Goal: Task Accomplishment & Management: Complete application form

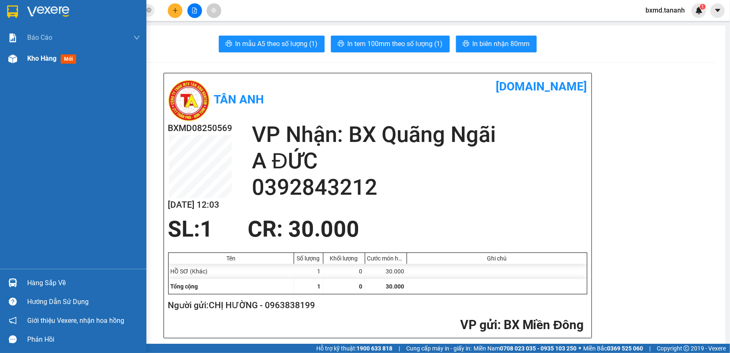
click at [40, 66] on div "Kho hàng mới" at bounding box center [83, 58] width 113 height 21
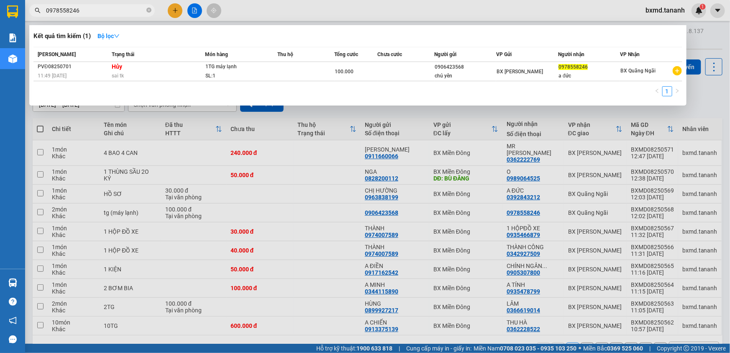
drag, startPoint x: 86, startPoint y: 10, endPoint x: 0, endPoint y: 5, distance: 86.3
click at [0, 7] on section "Kết quả tìm kiếm ( 1 ) Bộ lọc Mã ĐH Trạng thái Món hàng Thu hộ Tổng cước Chưa c…" at bounding box center [365, 176] width 730 height 353
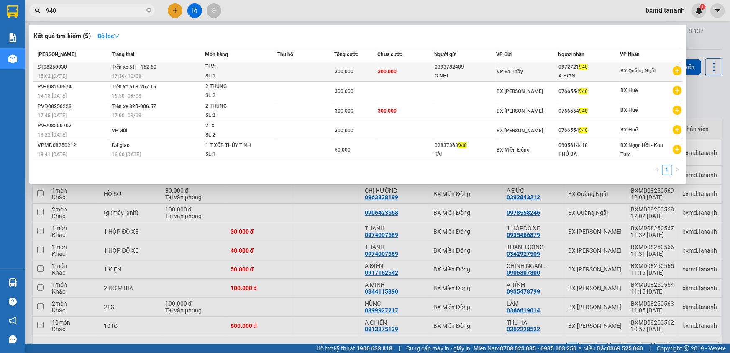
type input "940"
click at [203, 68] on td "Trên xe 51H-152.60 17:30 [DATE]" at bounding box center [157, 72] width 95 height 20
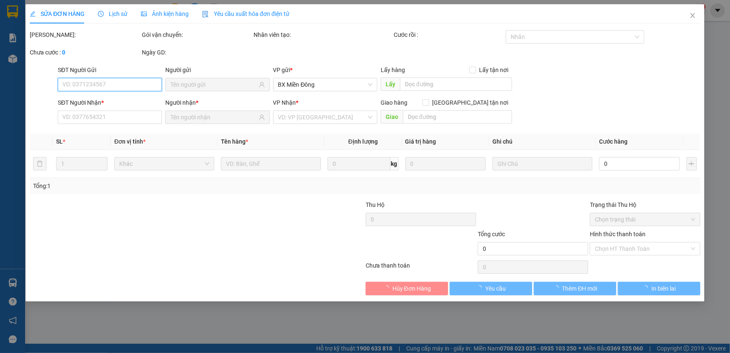
type input "0393782489"
type input "C NHI"
type input "0972721940"
type input "A HƠN"
type input "300.000"
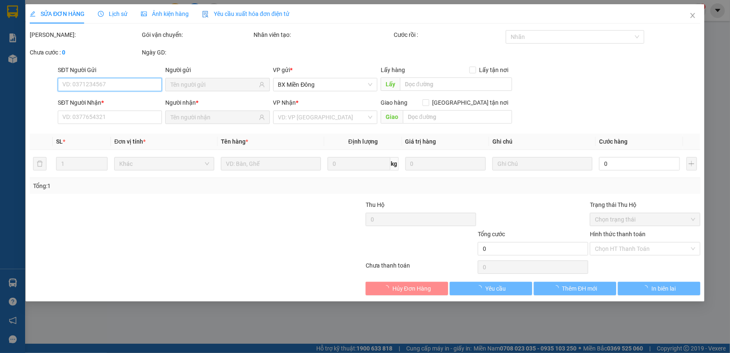
type input "300.000"
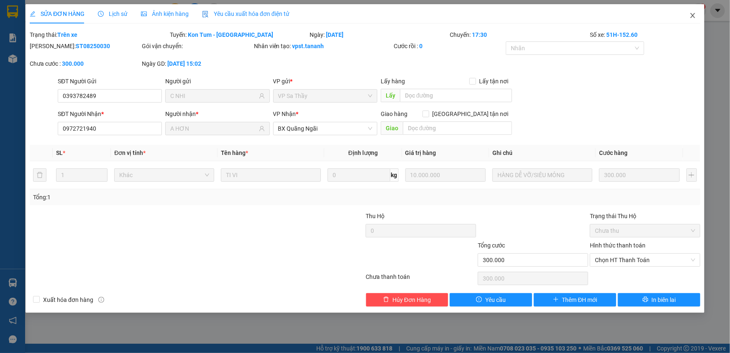
click at [693, 14] on icon "close" at bounding box center [693, 15] width 7 height 7
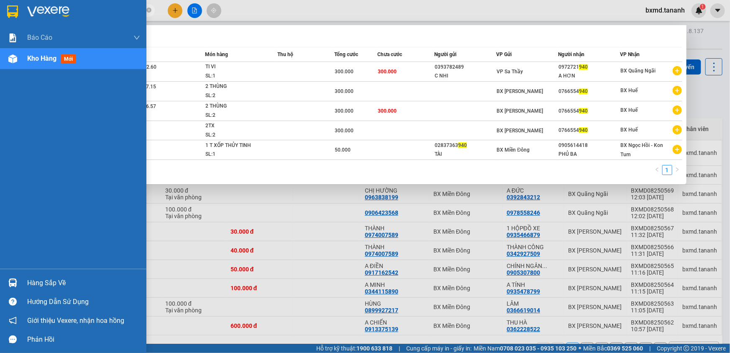
drag, startPoint x: 61, startPoint y: 8, endPoint x: 0, endPoint y: 2, distance: 61.4
click at [0, 2] on section "Kết quả tìm kiếm ( 5 ) Bộ lọc Mã ĐH Trạng thái Món hàng Thu hộ Tổng cước Chưa c…" at bounding box center [365, 176] width 730 height 353
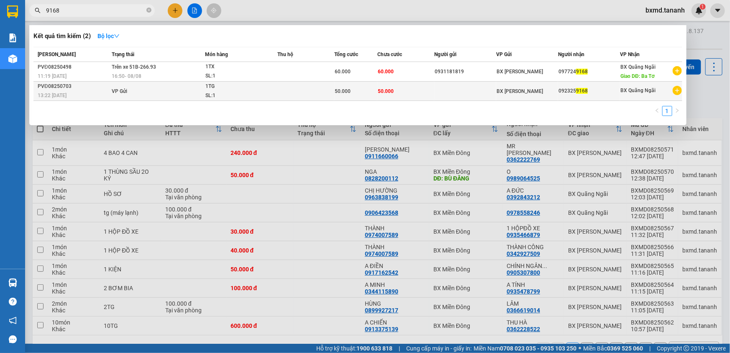
type input "9168"
click at [222, 91] on div "SL: 1" at bounding box center [236, 95] width 63 height 9
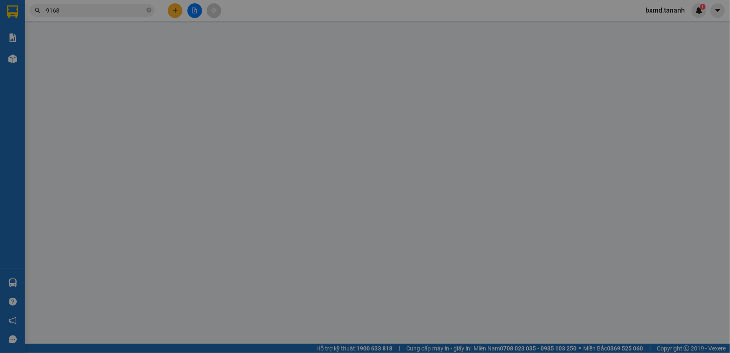
type input "0923259168"
type input "50.000"
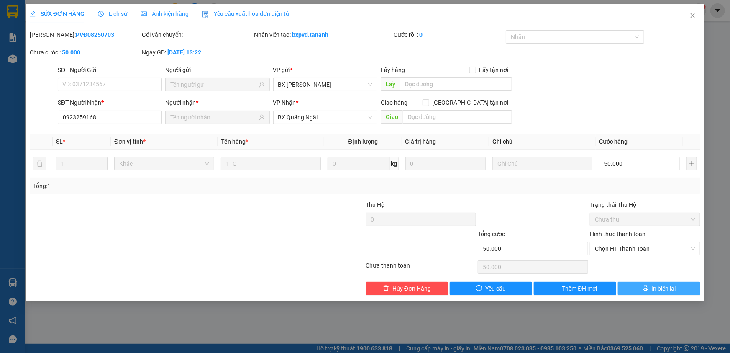
click at [652, 290] on span "In biên lai" at bounding box center [664, 288] width 24 height 9
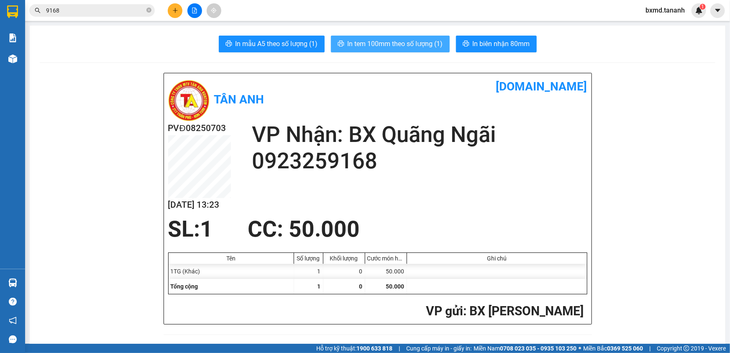
click at [385, 38] on button "In tem 100mm theo số lượng (1)" at bounding box center [390, 44] width 119 height 17
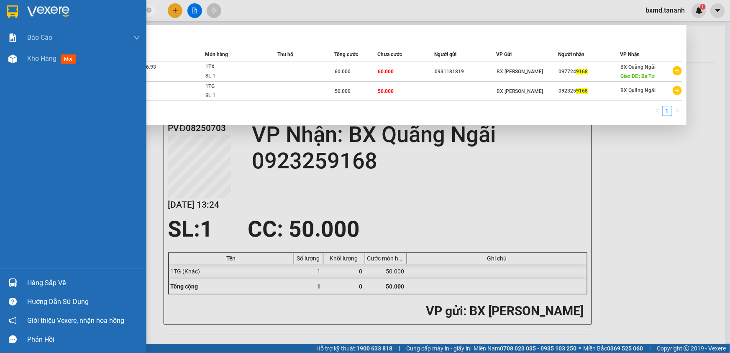
drag, startPoint x: 67, startPoint y: 10, endPoint x: 0, endPoint y: 10, distance: 66.9
click at [0, 10] on section "Kết quả tìm kiếm ( 2 ) Bộ lọc Mã ĐH Trạng thái Món hàng Thu hộ Tổng cước Chưa c…" at bounding box center [365, 176] width 730 height 353
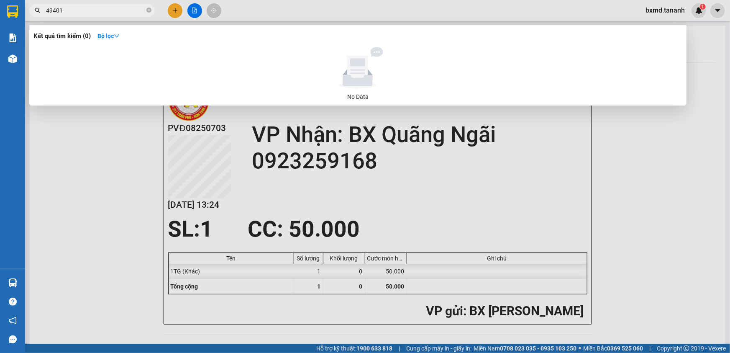
click at [67, 10] on input "49401" at bounding box center [95, 10] width 99 height 9
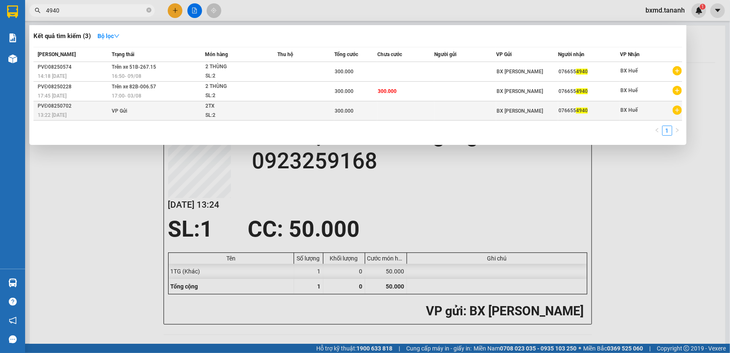
type input "4940"
click at [167, 110] on td "VP Gửi" at bounding box center [157, 110] width 95 height 19
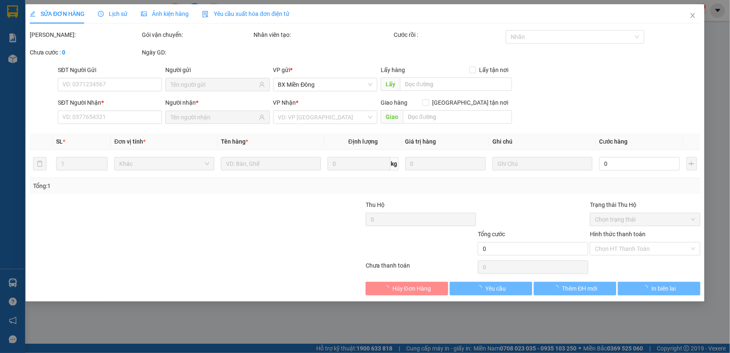
type input "0766554940"
type input "300.000"
type input "0"
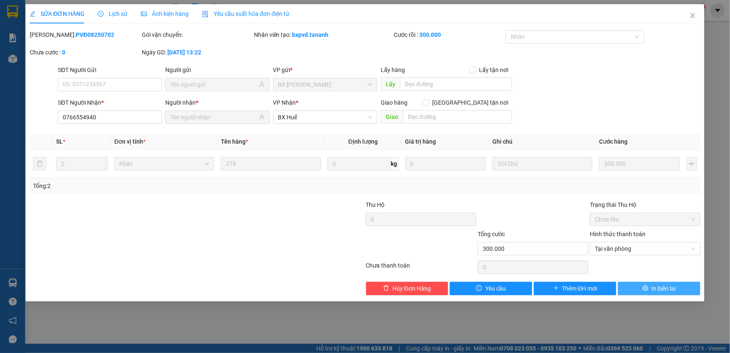
click at [645, 289] on icon "printer" at bounding box center [646, 288] width 6 height 6
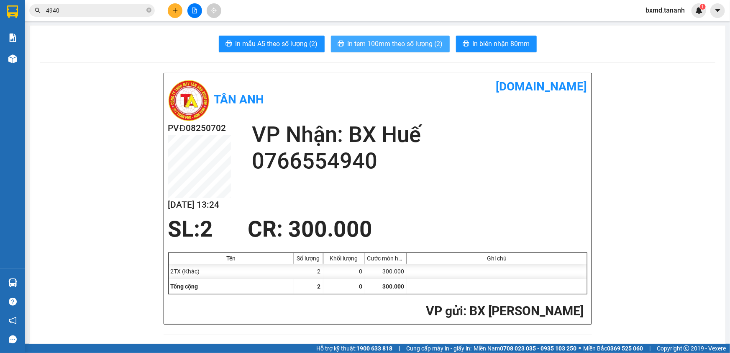
click at [406, 49] on span "In tem 100mm theo số lượng (2)" at bounding box center [395, 43] width 95 height 10
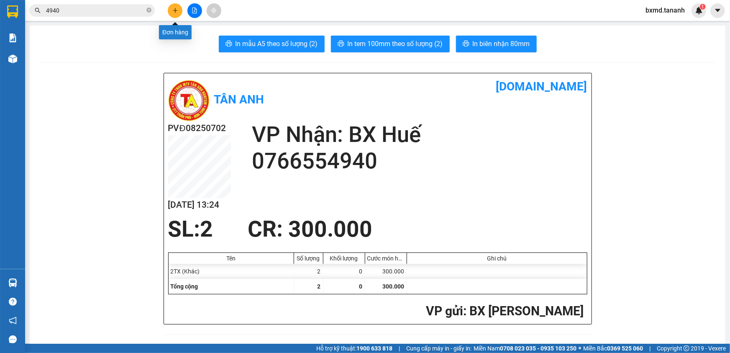
click at [172, 8] on icon "plus" at bounding box center [175, 11] width 6 height 6
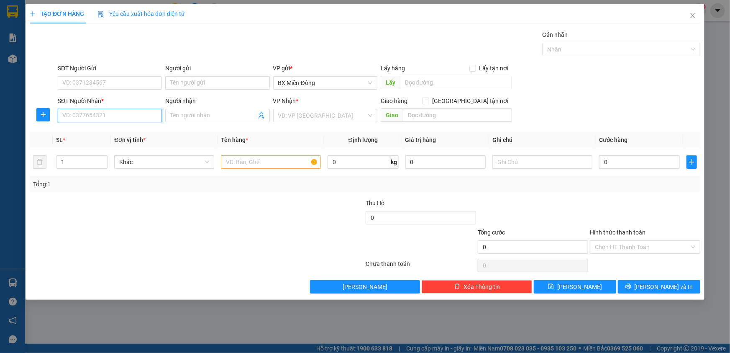
click at [96, 109] on input "SĐT Người Nhận *" at bounding box center [110, 115] width 104 height 13
type input "0982681638"
click at [74, 82] on input "SĐT Người Gửi" at bounding box center [110, 82] width 104 height 13
type input "0867777891"
click at [314, 111] on input "search" at bounding box center [322, 115] width 88 height 13
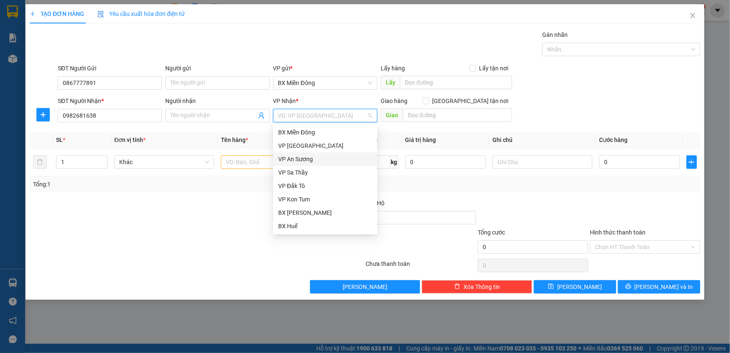
click at [303, 160] on div "VP An Sương" at bounding box center [325, 158] width 94 height 9
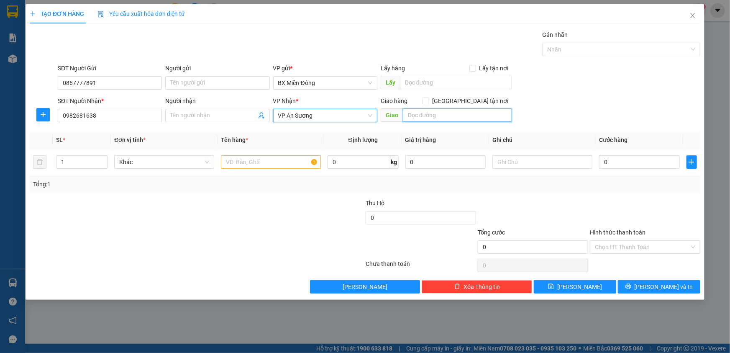
click at [429, 114] on input "text" at bounding box center [457, 114] width 109 height 13
type input "x"
type input "XÁC NHẬN CK"
click at [256, 168] on div at bounding box center [271, 162] width 100 height 17
click at [259, 162] on input "text" at bounding box center [271, 161] width 100 height 13
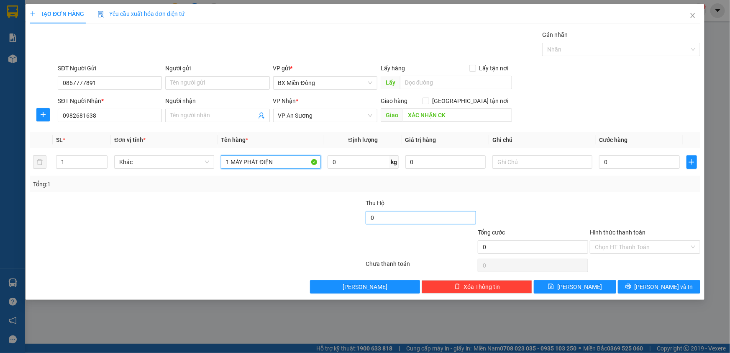
type input "1 MÁY PHÁT ĐIỆN"
click at [419, 218] on input "0" at bounding box center [421, 217] width 110 height 13
type input "4.500.000"
click at [611, 162] on input "0" at bounding box center [639, 161] width 81 height 13
type input "2"
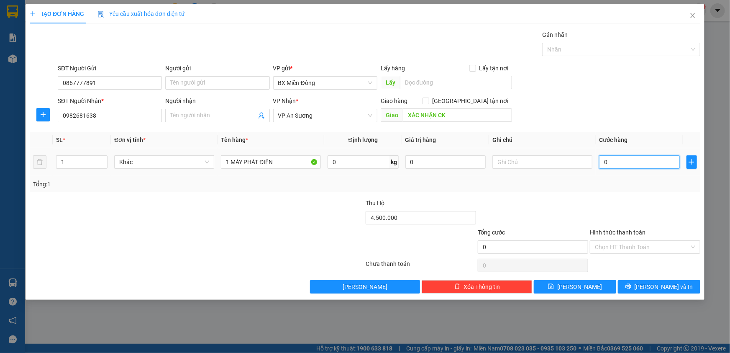
type input "2"
type input "20"
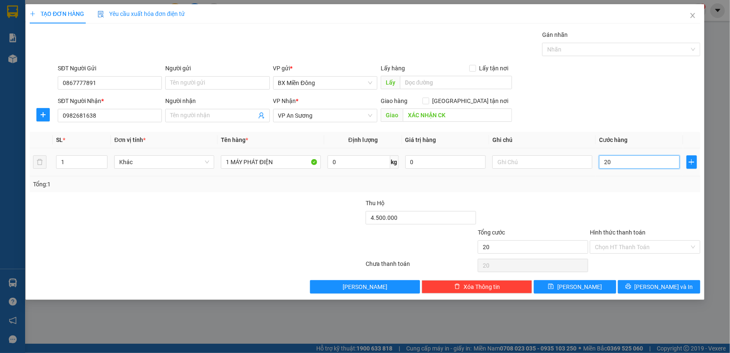
type input "200"
type input "200.000"
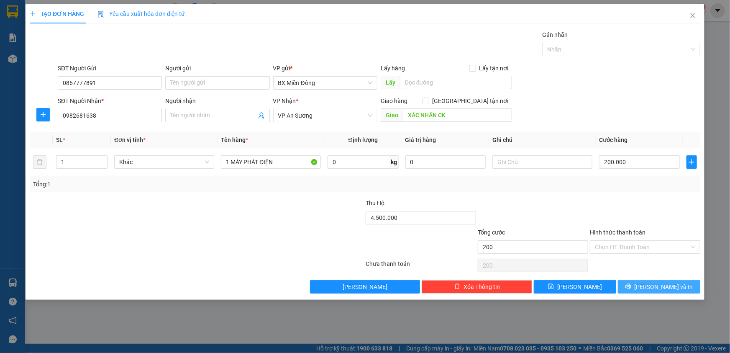
type input "200.000"
click at [631, 284] on icon "printer" at bounding box center [629, 286] width 6 height 6
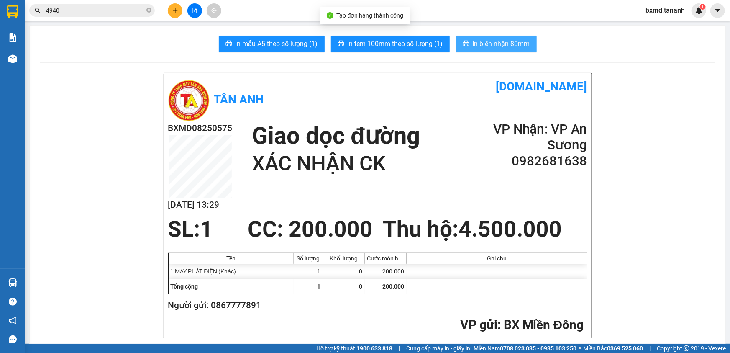
click at [495, 40] on span "In biên nhận 80mm" at bounding box center [501, 43] width 57 height 10
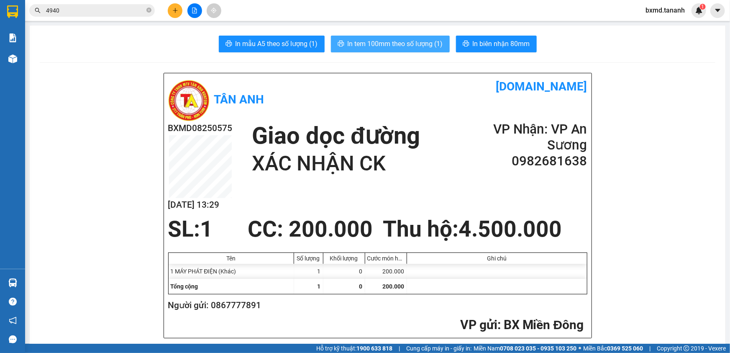
click at [424, 40] on span "In tem 100mm theo số lượng (1)" at bounding box center [395, 43] width 95 height 10
click at [176, 8] on icon "plus" at bounding box center [175, 11] width 6 height 6
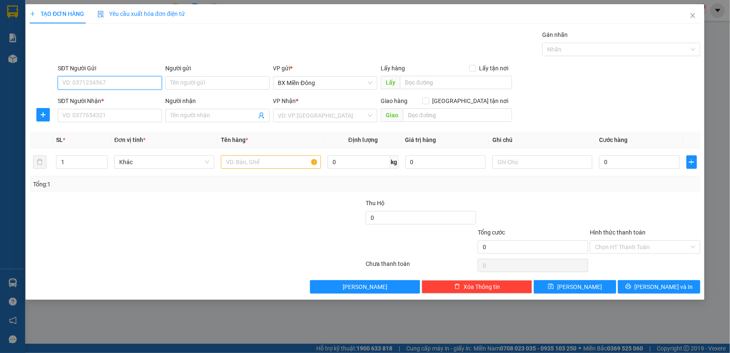
click at [109, 80] on input "SĐT Người Gửi" at bounding box center [110, 82] width 104 height 13
type input "0911344449"
click at [64, 113] on input "SĐT Người Nhận *" at bounding box center [110, 115] width 104 height 13
type input "0978686779"
click at [299, 116] on input "search" at bounding box center [322, 115] width 88 height 13
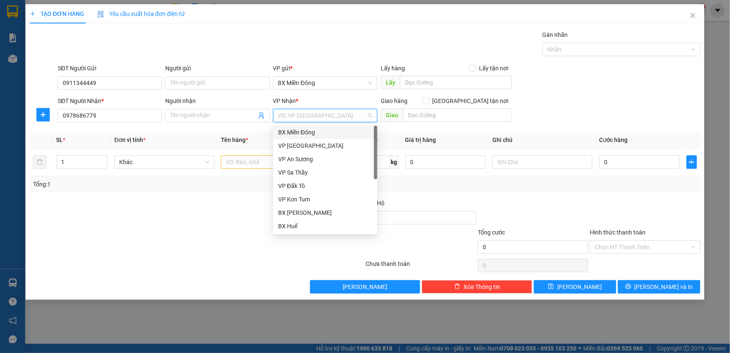
drag, startPoint x: 301, startPoint y: 130, endPoint x: 385, endPoint y: 134, distance: 84.6
click at [301, 131] on div "BX Miền Đông" at bounding box center [325, 132] width 94 height 9
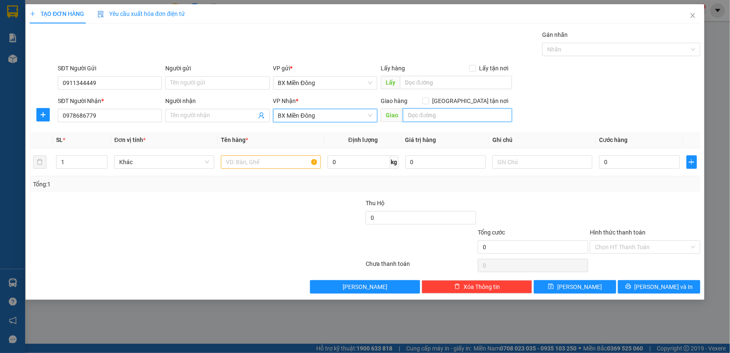
click at [431, 113] on input "text" at bounding box center [457, 114] width 109 height 13
type input "GTN/CR70"
click at [641, 163] on input "0" at bounding box center [639, 161] width 81 height 13
type input "5"
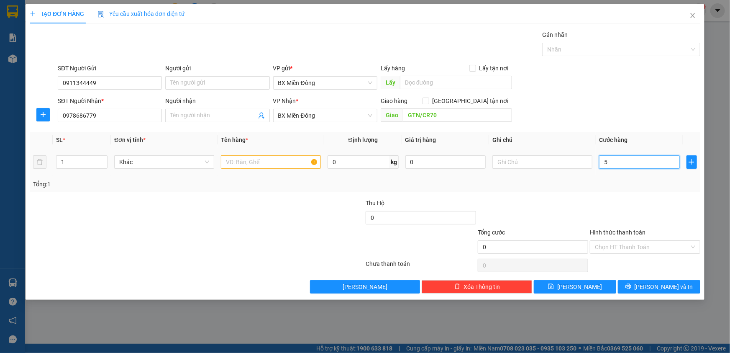
type input "5"
type input "50"
type input "50.000"
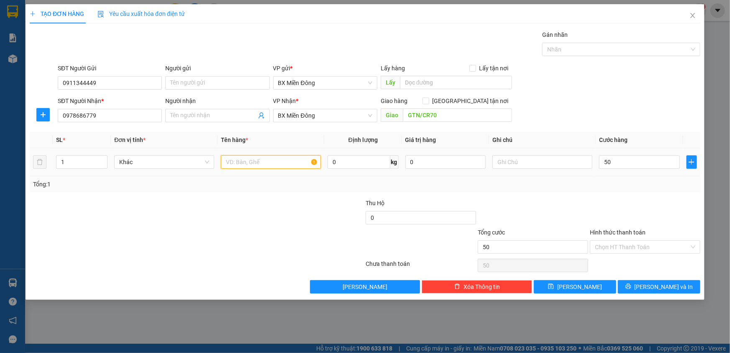
type input "50.000"
click at [272, 163] on input "text" at bounding box center [271, 161] width 100 height 13
type input "TG SẦU RIÊNG"
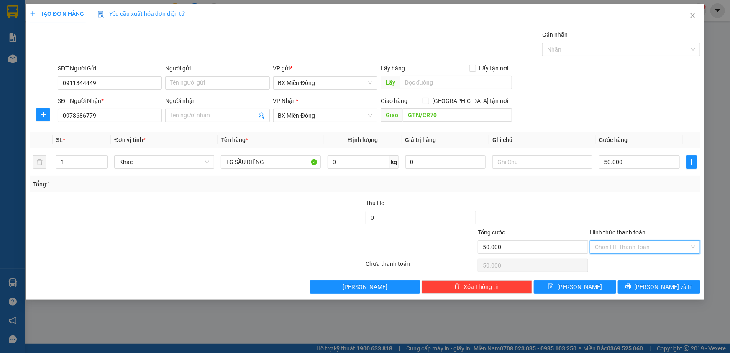
click at [623, 241] on input "Hình thức thanh toán" at bounding box center [642, 247] width 95 height 13
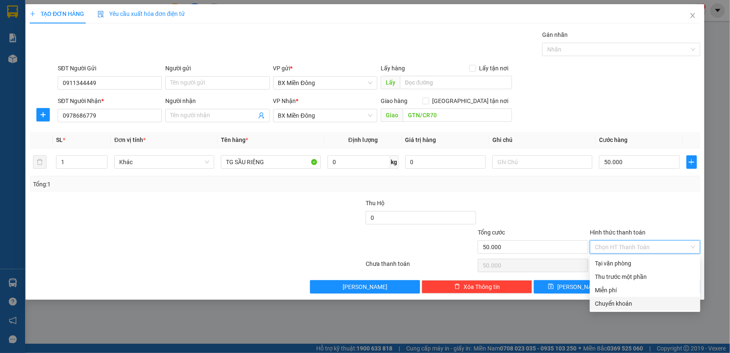
click at [614, 303] on div "Chuyển khoản" at bounding box center [645, 303] width 100 height 9
type input "0"
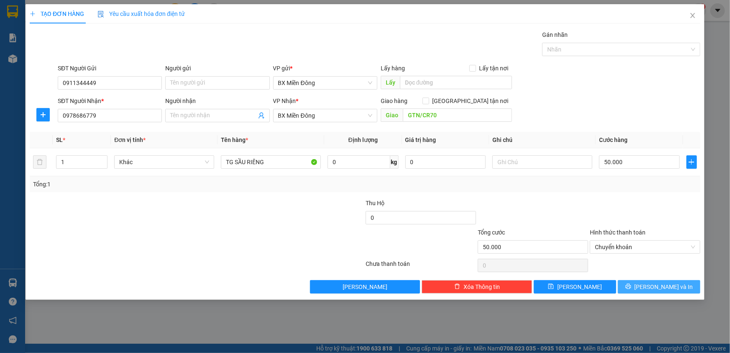
click at [634, 283] on button "[PERSON_NAME] và In" at bounding box center [659, 286] width 82 height 13
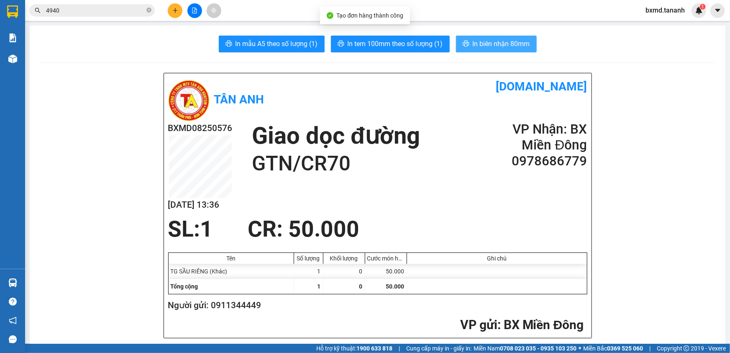
click at [473, 40] on span "In biên nhận 80mm" at bounding box center [501, 43] width 57 height 10
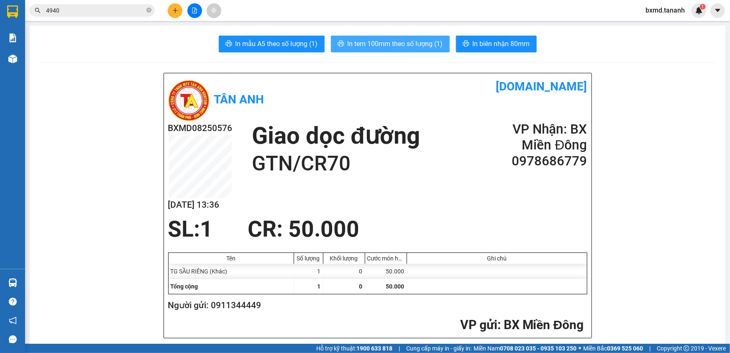
click at [390, 42] on span "In tem 100mm theo số lượng (1)" at bounding box center [395, 43] width 95 height 10
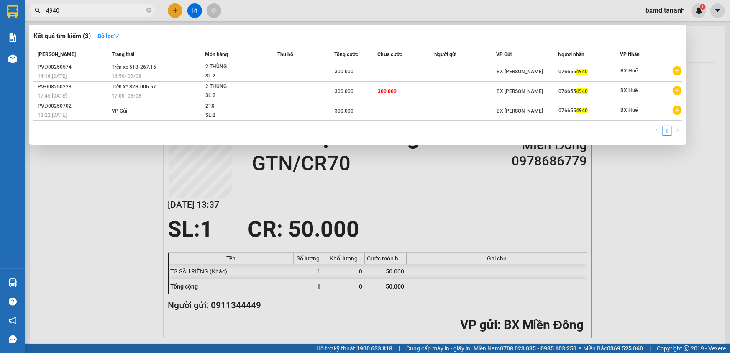
click at [79, 14] on input "4940" at bounding box center [95, 10] width 99 height 9
drag, startPoint x: 76, startPoint y: 8, endPoint x: 16, endPoint y: 15, distance: 60.2
click at [16, 15] on section "Kết quả tìm kiếm ( 3 ) Bộ lọc Mã ĐH Trạng thái Món hàng Thu hộ Tổng cước Chưa c…" at bounding box center [365, 176] width 730 height 353
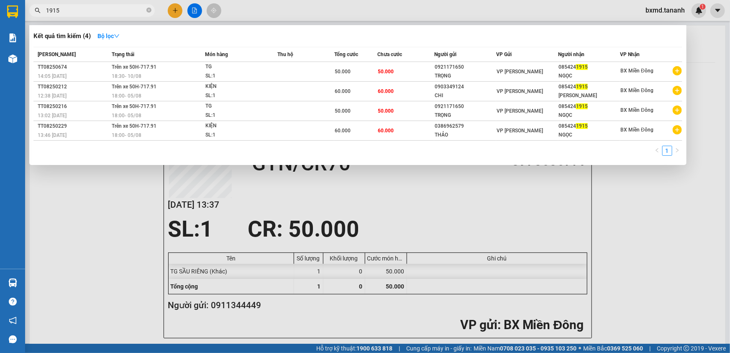
click at [46, 11] on span "1915" at bounding box center [92, 10] width 126 height 13
click at [46, 10] on input "1915" at bounding box center [95, 10] width 99 height 9
type input "0854241915"
click at [112, 259] on div at bounding box center [365, 176] width 730 height 353
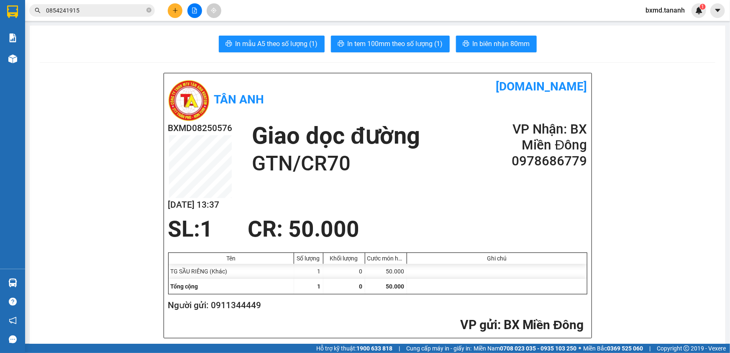
click at [173, 11] on icon "plus" at bounding box center [175, 11] width 6 height 6
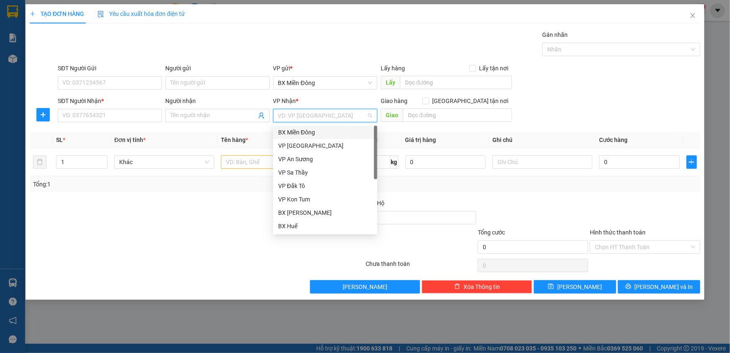
click at [326, 117] on input "search" at bounding box center [322, 115] width 88 height 13
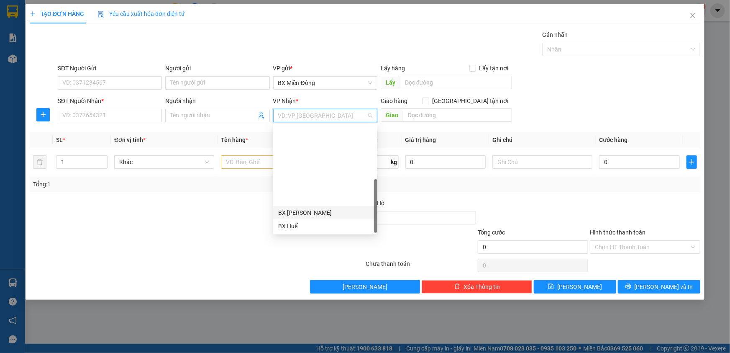
scroll to position [93, 0]
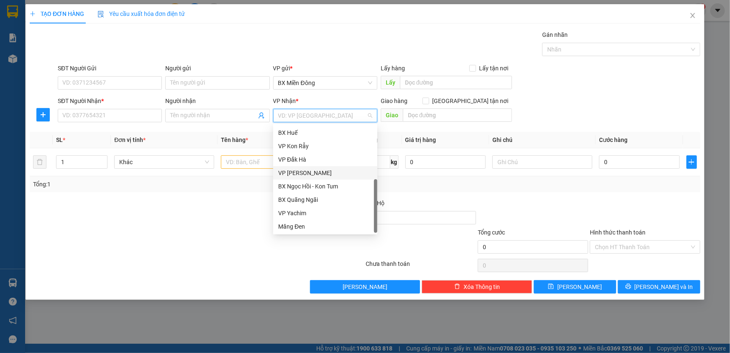
click at [302, 170] on div "VP [PERSON_NAME]" at bounding box center [325, 172] width 94 height 9
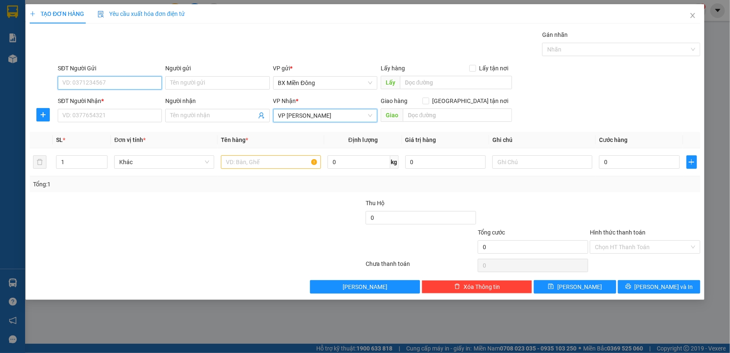
click at [113, 88] on input "SĐT Người Gửi" at bounding box center [110, 82] width 104 height 13
type input "0343001281"
click at [108, 121] on div "SĐT Người Nhận * VD: 0377654321" at bounding box center [110, 110] width 104 height 29
click at [108, 119] on input "SĐT Người Nhận *" at bounding box center [110, 115] width 104 height 13
type input "0906678168"
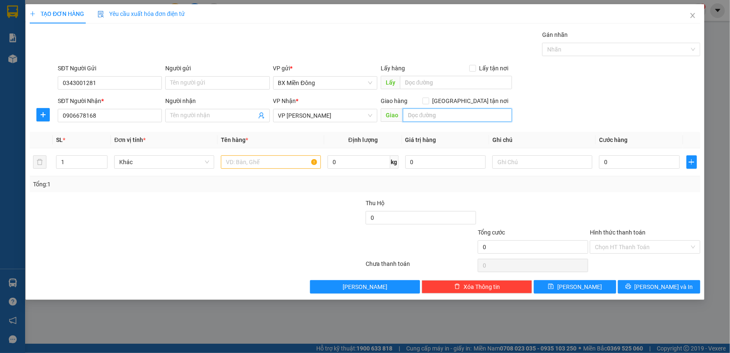
click at [412, 113] on input "text" at bounding box center [457, 114] width 109 height 13
type input "GTN/CR50"
click at [621, 162] on input "0" at bounding box center [639, 161] width 81 height 13
type input "1"
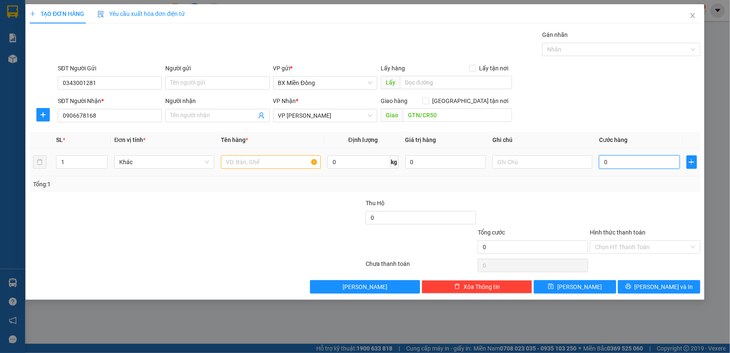
type input "1"
type input "10"
type input "100"
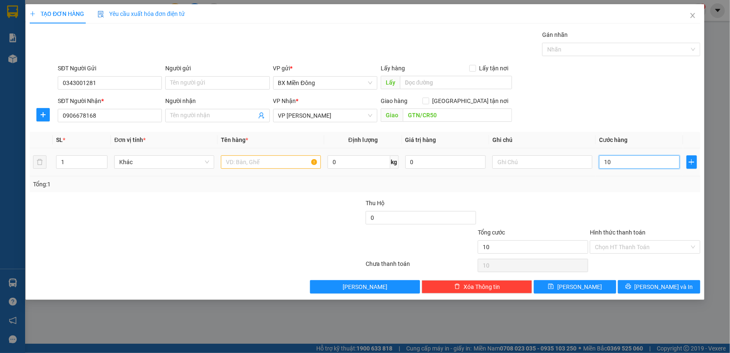
type input "100"
type input "100.000"
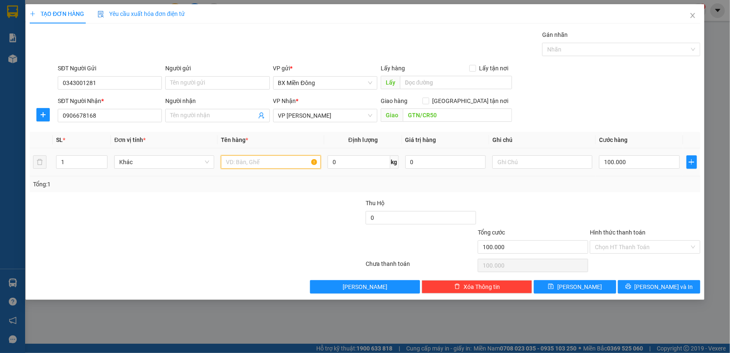
click at [280, 162] on input "text" at bounding box center [271, 161] width 100 height 13
type input "2TX"
click at [608, 246] on input "Hình thức thanh toán" at bounding box center [642, 247] width 95 height 13
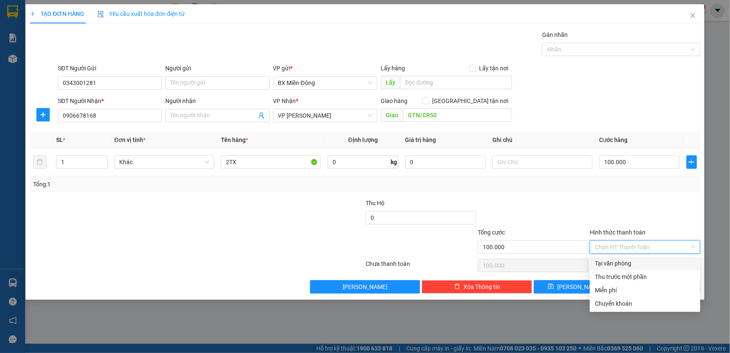
click at [611, 262] on div "Tại văn phòng" at bounding box center [645, 263] width 100 height 9
type input "0"
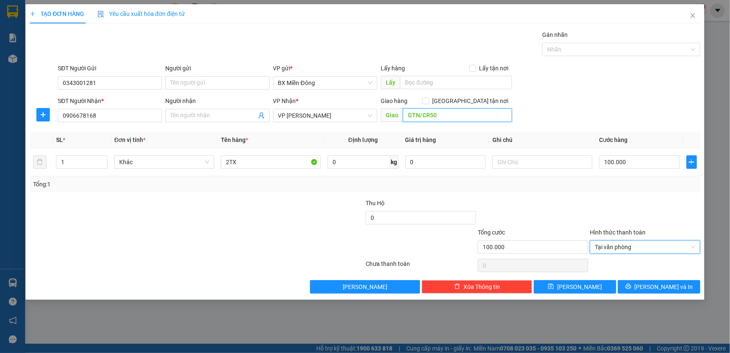
click at [432, 112] on input "GTN/CR50" at bounding box center [457, 114] width 109 height 13
type input "GTN/CR70"
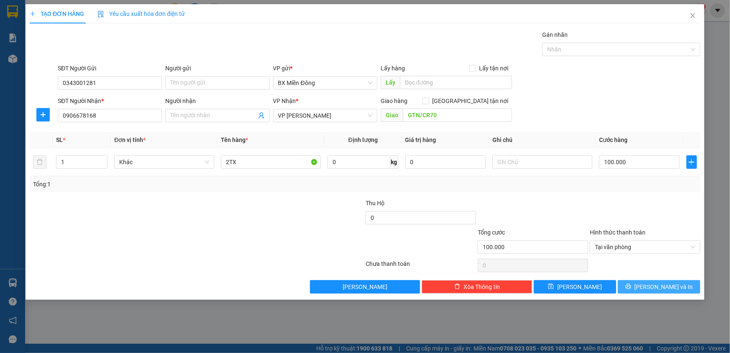
click at [645, 282] on button "[PERSON_NAME] và In" at bounding box center [659, 286] width 82 height 13
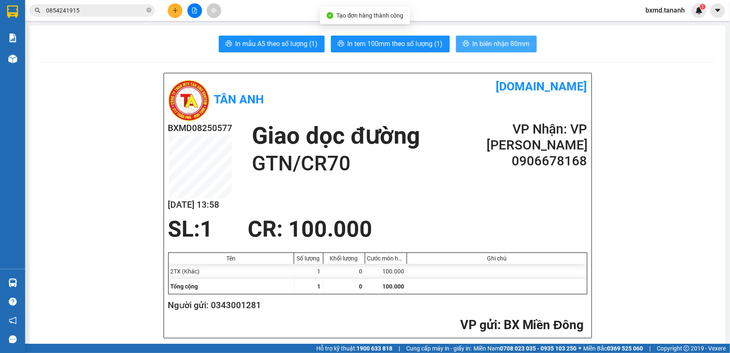
click at [480, 42] on span "In biên nhận 80mm" at bounding box center [501, 43] width 57 height 10
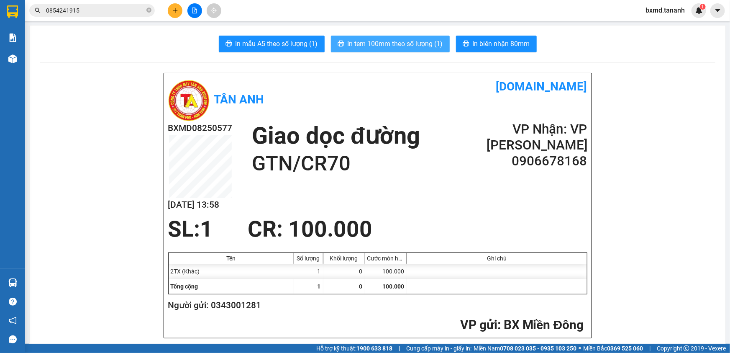
click at [416, 37] on button "In tem 100mm theo số lượng (1)" at bounding box center [390, 44] width 119 height 17
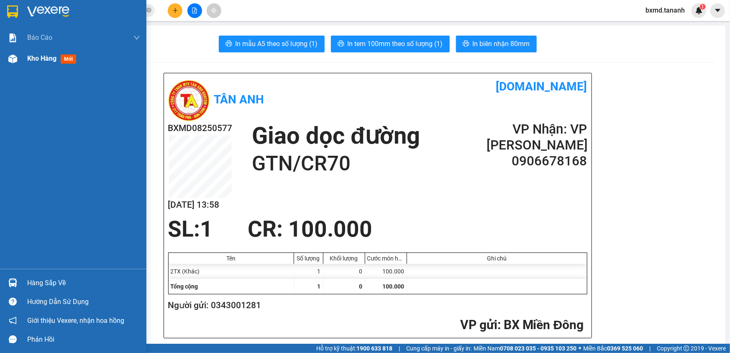
click at [17, 59] on img at bounding box center [12, 58] width 9 height 9
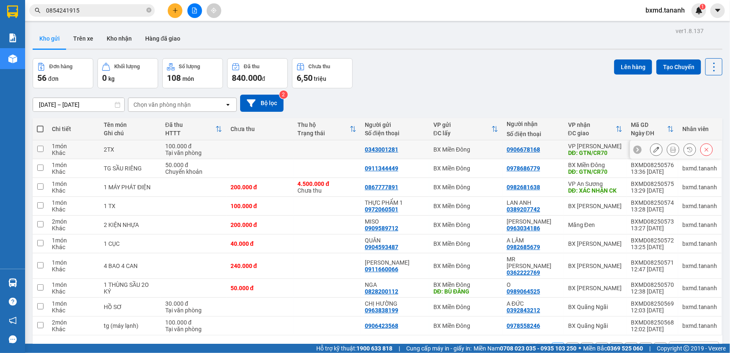
click at [654, 151] on icon at bounding box center [657, 149] width 6 height 6
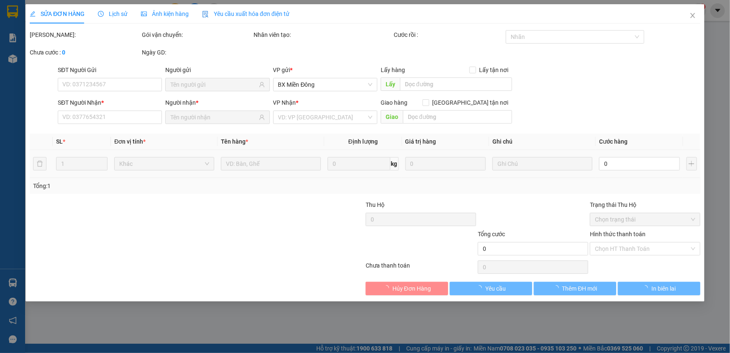
type input "0343001281"
type input "0906678168"
type input "GTN/CR70"
type input "100.000"
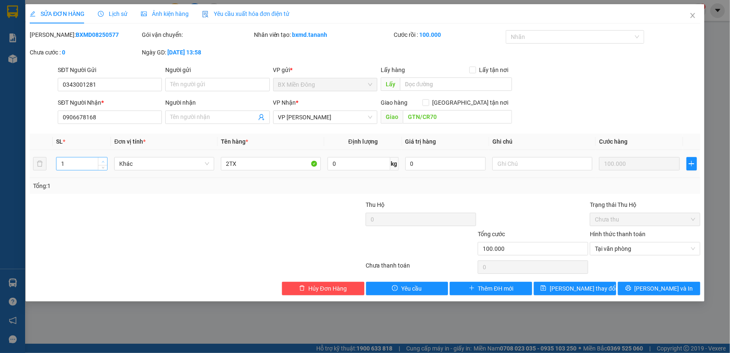
type input "2"
click at [104, 160] on icon "up" at bounding box center [103, 161] width 3 height 3
click at [636, 285] on button "[PERSON_NAME] và In" at bounding box center [659, 288] width 82 height 13
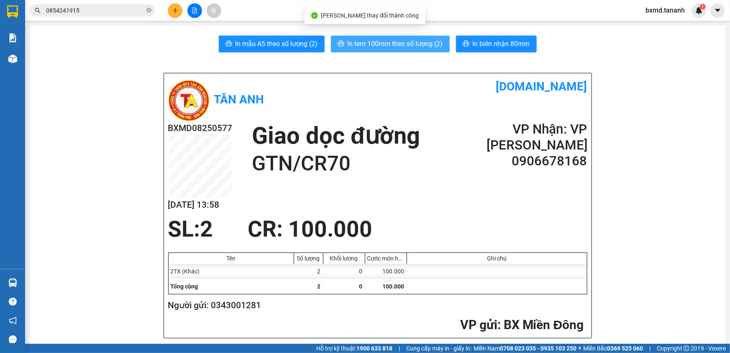
click at [366, 45] on span "In tem 100mm theo số lượng (2)" at bounding box center [395, 43] width 95 height 10
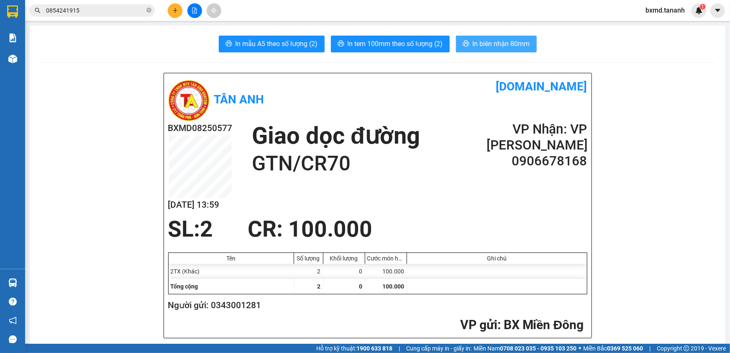
click at [497, 36] on button "In biên nhận 80mm" at bounding box center [496, 44] width 81 height 17
click at [177, 10] on icon "plus" at bounding box center [175, 10] width 5 height 0
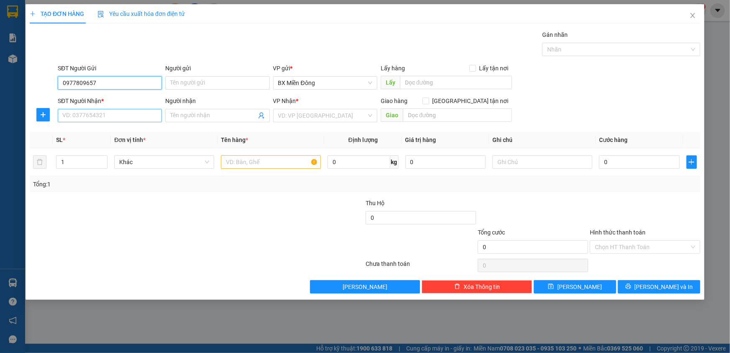
type input "0977809657"
click at [136, 113] on input "SĐT Người Nhận *" at bounding box center [110, 115] width 104 height 13
type input "0898399579"
click at [258, 157] on input "text" at bounding box center [271, 161] width 100 height 13
type input "TÚI XÁC"
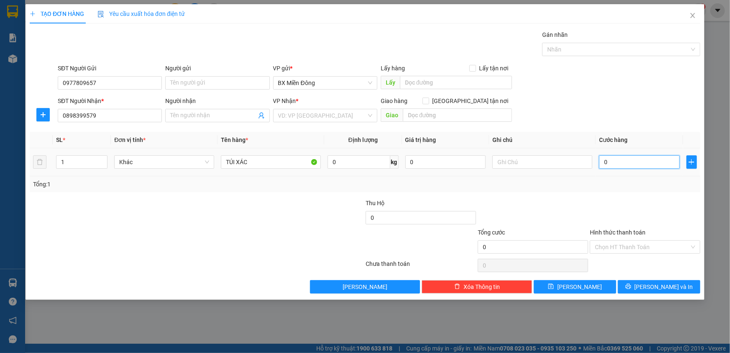
click at [608, 165] on input "0" at bounding box center [639, 161] width 81 height 13
type input "5"
type input "50"
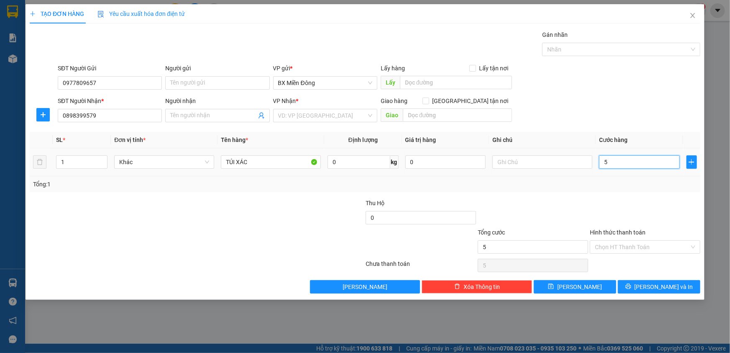
type input "50"
click at [287, 119] on input "search" at bounding box center [322, 115] width 88 height 13
type input "50.000"
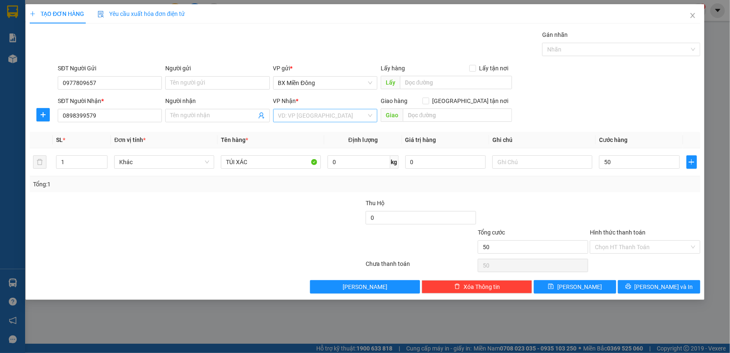
type input "50.000"
drag, startPoint x: 123, startPoint y: 80, endPoint x: 0, endPoint y: 75, distance: 123.5
click at [0, 75] on div "TẠO ĐƠN HÀNG Yêu cầu xuất hóa đơn điện tử Transit Pickup Surcharge Ids Transit …" at bounding box center [365, 176] width 730 height 353
type input "0965662179"
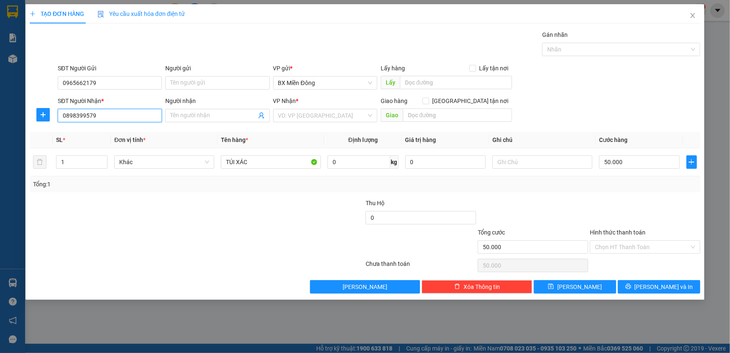
drag, startPoint x: 103, startPoint y: 117, endPoint x: 0, endPoint y: 114, distance: 102.6
click at [0, 114] on div "TẠO ĐƠN HÀNG Yêu cầu xuất hóa đơn điện tử Transit Pickup Surcharge Ids Transit …" at bounding box center [365, 176] width 730 height 353
type input "0974376149"
click at [279, 114] on input "search" at bounding box center [322, 115] width 88 height 13
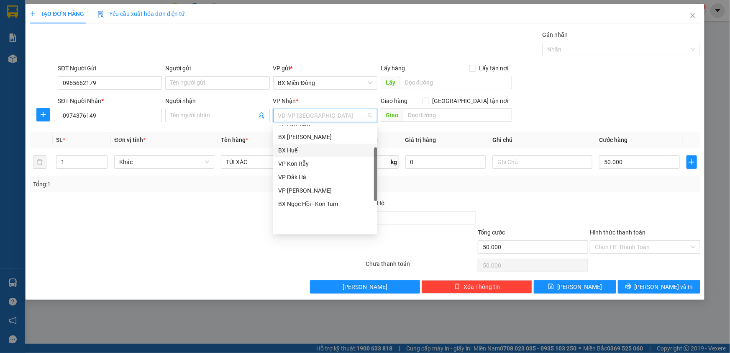
scroll to position [0, 0]
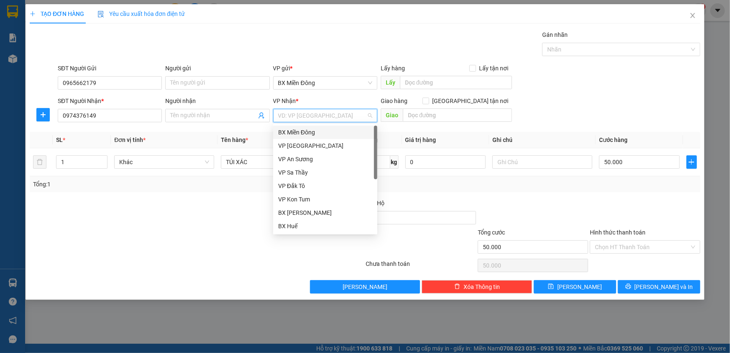
click at [312, 130] on div "BX Miền Đông" at bounding box center [325, 132] width 94 height 9
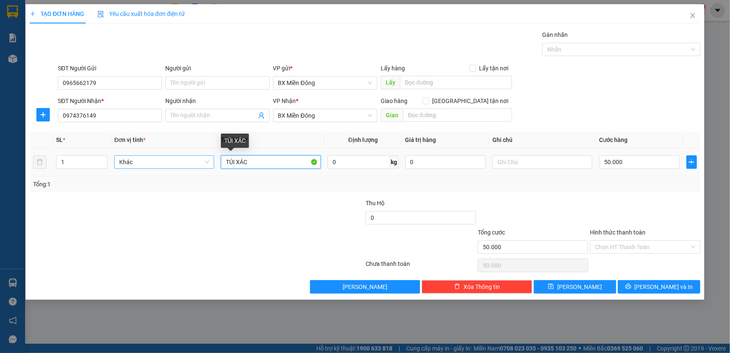
drag, startPoint x: 250, startPoint y: 164, endPoint x: 147, endPoint y: 159, distance: 103.0
click at [147, 159] on tr "1 Khác TÚI XÁC 0 kg 0 50.000" at bounding box center [365, 162] width 671 height 28
type input "TG"
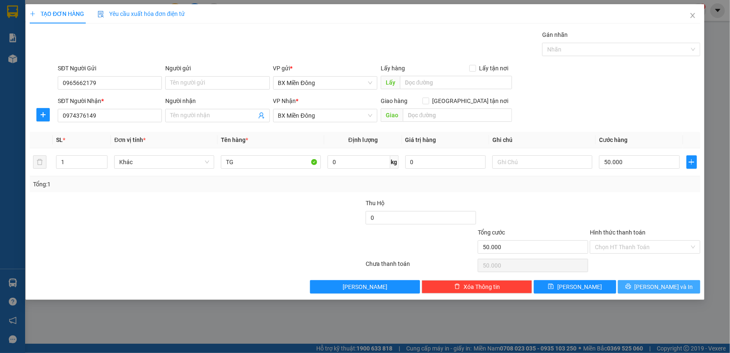
click at [633, 283] on button "[PERSON_NAME] và In" at bounding box center [659, 286] width 82 height 13
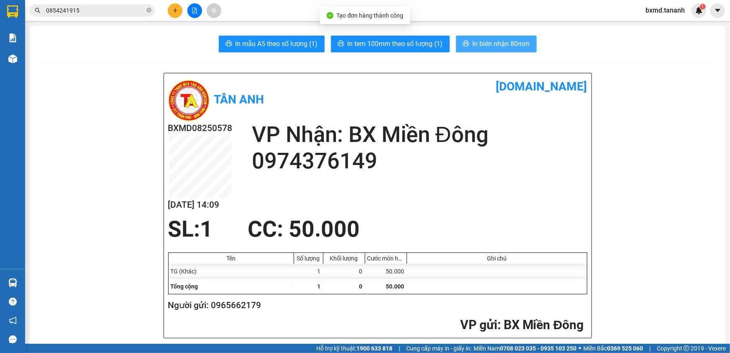
click at [481, 42] on span "In biên nhận 80mm" at bounding box center [501, 43] width 57 height 10
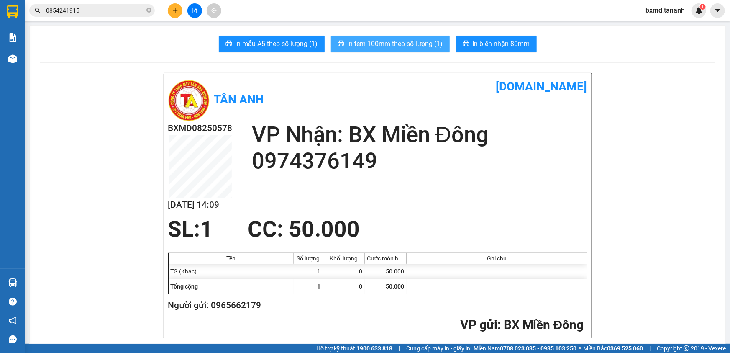
click at [364, 43] on span "In tem 100mm theo số lượng (1)" at bounding box center [395, 43] width 95 height 10
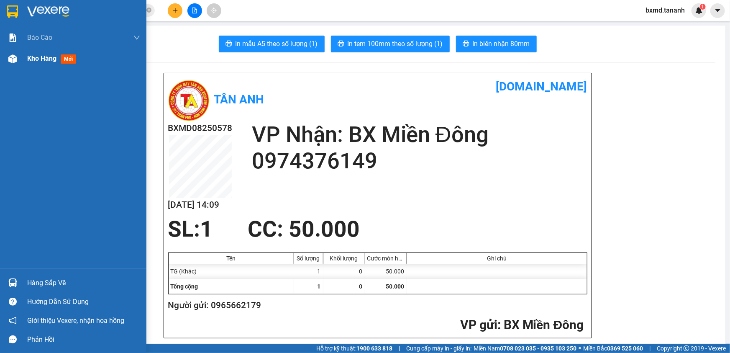
click at [9, 59] on img at bounding box center [12, 58] width 9 height 9
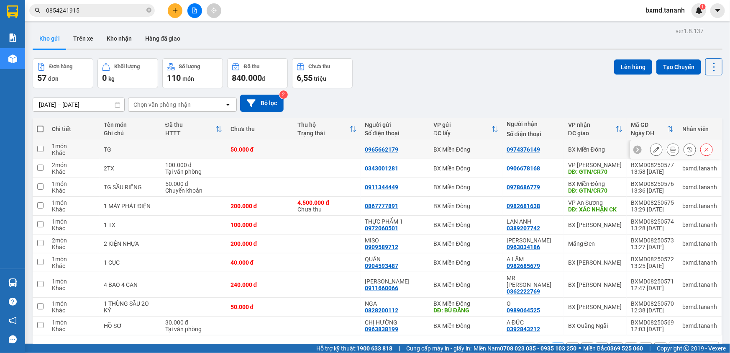
click at [654, 151] on icon at bounding box center [657, 149] width 6 height 6
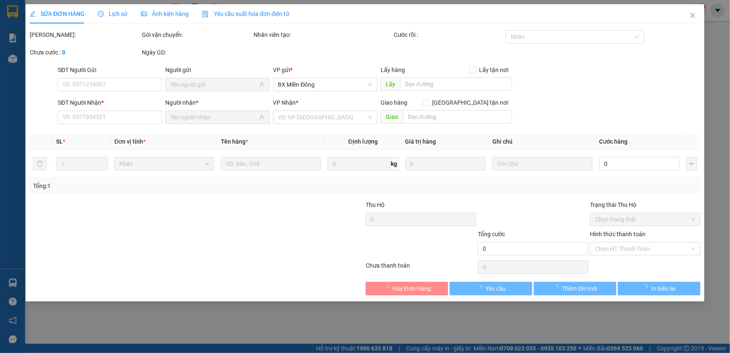
type input "0965662179"
type input "0974376149"
type input "50.000"
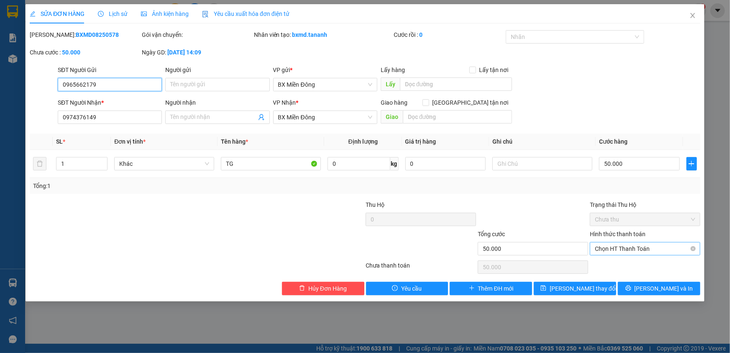
click at [617, 250] on span "Chọn HT Thanh Toán" at bounding box center [645, 248] width 100 height 13
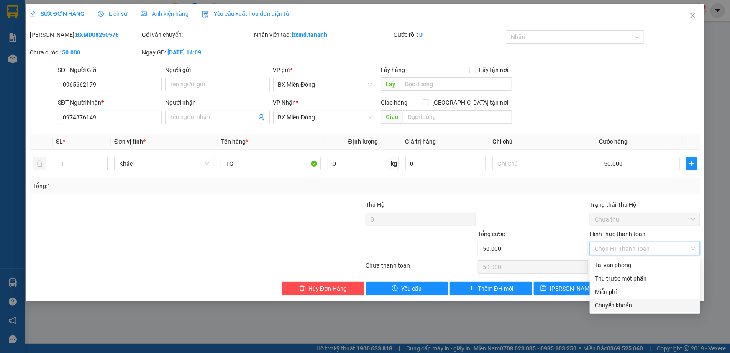
click at [612, 305] on div "Chuyển khoản" at bounding box center [645, 304] width 100 height 9
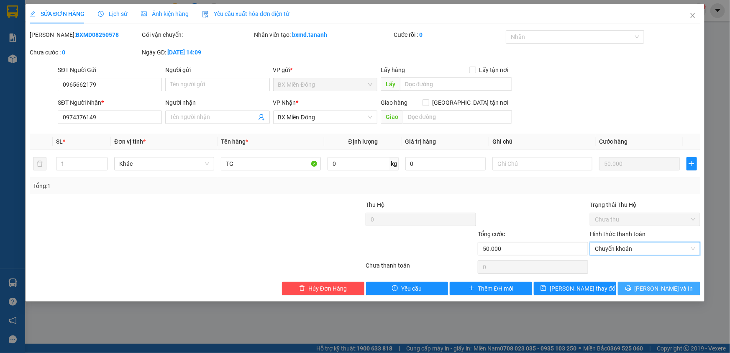
click at [652, 286] on span "[PERSON_NAME] và In" at bounding box center [664, 288] width 59 height 9
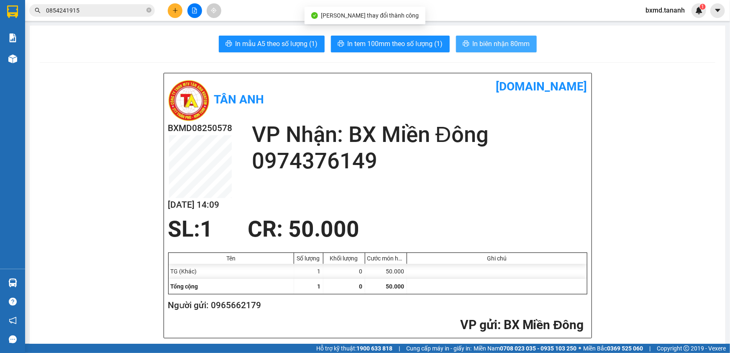
click at [480, 47] on span "In biên nhận 80mm" at bounding box center [501, 43] width 57 height 10
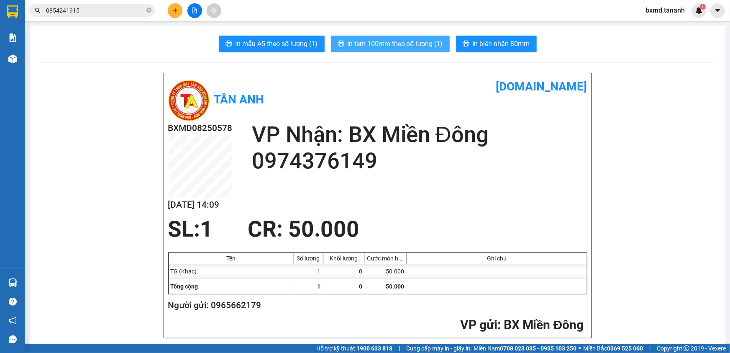
click at [408, 46] on span "In tem 100mm theo số lượng (1)" at bounding box center [395, 43] width 95 height 10
click at [718, 8] on icon "caret-down" at bounding box center [718, 11] width 8 height 8
click at [670, 12] on span "bxmd.tananh" at bounding box center [665, 10] width 53 height 10
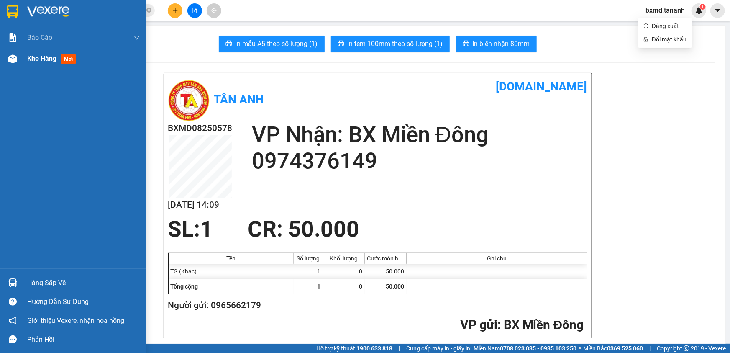
click at [21, 63] on div "Kho hàng mới" at bounding box center [73, 58] width 146 height 21
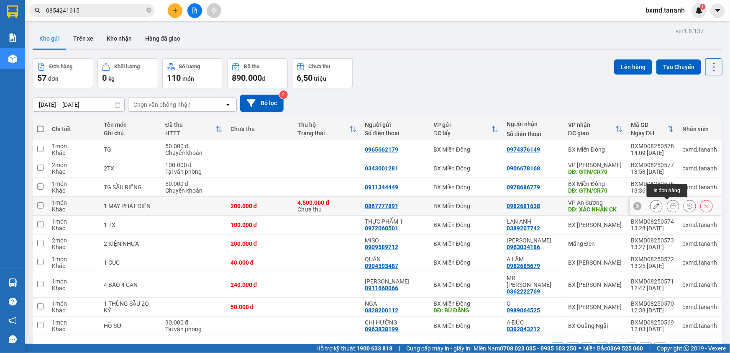
click at [670, 206] on icon at bounding box center [673, 206] width 6 height 6
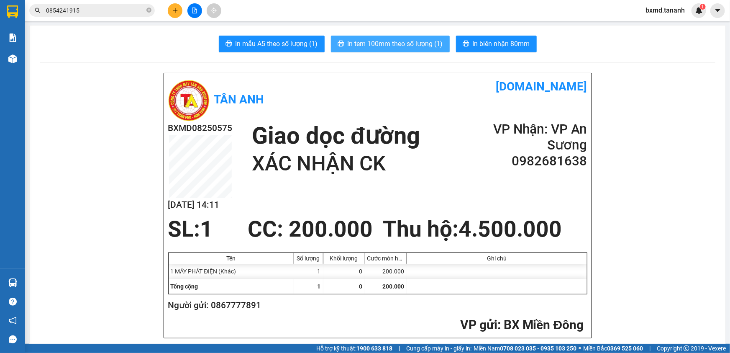
click at [419, 49] on button "In tem 100mm theo số lượng (1)" at bounding box center [390, 44] width 119 height 17
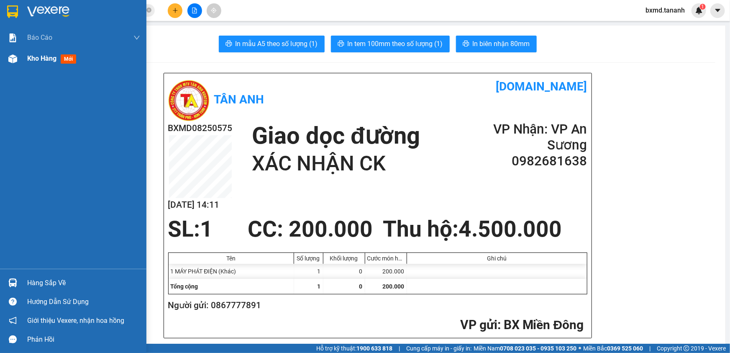
click at [22, 59] on div "Kho hàng mới" at bounding box center [73, 58] width 146 height 21
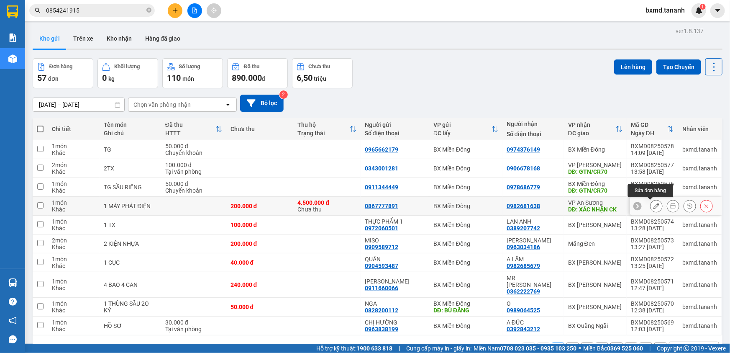
click at [654, 205] on button at bounding box center [657, 206] width 12 height 15
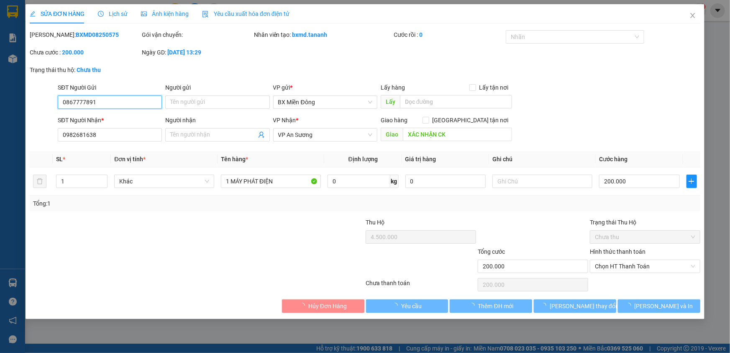
type input "0867777891"
type input "0982681638"
type input "XÁC NHẬN CK"
type input "4.500.000"
type input "200.000"
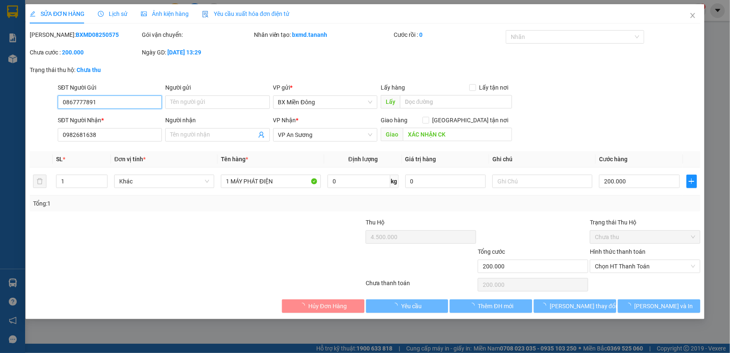
type input "200.000"
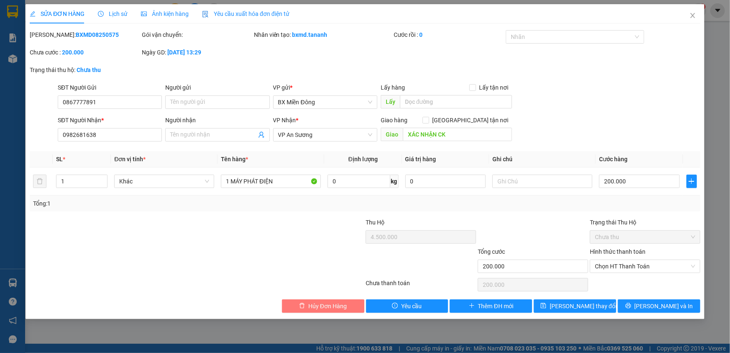
click at [332, 305] on span "Hủy Đơn Hàng" at bounding box center [327, 305] width 38 height 9
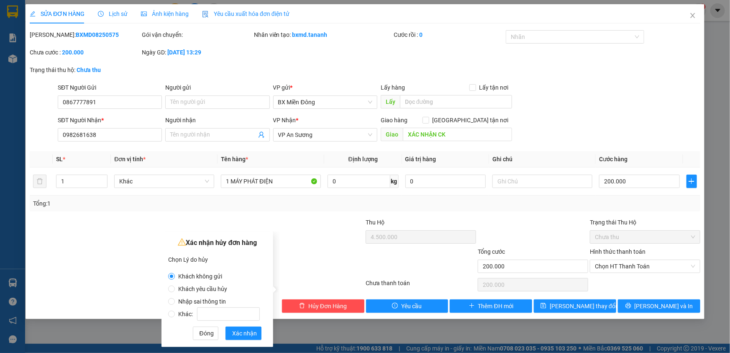
drag, startPoint x: 167, startPoint y: 314, endPoint x: 185, endPoint y: 314, distance: 18.0
click at [167, 314] on div "Xác nhận hủy đơn hàng Chọn Lý do hủy Khách không gửi Khách yêu cầu hủy Nhập sai…" at bounding box center [218, 288] width 112 height 115
click at [171, 313] on input "Khác:" at bounding box center [171, 313] width 7 height 7
radio input "true"
radio input "false"
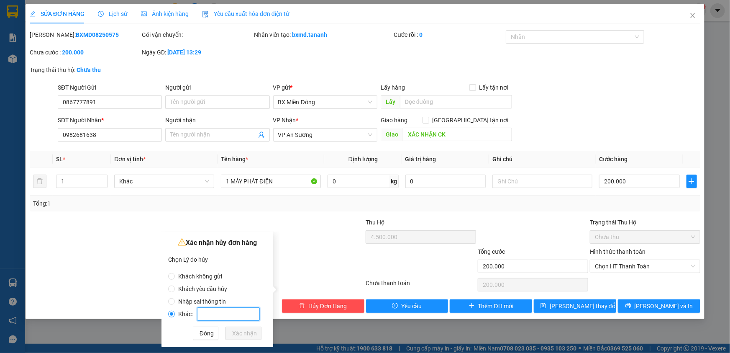
click at [219, 314] on input "Khác:" at bounding box center [228, 313] width 63 height 13
type input "SAI TK"
click at [230, 337] on button "Xác nhận" at bounding box center [244, 332] width 36 height 13
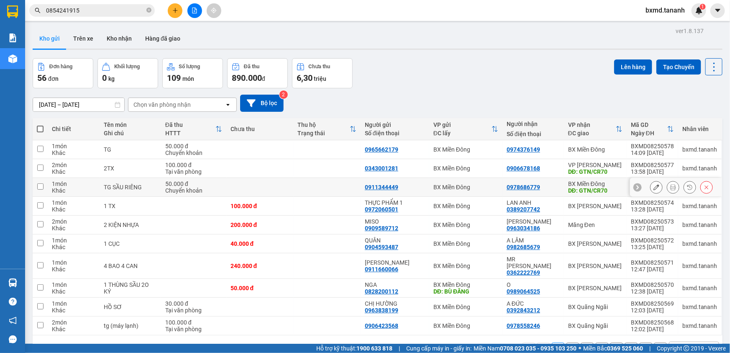
click at [670, 188] on icon at bounding box center [673, 187] width 6 height 6
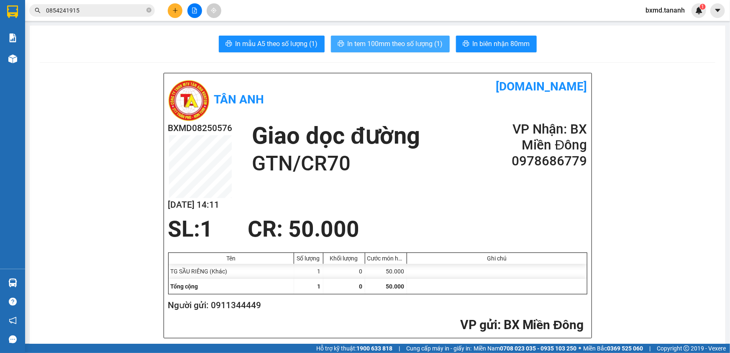
click at [424, 41] on span "In tem 100mm theo số lượng (1)" at bounding box center [395, 43] width 95 height 10
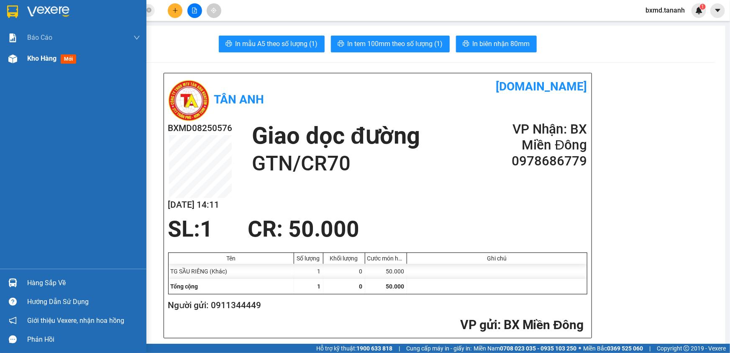
click at [8, 62] on img at bounding box center [12, 58] width 9 height 9
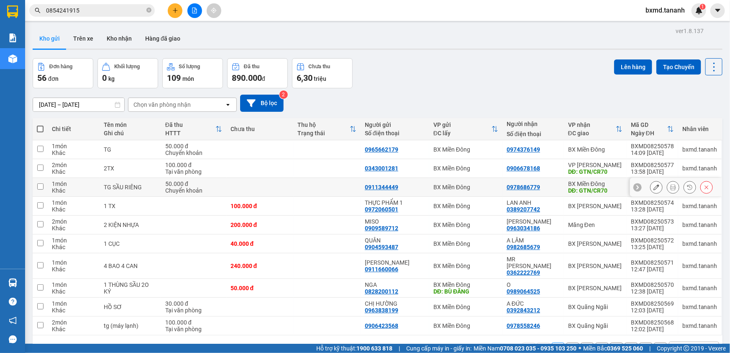
click at [651, 183] on button at bounding box center [657, 187] width 12 height 15
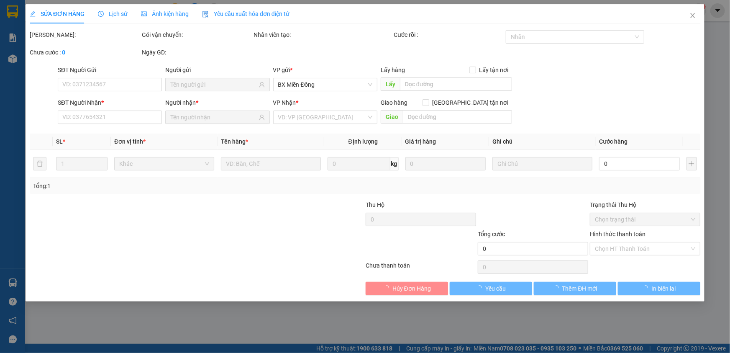
type input "0911344449"
type input "0978686779"
type input "GTN/CR70"
type input "50.000"
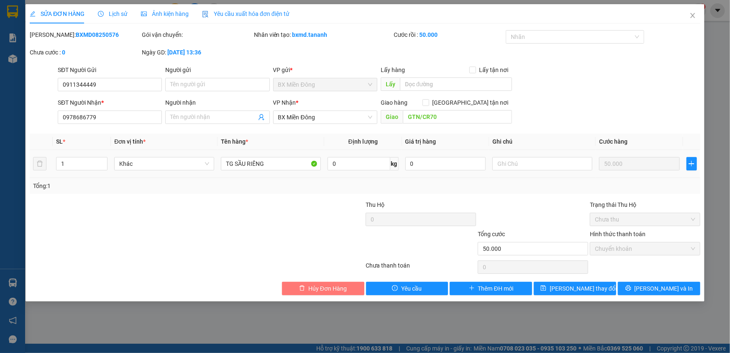
click at [305, 285] on button "Hủy Đơn Hàng" at bounding box center [323, 288] width 82 height 13
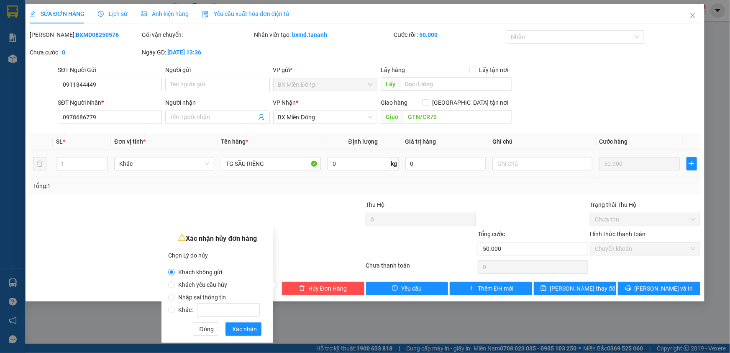
click at [198, 298] on span "Nhập sai thông tin" at bounding box center [202, 297] width 54 height 7
click at [175, 298] on input "Nhập sai thông tin" at bounding box center [171, 297] width 7 height 7
radio input "true"
radio input "false"
click at [181, 307] on span "Khác:" at bounding box center [219, 309] width 88 height 7
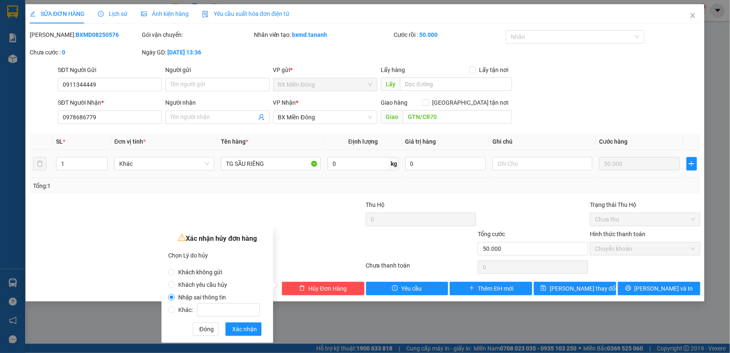
click at [175, 307] on input "Khác:" at bounding box center [171, 309] width 7 height 7
radio input "true"
radio input "false"
click at [214, 310] on input "Khác:" at bounding box center [228, 309] width 63 height 13
type input "SAI TK"
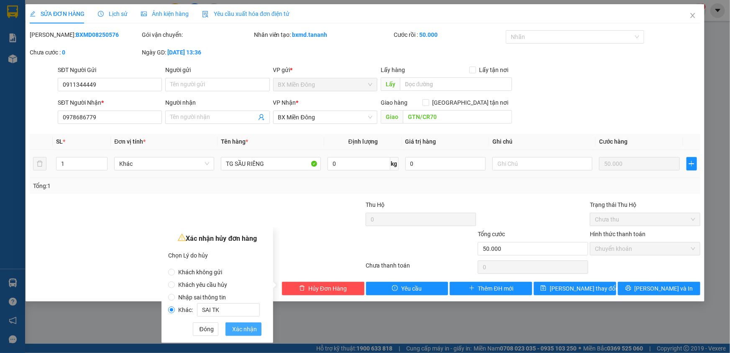
click at [246, 328] on span "Xác nhận" at bounding box center [244, 328] width 25 height 9
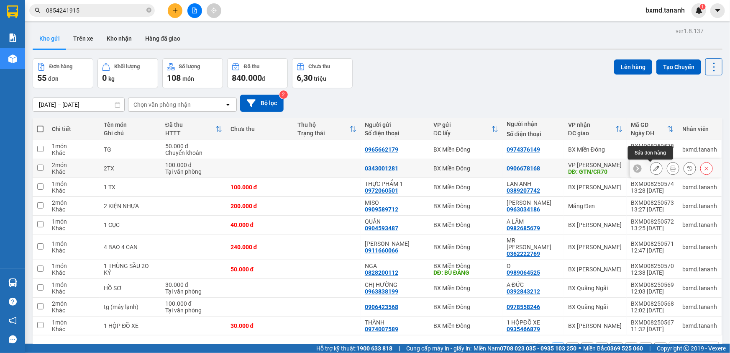
click at [654, 170] on icon at bounding box center [657, 168] width 6 height 6
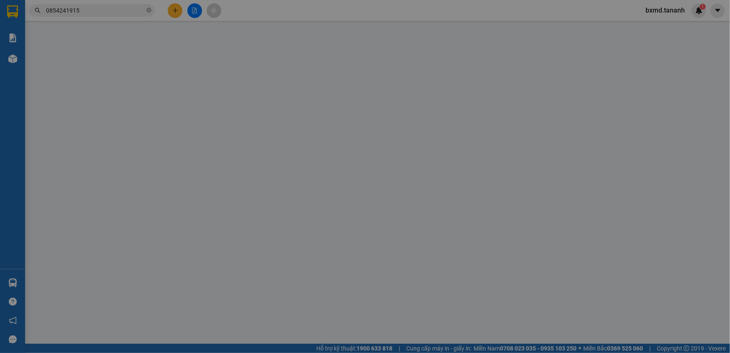
type input "0343001281"
type input "0906678168"
type input "GTN/CR70"
type input "100.000"
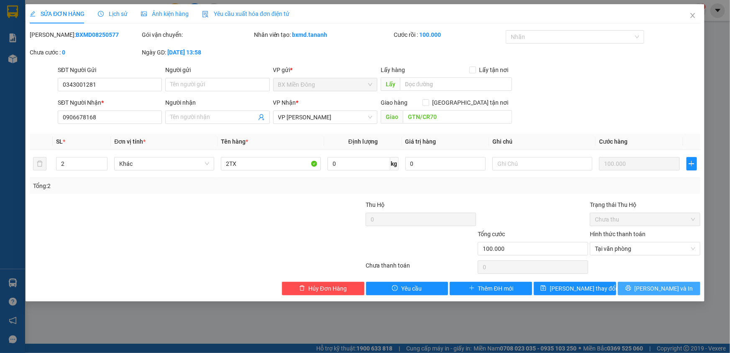
click at [636, 286] on button "[PERSON_NAME] và In" at bounding box center [659, 288] width 82 height 13
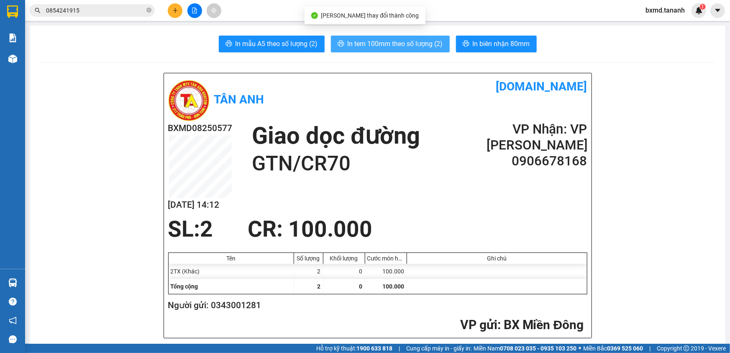
click at [378, 49] on span "In tem 100mm theo số lượng (2)" at bounding box center [395, 43] width 95 height 10
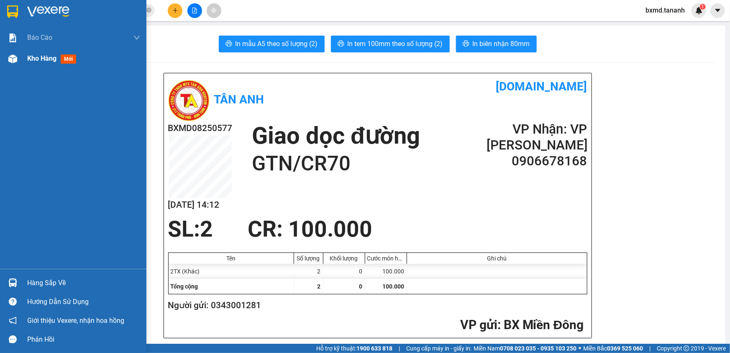
click at [25, 61] on div "Kho hàng mới" at bounding box center [73, 58] width 146 height 21
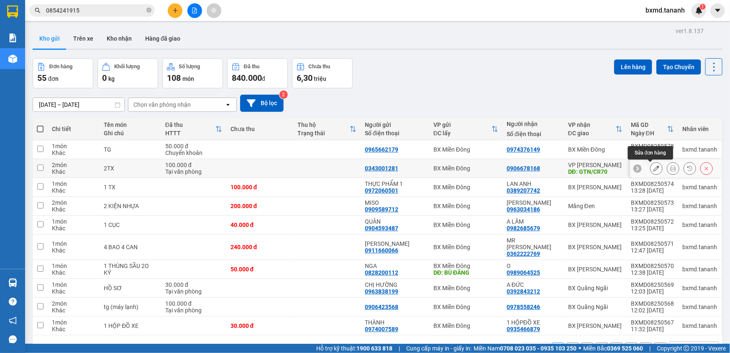
click at [651, 165] on button at bounding box center [657, 168] width 12 height 15
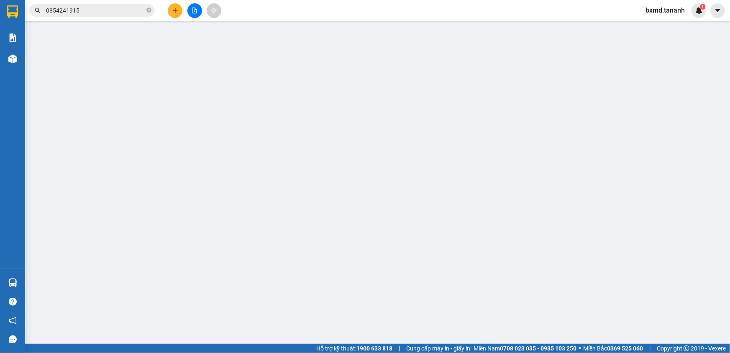
type input "0343001281"
type input "0906678168"
type input "GTN/CR70"
type input "100.000"
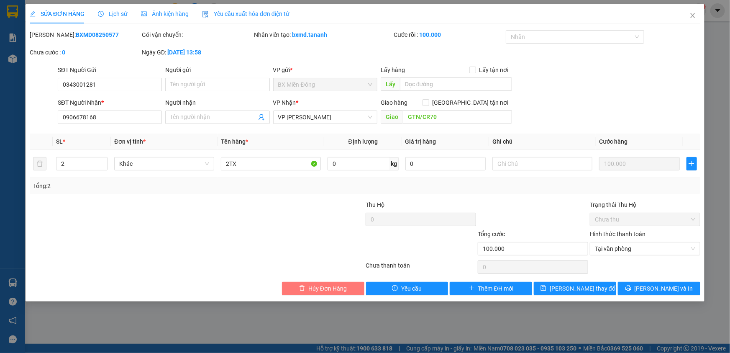
click at [314, 290] on span "Hủy Đơn Hàng" at bounding box center [327, 288] width 38 height 9
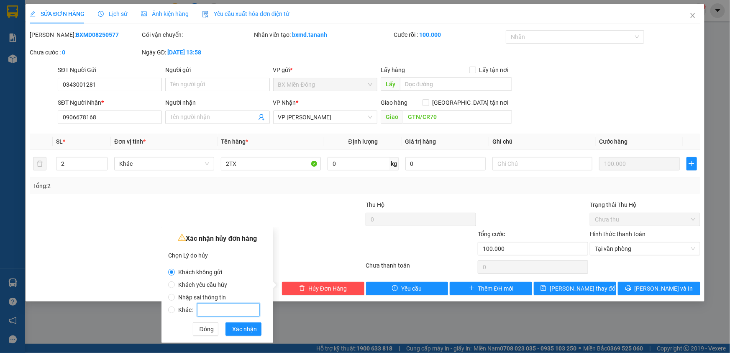
click at [210, 307] on input "Khác:" at bounding box center [228, 309] width 63 height 13
radio input "false"
radio input "true"
type input "SAI TK"
click at [247, 324] on span "Xác nhận" at bounding box center [244, 328] width 25 height 9
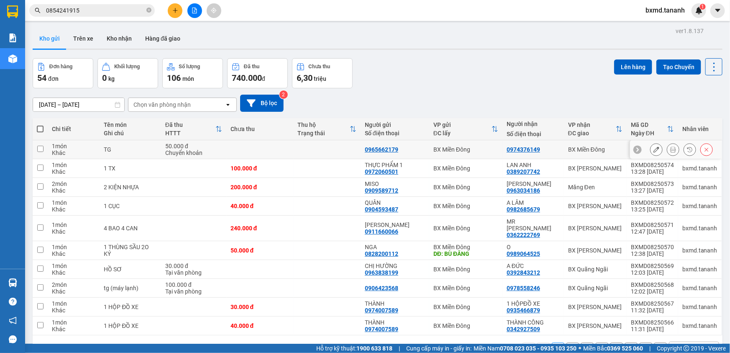
click at [654, 149] on icon at bounding box center [657, 149] width 6 height 6
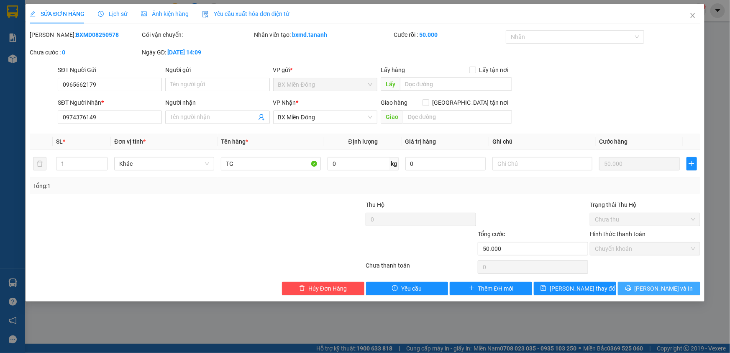
click at [653, 291] on span "[PERSON_NAME] và In" at bounding box center [664, 288] width 59 height 9
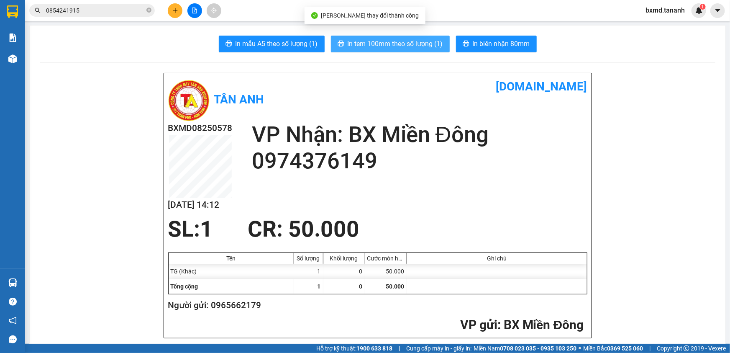
click at [421, 41] on span "In tem 100mm theo số lượng (1)" at bounding box center [395, 43] width 95 height 10
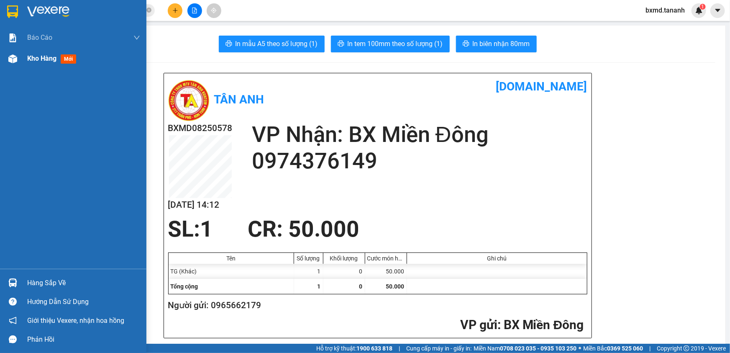
click at [16, 57] on img at bounding box center [12, 58] width 9 height 9
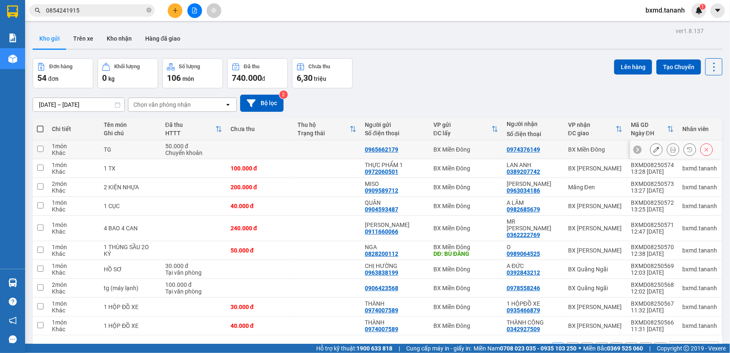
click at [654, 151] on icon at bounding box center [657, 149] width 6 height 6
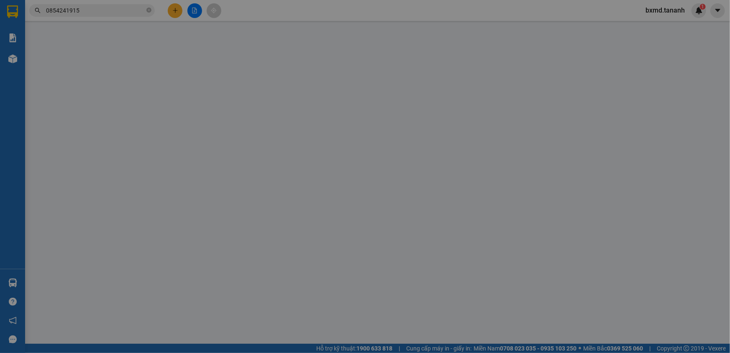
type input "0965662179"
type input "0974376149"
type input "50.000"
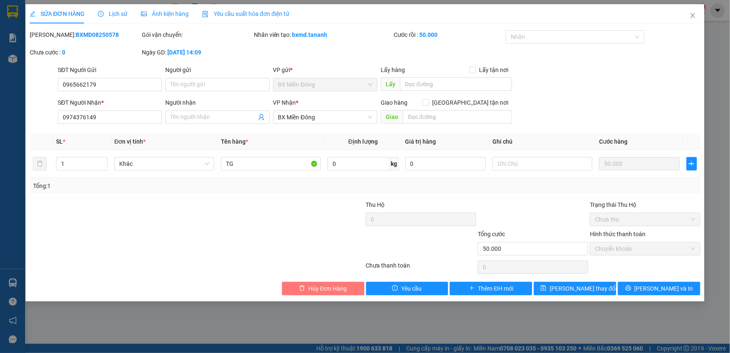
click at [331, 285] on span "Hủy Đơn Hàng" at bounding box center [327, 288] width 38 height 9
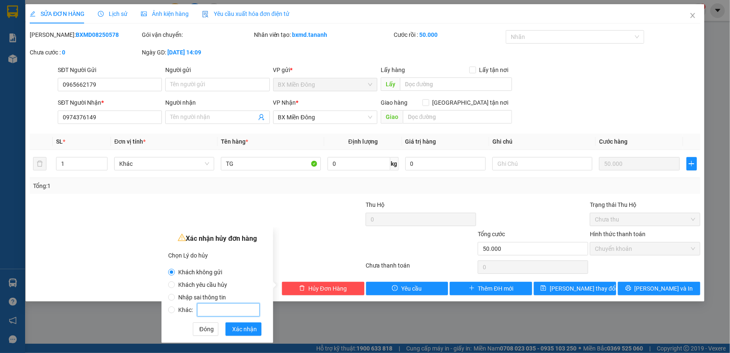
click at [216, 315] on input "Khác:" at bounding box center [228, 309] width 63 height 13
click at [243, 327] on span "Xác nhận" at bounding box center [244, 328] width 25 height 9
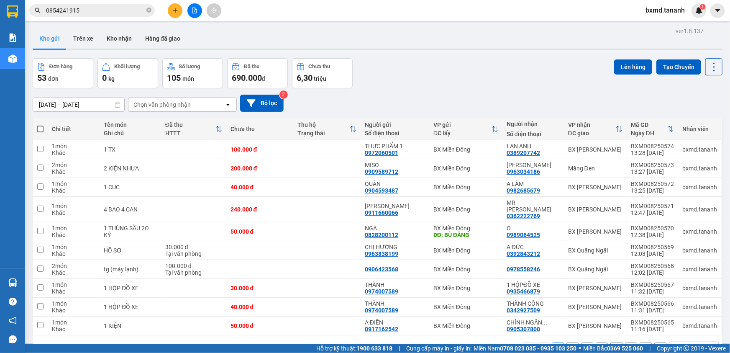
click at [657, 8] on span "bxmd.tananh" at bounding box center [665, 10] width 53 height 10
click at [662, 25] on span "Đăng xuất" at bounding box center [669, 25] width 35 height 9
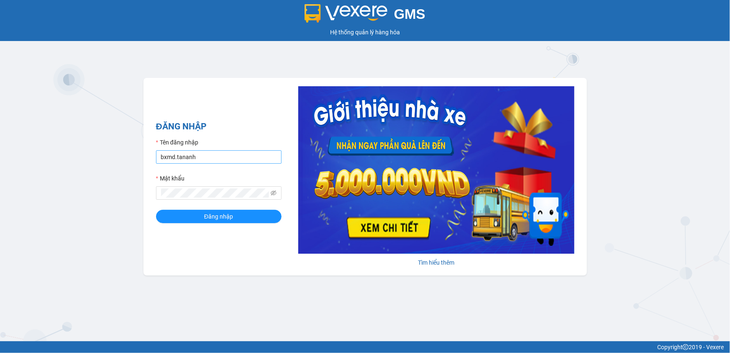
click at [211, 157] on input "bxmd.tananh" at bounding box center [219, 156] width 126 height 13
type input "bxpvd.tananh"
click at [189, 216] on button "Đăng nhập" at bounding box center [219, 216] width 126 height 13
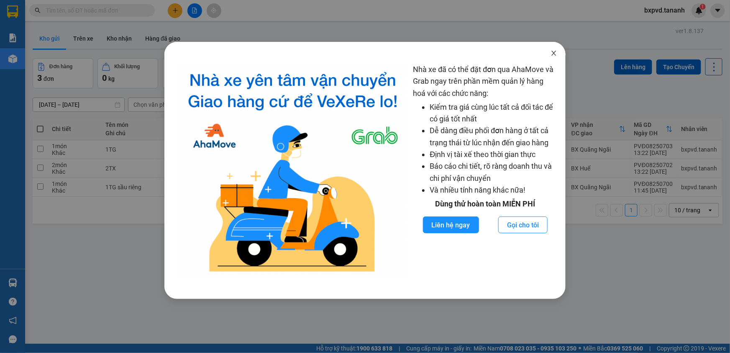
click at [553, 52] on icon "close" at bounding box center [554, 53] width 5 height 5
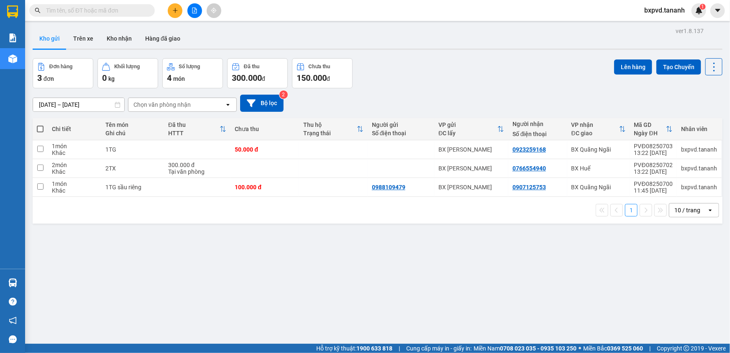
click at [174, 13] on icon "plus" at bounding box center [175, 11] width 6 height 6
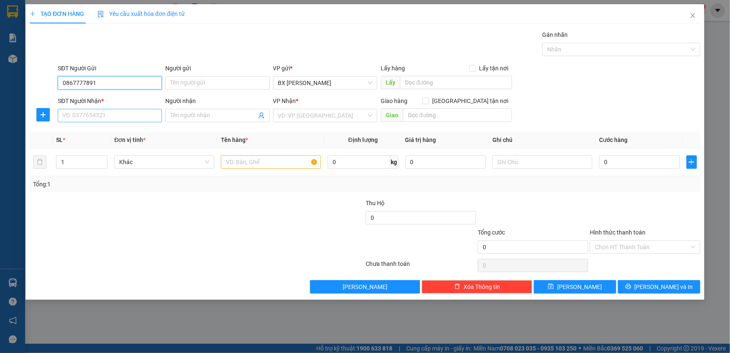
type input "0867777891"
click at [107, 116] on input "SĐT Người Nhận *" at bounding box center [110, 115] width 104 height 13
type input "0982681638"
click at [319, 117] on input "search" at bounding box center [322, 115] width 88 height 13
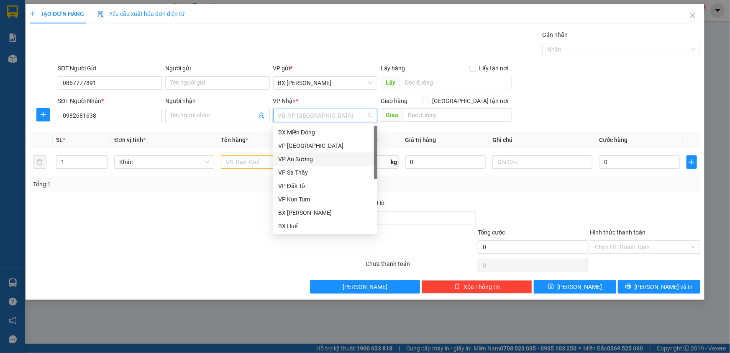
click at [310, 159] on div "VP An Sương" at bounding box center [325, 158] width 94 height 9
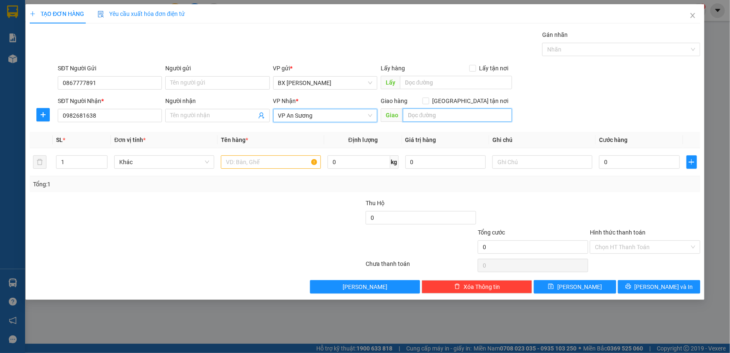
click at [418, 115] on input "text" at bounding box center [457, 114] width 109 height 13
type input "XN CK"
click at [231, 166] on input "text" at bounding box center [271, 161] width 100 height 13
type input "MÁY PHÁT ĐIỆN"
click at [640, 162] on input "0" at bounding box center [639, 161] width 81 height 13
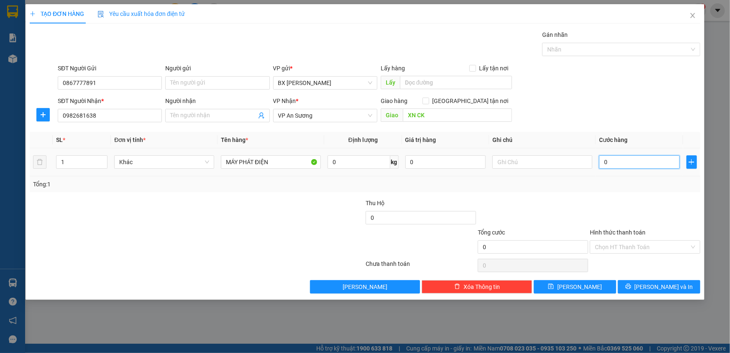
type input "2"
type input "20"
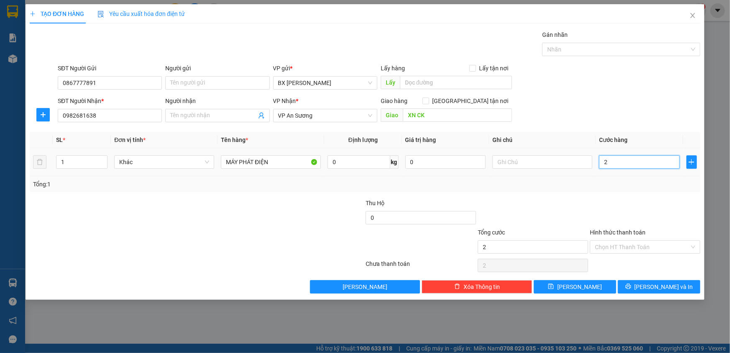
type input "20"
type input "200"
type input "200.000"
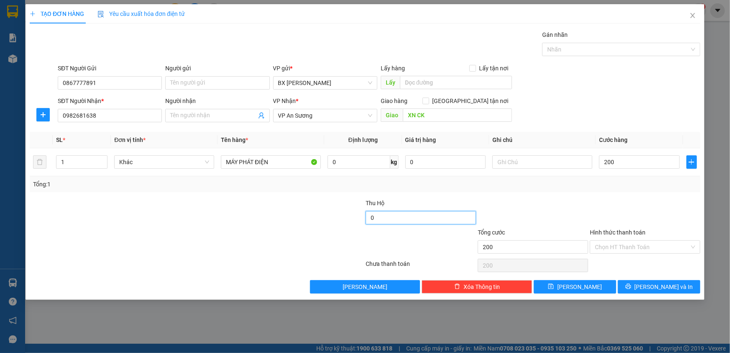
type input "200.000"
click at [418, 213] on input "0" at bounding box center [421, 217] width 110 height 13
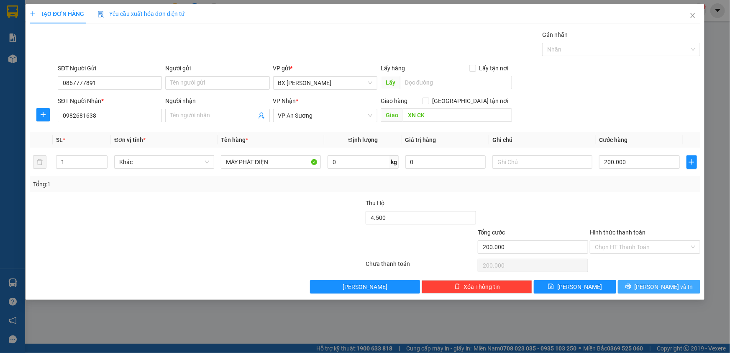
type input "4.500.000"
click at [631, 287] on icon "printer" at bounding box center [629, 286] width 6 height 6
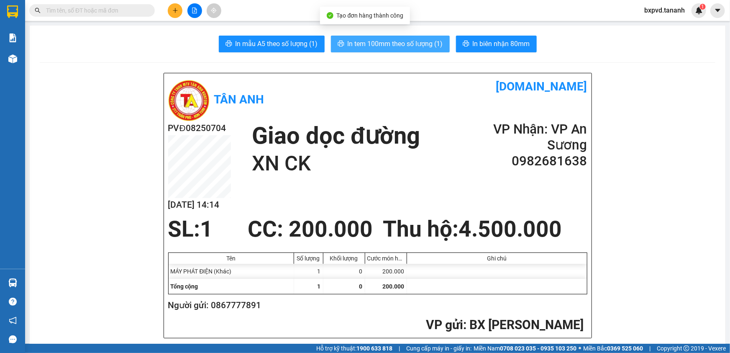
click at [414, 46] on span "In tem 100mm theo số lượng (1)" at bounding box center [395, 43] width 95 height 10
click at [376, 46] on span "In tem 100mm theo số lượng (1)" at bounding box center [395, 43] width 95 height 10
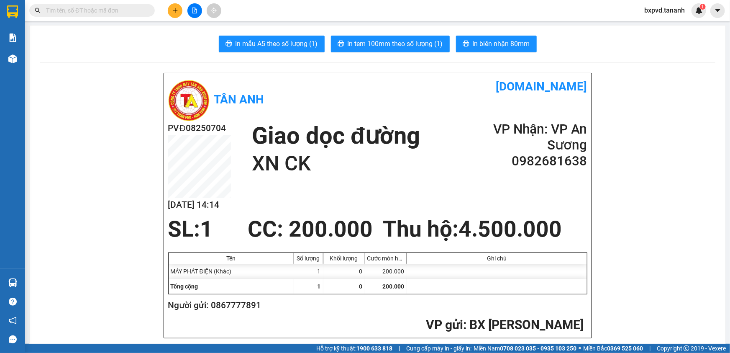
click at [110, 8] on input "text" at bounding box center [95, 10] width 99 height 9
click at [176, 11] on icon "plus" at bounding box center [175, 11] width 6 height 6
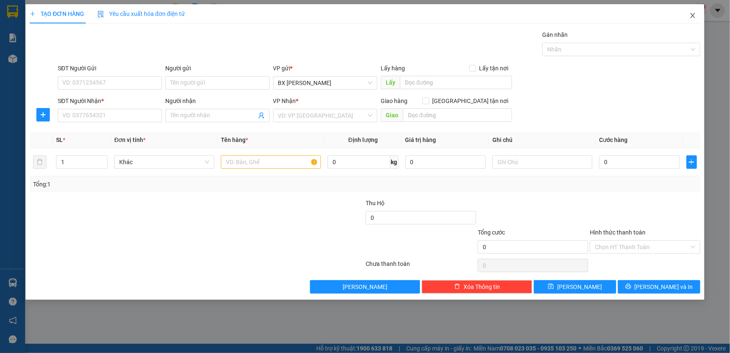
click at [691, 16] on icon "close" at bounding box center [693, 15] width 7 height 7
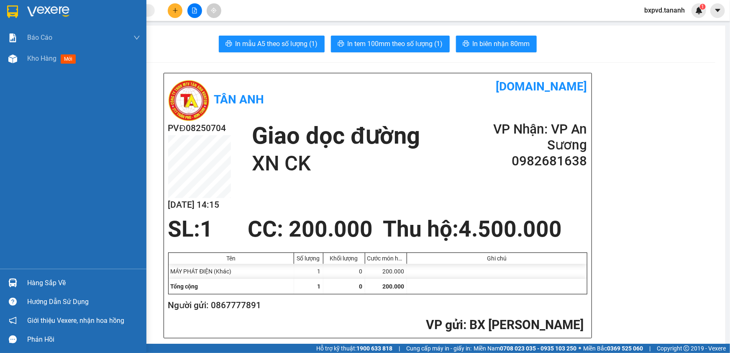
click at [12, 58] on img at bounding box center [12, 58] width 9 height 9
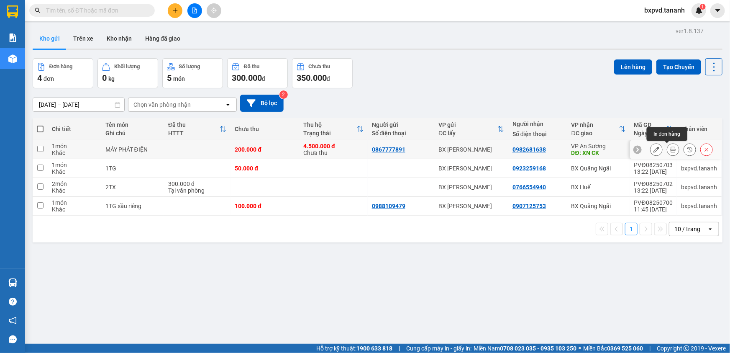
click at [670, 149] on icon at bounding box center [673, 149] width 6 height 6
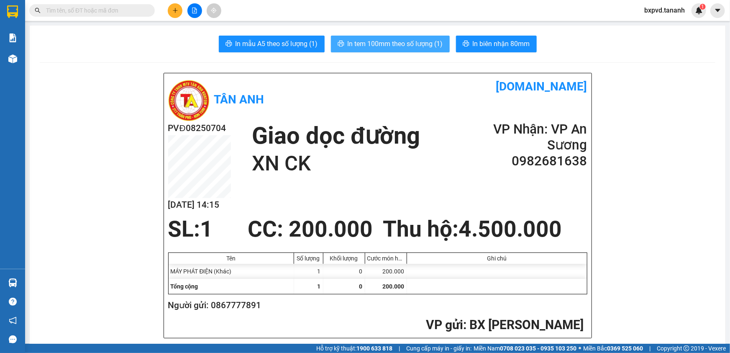
click at [411, 44] on span "In tem 100mm theo số lượng (1)" at bounding box center [395, 43] width 95 height 10
click at [414, 46] on span "In tem 100mm theo số lượng (1)" at bounding box center [395, 43] width 95 height 10
click at [403, 37] on button "In tem 100mm theo số lượng (1)" at bounding box center [390, 44] width 119 height 17
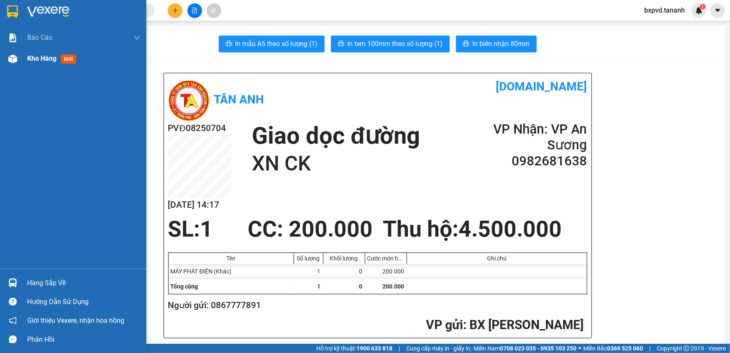
click at [10, 59] on img at bounding box center [12, 58] width 9 height 9
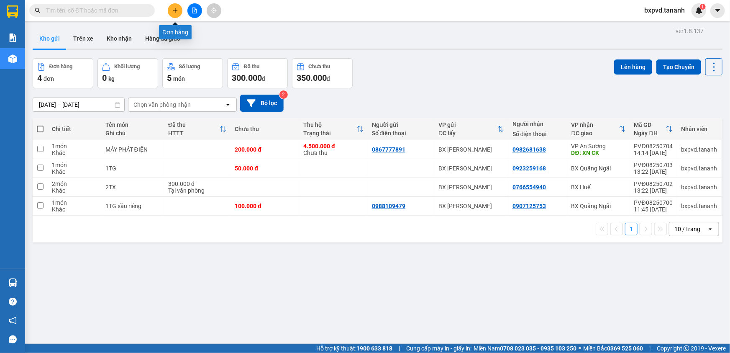
click at [177, 9] on icon "plus" at bounding box center [175, 11] width 6 height 6
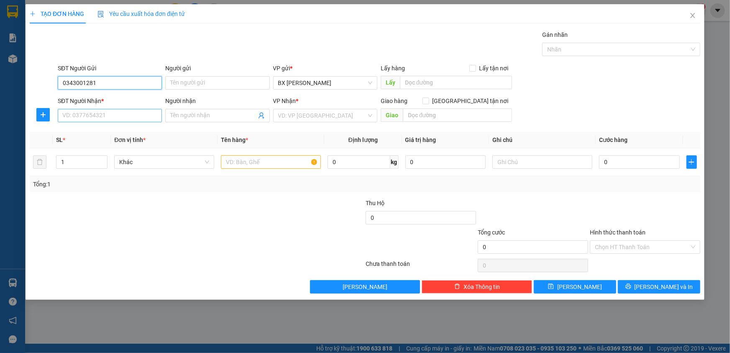
type input "0343001281"
click at [85, 115] on input "SĐT Người Nhận *" at bounding box center [110, 115] width 104 height 13
type input "0906678168"
click at [313, 118] on input "search" at bounding box center [322, 115] width 88 height 13
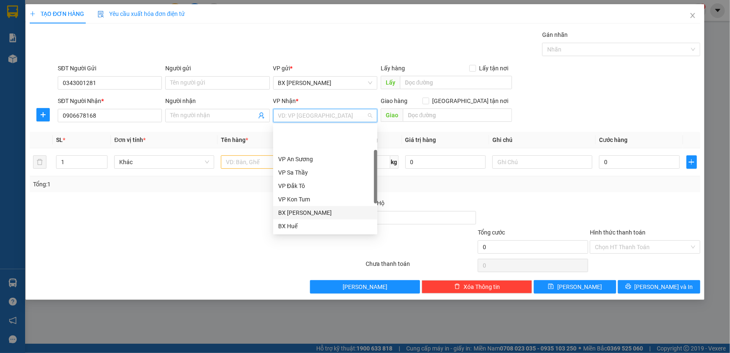
scroll to position [38, 0]
click at [310, 231] on div "VP [PERSON_NAME]" at bounding box center [325, 228] width 94 height 9
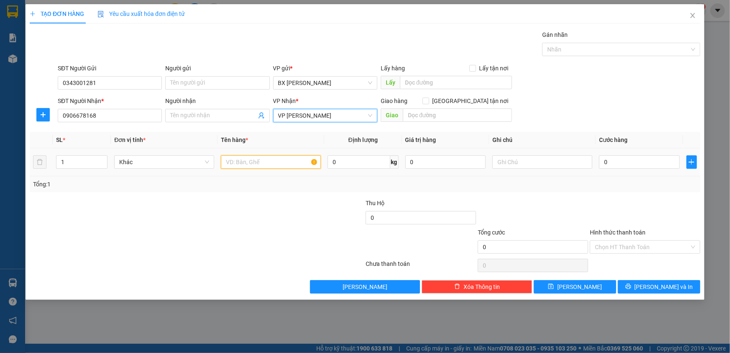
click at [241, 159] on input "text" at bounding box center [271, 161] width 100 height 13
type input "2TX"
click at [422, 116] on input "text" at bounding box center [457, 114] width 109 height 13
type input "GTN/CR70"
click at [623, 166] on input "0" at bounding box center [639, 161] width 81 height 13
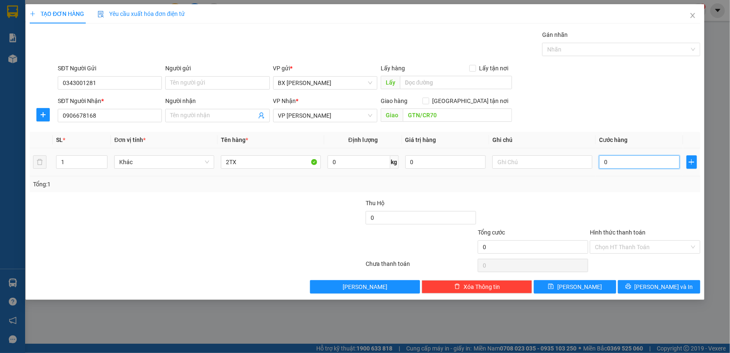
type input "1"
type input "10"
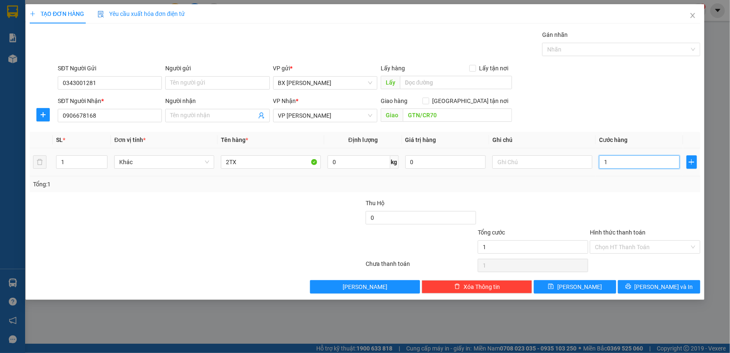
type input "10"
type input "100"
type input "100.000"
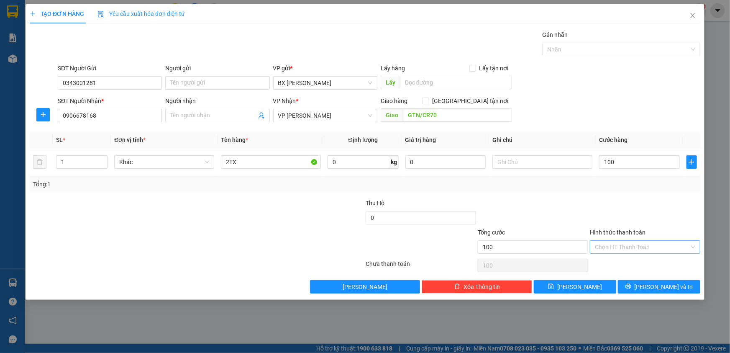
type input "100.000"
click at [632, 247] on input "Hình thức thanh toán" at bounding box center [642, 247] width 95 height 13
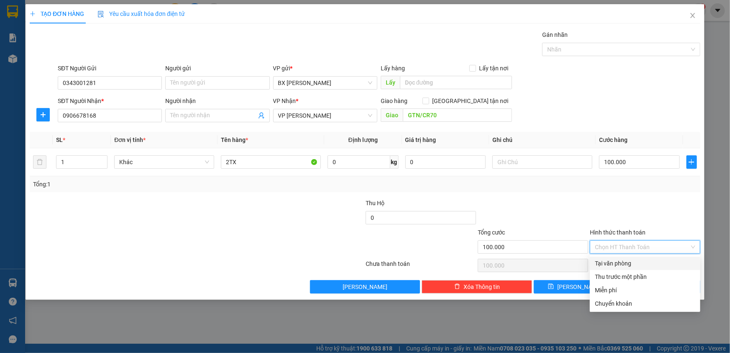
click at [632, 258] on div "Tại văn phòng" at bounding box center [645, 262] width 110 height 13
type input "0"
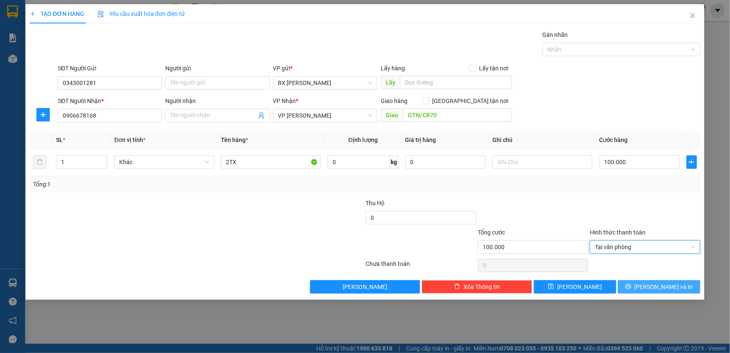
click at [632, 285] on button "[PERSON_NAME] và In" at bounding box center [659, 286] width 82 height 13
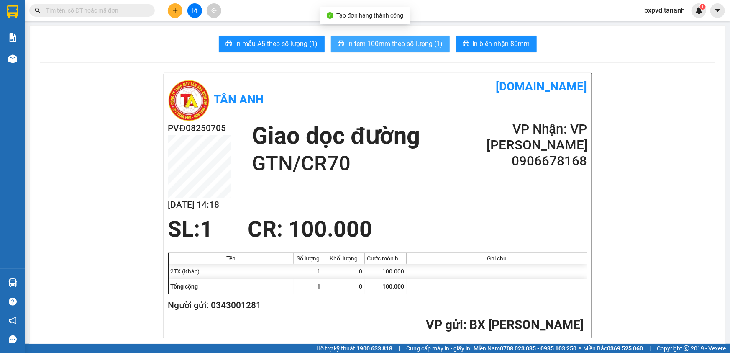
click at [391, 40] on span "In tem 100mm theo số lượng (1)" at bounding box center [395, 43] width 95 height 10
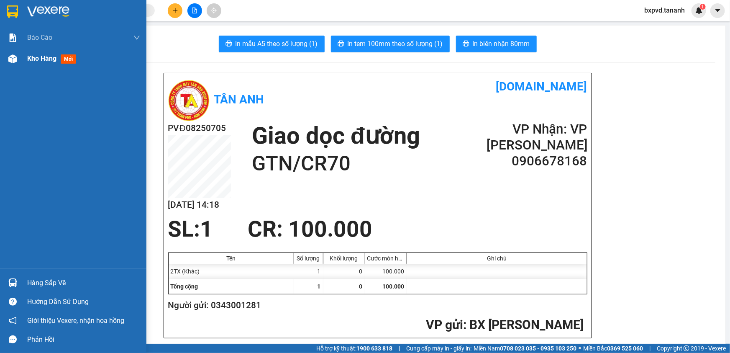
click at [16, 59] on img at bounding box center [12, 58] width 9 height 9
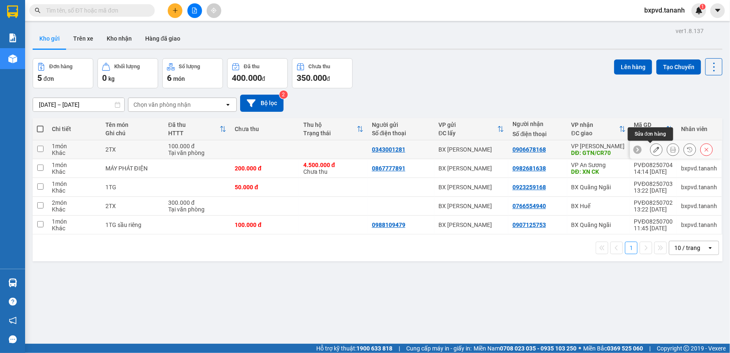
click at [655, 151] on button at bounding box center [657, 149] width 12 height 15
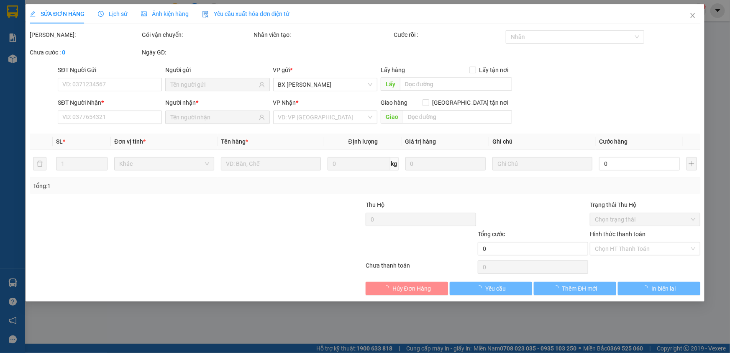
type input "0343001281"
type input "0906678168"
type input "GTN/CR70"
type input "100.000"
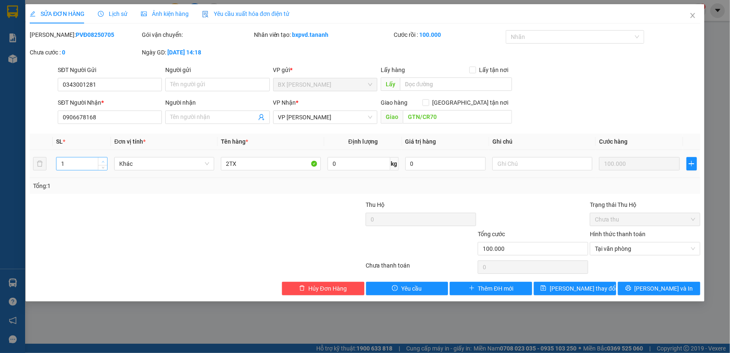
type input "2"
click at [103, 161] on icon "up" at bounding box center [103, 161] width 3 height 3
click at [593, 289] on span "[PERSON_NAME] thay đổi" at bounding box center [583, 288] width 67 height 9
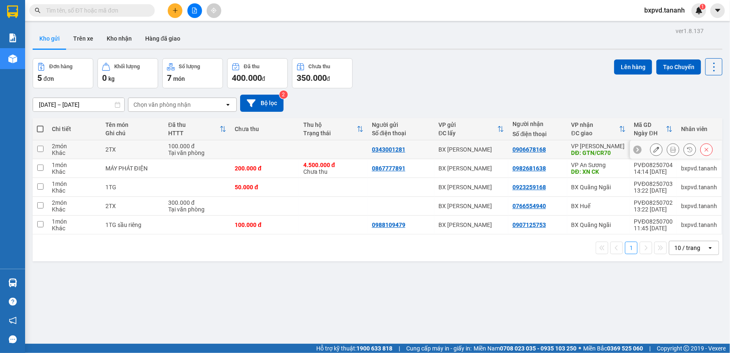
click at [670, 149] on icon at bounding box center [673, 149] width 6 height 6
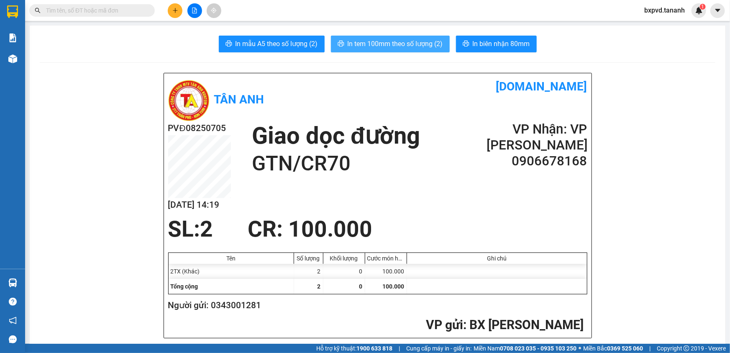
click at [405, 43] on span "In tem 100mm theo số lượng (2)" at bounding box center [395, 43] width 95 height 10
click at [61, 7] on input "text" at bounding box center [95, 10] width 99 height 9
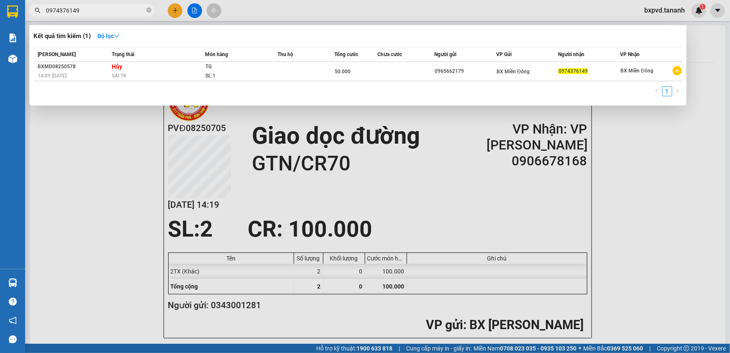
type input "0974376149"
click at [174, 12] on div at bounding box center [365, 176] width 730 height 353
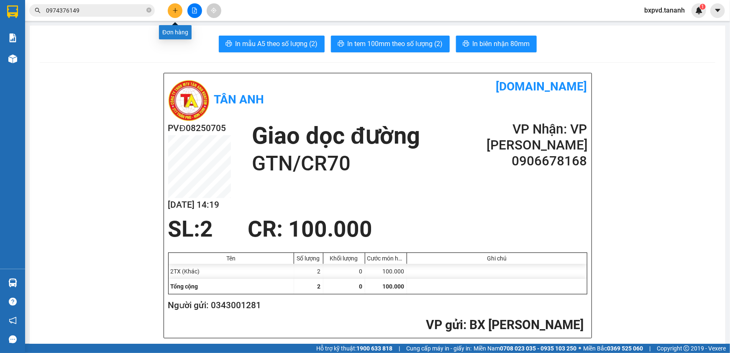
click at [174, 12] on icon "plus" at bounding box center [175, 11] width 6 height 6
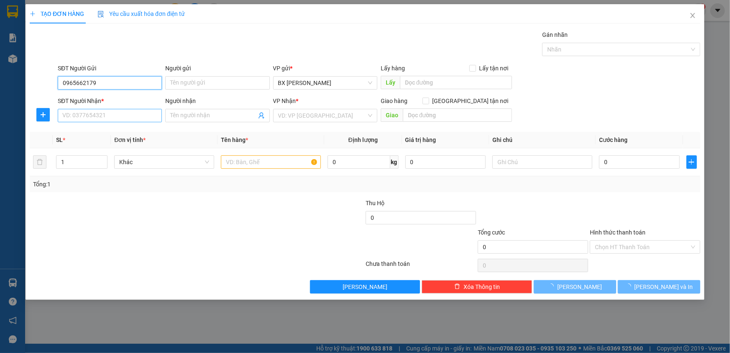
type input "0965662179"
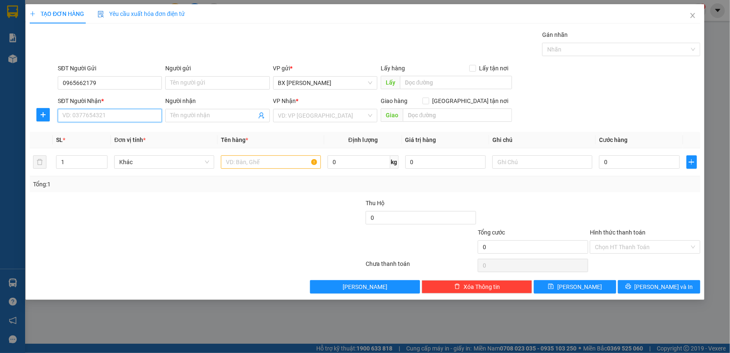
click at [83, 118] on input "SĐT Người Nhận *" at bounding box center [110, 115] width 104 height 13
type input "0974376149"
click at [290, 117] on input "search" at bounding box center [322, 115] width 88 height 13
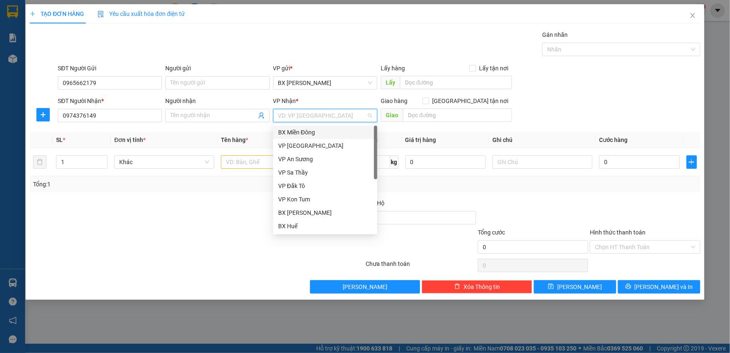
click at [298, 132] on div "BX Miền Đông" at bounding box center [325, 132] width 94 height 9
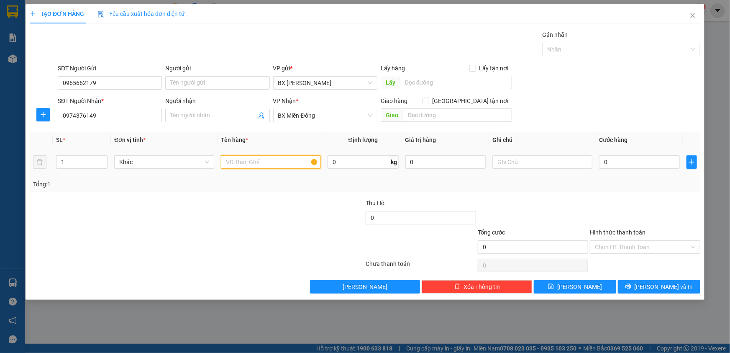
click at [267, 163] on input "text" at bounding box center [271, 161] width 100 height 13
type input "TG"
click at [629, 168] on input "0" at bounding box center [639, 161] width 81 height 13
type input "5"
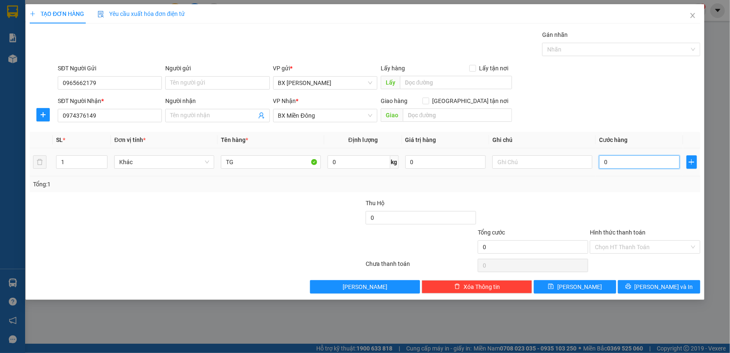
type input "5"
type input "50"
type input "50.000"
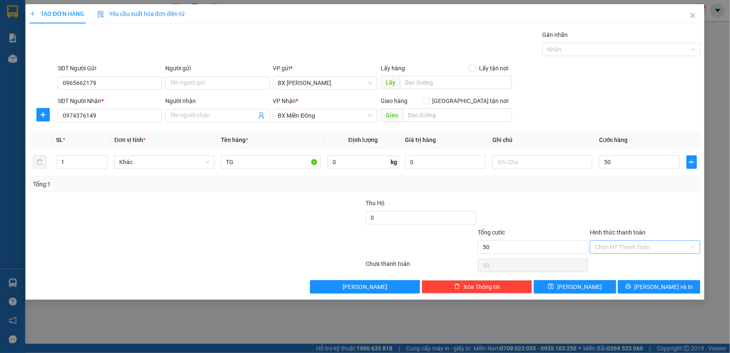
type input "50.000"
click at [639, 248] on input "Hình thức thanh toán" at bounding box center [642, 247] width 95 height 13
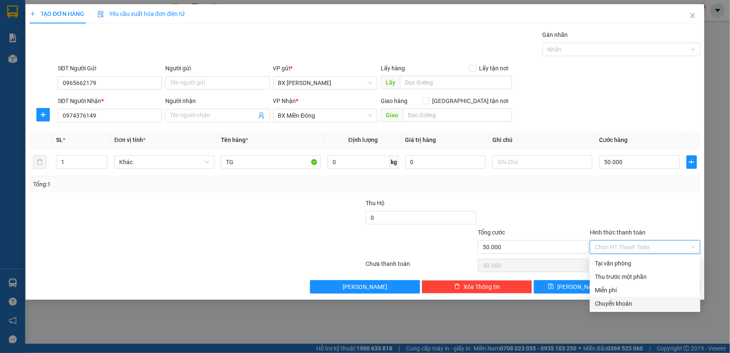
click at [614, 303] on div "Chuyển khoản" at bounding box center [645, 303] width 100 height 9
type input "0"
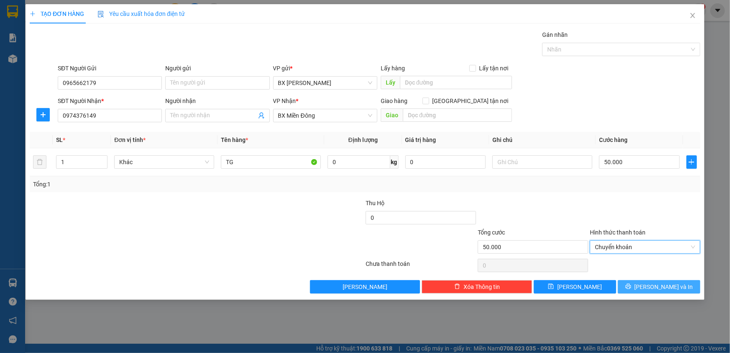
click at [631, 287] on icon "printer" at bounding box center [629, 286] width 6 height 6
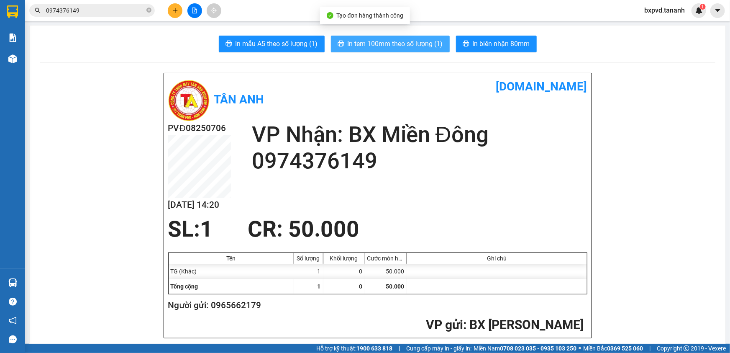
click at [403, 44] on span "In tem 100mm theo số lượng (1)" at bounding box center [395, 43] width 95 height 10
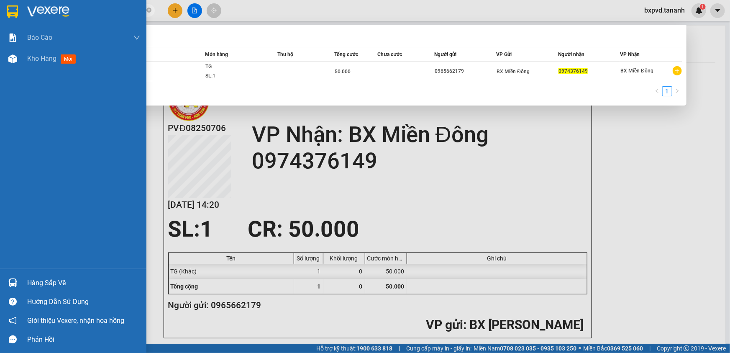
drag, startPoint x: 86, startPoint y: 9, endPoint x: 5, endPoint y: 0, distance: 81.2
click at [5, 0] on section "Kết quả tìm kiếm ( 1 ) Bộ lọc Mã ĐH Trạng thái Món hàng Thu hộ Tổng cước Chưa c…" at bounding box center [365, 176] width 730 height 353
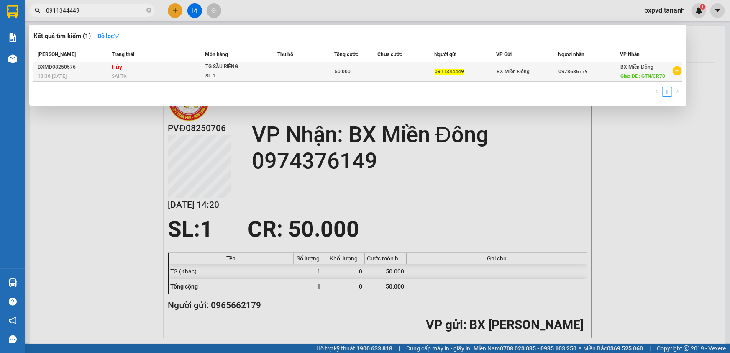
type input "0911344449"
click at [433, 73] on td at bounding box center [405, 72] width 57 height 20
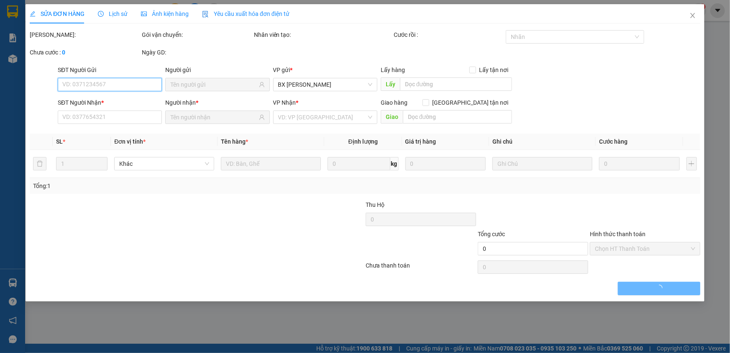
type input "0911344449"
type input "0978686779"
type input "GTN/CR70"
type input "50.000"
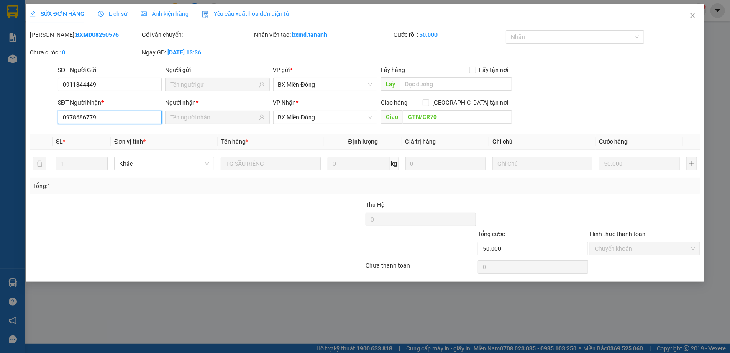
drag, startPoint x: 110, startPoint y: 117, endPoint x: 0, endPoint y: 117, distance: 110.0
click at [0, 117] on div "SỬA ĐƠN HÀNG Lịch sử Ảnh kiện hàng Yêu cầu xuất hóa đơn điện tử Total Paid Fee …" at bounding box center [365, 176] width 730 height 353
click at [696, 15] on span "Close" at bounding box center [692, 15] width 23 height 23
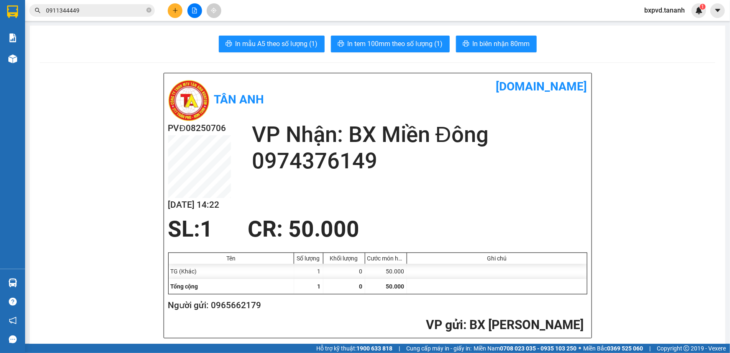
click at [177, 10] on icon "plus" at bounding box center [175, 10] width 5 height 0
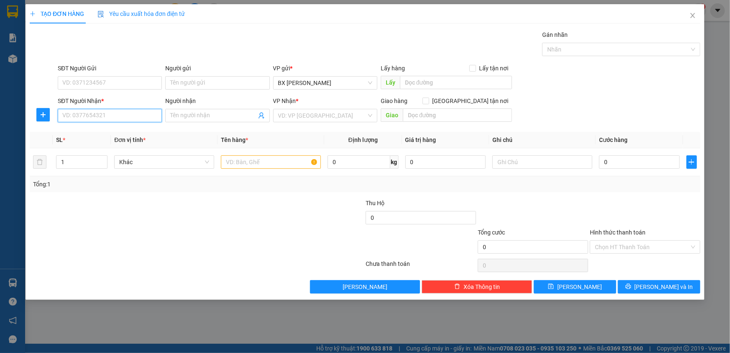
click at [96, 113] on input "SĐT Người Nhận *" at bounding box center [110, 115] width 104 height 13
paste input "0978686779"
type input "0978686779"
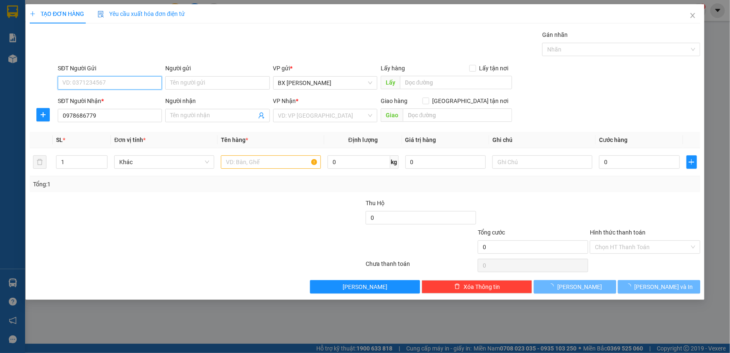
click at [98, 80] on input "SĐT Người Gửi" at bounding box center [110, 82] width 104 height 13
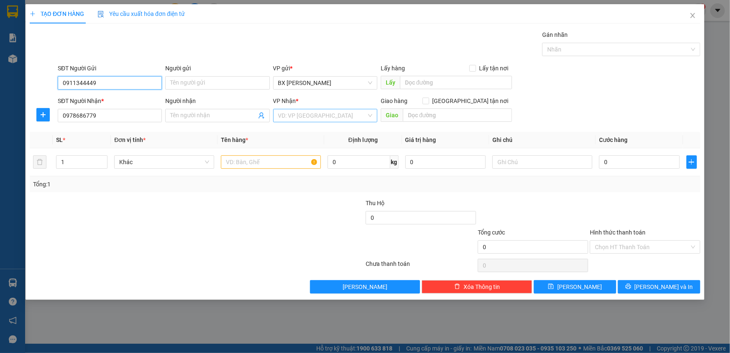
type input "0911344449"
click at [282, 115] on input "search" at bounding box center [322, 115] width 88 height 13
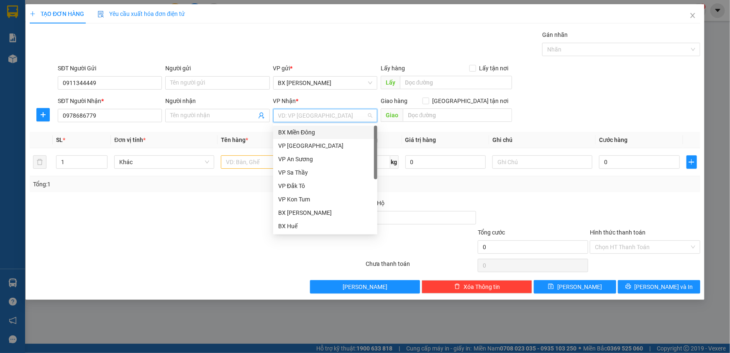
click at [293, 128] on div "BX Miền Đông" at bounding box center [325, 132] width 94 height 9
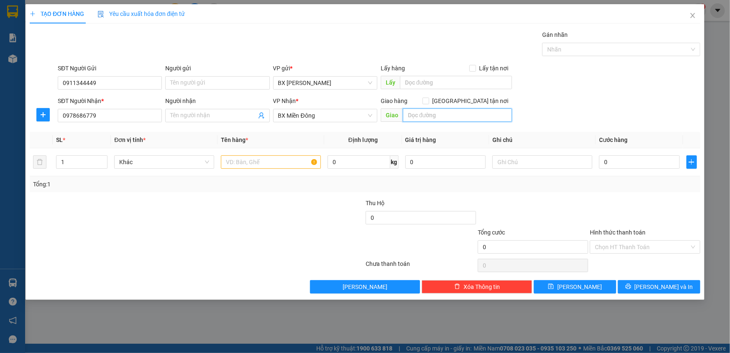
click at [431, 119] on input "text" at bounding box center [457, 114] width 109 height 13
type input "GTN/CR70"
click at [257, 167] on input "text" at bounding box center [271, 161] width 100 height 13
type input "TG"
click at [621, 163] on input "0" at bounding box center [639, 161] width 81 height 13
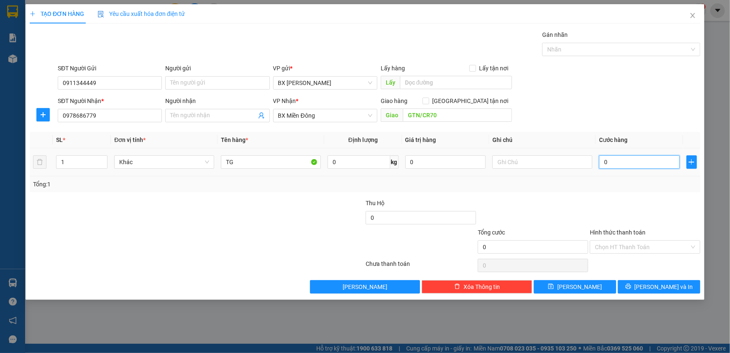
type input "5"
type input "50"
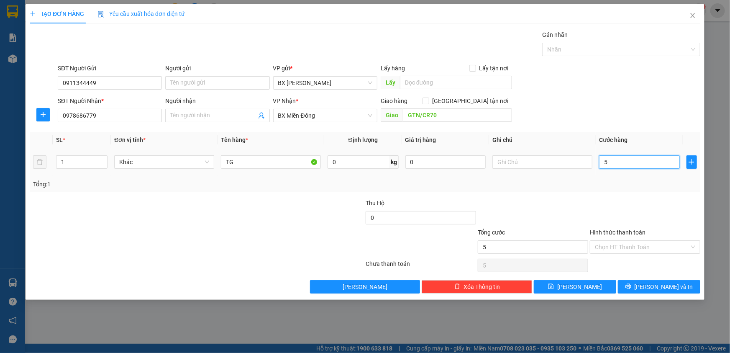
type input "50"
click at [621, 244] on input "Hình thức thanh toán" at bounding box center [642, 247] width 95 height 13
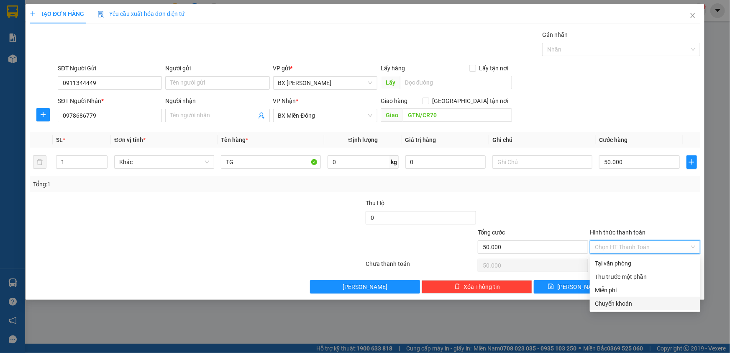
click at [617, 300] on div "Chuyển khoản" at bounding box center [645, 303] width 100 height 9
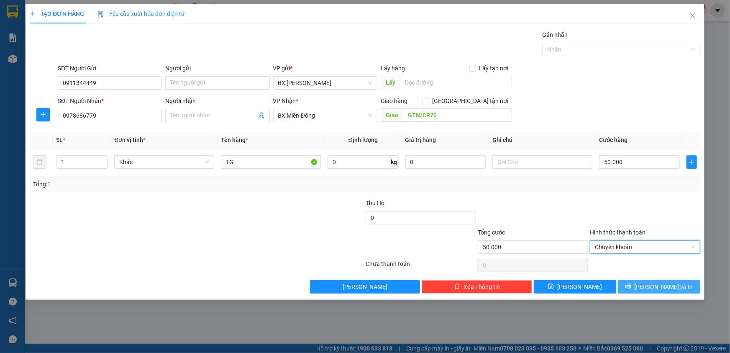
click at [641, 287] on button "[PERSON_NAME] và In" at bounding box center [659, 286] width 82 height 13
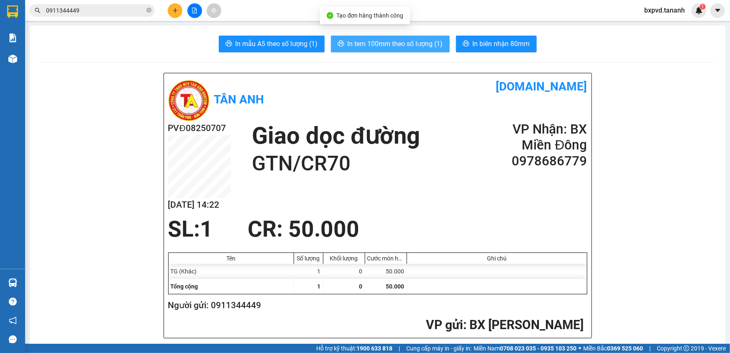
click at [431, 51] on button "In tem 100mm theo số lượng (1)" at bounding box center [390, 44] width 119 height 17
click at [429, 48] on span "In tem 100mm theo số lượng (1)" at bounding box center [395, 43] width 95 height 10
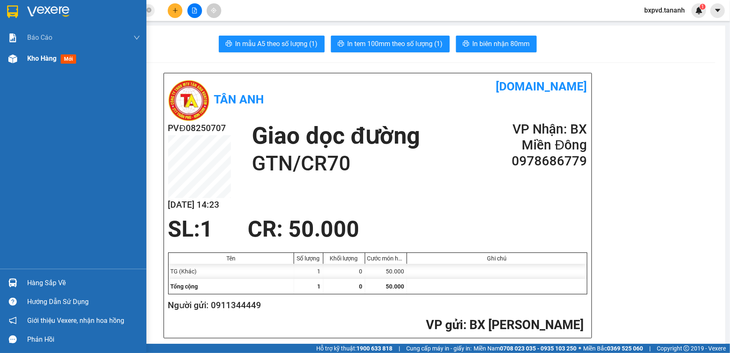
click at [7, 59] on div at bounding box center [12, 58] width 15 height 15
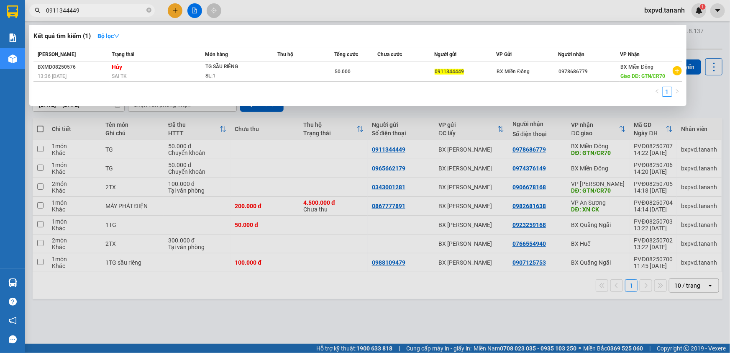
drag, startPoint x: 80, startPoint y: 6, endPoint x: 25, endPoint y: 9, distance: 54.9
click at [25, 9] on div "0911344449" at bounding box center [81, 10] width 163 height 13
type input "0399790068"
click at [173, 5] on div at bounding box center [365, 176] width 730 height 353
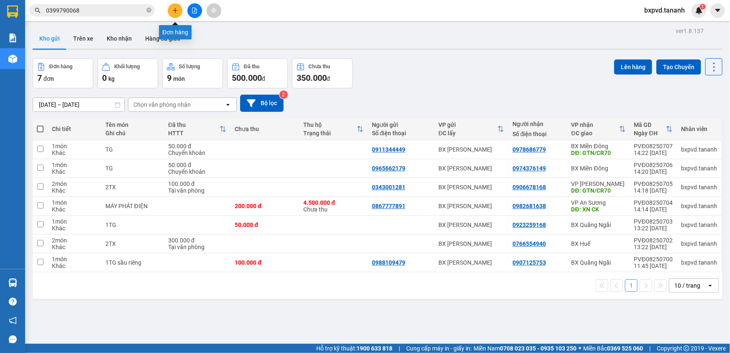
click at [173, 10] on icon "plus" at bounding box center [175, 10] width 5 height 0
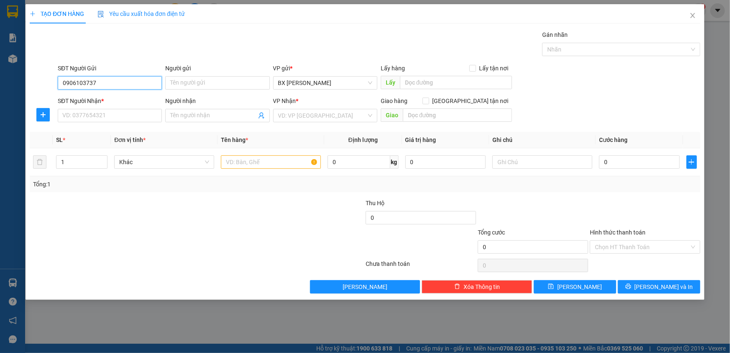
type input "0906103737"
drag, startPoint x: 82, startPoint y: 124, endPoint x: 84, endPoint y: 100, distance: 23.5
click at [82, 118] on div "SĐT Người Nhận * VD: 0377654321" at bounding box center [110, 110] width 104 height 29
drag, startPoint x: 82, startPoint y: 108, endPoint x: 80, endPoint y: 113, distance: 5.3
click at [82, 109] on div "SĐT Người Nhận * VD: 0377654321" at bounding box center [110, 110] width 104 height 29
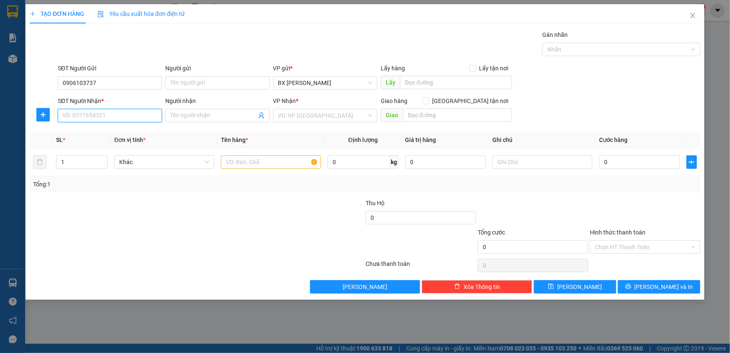
click at [80, 113] on input "SĐT Người Nhận *" at bounding box center [110, 115] width 104 height 13
type input "0399790068"
click at [309, 118] on input "search" at bounding box center [322, 115] width 88 height 13
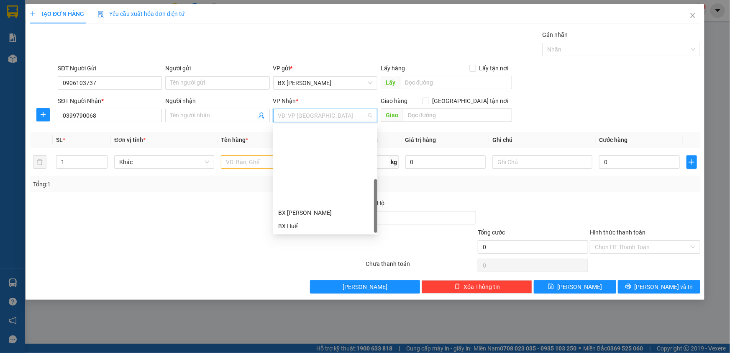
click at [302, 275] on div "BX Ngọc Hồi - Kon Tum" at bounding box center [325, 279] width 94 height 9
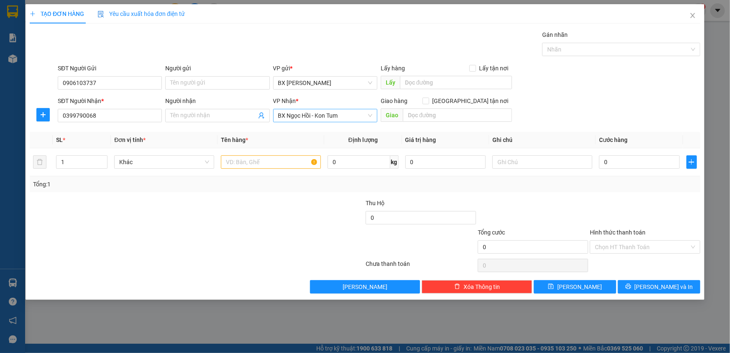
drag, startPoint x: 333, startPoint y: 126, endPoint x: 327, endPoint y: 113, distance: 15.0
click at [333, 124] on div "Transit Pickup Surcharge Ids Transit Deliver Surcharge Ids Transit Deliver Surc…" at bounding box center [365, 161] width 671 height 263
click at [327, 113] on span "BX Ngọc Hồi - Kon Tum" at bounding box center [325, 115] width 94 height 13
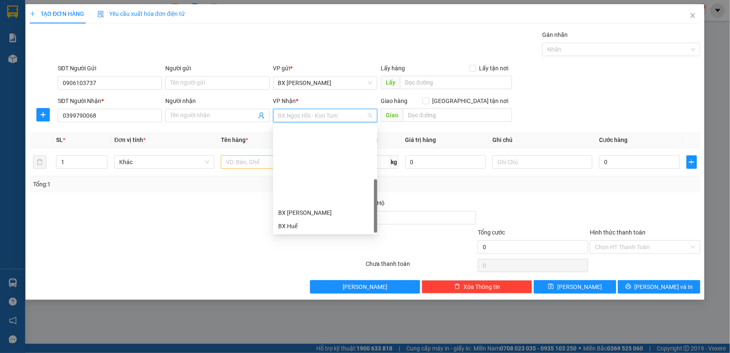
click at [315, 262] on div "VP [PERSON_NAME]" at bounding box center [325, 266] width 94 height 9
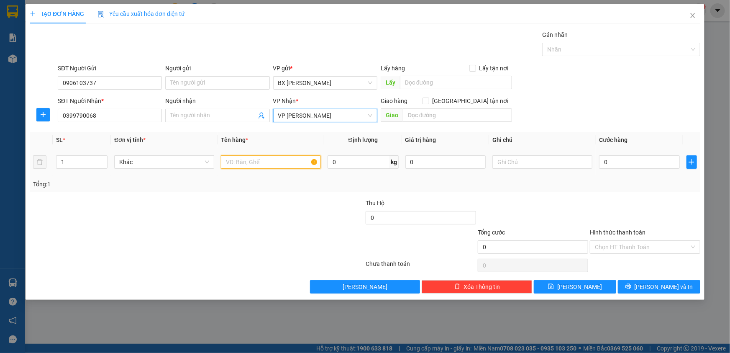
click at [262, 161] on input "text" at bounding box center [271, 161] width 100 height 13
type input "1VALY + 2TG"
click at [629, 167] on input "0" at bounding box center [639, 161] width 81 height 13
type input "1"
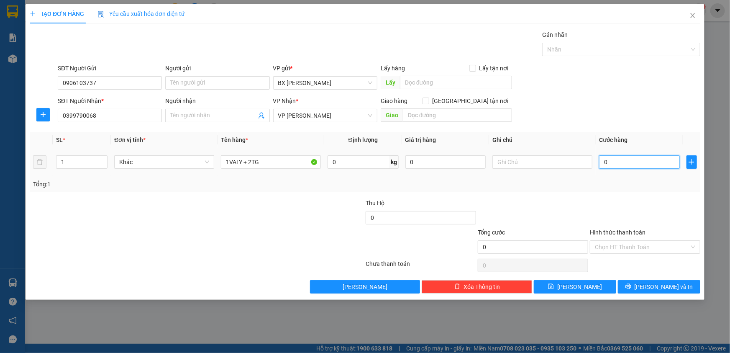
type input "1"
type input "13"
type input "130"
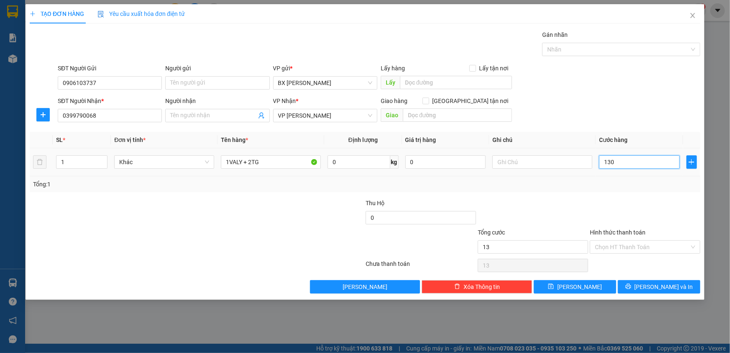
type input "130"
type input "130.000"
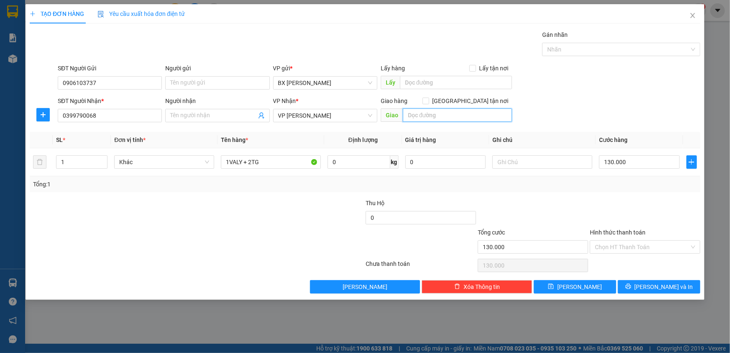
click at [451, 115] on input "text" at bounding box center [457, 114] width 109 height 13
type input "GTN/CR70"
click at [615, 249] on input "Hình thức thanh toán" at bounding box center [642, 247] width 95 height 13
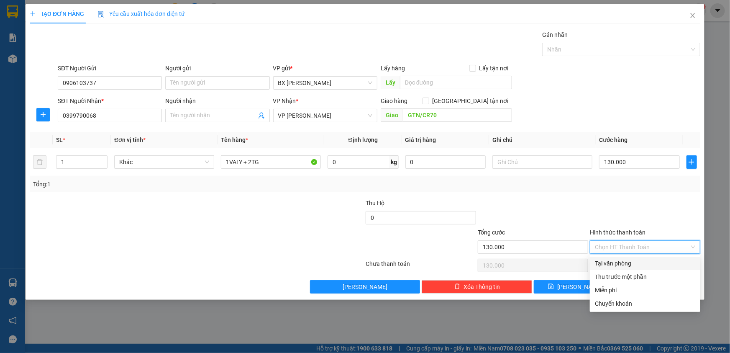
click at [619, 264] on div "Tại văn phòng" at bounding box center [645, 263] width 100 height 9
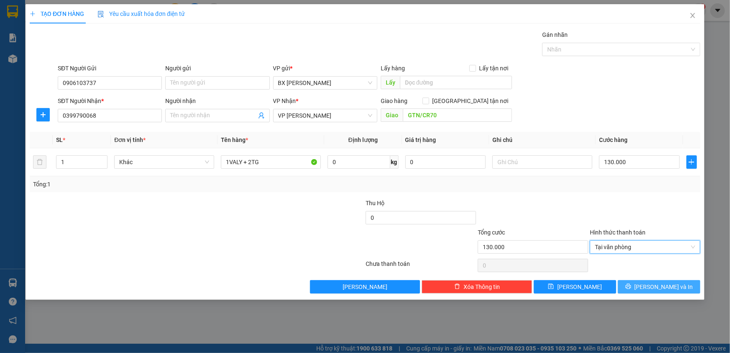
click at [640, 284] on button "[PERSON_NAME] và In" at bounding box center [659, 286] width 82 height 13
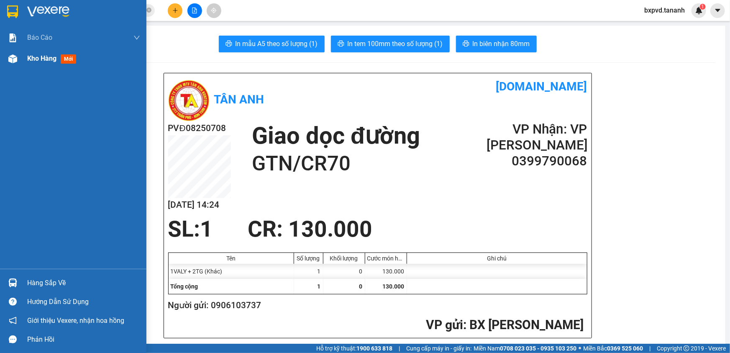
click at [13, 57] on img at bounding box center [12, 58] width 9 height 9
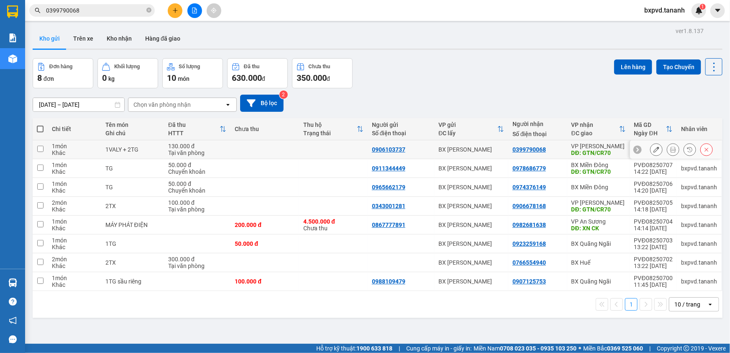
click at [654, 152] on icon at bounding box center [657, 149] width 6 height 6
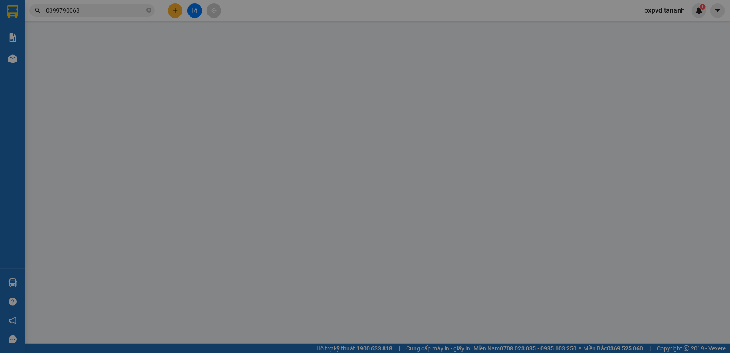
type input "0906103737"
type input "0399790068"
type input "GTN/CR70"
type input "130.000"
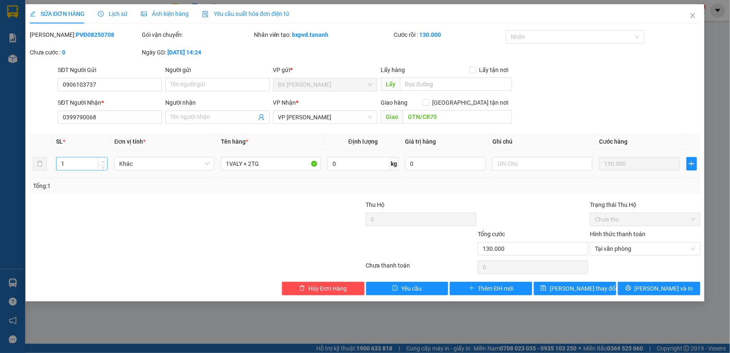
type input "2"
drag, startPoint x: 103, startPoint y: 160, endPoint x: 275, endPoint y: 212, distance: 179.6
click at [104, 160] on icon "up" at bounding box center [103, 160] width 3 height 3
click at [631, 289] on icon "printer" at bounding box center [629, 288] width 6 height 6
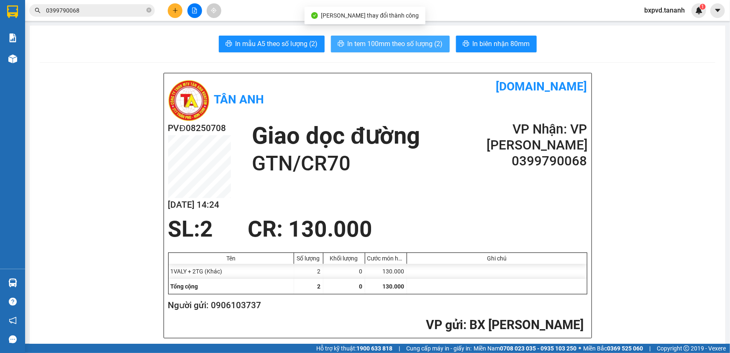
click at [431, 43] on span "In tem 100mm theo số lượng (2)" at bounding box center [395, 43] width 95 height 10
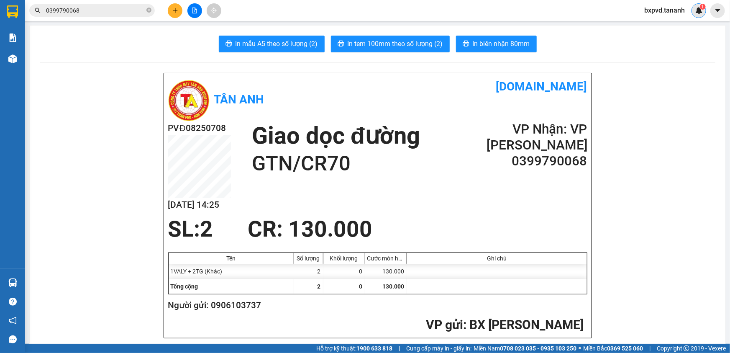
click at [700, 11] on img at bounding box center [699, 11] width 8 height 8
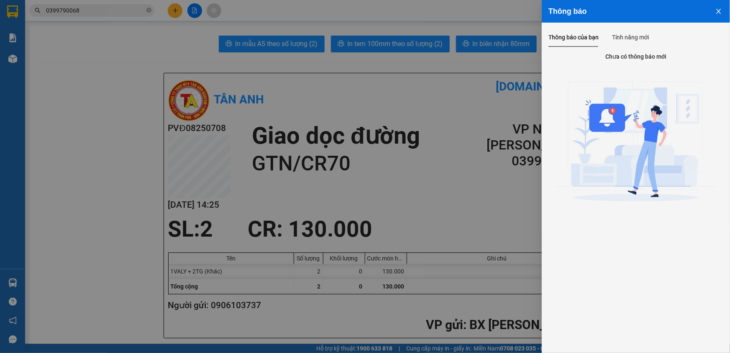
click at [520, 13] on div at bounding box center [365, 176] width 730 height 353
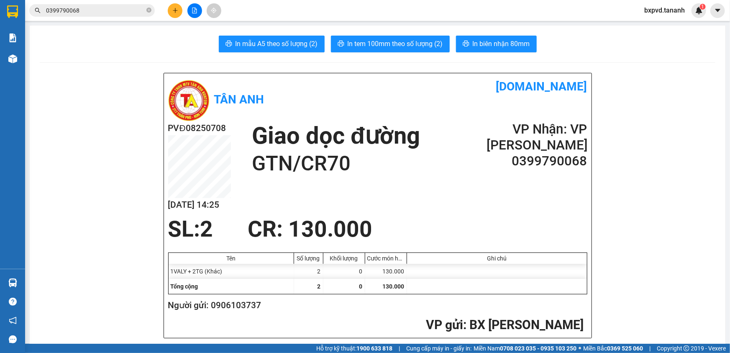
click at [659, 10] on span "bxpvd.tananh" at bounding box center [665, 10] width 54 height 10
click at [657, 23] on span "Đăng xuất" at bounding box center [668, 25] width 36 height 9
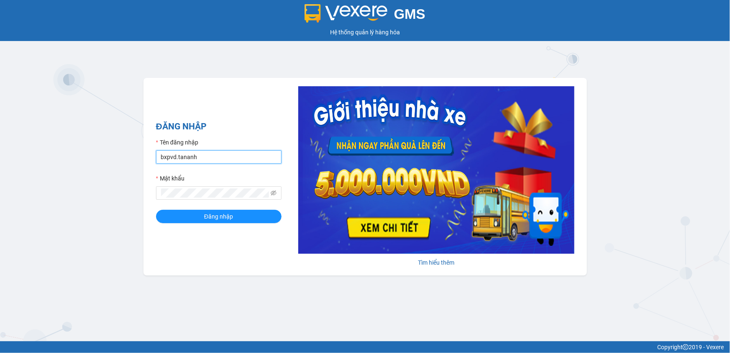
click at [211, 159] on input "bxpvd.tananh" at bounding box center [219, 156] width 126 height 13
type input "bxmd.tananh"
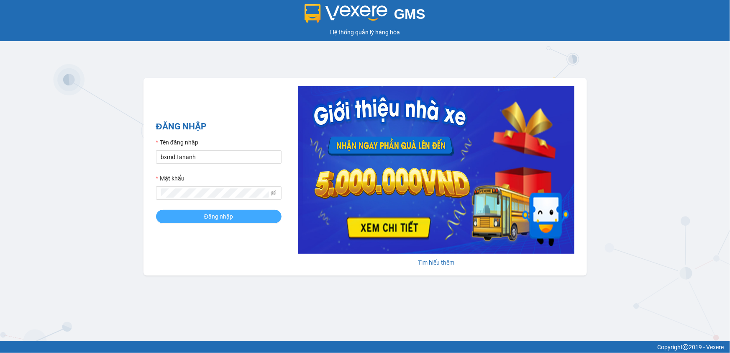
click at [190, 215] on button "Đăng nhập" at bounding box center [219, 216] width 126 height 13
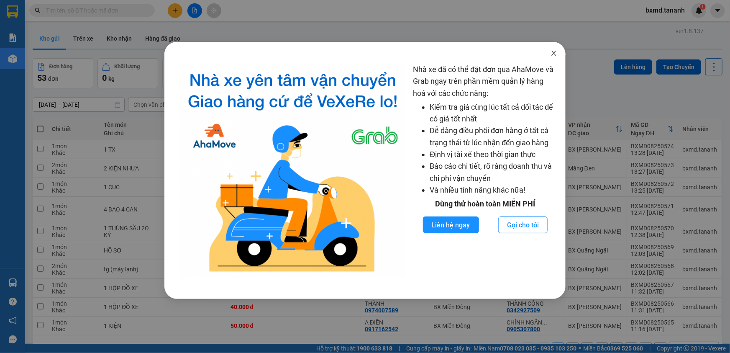
click at [558, 47] on span "Close" at bounding box center [553, 53] width 23 height 23
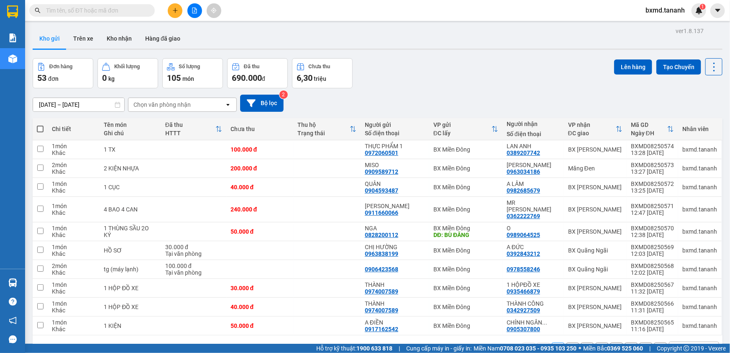
click at [83, 12] on input "text" at bounding box center [95, 10] width 99 height 9
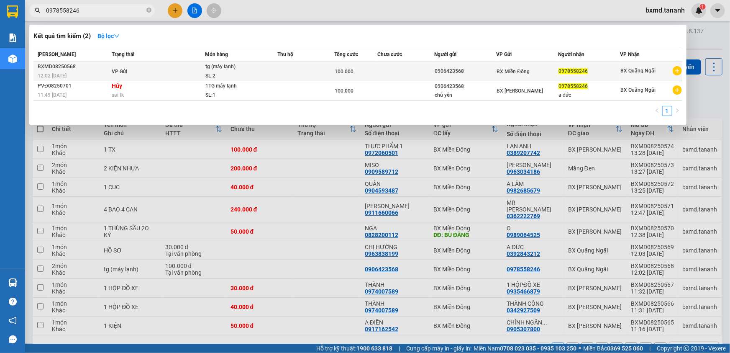
type input "0978558246"
click at [301, 74] on td at bounding box center [305, 71] width 57 height 19
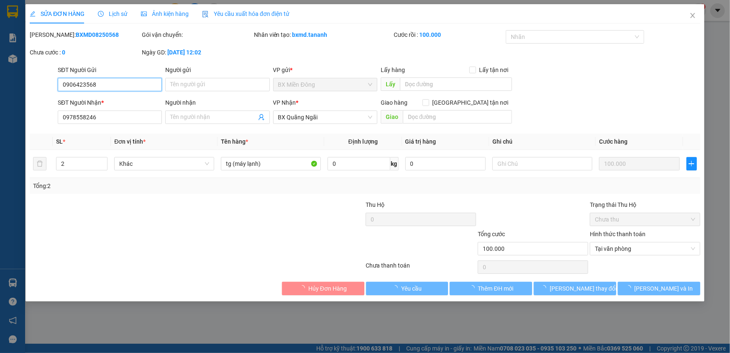
type input "0906423568"
type input "0978558246"
type input "100.000"
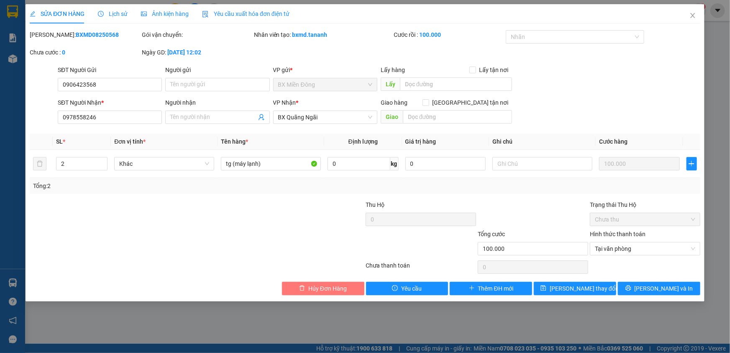
click at [294, 287] on button "Hủy Đơn Hàng" at bounding box center [323, 288] width 82 height 13
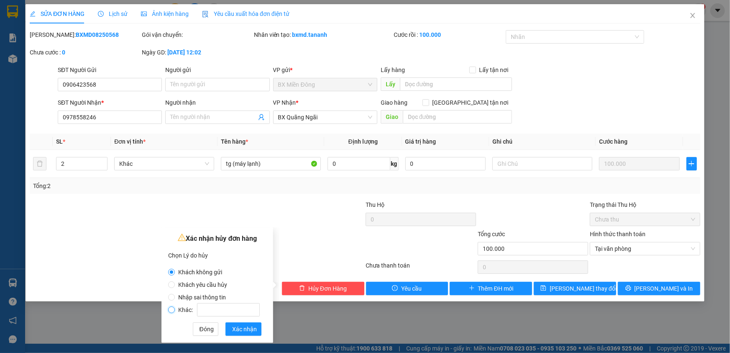
click at [172, 309] on input "Khác:" at bounding box center [171, 309] width 7 height 7
radio input "true"
radio input "false"
click at [203, 309] on input "Khác:" at bounding box center [228, 309] width 63 height 13
type input "NHẬPSAI TK"
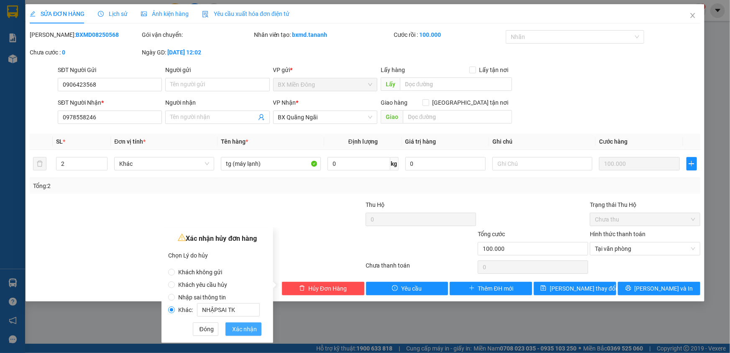
click at [242, 326] on span "Xác nhận" at bounding box center [244, 328] width 25 height 9
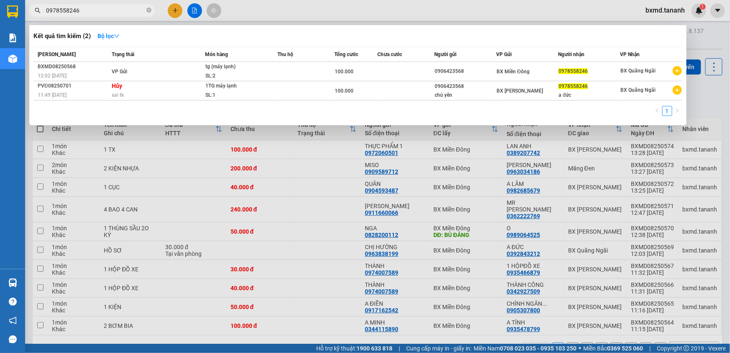
drag, startPoint x: 94, startPoint y: 12, endPoint x: 0, endPoint y: 12, distance: 94.1
click at [0, 12] on section "Kết quả tìm kiếm ( 2 ) Bộ lọc Mã ĐH Trạng thái Món hàng Thu hộ Tổng cước Chưa c…" at bounding box center [365, 176] width 730 height 353
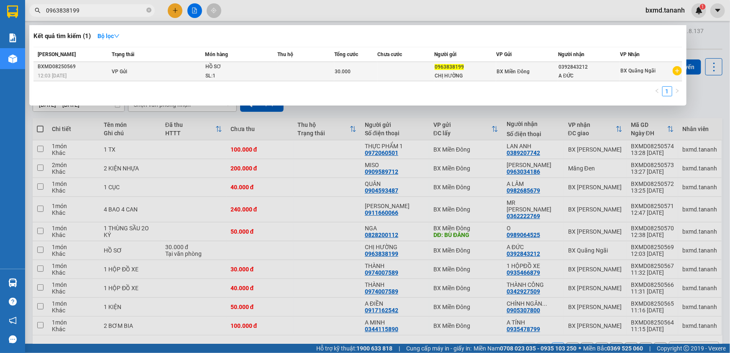
type input "0963838199"
click at [201, 71] on td "VP Gửi" at bounding box center [157, 71] width 95 height 19
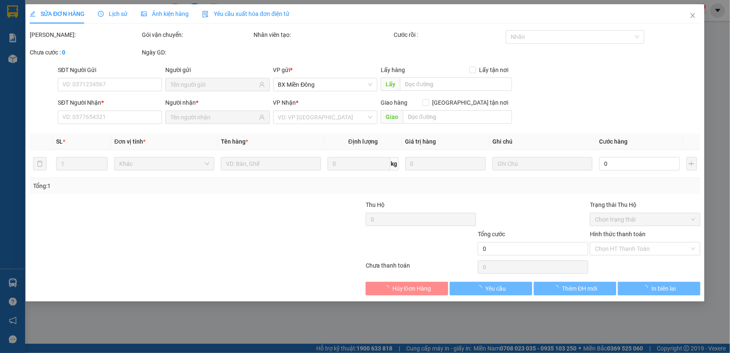
type input "0963838199"
type input "0392843212"
type input "30.000"
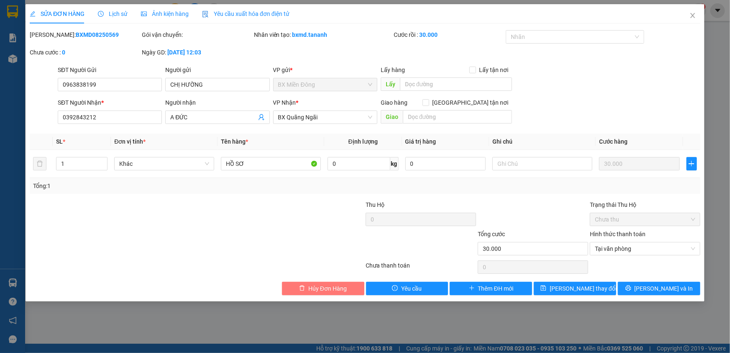
click at [331, 287] on span "Hủy Đơn Hàng" at bounding box center [327, 288] width 38 height 9
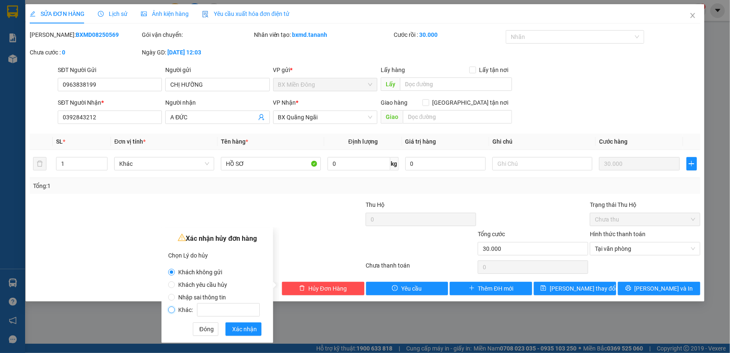
click at [172, 306] on input "Khác:" at bounding box center [171, 309] width 7 height 7
radio input "true"
radio input "false"
click at [204, 310] on input "Khác:" at bounding box center [228, 309] width 63 height 13
type input "NHẬP SAI TK"
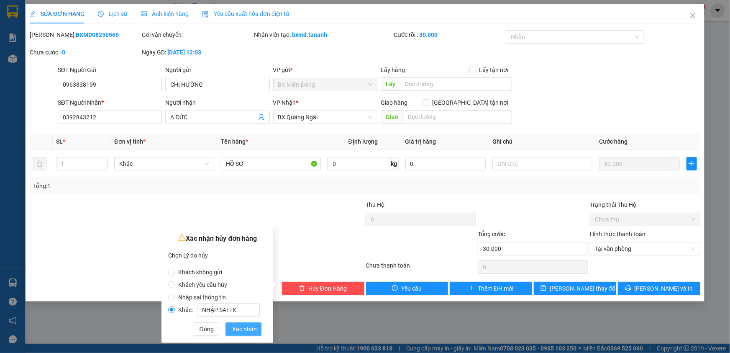
click at [249, 329] on span "Xác nhận" at bounding box center [244, 328] width 25 height 9
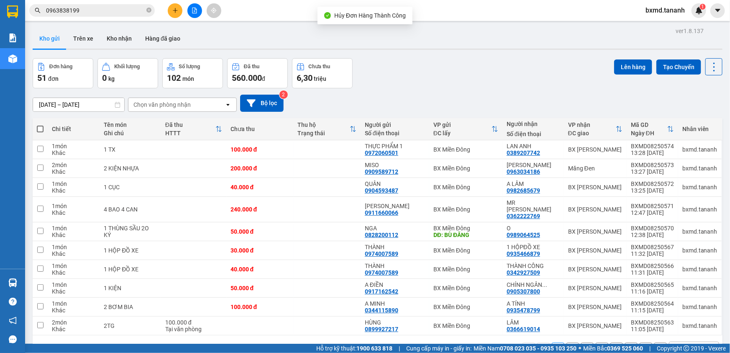
click at [661, 8] on span "bxmd.tananh" at bounding box center [665, 10] width 53 height 10
click at [663, 25] on span "Đăng xuất" at bounding box center [669, 25] width 35 height 9
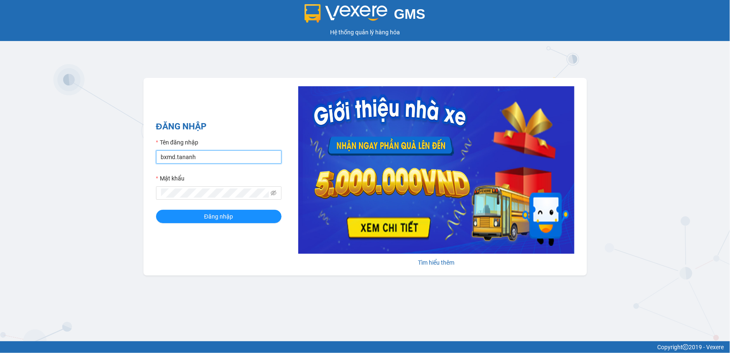
click at [204, 159] on input "bxmd.tananh" at bounding box center [219, 156] width 126 height 13
type input "bxpvd.tananh"
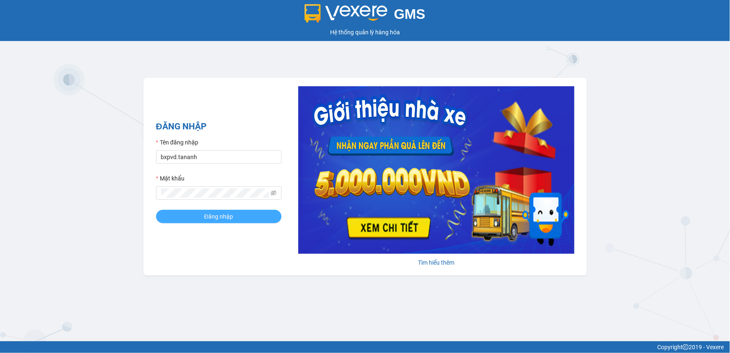
click at [222, 221] on span "Đăng nhập" at bounding box center [218, 216] width 29 height 9
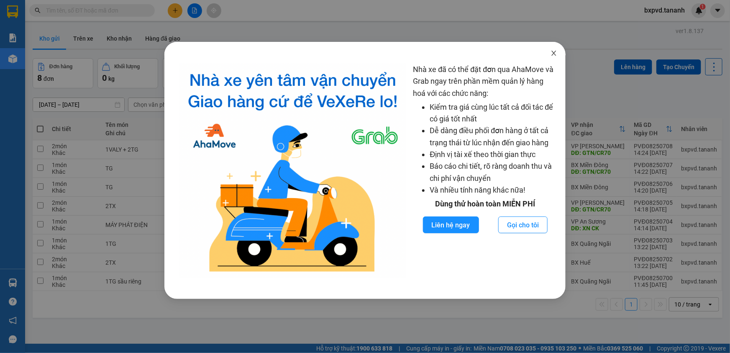
click at [554, 50] on icon "close" at bounding box center [554, 53] width 7 height 7
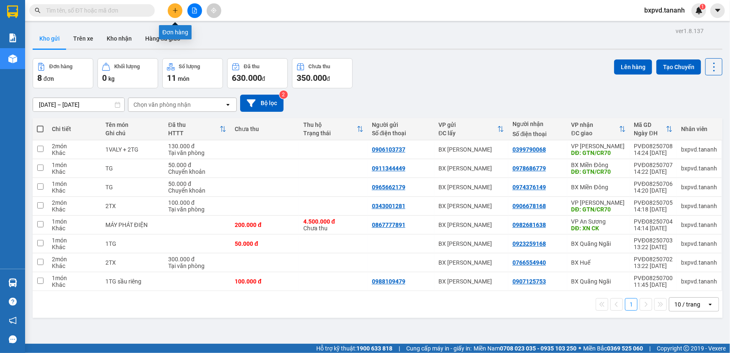
click at [174, 10] on icon "plus" at bounding box center [175, 10] width 5 height 0
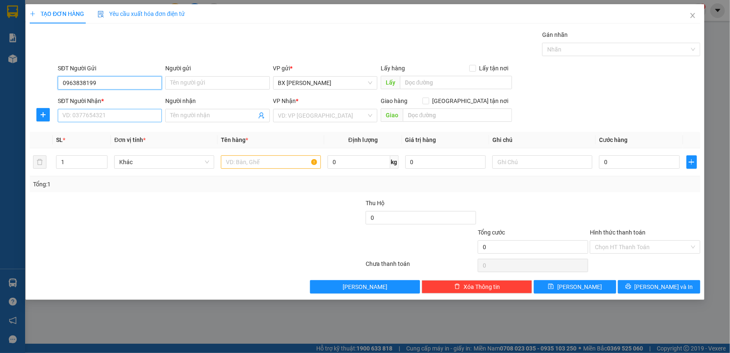
type input "0963838199"
click at [117, 116] on input "SĐT Người Nhận *" at bounding box center [110, 115] width 104 height 13
type input "0392843212"
click at [181, 85] on input "Người gửi" at bounding box center [217, 82] width 104 height 13
type input "CHỊ HƯỜNG"
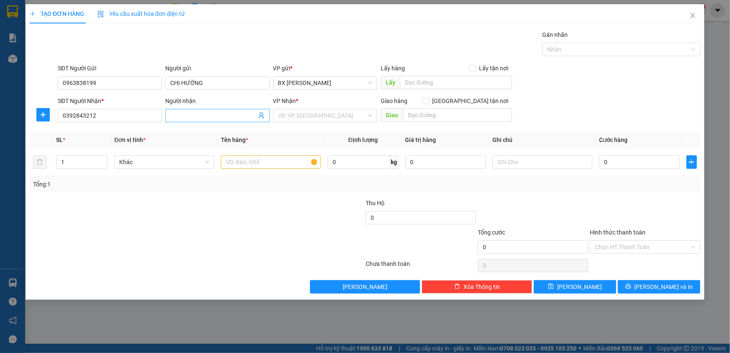
click at [180, 112] on input "Người nhận" at bounding box center [213, 115] width 86 height 9
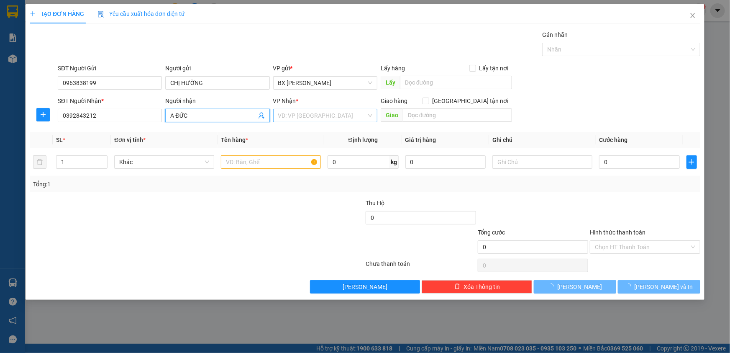
type input "A ĐỨC"
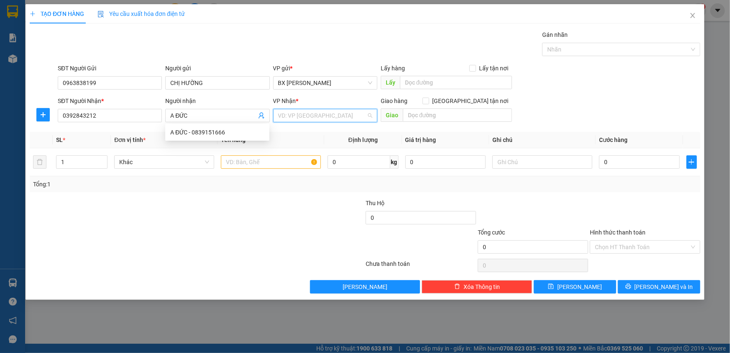
click at [297, 114] on input "search" at bounding box center [322, 115] width 88 height 13
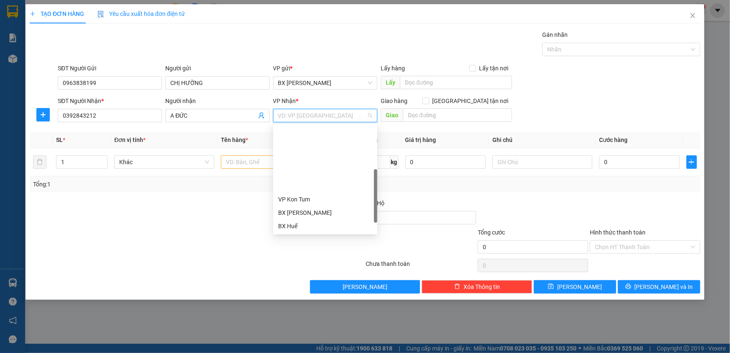
scroll to position [76, 0]
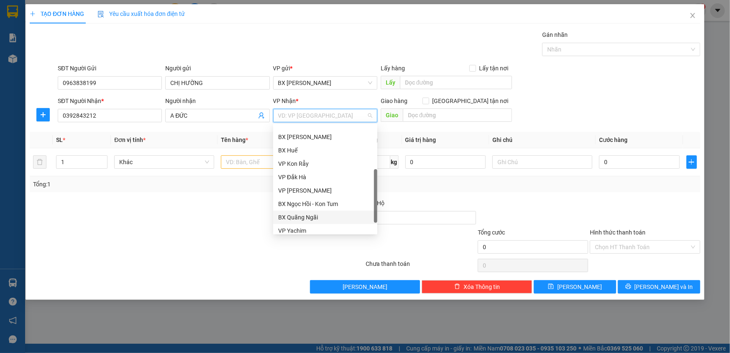
click at [306, 217] on div "BX Quãng Ngãi" at bounding box center [325, 217] width 94 height 9
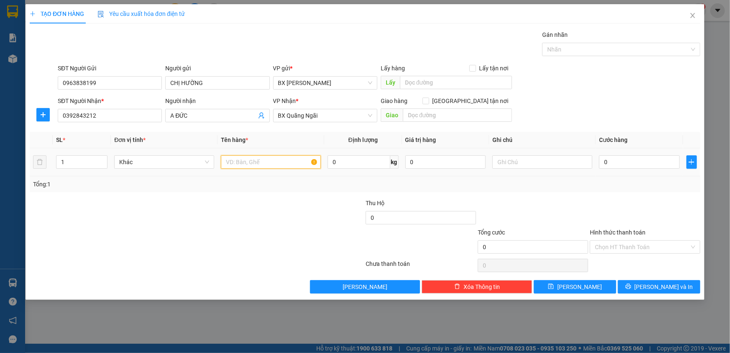
click at [256, 161] on input "text" at bounding box center [271, 161] width 100 height 13
type input "HỒ SƠ"
click at [637, 165] on input "0" at bounding box center [639, 161] width 81 height 13
type input "3"
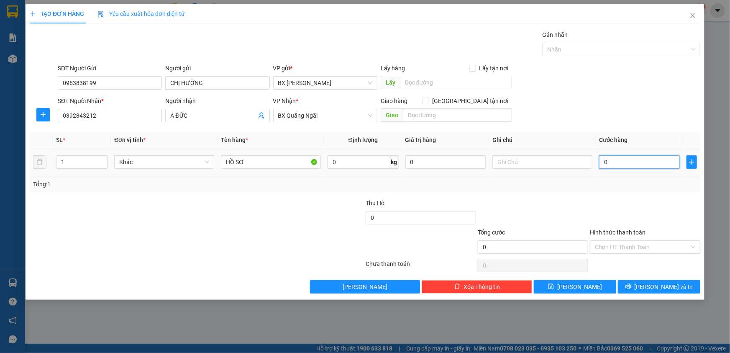
type input "3"
type input "30"
type input "30.000"
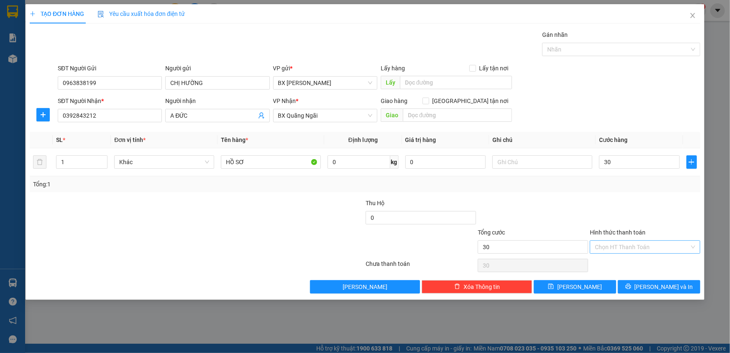
type input "30.000"
click at [611, 244] on input "Hình thức thanh toán" at bounding box center [642, 247] width 95 height 13
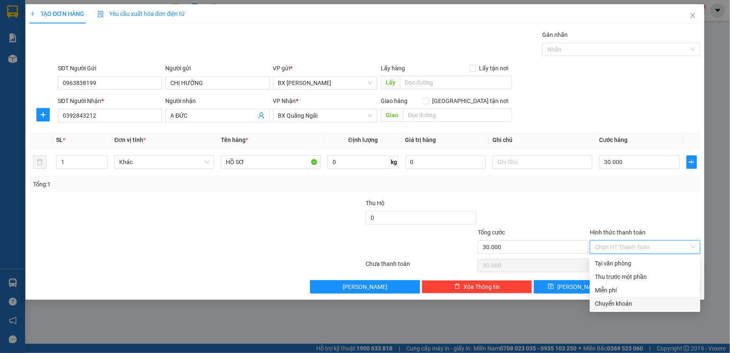
click at [608, 301] on div "Chuyển khoản" at bounding box center [645, 303] width 100 height 9
type input "0"
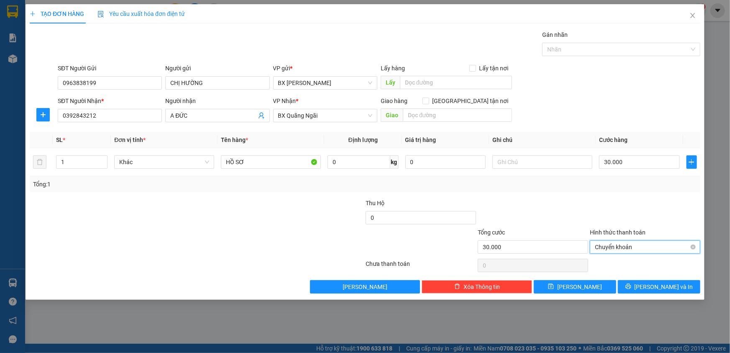
click at [627, 245] on span "Chuyển khoản" at bounding box center [645, 247] width 100 height 13
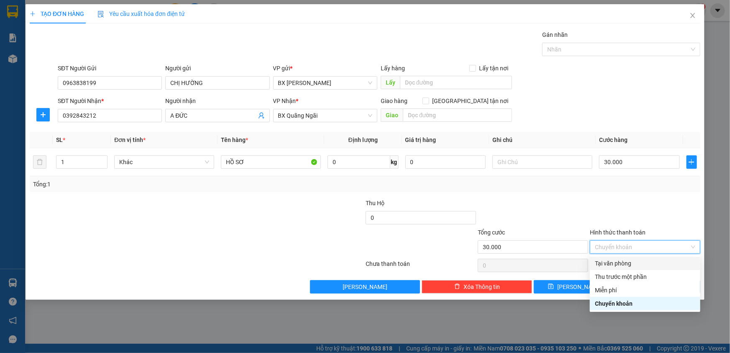
click at [622, 263] on div "Tại văn phòng" at bounding box center [645, 263] width 100 height 9
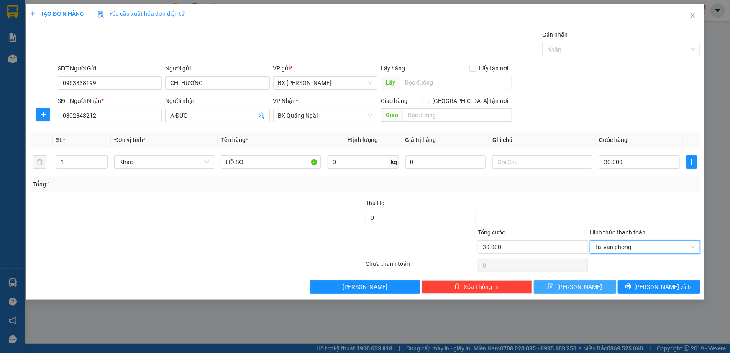
click at [585, 285] on span "[PERSON_NAME]" at bounding box center [579, 286] width 45 height 9
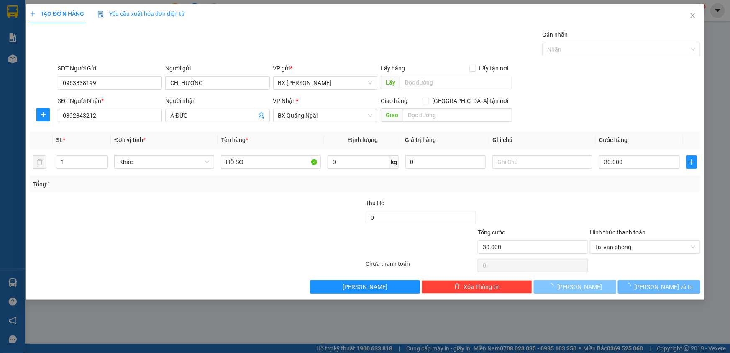
type input "0"
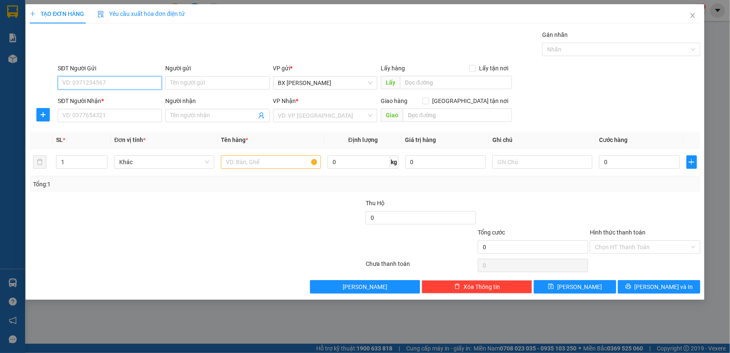
click at [80, 85] on input "SĐT Người Gửi" at bounding box center [110, 82] width 104 height 13
type input "0906423568"
click at [85, 112] on input "SĐT Người Nhận *" at bounding box center [110, 115] width 104 height 13
type input "0975558246"
click at [320, 117] on input "search" at bounding box center [322, 115] width 88 height 13
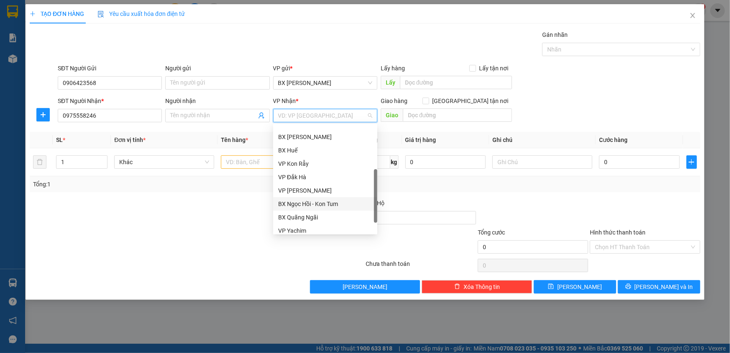
scroll to position [93, 0]
click at [313, 195] on div "BX Quãng Ngãi" at bounding box center [325, 199] width 94 height 9
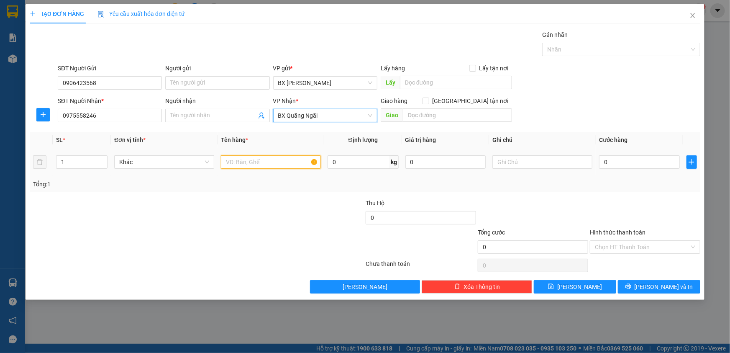
click at [256, 165] on input "text" at bounding box center [271, 161] width 100 height 13
type input "2TG (MÁY LẠNH)"
type input "2"
drag, startPoint x: 102, startPoint y: 159, endPoint x: 130, endPoint y: 167, distance: 29.1
click at [102, 159] on icon "up" at bounding box center [103, 159] width 3 height 3
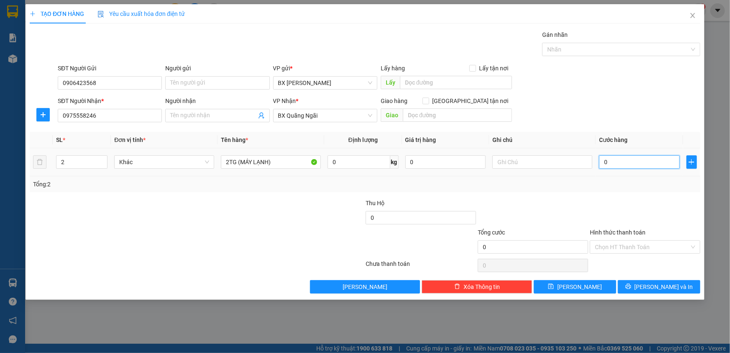
click at [617, 161] on input "0" at bounding box center [639, 161] width 81 height 13
type input "1"
type input "10"
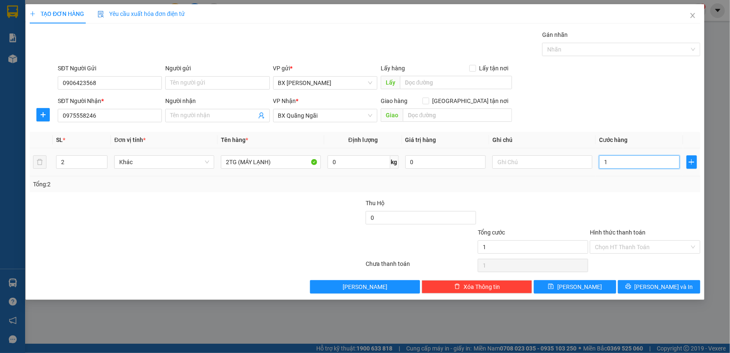
type input "10"
type input "100"
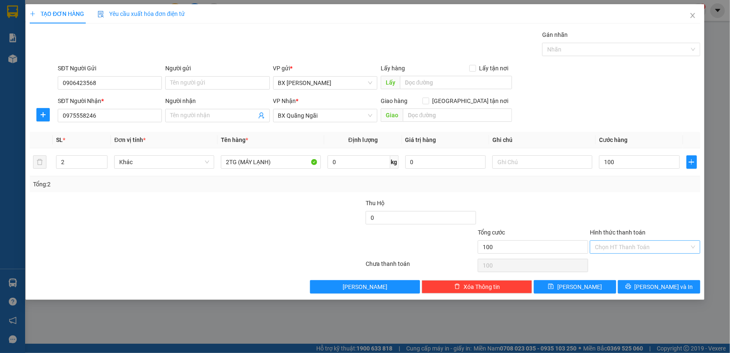
type input "100.000"
click at [625, 246] on input "Hình thức thanh toán" at bounding box center [642, 247] width 95 height 13
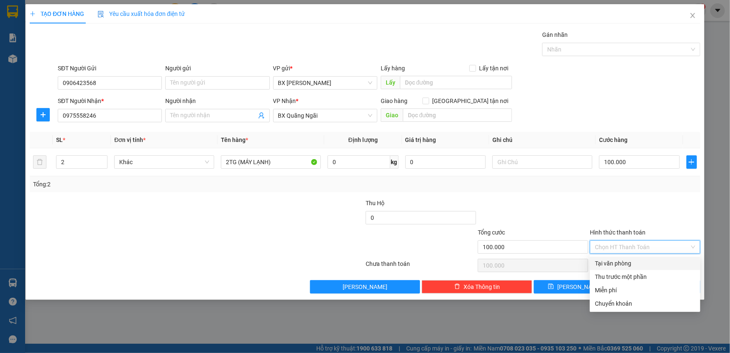
click at [637, 259] on div "Tại văn phòng" at bounding box center [645, 263] width 100 height 9
type input "0"
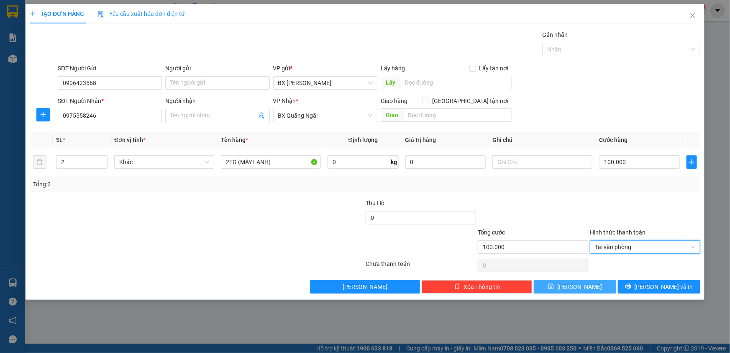
click at [590, 287] on button "[PERSON_NAME]" at bounding box center [575, 286] width 82 height 13
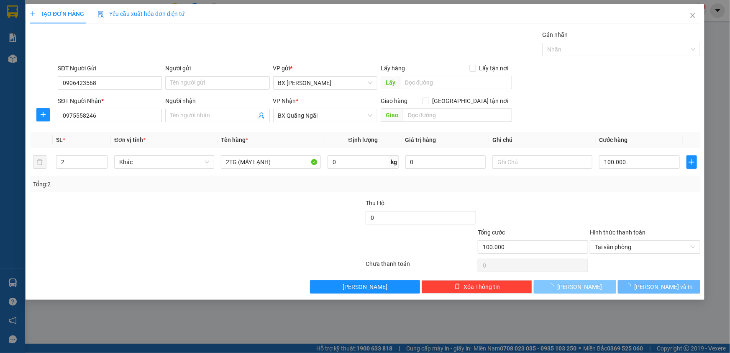
type input "1"
type input "0"
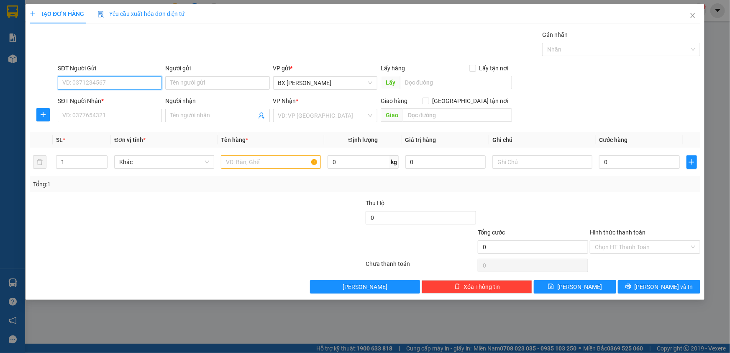
click at [127, 83] on input "SĐT Người Gửi" at bounding box center [110, 82] width 104 height 13
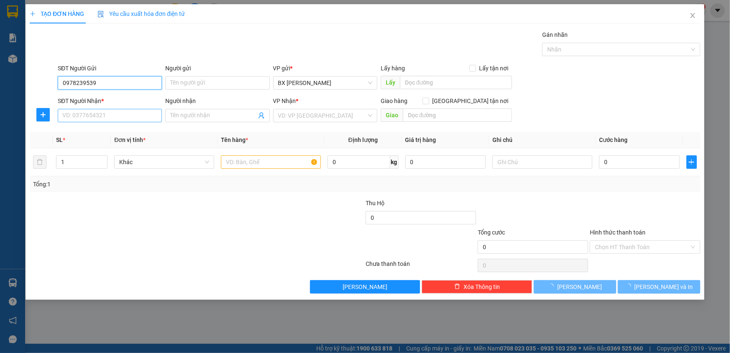
type input "0978239539"
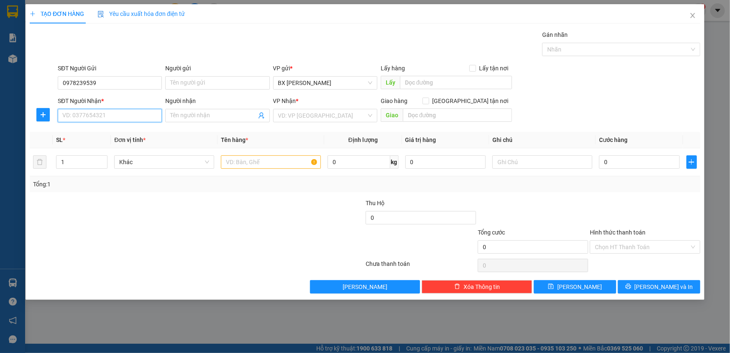
click at [72, 119] on input "SĐT Người Nhận *" at bounding box center [110, 115] width 104 height 13
type input "0383644648"
click at [197, 121] on span at bounding box center [217, 115] width 104 height 13
type input "THUỲ DUY"
click at [198, 83] on input "Người gửi" at bounding box center [217, 82] width 104 height 13
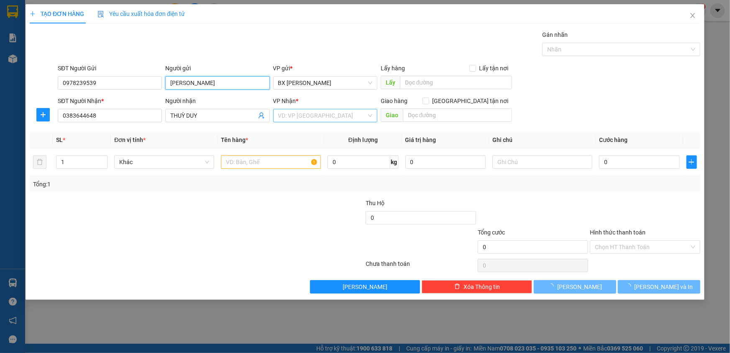
type input "HỒNG LÂN"
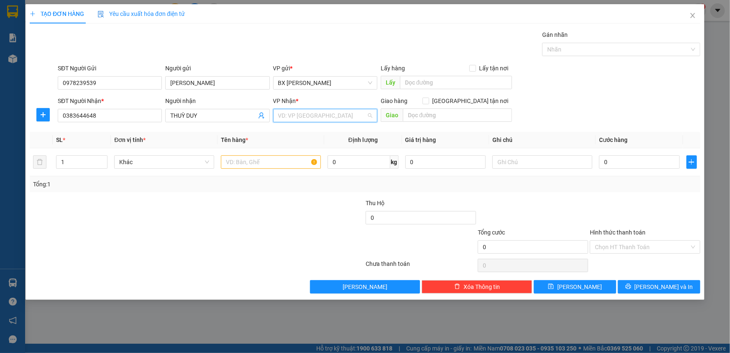
click at [323, 117] on input "search" at bounding box center [322, 115] width 88 height 13
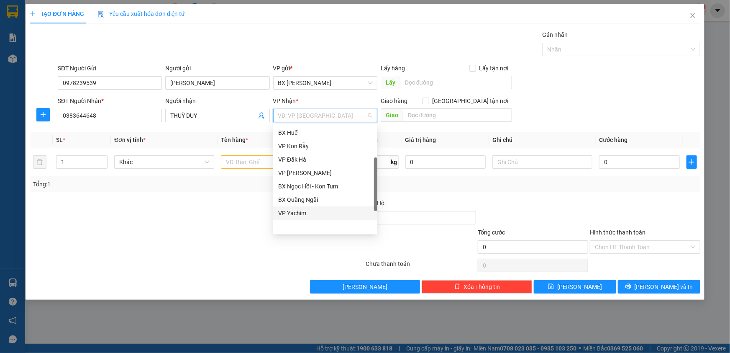
scroll to position [55, 0]
click at [314, 211] on div "VP [PERSON_NAME]" at bounding box center [325, 210] width 94 height 9
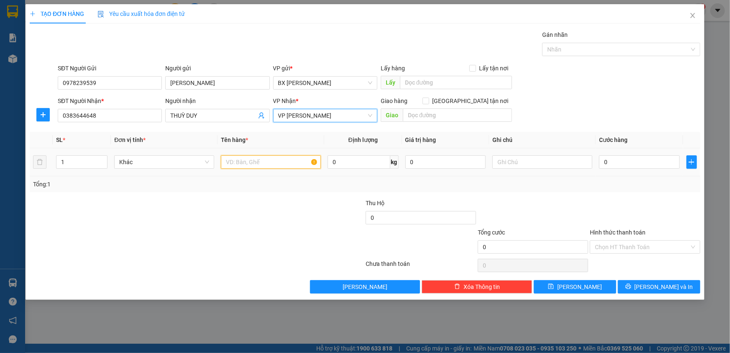
click at [246, 160] on input "text" at bounding box center [271, 161] width 100 height 13
type input "1 VALY ĐEN"
click at [615, 164] on input "0" at bounding box center [639, 161] width 81 height 13
type input "5"
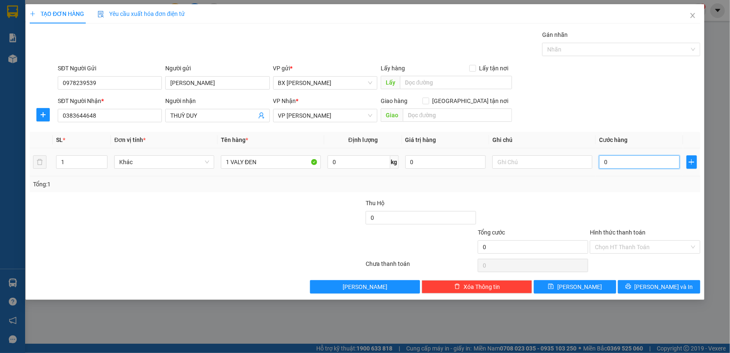
type input "5"
type input "50"
type input "50.000"
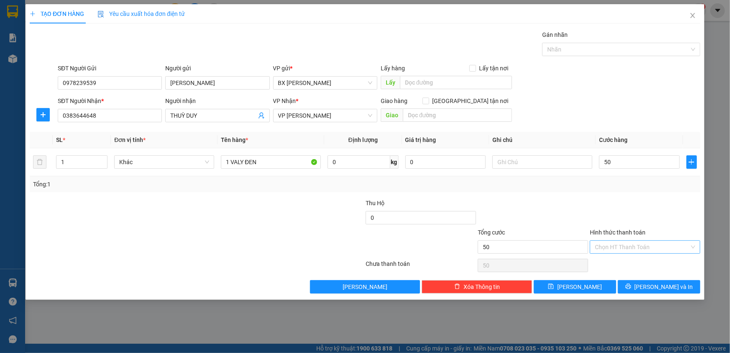
type input "50.000"
click at [612, 243] on input "Hình thức thanh toán" at bounding box center [642, 247] width 95 height 13
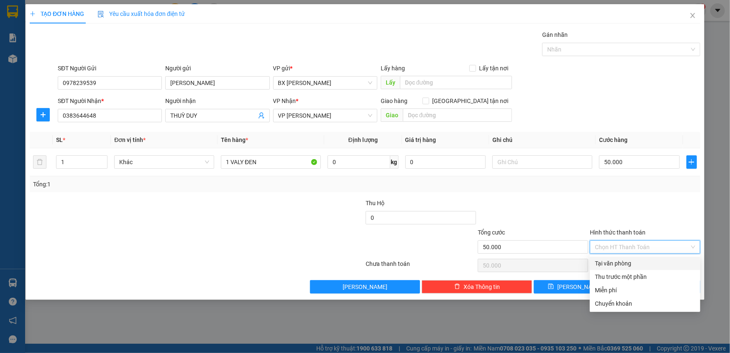
click at [610, 268] on div "Tại văn phòng" at bounding box center [645, 262] width 110 height 13
type input "0"
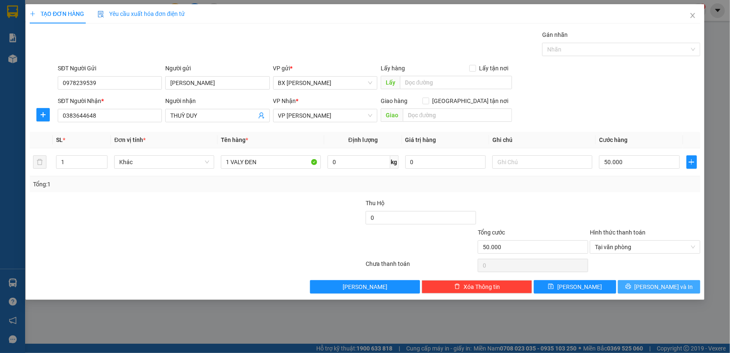
click at [641, 286] on button "[PERSON_NAME] và In" at bounding box center [659, 286] width 82 height 13
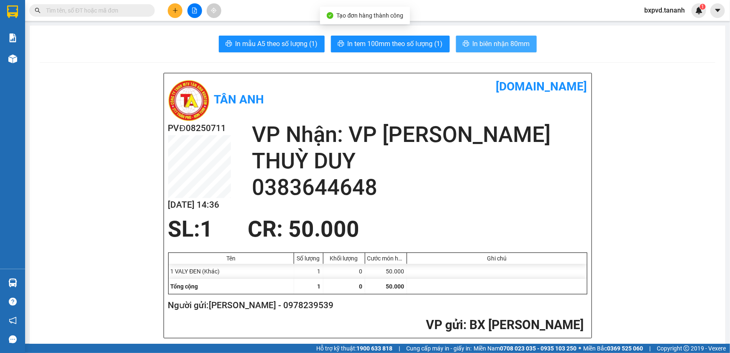
click at [489, 43] on span "In biên nhận 80mm" at bounding box center [501, 43] width 57 height 10
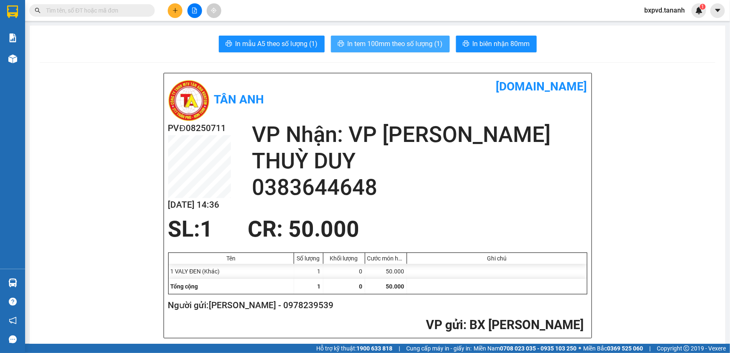
click at [431, 44] on span "In tem 100mm theo số lượng (1)" at bounding box center [395, 43] width 95 height 10
click at [115, 9] on input "text" at bounding box center [95, 10] width 99 height 9
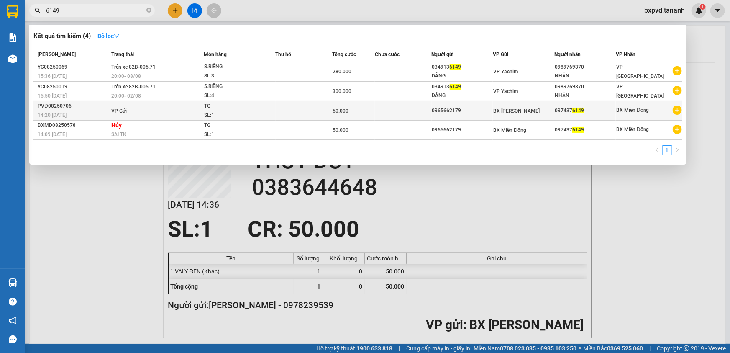
type input "6149"
click at [520, 112] on span "BX [PERSON_NAME]" at bounding box center [516, 111] width 46 height 6
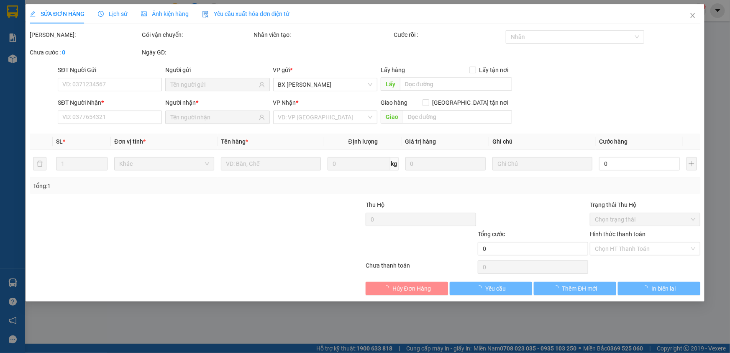
type input "0965662179"
type input "0974376149"
type input "50.000"
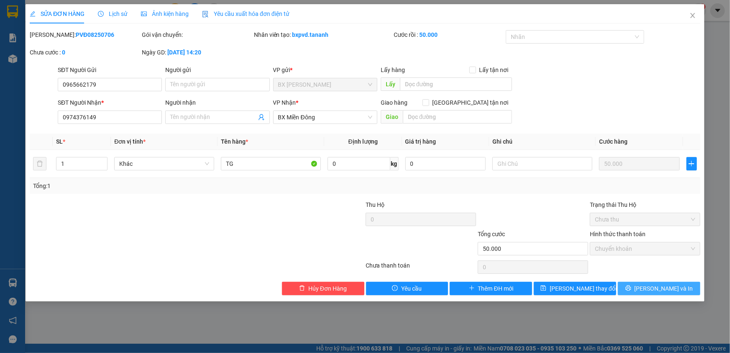
click at [653, 291] on span "[PERSON_NAME] và In" at bounding box center [664, 288] width 59 height 9
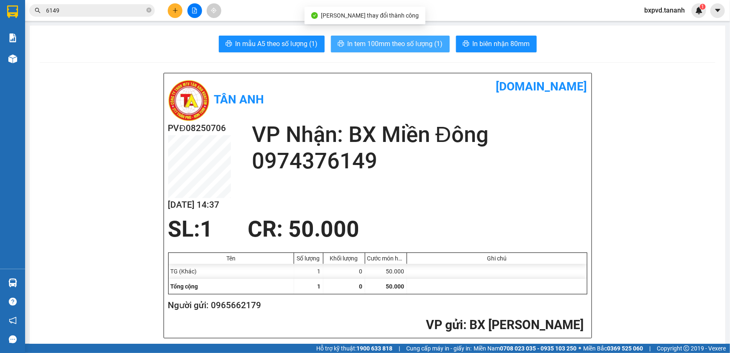
click at [415, 47] on span "In tem 100mm theo số lượng (1)" at bounding box center [395, 43] width 95 height 10
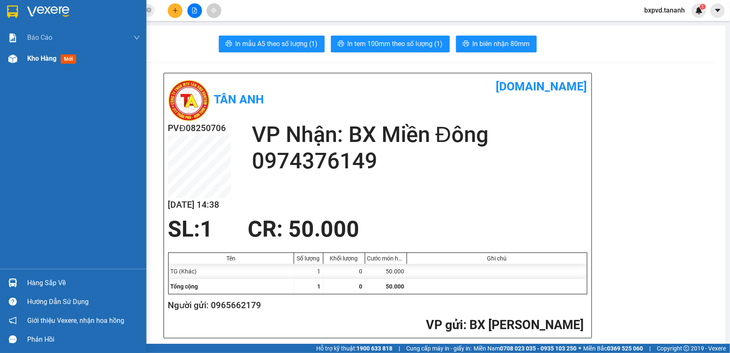
click at [0, 59] on div "Kho hàng mới" at bounding box center [73, 58] width 146 height 21
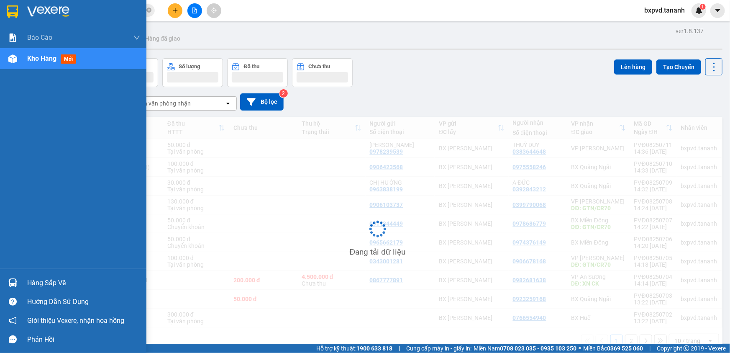
click at [14, 57] on img at bounding box center [12, 58] width 9 height 9
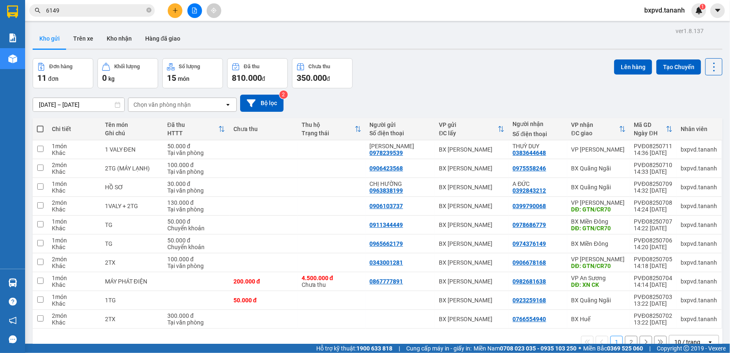
click at [89, 15] on input "6149" at bounding box center [95, 10] width 99 height 9
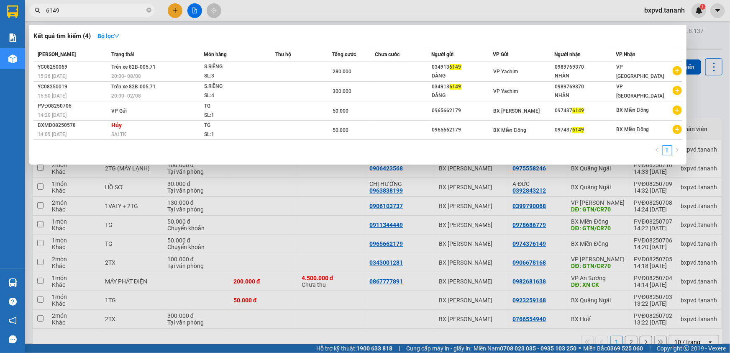
drag, startPoint x: 89, startPoint y: 15, endPoint x: 25, endPoint y: 15, distance: 64.0
click at [25, 15] on div "6149" at bounding box center [81, 10] width 163 height 13
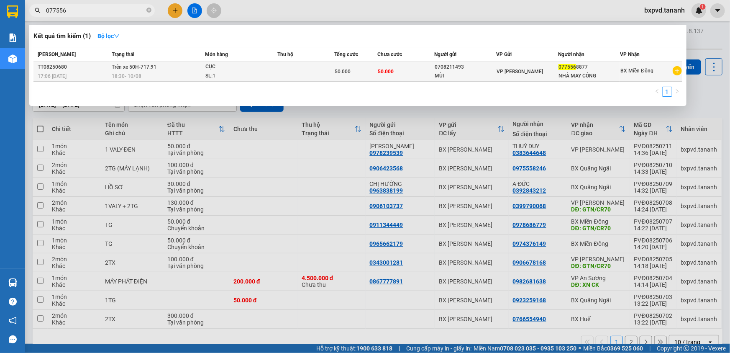
type input "077556"
click at [346, 69] on span "50.000" at bounding box center [343, 72] width 16 height 6
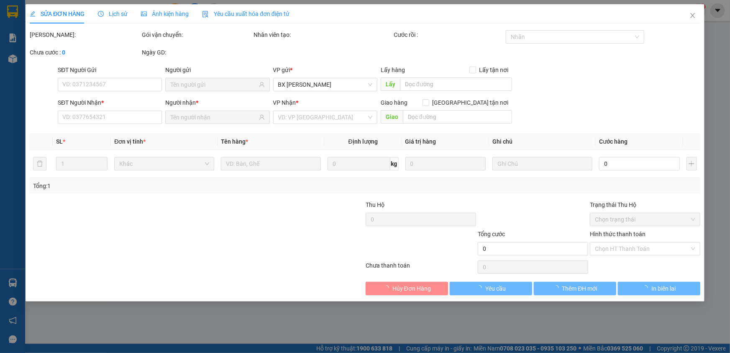
type input "0708211493"
type input "MÙI"
type input "0775568877"
type input "NHÀ MAY CÔNG"
type input "50.000"
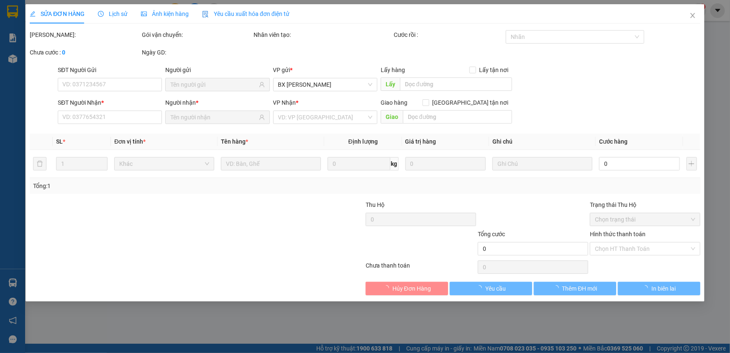
type input "50.000"
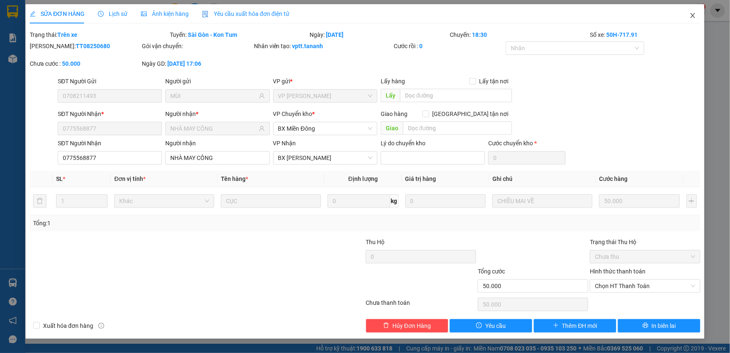
click at [692, 17] on icon "close" at bounding box center [693, 15] width 7 height 7
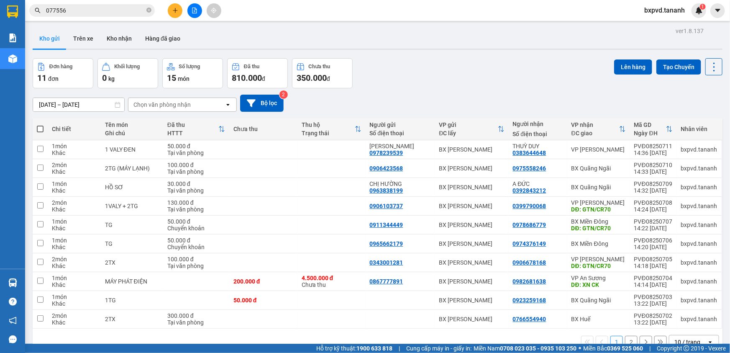
click at [177, 8] on icon "plus" at bounding box center [175, 11] width 6 height 6
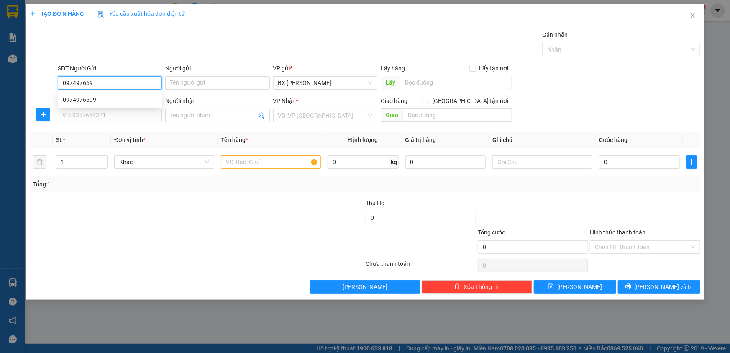
type input "0974976699"
click at [99, 93] on div "0974976699" at bounding box center [110, 99] width 104 height 13
type input "0982328178"
type input "GTN CC Q11"
type input "120.000"
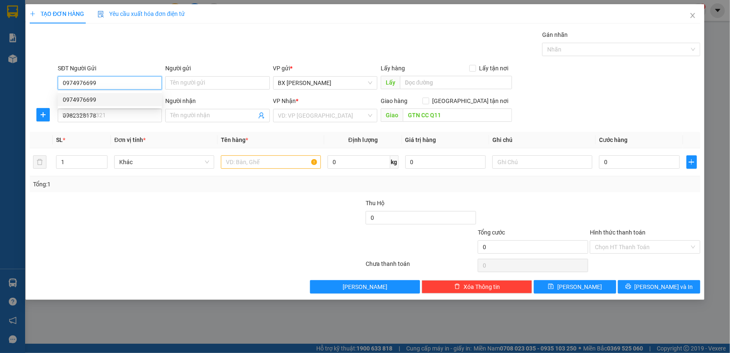
type input "120.000"
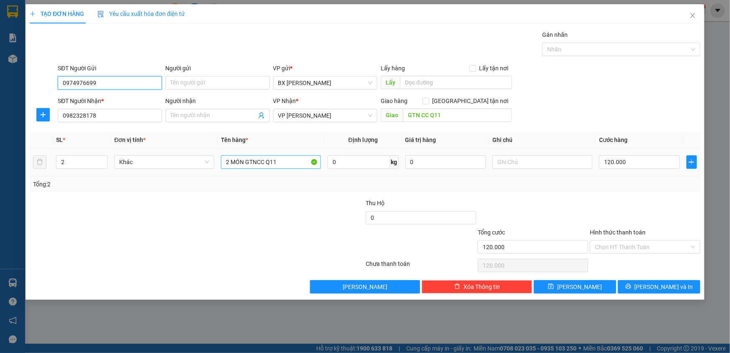
type input "0974976699"
drag, startPoint x: 281, startPoint y: 158, endPoint x: 201, endPoint y: 160, distance: 80.0
click at [201, 160] on tr "2 Khác 2 MÓN GTNCC Q11 0 kg 0 120.000" at bounding box center [365, 162] width 671 height 28
type input "1 HỘP DÀI + 1TX"
click at [636, 243] on input "Hình thức thanh toán" at bounding box center [642, 247] width 95 height 13
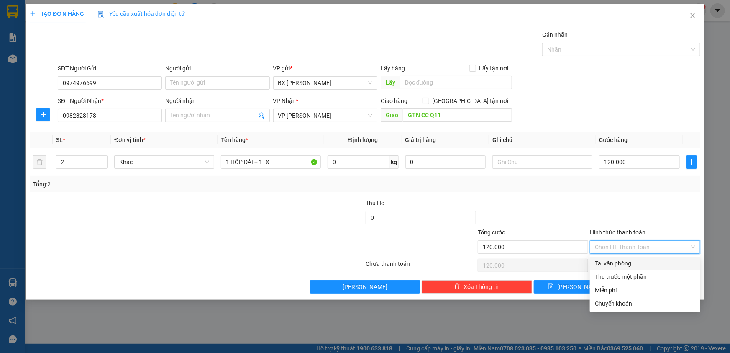
click at [635, 264] on div "Tại văn phòng" at bounding box center [645, 263] width 100 height 9
type input "0"
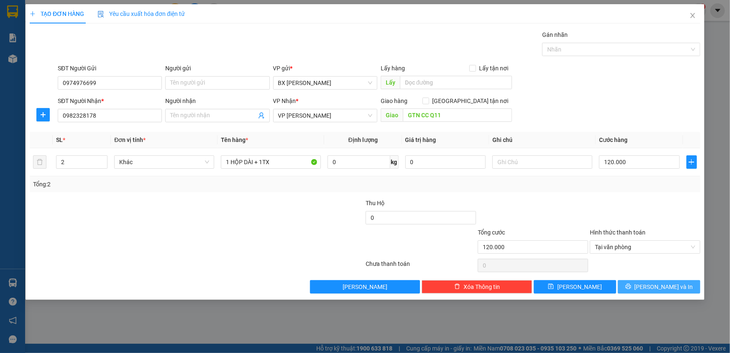
click at [631, 285] on icon "printer" at bounding box center [629, 286] width 6 height 6
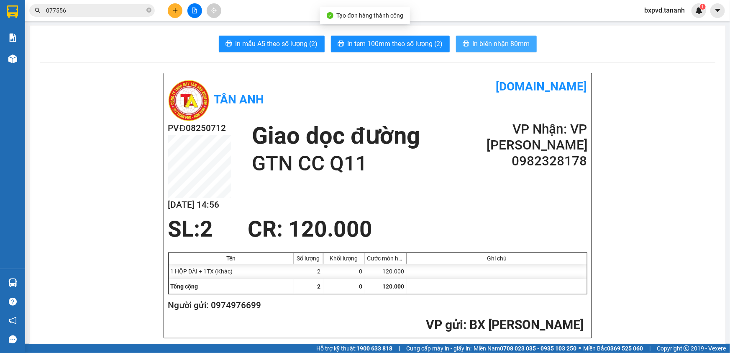
click at [489, 51] on button "In biên nhận 80mm" at bounding box center [496, 44] width 81 height 17
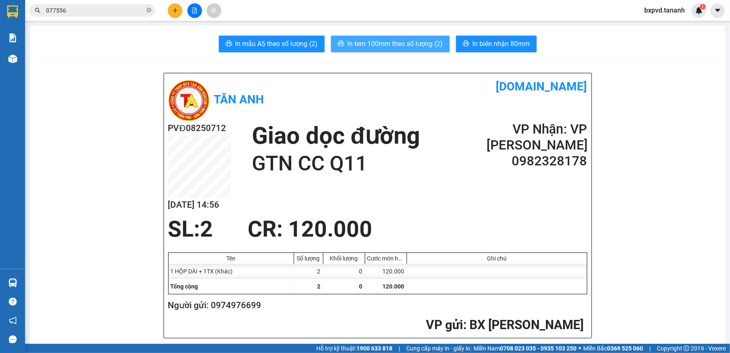
click at [374, 45] on span "In tem 100mm theo số lượng (2)" at bounding box center [395, 43] width 95 height 10
click at [172, 13] on icon "plus" at bounding box center [175, 11] width 6 height 6
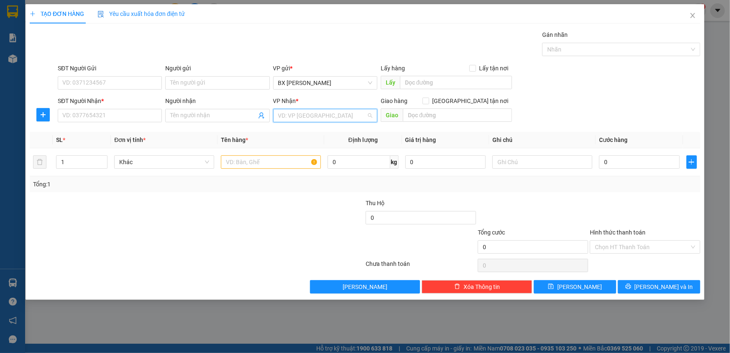
click at [292, 113] on input "search" at bounding box center [322, 115] width 88 height 13
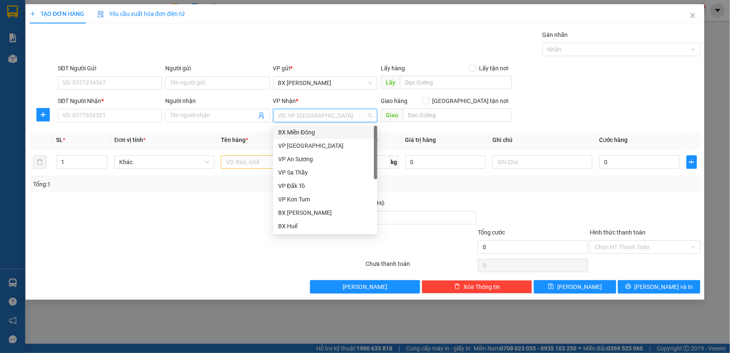
click at [304, 130] on div "BX Miền Đông" at bounding box center [325, 132] width 94 height 9
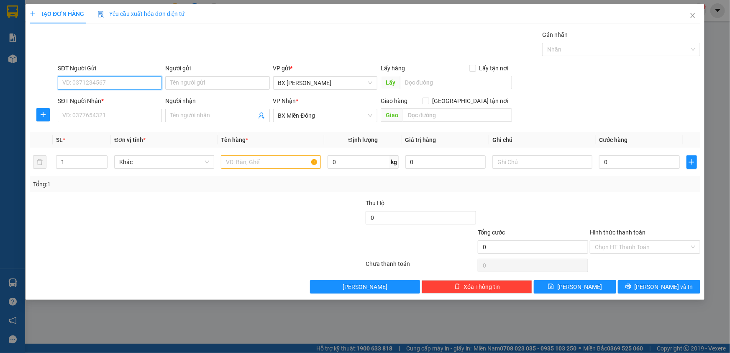
click at [107, 84] on input "SĐT Người Gửi" at bounding box center [110, 82] width 104 height 13
click at [103, 98] on div "0932520083" at bounding box center [110, 99] width 94 height 9
type input "0932520083"
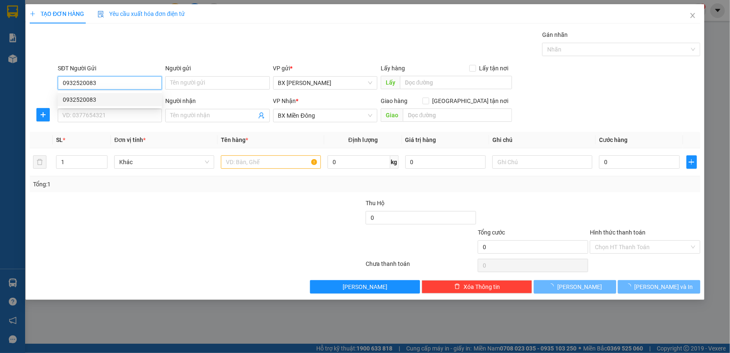
type input "150.000"
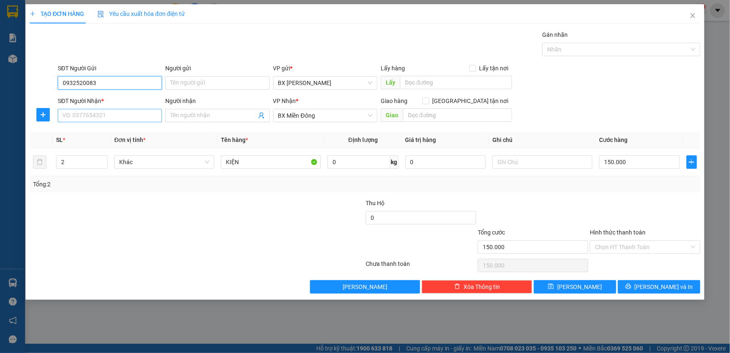
type input "0932520083"
click at [108, 118] on input "SĐT Người Nhận *" at bounding box center [110, 115] width 104 height 13
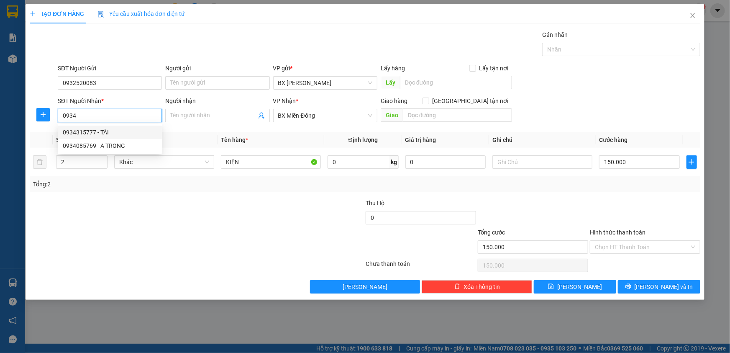
click at [112, 132] on div "0934315777 - TÀI" at bounding box center [110, 132] width 94 height 9
type input "0934315777"
type input "TÀI"
checkbox input "true"
type input "GTN-CR150"
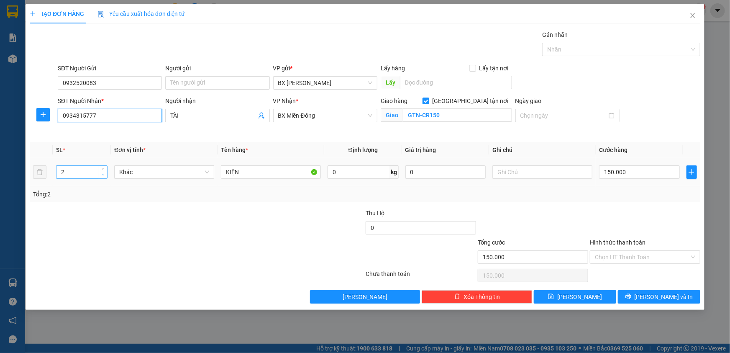
type input "0934315777"
type input "1"
click at [103, 174] on icon "down" at bounding box center [103, 174] width 3 height 3
click at [448, 115] on input "GTN-CR150" at bounding box center [457, 114] width 109 height 13
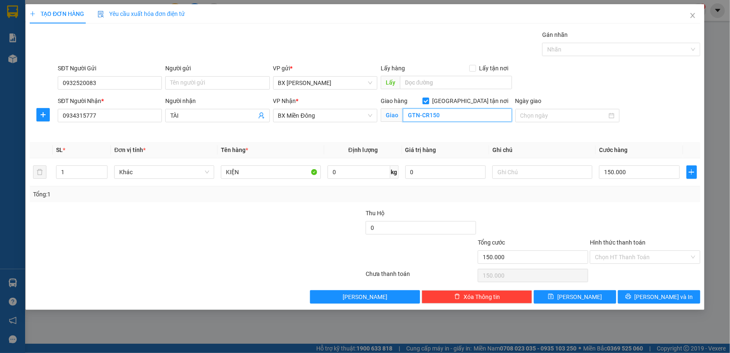
click at [448, 115] on input "GTN-CR150" at bounding box center [457, 114] width 109 height 13
type input "GTN-CR100"
type input "0"
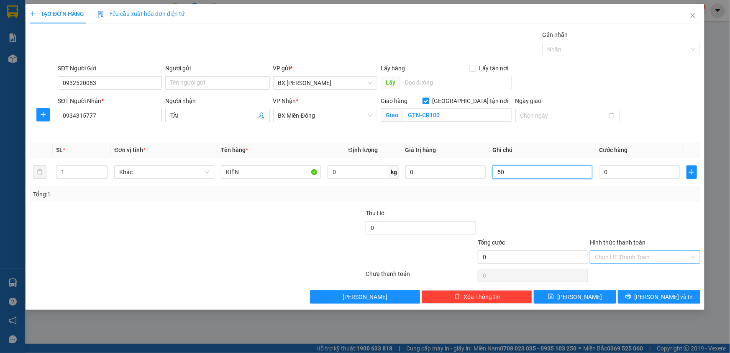
type input "50"
click at [621, 259] on input "Hình thức thanh toán" at bounding box center [642, 257] width 95 height 13
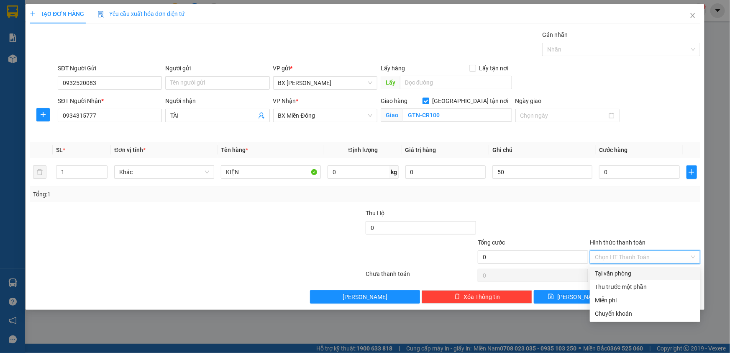
click at [619, 274] on div "Tại văn phòng" at bounding box center [645, 273] width 100 height 9
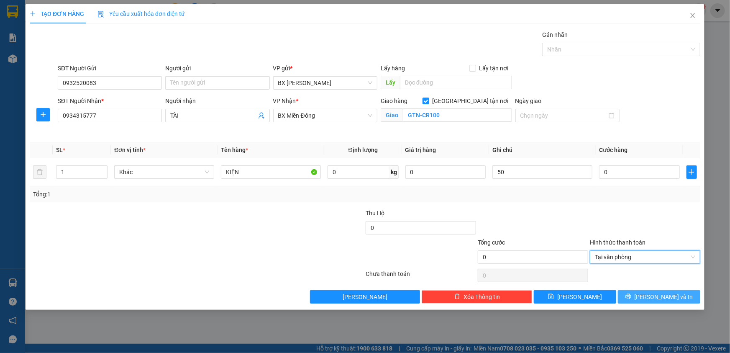
click at [657, 298] on span "[PERSON_NAME] và In" at bounding box center [664, 296] width 59 height 9
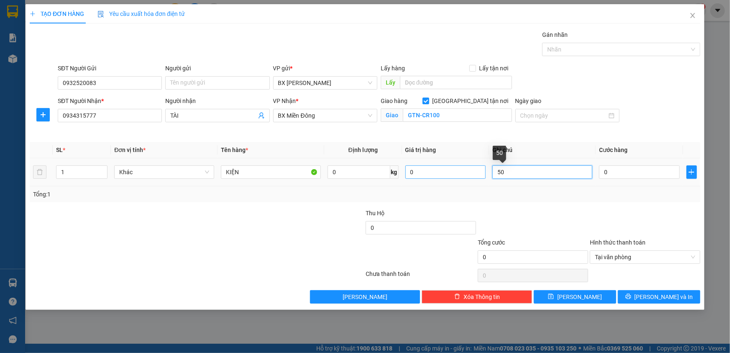
drag, startPoint x: 552, startPoint y: 172, endPoint x: 460, endPoint y: 171, distance: 91.6
click at [460, 171] on tr "1 Khác KIỆN 0 kg 0 50 0" at bounding box center [365, 172] width 671 height 28
type input "50"
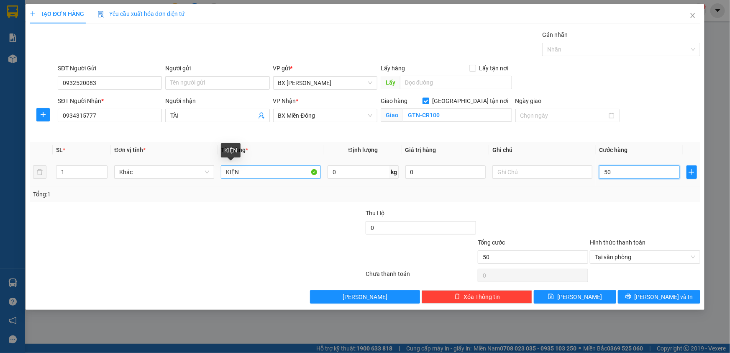
type input "50"
type input "50.000"
click at [264, 172] on input "KIỆN" at bounding box center [271, 171] width 100 height 13
drag, startPoint x: 247, startPoint y: 173, endPoint x: 190, endPoint y: 171, distance: 56.5
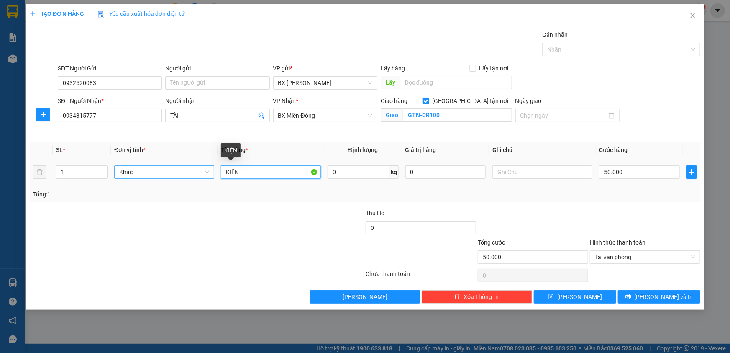
click at [190, 171] on tr "1 Khác KIỆN 0 kg 0 50.000" at bounding box center [365, 172] width 671 height 28
type input "[GEOGRAPHIC_DATA]"
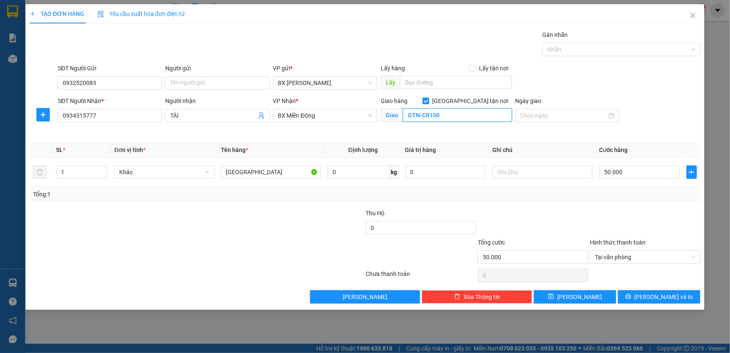
click at [443, 112] on input "GTN-CR100" at bounding box center [457, 114] width 109 height 13
click at [444, 117] on input "GTN-CR100" at bounding box center [457, 114] width 109 height 13
type input "GTN-CR70"
click at [631, 294] on icon "printer" at bounding box center [628, 296] width 5 height 5
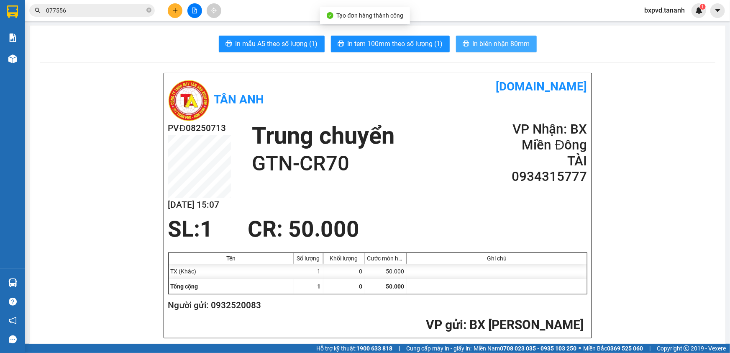
click at [481, 40] on span "In biên nhận 80mm" at bounding box center [501, 43] width 57 height 10
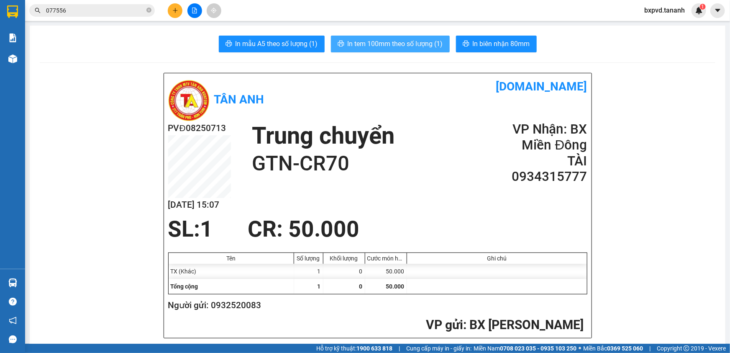
click at [395, 46] on span "In tem 100mm theo số lượng (1)" at bounding box center [395, 43] width 95 height 10
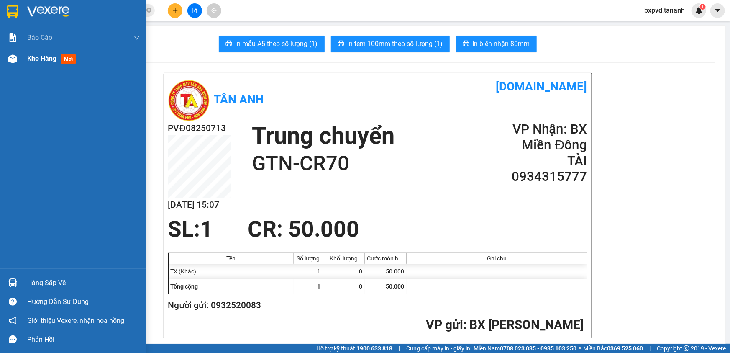
click at [22, 59] on div "Kho hàng mới" at bounding box center [73, 58] width 146 height 21
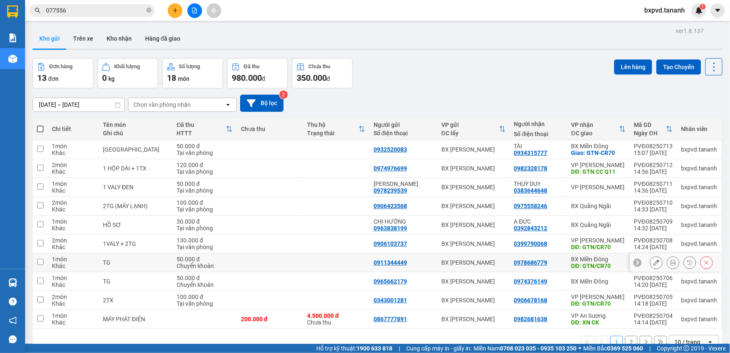
scroll to position [38, 0]
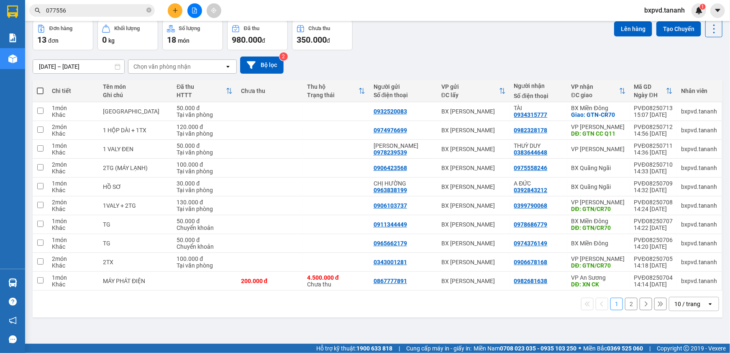
click at [675, 302] on div "10 / trang" at bounding box center [688, 304] width 26 height 8
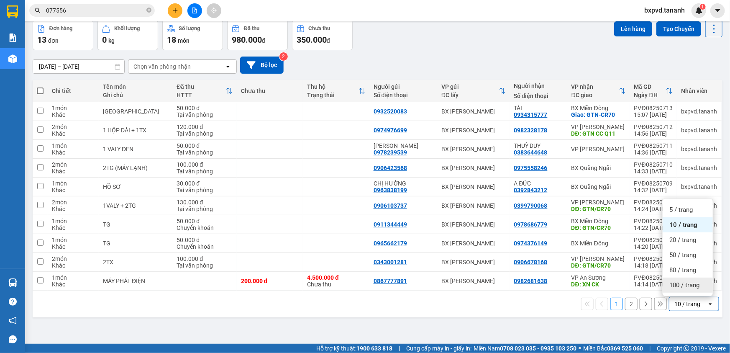
click at [682, 289] on div "100 / trang" at bounding box center [688, 284] width 50 height 15
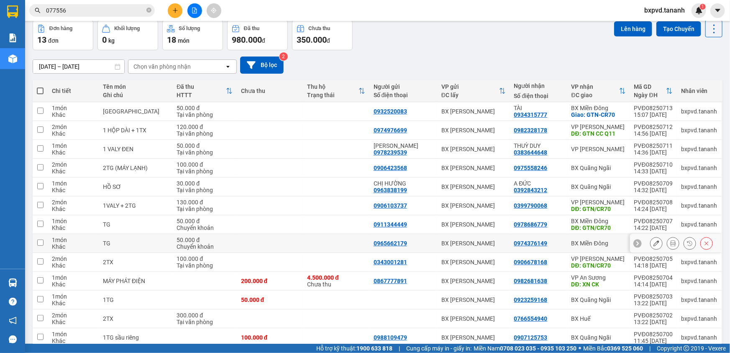
scroll to position [75, 0]
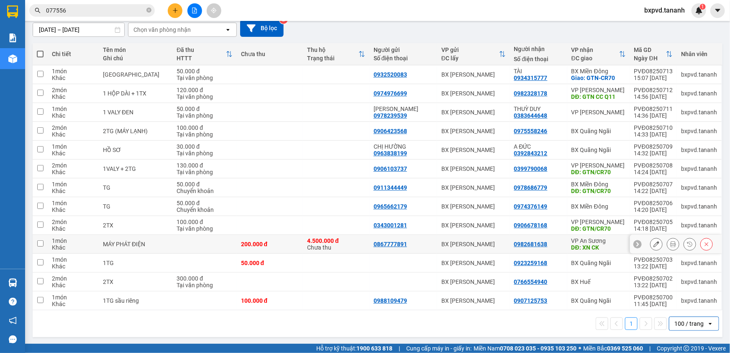
click at [318, 247] on div "4.500.000 đ Chưa thu" at bounding box center [336, 243] width 58 height 13
checkbox input "true"
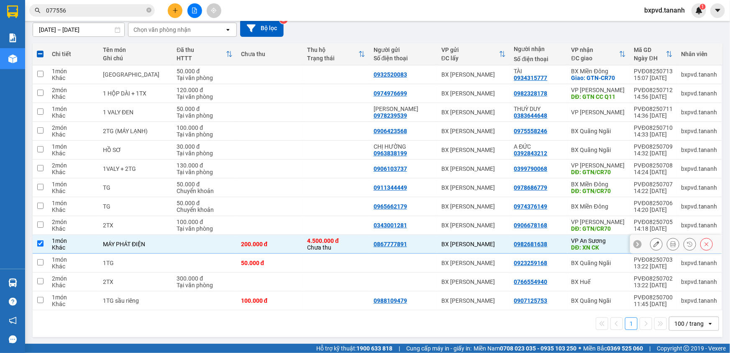
click at [654, 243] on icon at bounding box center [657, 244] width 6 height 6
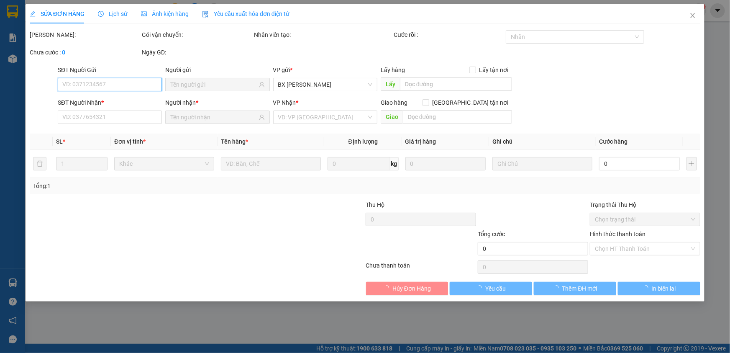
type input "0867777891"
type input "0982681638"
type input "XN CK"
type input "4.500.000"
type input "200.000"
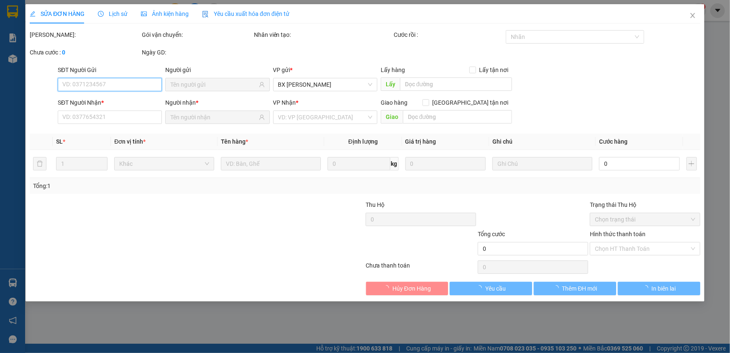
type input "200.000"
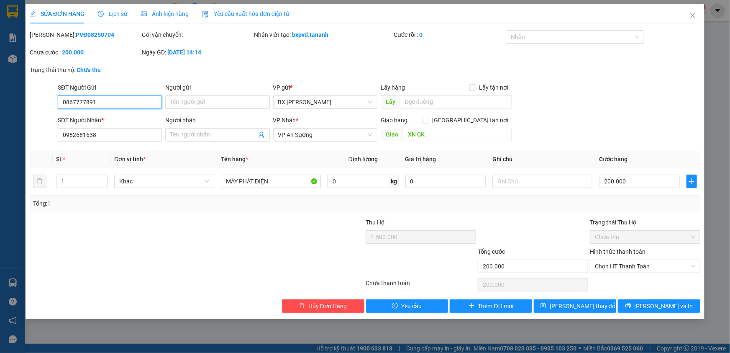
click at [615, 236] on span "Chưa thu" at bounding box center [645, 237] width 100 height 13
click at [693, 15] on icon "close" at bounding box center [693, 15] width 7 height 7
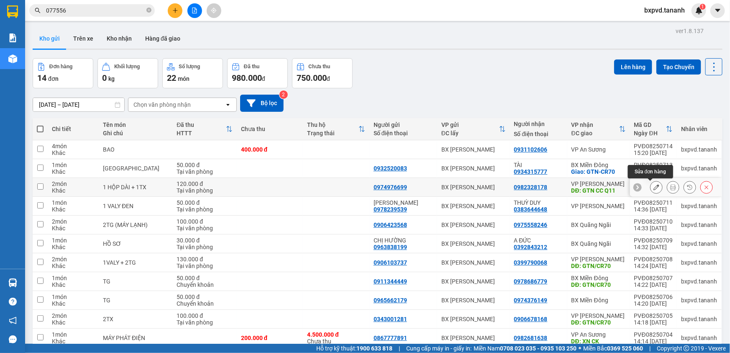
click at [654, 186] on icon at bounding box center [657, 187] width 6 height 6
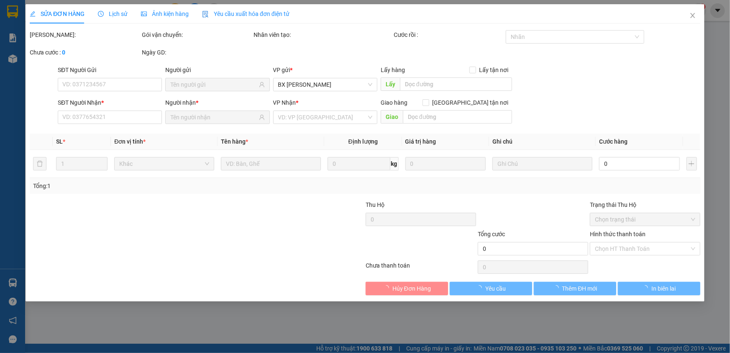
type input "0974976699"
type input "0982328178"
type input "GTN CC Q11"
type input "120.000"
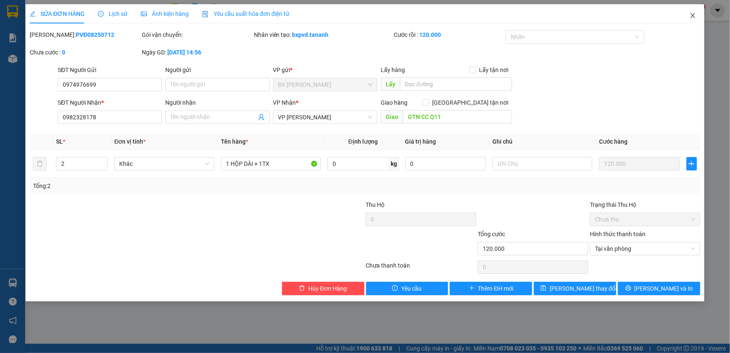
click at [691, 16] on icon "close" at bounding box center [693, 15] width 7 height 7
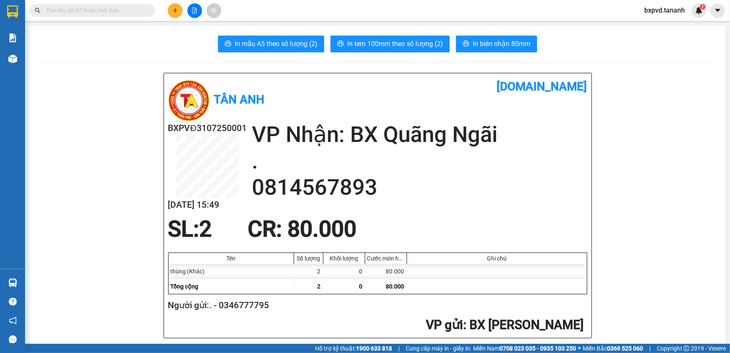
click at [176, 14] on button at bounding box center [175, 10] width 15 height 15
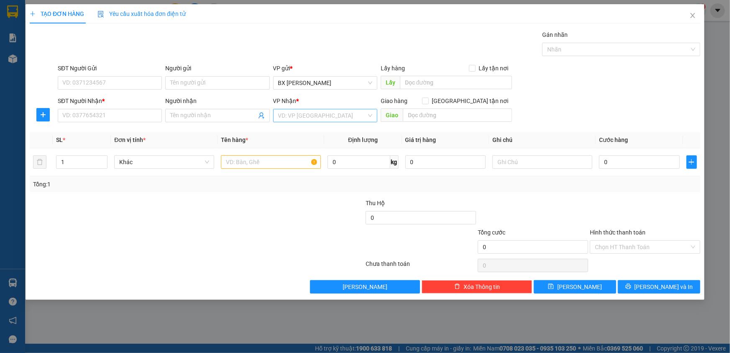
click at [304, 118] on input "search" at bounding box center [322, 115] width 88 height 13
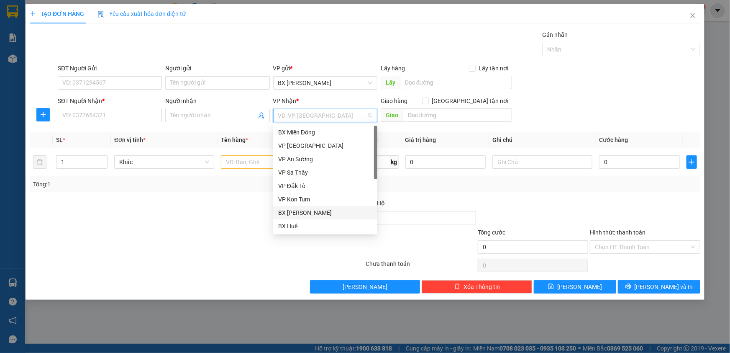
scroll to position [93, 0]
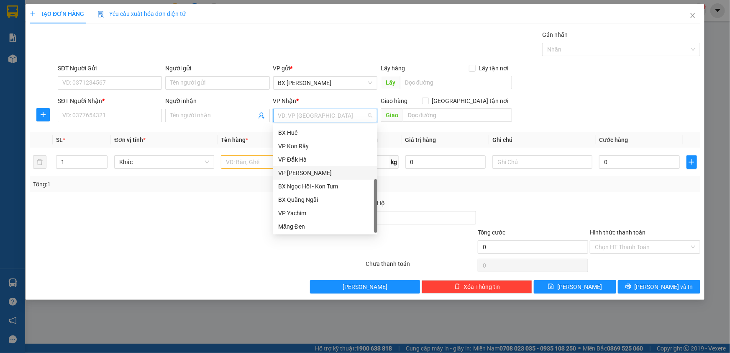
click at [314, 175] on div "VP [PERSON_NAME]" at bounding box center [325, 172] width 94 height 9
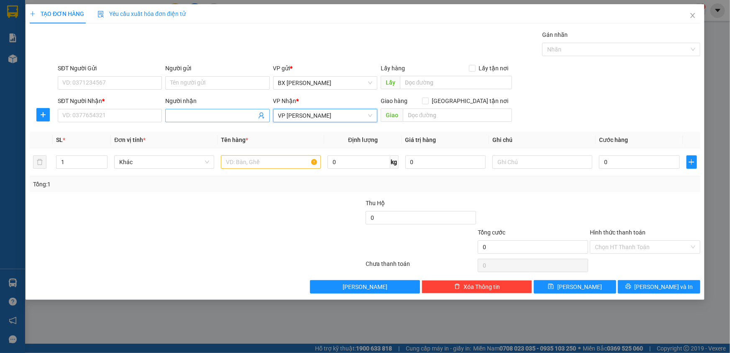
click at [209, 117] on input "Người nhận" at bounding box center [213, 115] width 86 height 9
click at [149, 115] on input "SĐT Người Nhận *" at bounding box center [110, 115] width 104 height 13
type input "0704539236"
click at [275, 167] on input "text" at bounding box center [271, 161] width 100 height 13
type input "THÙNG"
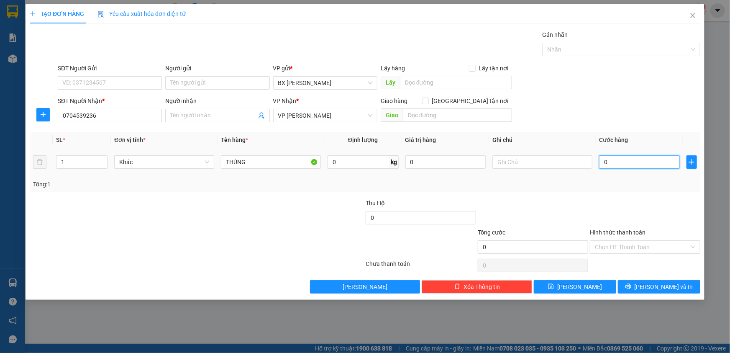
click at [645, 159] on input "0" at bounding box center [639, 161] width 81 height 13
type input "1"
type input "10"
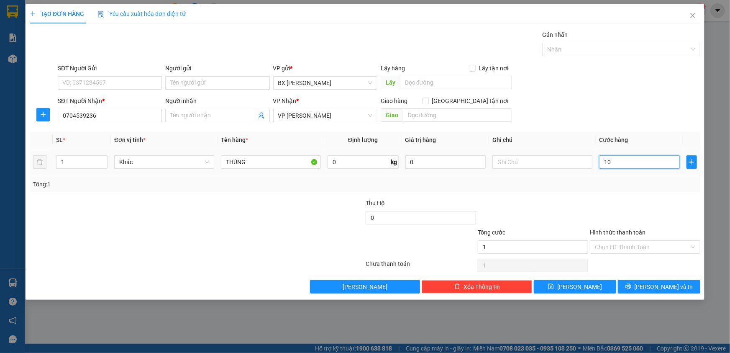
type input "10"
type input "100"
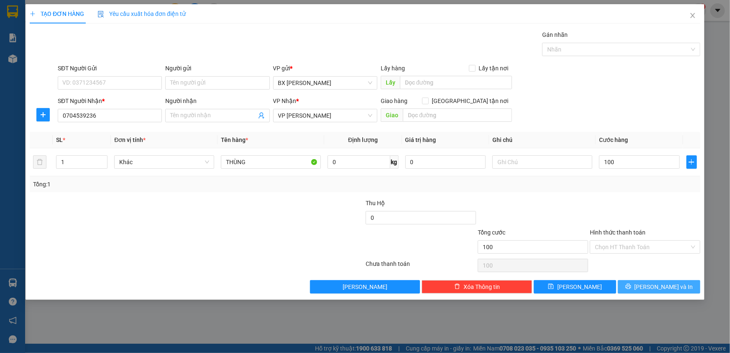
type input "100.000"
click at [623, 291] on button "[PERSON_NAME] và In" at bounding box center [659, 286] width 82 height 13
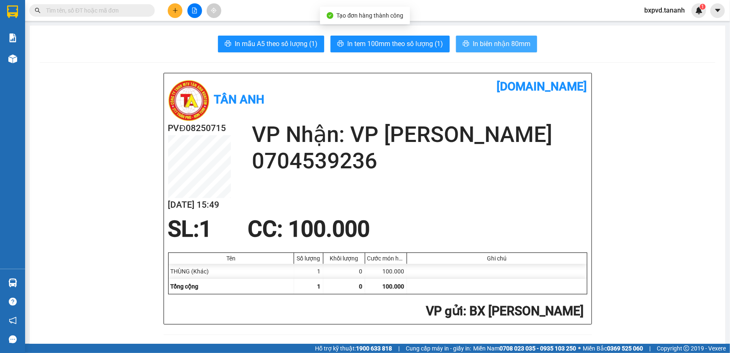
click at [483, 36] on button "In biên nhận 80mm" at bounding box center [496, 44] width 81 height 17
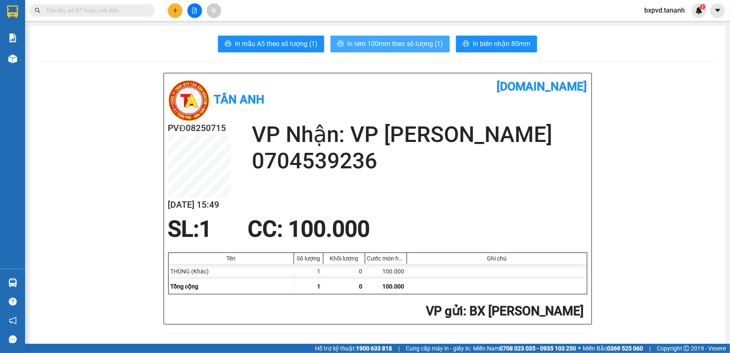
click at [383, 46] on span "In tem 100mm theo số lượng (1)" at bounding box center [395, 43] width 96 height 10
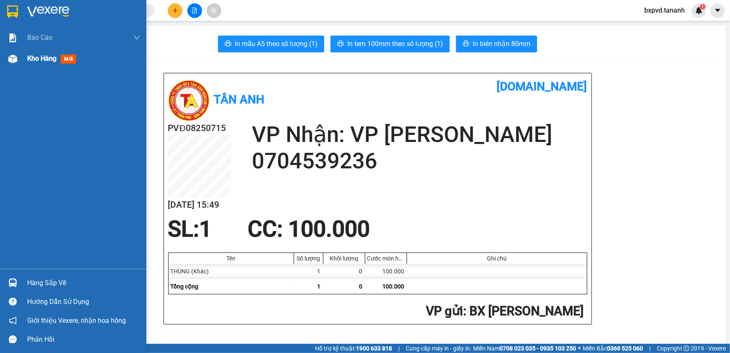
click at [34, 55] on span "Kho hàng" at bounding box center [41, 58] width 29 height 8
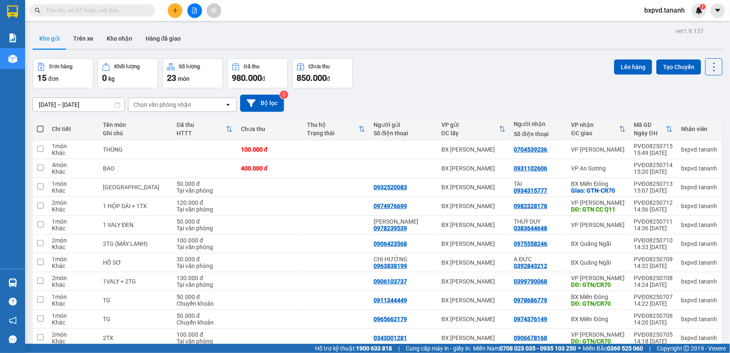
click at [176, 8] on icon "plus" at bounding box center [175, 11] width 6 height 6
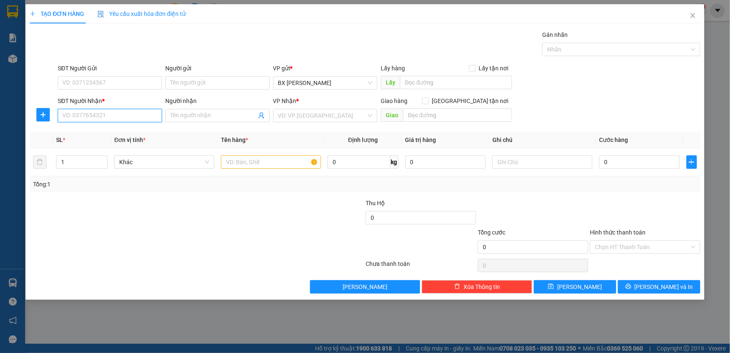
click at [120, 115] on input "SĐT Người Nhận *" at bounding box center [110, 115] width 104 height 13
click at [139, 113] on input "SĐT Người Nhận *" at bounding box center [110, 115] width 104 height 13
click at [184, 117] on input "Người nhận" at bounding box center [213, 115] width 86 height 9
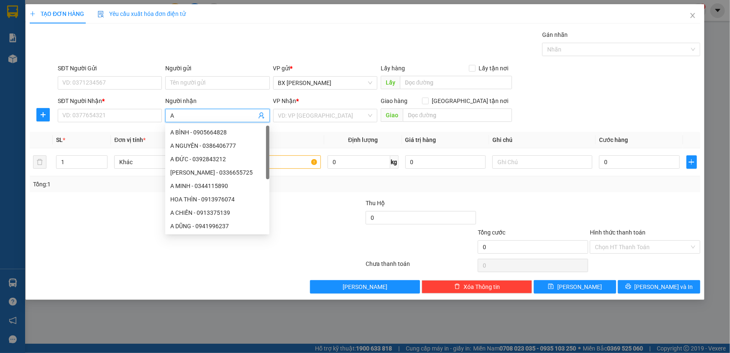
type input "A"
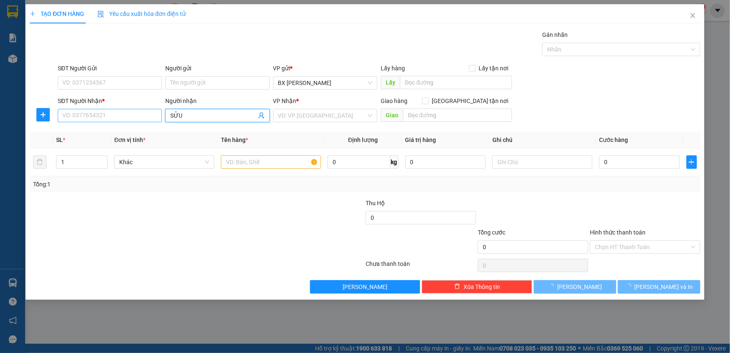
type input "SỬU"
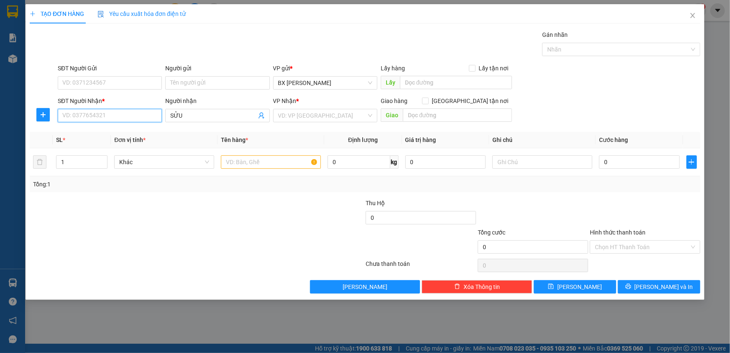
click at [109, 116] on input "SĐT Người Nhận *" at bounding box center [110, 115] width 104 height 13
type input "0335788421"
click at [112, 86] on input "SĐT Người Gửi" at bounding box center [110, 82] width 104 height 13
type input "0931638639"
click at [188, 85] on input "Người gửi" at bounding box center [217, 82] width 104 height 13
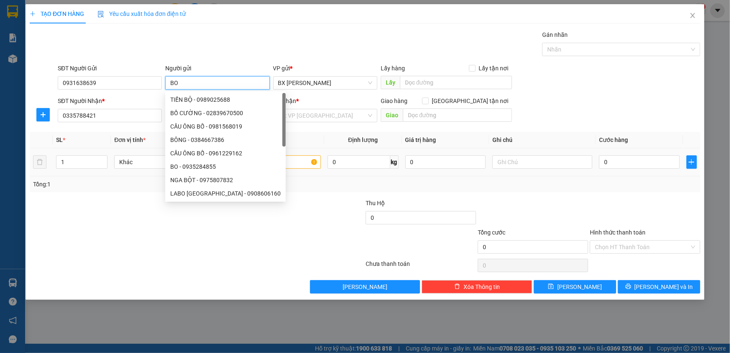
type input "BO"
click at [302, 162] on input "text" at bounding box center [271, 161] width 100 height 13
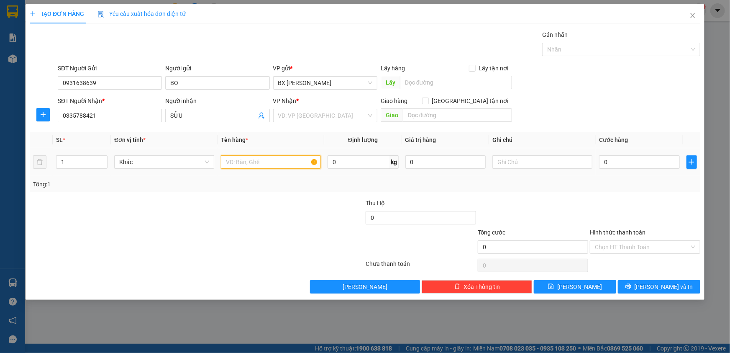
click at [302, 162] on input "text" at bounding box center [271, 161] width 100 height 13
type input "BAO"
click at [618, 163] on input "0" at bounding box center [639, 161] width 81 height 13
type input "8"
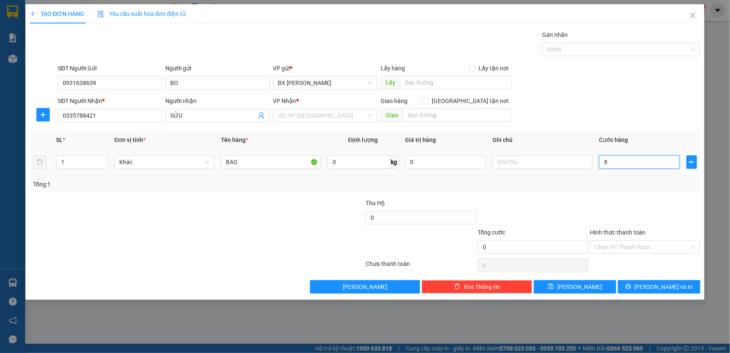
type input "8"
type input "80"
type input "800"
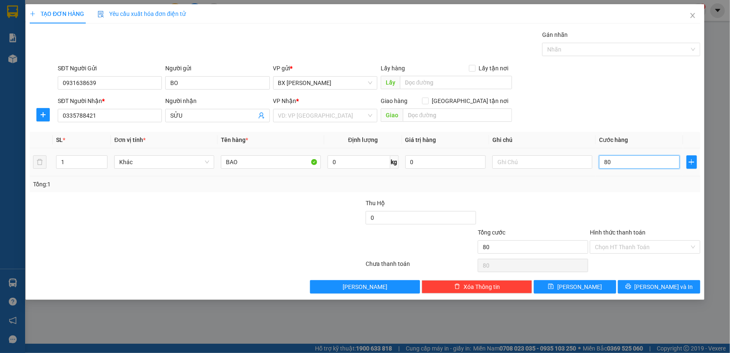
type input "800"
type input "800.000"
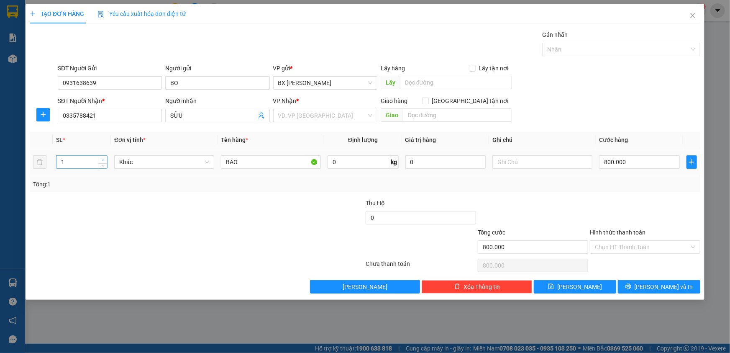
click at [99, 160] on span "Increase Value" at bounding box center [102, 160] width 9 height 8
click at [269, 164] on input "BAO" at bounding box center [271, 161] width 100 height 13
click at [231, 160] on input "BAO" at bounding box center [271, 161] width 100 height 13
type input "11 BAO"
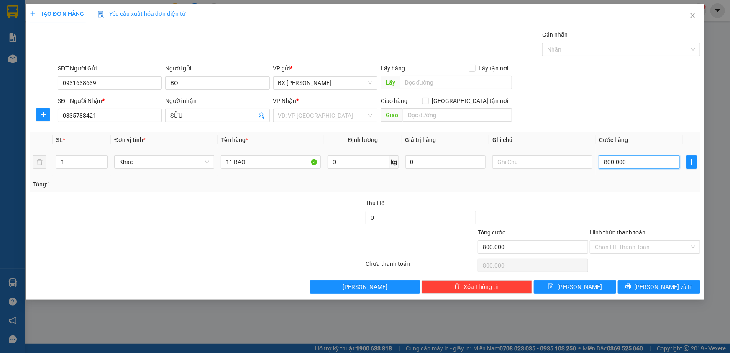
click at [628, 164] on input "800.000" at bounding box center [639, 161] width 81 height 13
type input "8"
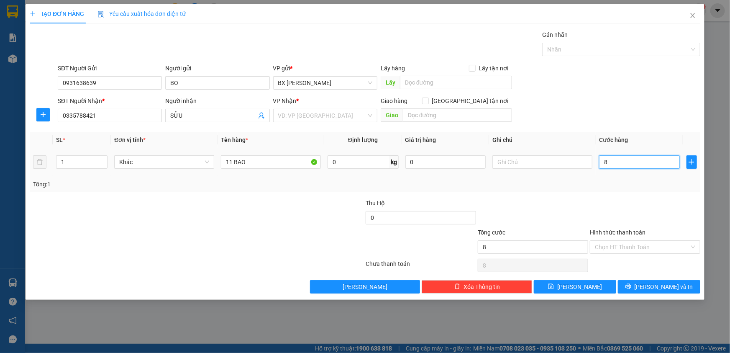
type input "88"
type input "880"
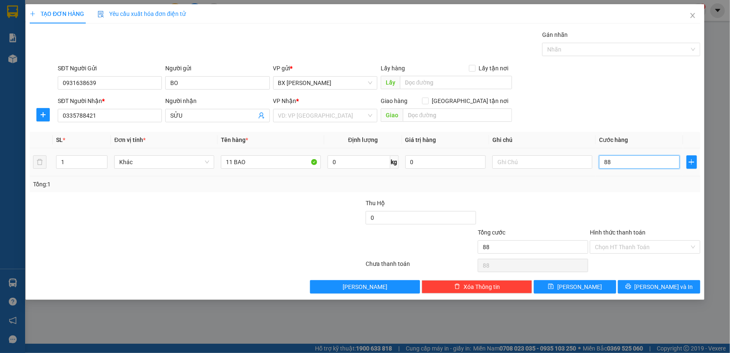
type input "880"
type input "880.000"
click at [356, 120] on input "search" at bounding box center [322, 115] width 88 height 13
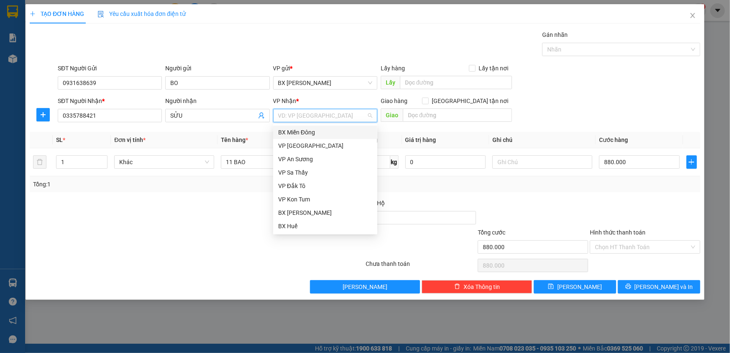
click at [323, 131] on div "BX Miền Đông" at bounding box center [325, 132] width 94 height 9
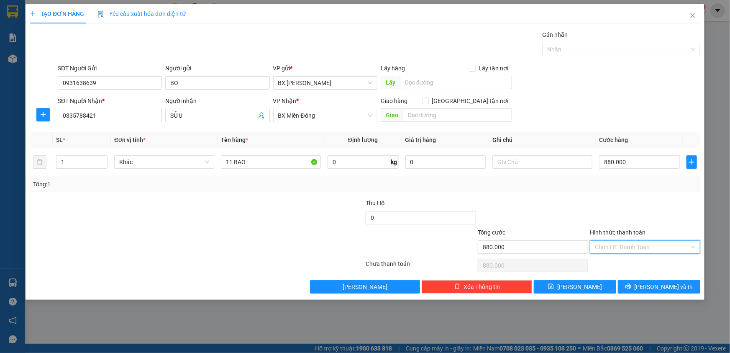
click at [623, 244] on input "Hình thức thanh toán" at bounding box center [642, 247] width 95 height 13
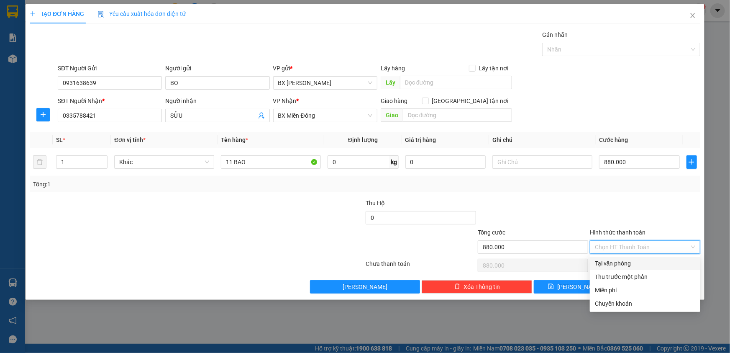
click at [628, 262] on div "Tại văn phòng" at bounding box center [645, 263] width 100 height 9
type input "0"
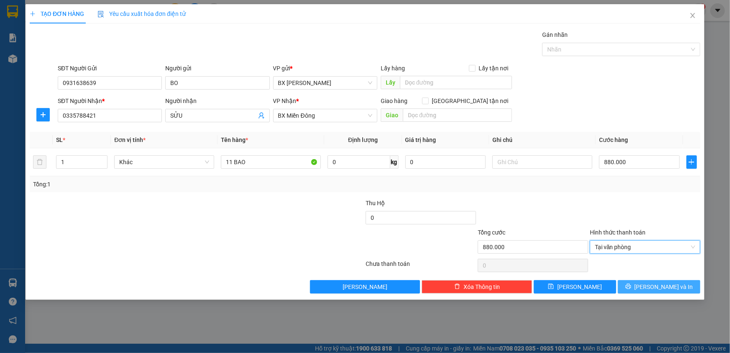
click at [631, 285] on icon "printer" at bounding box center [628, 286] width 5 height 5
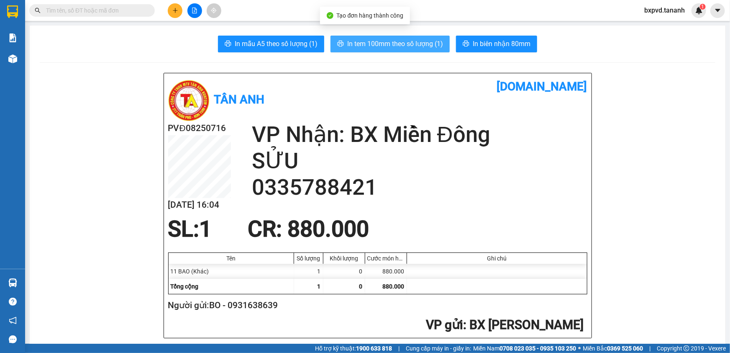
click at [409, 41] on span "In tem 100mm theo số lượng (1)" at bounding box center [395, 43] width 96 height 10
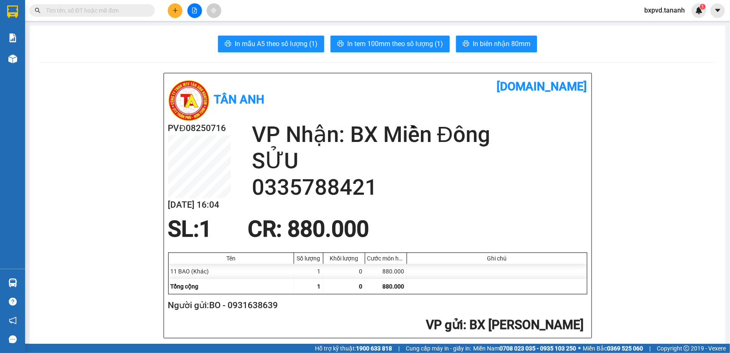
click at [178, 12] on icon "plus" at bounding box center [175, 11] width 6 height 6
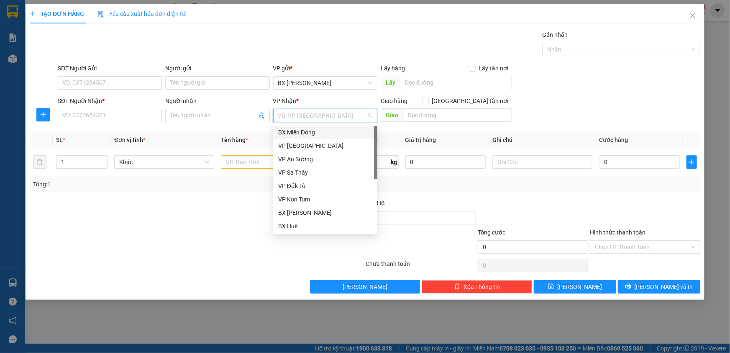
click at [300, 119] on input "search" at bounding box center [322, 115] width 88 height 13
click at [308, 136] on div "BX Miền Đông" at bounding box center [325, 132] width 94 height 9
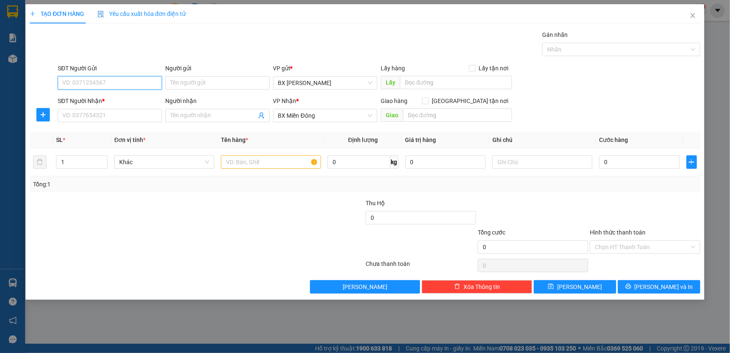
click at [92, 88] on input "SĐT Người Gửi" at bounding box center [110, 82] width 104 height 13
type input "0366208103"
click at [72, 113] on input "SĐT Người Nhận *" at bounding box center [110, 115] width 104 height 13
type input "0919200384"
click at [261, 167] on input "text" at bounding box center [271, 161] width 100 height 13
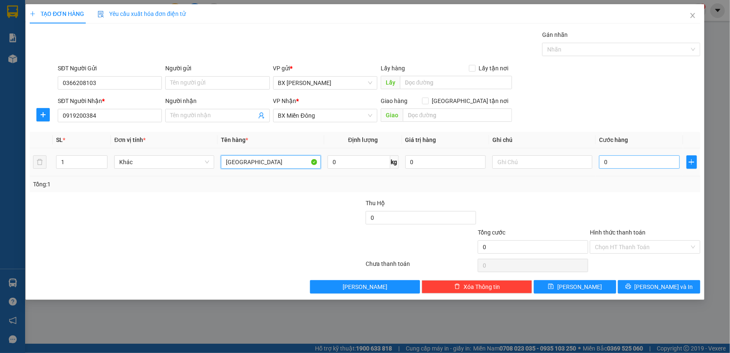
type input "[GEOGRAPHIC_DATA]"
click at [621, 159] on input "0" at bounding box center [639, 161] width 81 height 13
type input "5"
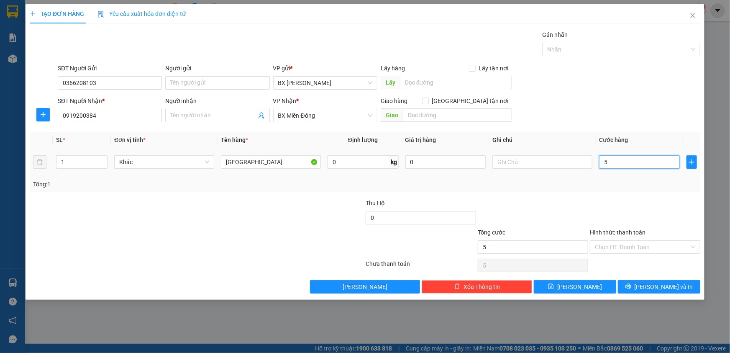
type input "50"
type input "50.000"
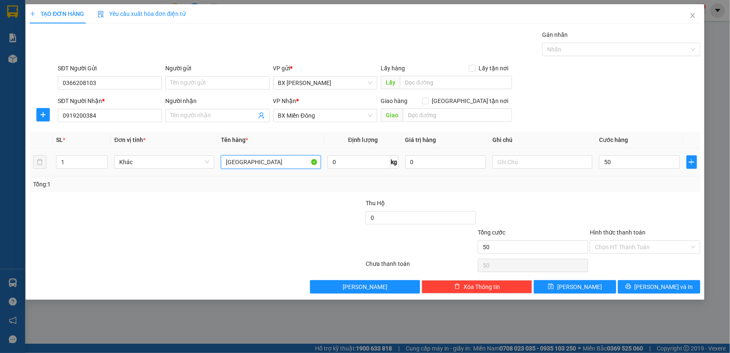
type input "50.000"
click at [261, 164] on input "[GEOGRAPHIC_DATA]" at bounding box center [271, 161] width 100 height 13
click at [607, 240] on div "Chọn HT Thanh Toán" at bounding box center [645, 246] width 110 height 13
type input "TX(RAU CỦ)"
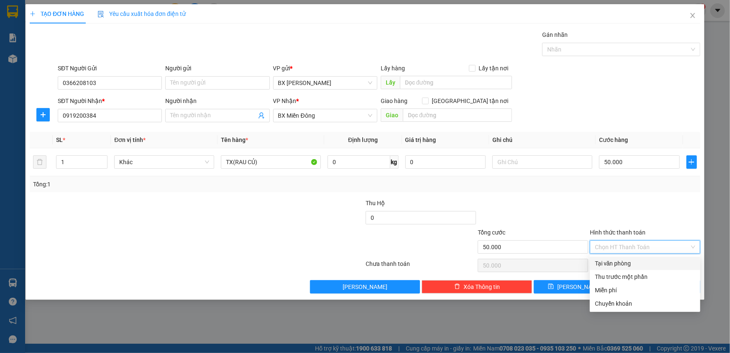
click at [606, 261] on div "Tại văn phòng" at bounding box center [645, 263] width 100 height 9
type input "0"
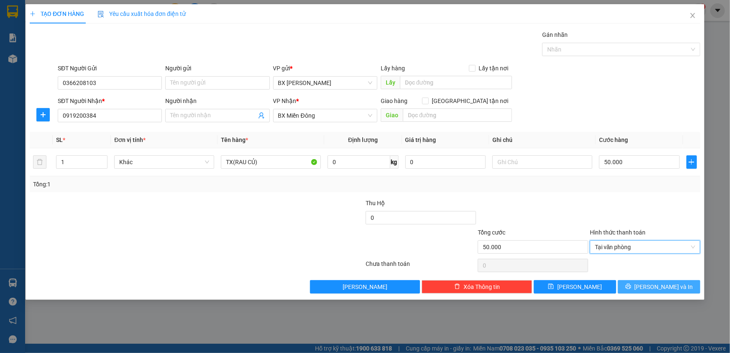
click at [631, 283] on icon "printer" at bounding box center [629, 286] width 6 height 6
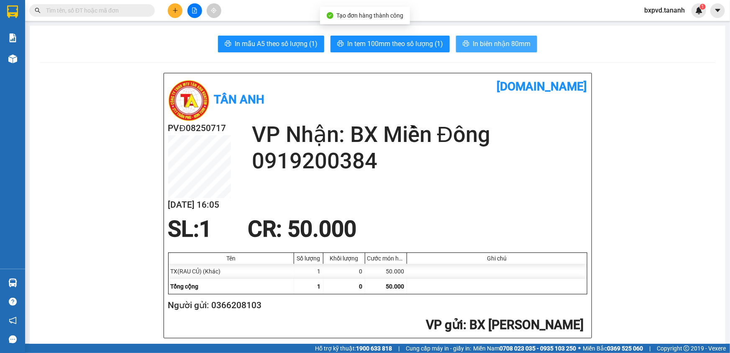
click at [495, 40] on span "In biên nhận 80mm" at bounding box center [502, 43] width 58 height 10
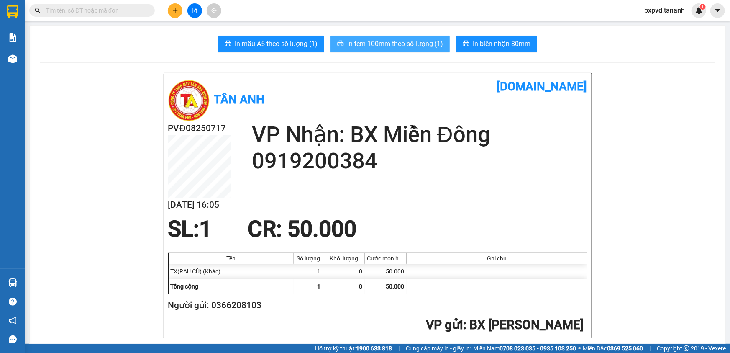
click at [414, 38] on span "In tem 100mm theo số lượng (1)" at bounding box center [395, 43] width 96 height 10
click at [664, 344] on div "Hỗ trợ kỹ thuật: 1900 633 818 | Cung cấp máy in - giấy in: [GEOGRAPHIC_DATA] 07…" at bounding box center [363, 348] width 726 height 9
click at [183, 9] on div at bounding box center [194, 10] width 63 height 15
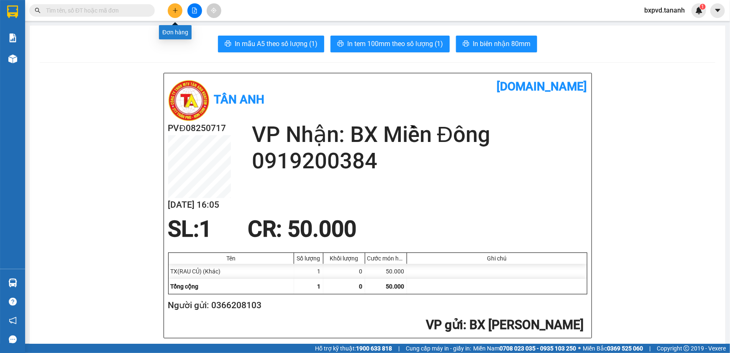
click at [176, 10] on icon "plus" at bounding box center [175, 11] width 6 height 6
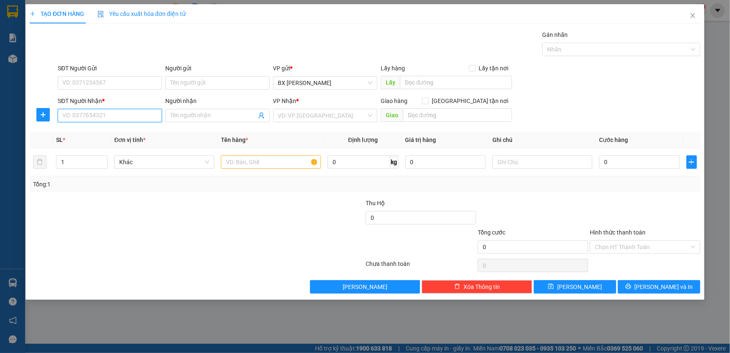
click at [121, 113] on input "SĐT Người Nhận *" at bounding box center [110, 115] width 104 height 13
click at [123, 81] on input "SĐT Người Gửi" at bounding box center [110, 82] width 104 height 13
type input "0394492727"
click at [109, 101] on div "0394492727" at bounding box center [110, 99] width 94 height 9
type input "0902579499"
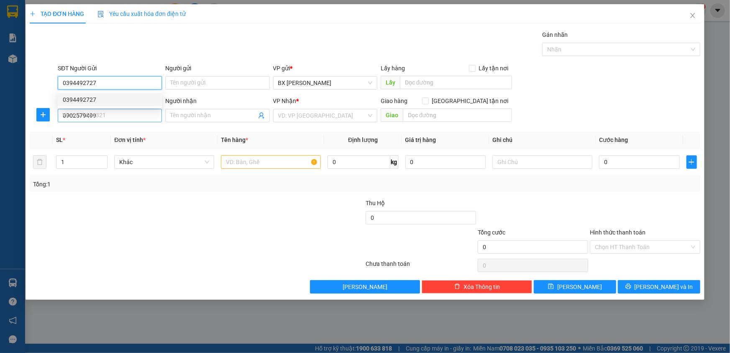
type input "50.000"
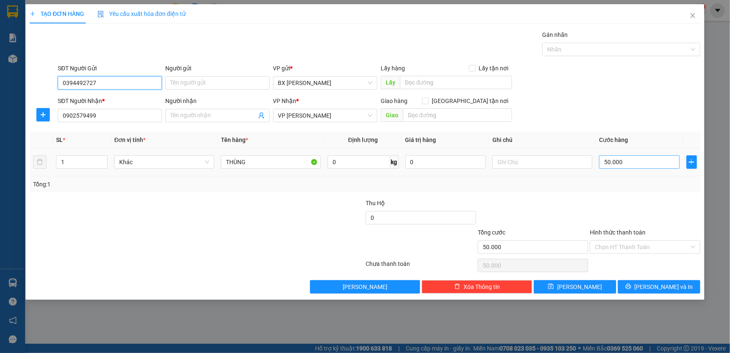
type input "0394492727"
click at [614, 161] on input "50.000" at bounding box center [639, 161] width 81 height 13
click at [615, 162] on input "50.000" at bounding box center [639, 161] width 81 height 13
click at [658, 201] on div at bounding box center [645, 212] width 112 height 29
click at [633, 244] on input "Hình thức thanh toán" at bounding box center [642, 247] width 95 height 13
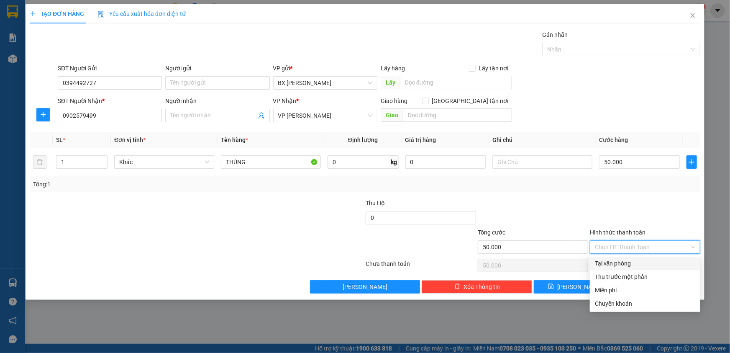
click at [585, 207] on div at bounding box center [533, 212] width 112 height 29
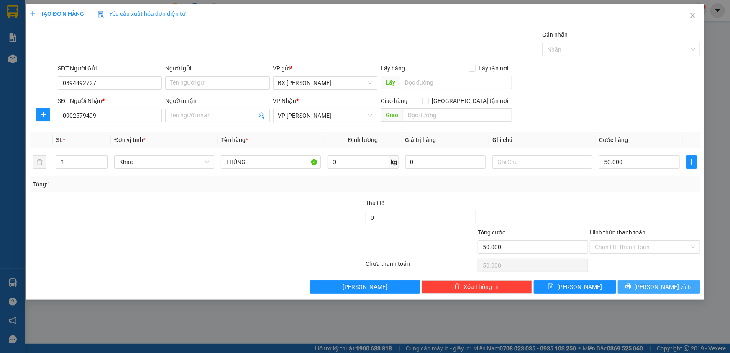
click at [641, 284] on button "[PERSON_NAME] và In" at bounding box center [659, 286] width 82 height 13
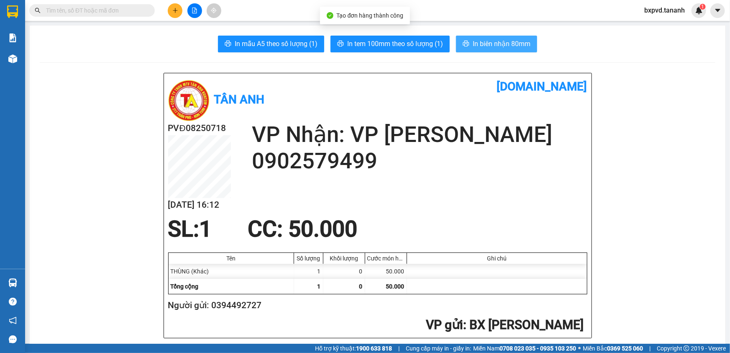
click at [477, 41] on span "In biên nhận 80mm" at bounding box center [502, 43] width 58 height 10
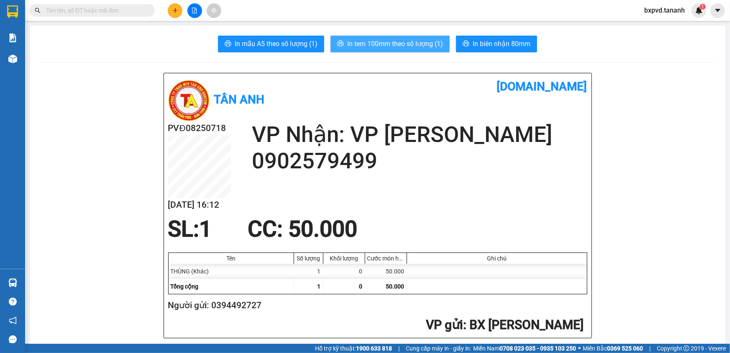
click at [428, 43] on span "In tem 100mm theo số lượng (1)" at bounding box center [395, 43] width 96 height 10
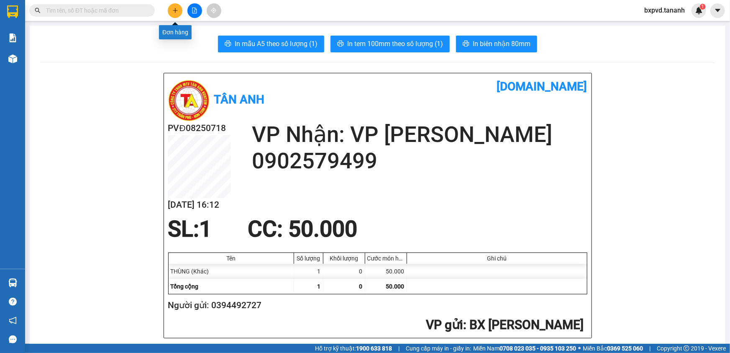
click at [171, 12] on button at bounding box center [175, 10] width 15 height 15
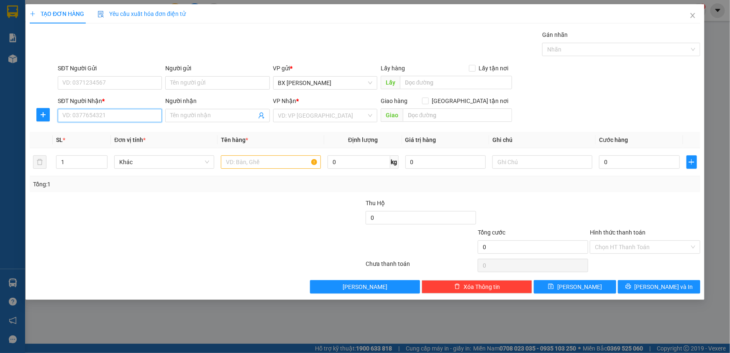
click at [112, 112] on input "SĐT Người Nhận *" at bounding box center [110, 115] width 104 height 13
click at [140, 118] on input "SĐT Người Nhận *" at bounding box center [110, 115] width 104 height 13
click at [118, 129] on div "0934315777 - TÀI" at bounding box center [110, 132] width 94 height 9
type input "0934315777"
type input "TÀI"
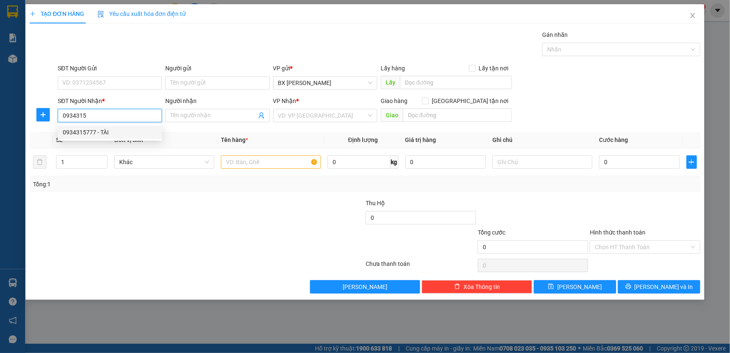
checkbox input "true"
type input "GTN-CR70"
type input "50.000"
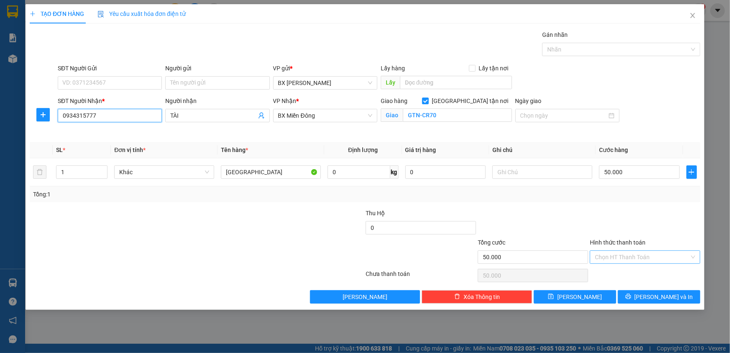
type input "0934315777"
click at [619, 254] on input "Hình thức thanh toán" at bounding box center [642, 257] width 95 height 13
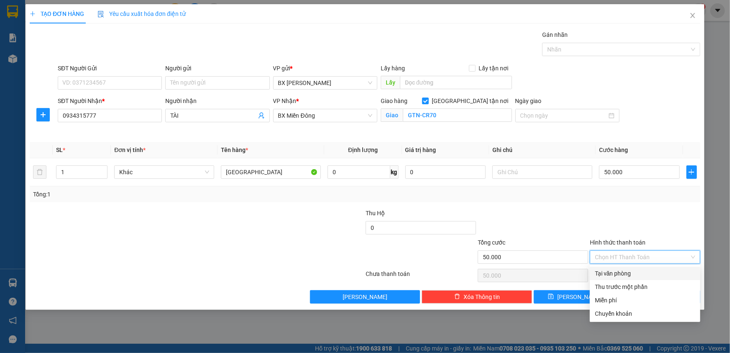
click at [627, 273] on div "Tại văn phòng" at bounding box center [645, 273] width 100 height 9
type input "0"
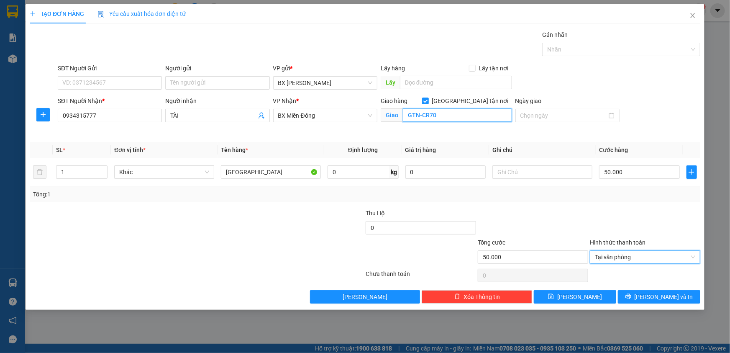
click at [452, 117] on input "GTN-CR70" at bounding box center [457, 114] width 109 height 13
type input "GTNCR 30"
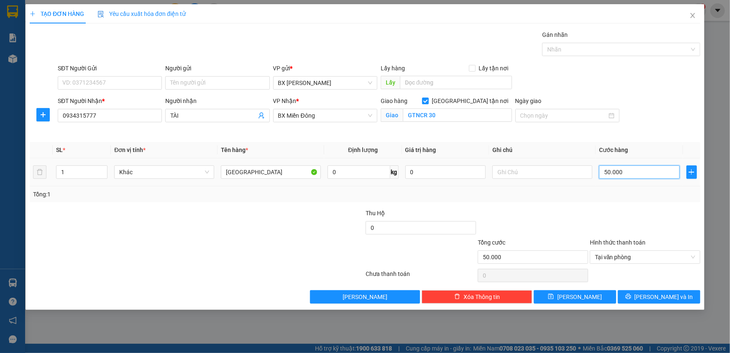
click at [635, 178] on input "50.000" at bounding box center [639, 171] width 81 height 13
type input "4"
type input "40"
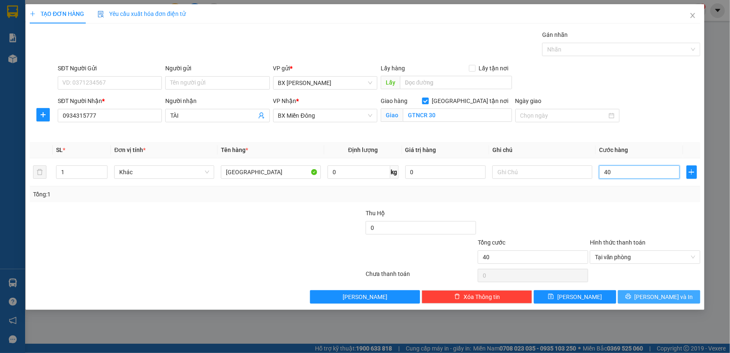
type input "40"
type input "40.000"
click at [631, 295] on icon "printer" at bounding box center [629, 296] width 6 height 6
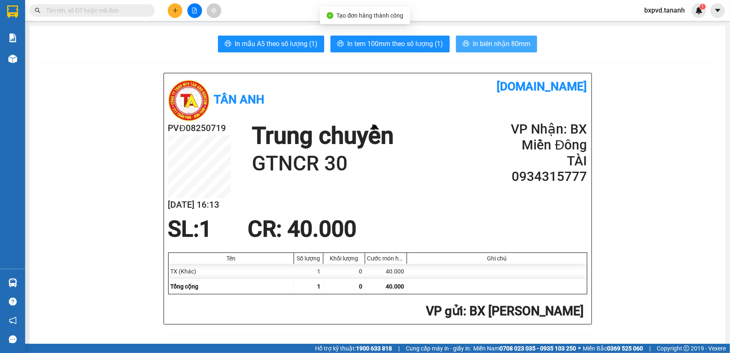
click at [476, 41] on span "In biên nhận 80mm" at bounding box center [502, 43] width 58 height 10
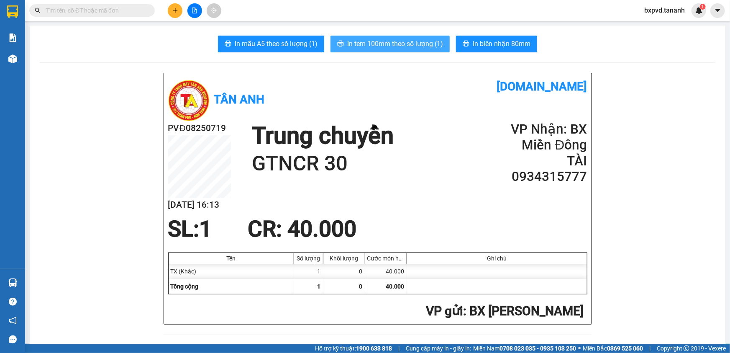
click at [374, 37] on button "In tem 100mm theo số lượng (1)" at bounding box center [390, 44] width 119 height 17
click at [378, 41] on span "In tem 100mm theo số lượng (1)" at bounding box center [395, 43] width 96 height 10
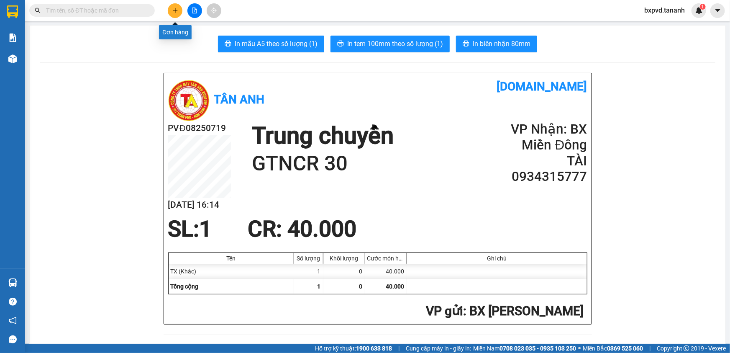
click at [177, 7] on button at bounding box center [175, 10] width 15 height 15
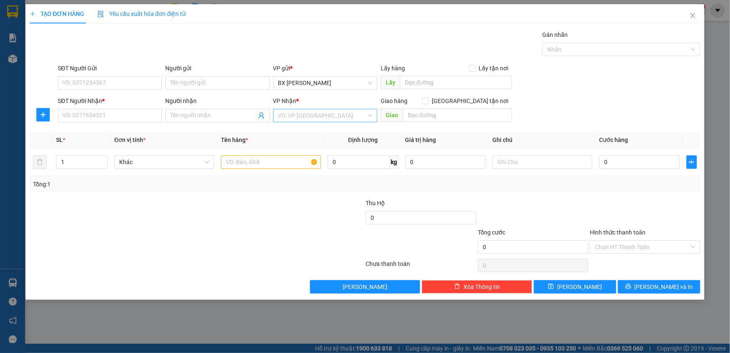
click at [341, 114] on input "search" at bounding box center [322, 115] width 88 height 13
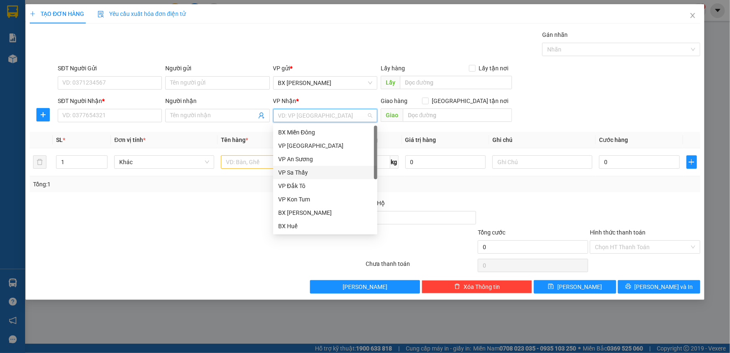
scroll to position [93, 0]
click at [311, 168] on div "VP [PERSON_NAME]" at bounding box center [325, 172] width 94 height 9
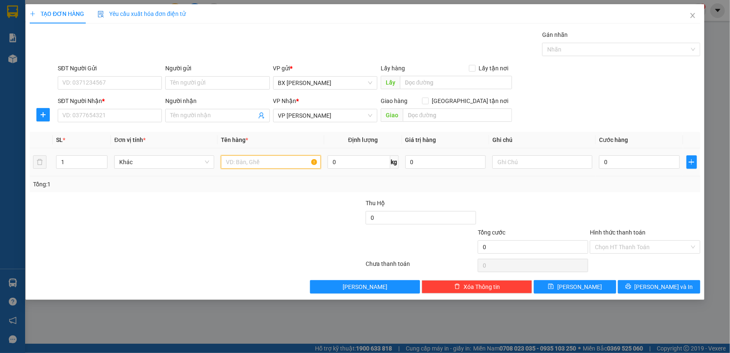
click at [271, 164] on input "text" at bounding box center [271, 161] width 100 height 13
type input "THÙNG"
click at [101, 113] on input "SĐT Người Nhận *" at bounding box center [110, 115] width 104 height 13
click at [109, 79] on input "SĐT Người Gửi" at bounding box center [110, 82] width 104 height 13
type input "0328997882"
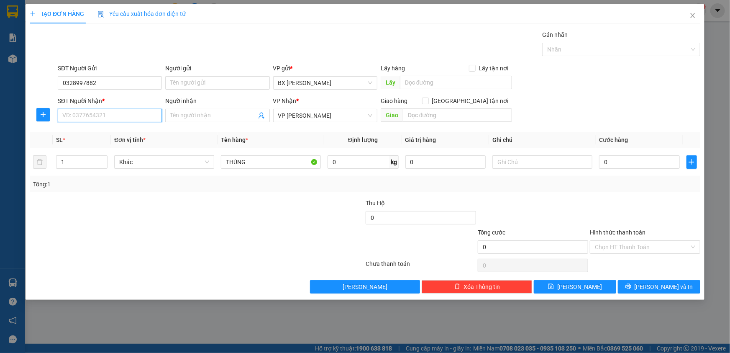
click at [100, 117] on input "SĐT Người Nhận *" at bounding box center [110, 115] width 104 height 13
type input "0937686575"
click at [618, 163] on input "0" at bounding box center [639, 161] width 81 height 13
click at [224, 159] on input "THÙNG" at bounding box center [271, 161] width 100 height 13
type input "2THÙNG"
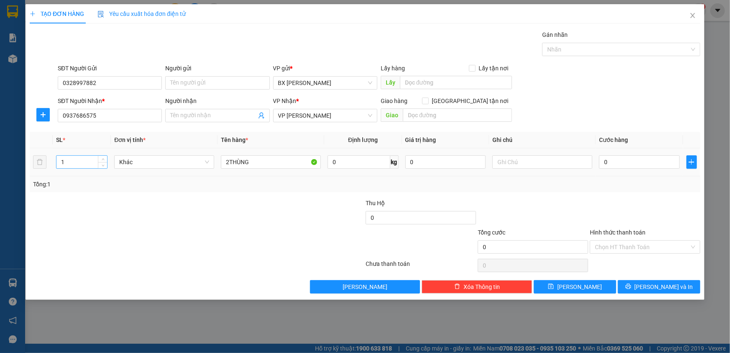
click at [74, 160] on input "1" at bounding box center [81, 162] width 51 height 13
click at [103, 161] on span "Decrease Value" at bounding box center [102, 165] width 9 height 8
type input "2"
click at [103, 159] on icon "up" at bounding box center [103, 160] width 3 height 3
click at [614, 163] on input "0" at bounding box center [639, 161] width 81 height 13
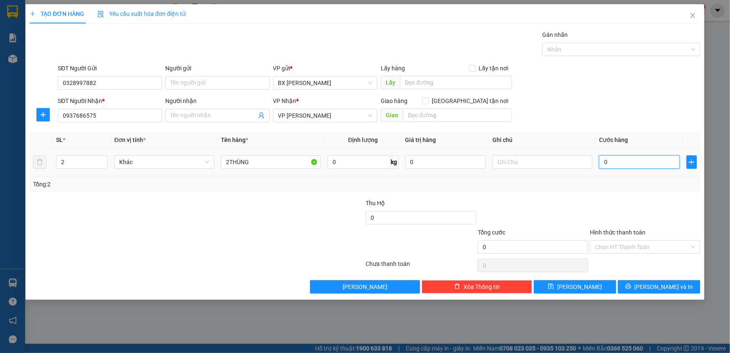
type input "1"
type input "10"
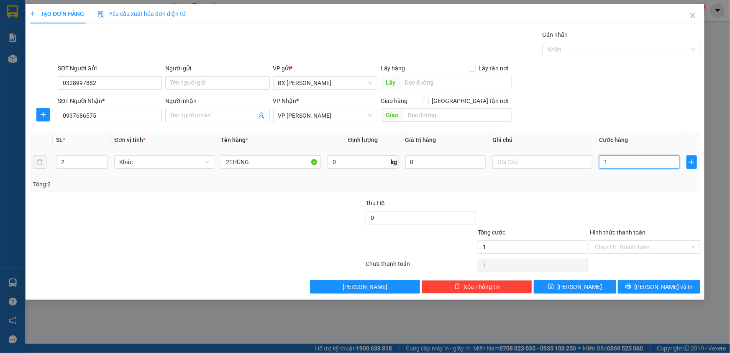
type input "10"
type input "100"
type input "100.000"
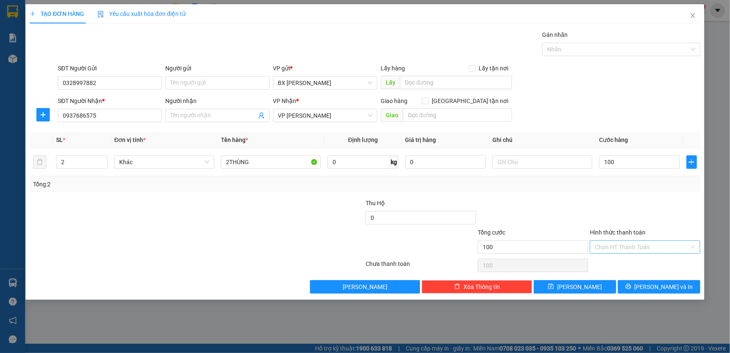
type input "100.000"
click at [638, 244] on input "Hình thức thanh toán" at bounding box center [642, 247] width 95 height 13
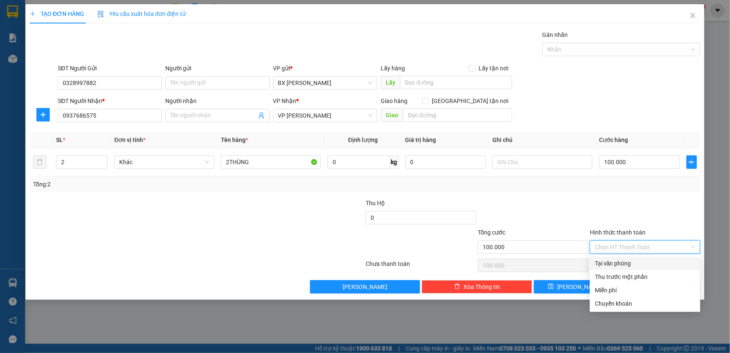
click at [635, 262] on div "Tại văn phòng" at bounding box center [645, 263] width 100 height 9
type input "0"
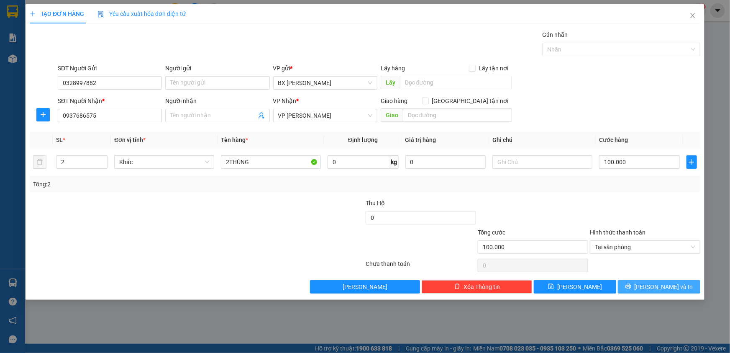
click at [659, 286] on span "[PERSON_NAME] và In" at bounding box center [664, 286] width 59 height 9
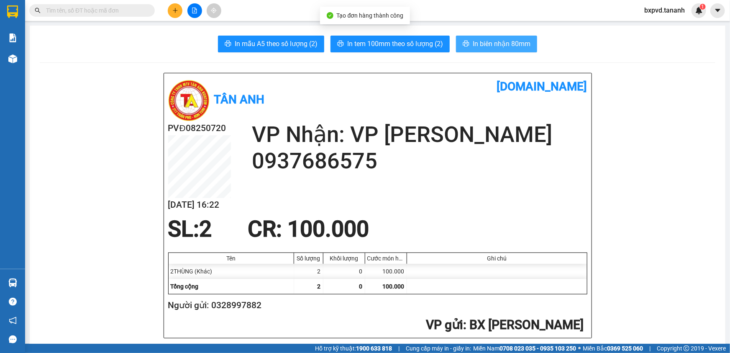
click at [489, 43] on span "In biên nhận 80mm" at bounding box center [502, 43] width 58 height 10
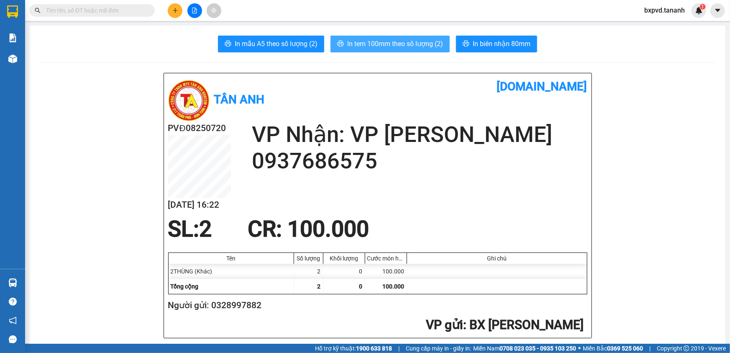
click at [410, 43] on span "In tem 100mm theo số lượng (2)" at bounding box center [395, 43] width 96 height 10
click at [128, 14] on input "text" at bounding box center [95, 10] width 99 height 9
click at [127, 12] on input "text" at bounding box center [95, 10] width 99 height 9
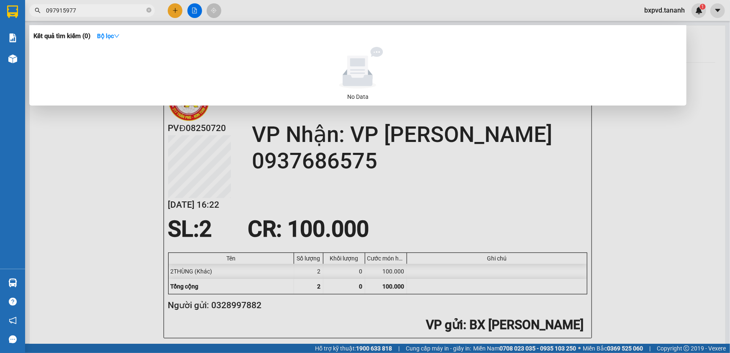
type input "0979159777"
click at [148, 12] on icon "close-circle" at bounding box center [148, 10] width 5 height 5
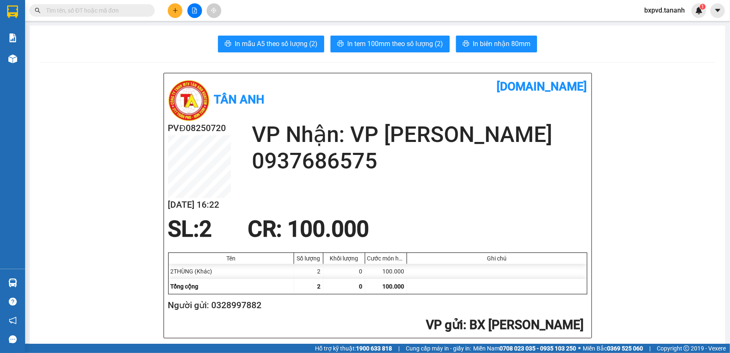
click at [174, 9] on icon "plus" at bounding box center [175, 11] width 6 height 6
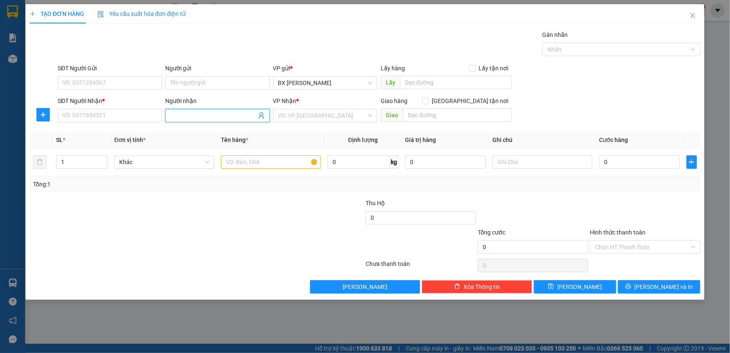
click at [239, 113] on input "Người nhận" at bounding box center [213, 115] width 86 height 9
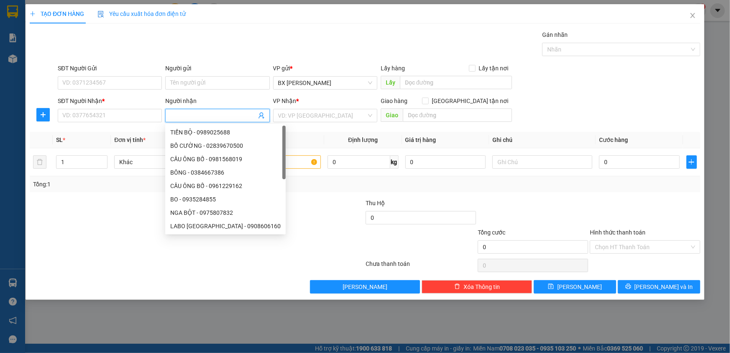
type input "X"
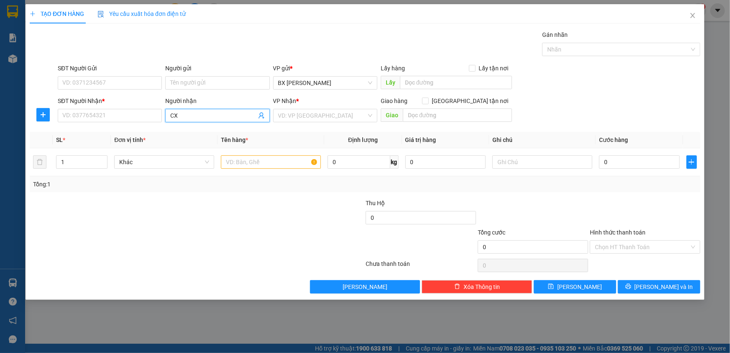
type input "C"
click at [156, 115] on input "SĐT Người Nhận *" at bounding box center [110, 115] width 104 height 13
type input "1"
type input "2"
click at [108, 120] on input "SĐT Người Nhận *" at bounding box center [110, 115] width 104 height 13
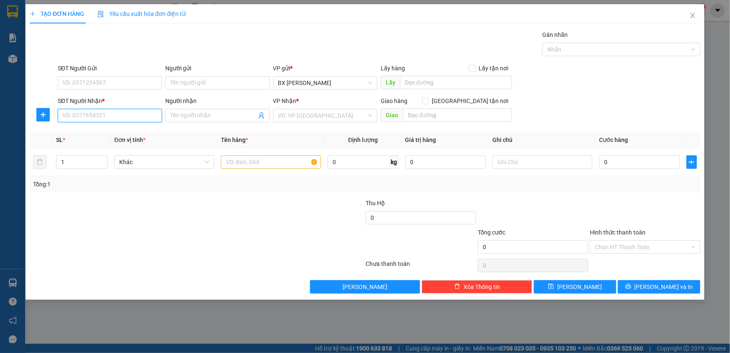
click at [100, 114] on input "SĐT Người Nhận *" at bounding box center [110, 115] width 104 height 13
click at [91, 131] on div "0823517517" at bounding box center [110, 132] width 94 height 9
type input "0823517517"
type input "CX HỒNG HẢI"
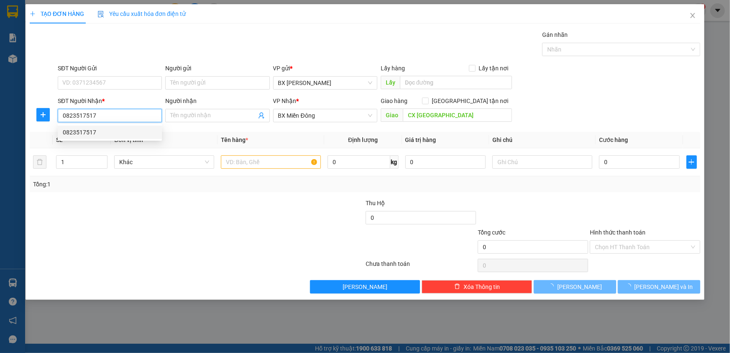
type input "500.000"
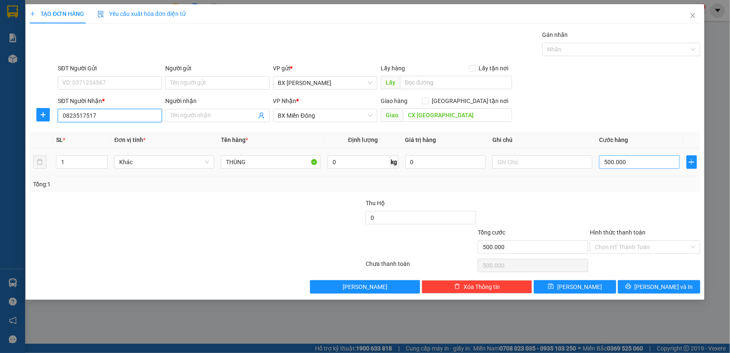
type input "0823517517"
click at [628, 166] on input "500.000" at bounding box center [639, 161] width 81 height 13
type input "4"
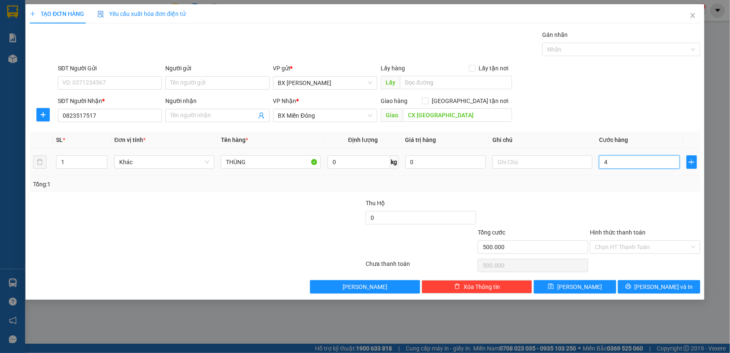
type input "4"
type input "40"
click at [639, 287] on button "[PERSON_NAME] và In" at bounding box center [659, 286] width 82 height 13
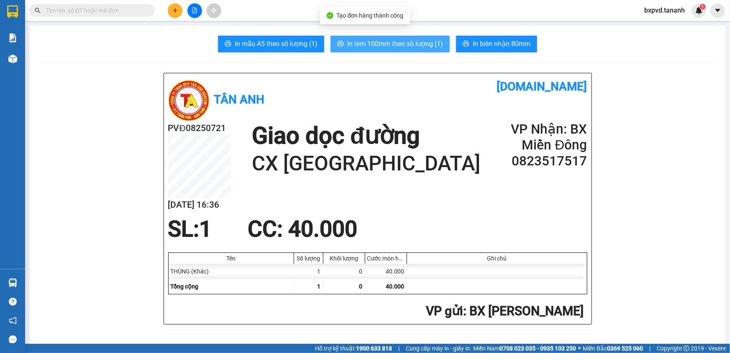
click at [394, 41] on span "In tem 100mm theo số lượng (1)" at bounding box center [395, 43] width 96 height 10
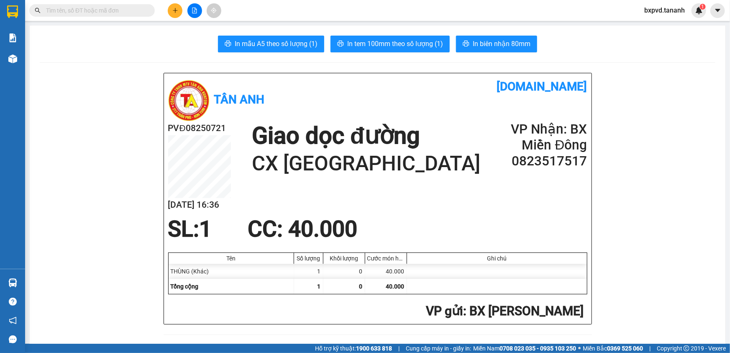
click at [176, 15] on button at bounding box center [175, 10] width 15 height 15
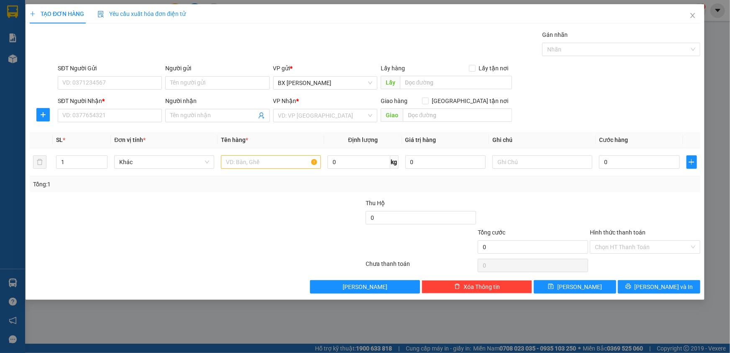
drag, startPoint x: 395, startPoint y: 201, endPoint x: 319, endPoint y: 367, distance: 183.1
drag, startPoint x: 319, startPoint y: 367, endPoint x: 141, endPoint y: 83, distance: 335.2
click at [140, 83] on input "SĐT Người Gửi" at bounding box center [110, 82] width 104 height 13
type input "0394544338"
click at [172, 84] on input "Người gửi" at bounding box center [217, 82] width 104 height 13
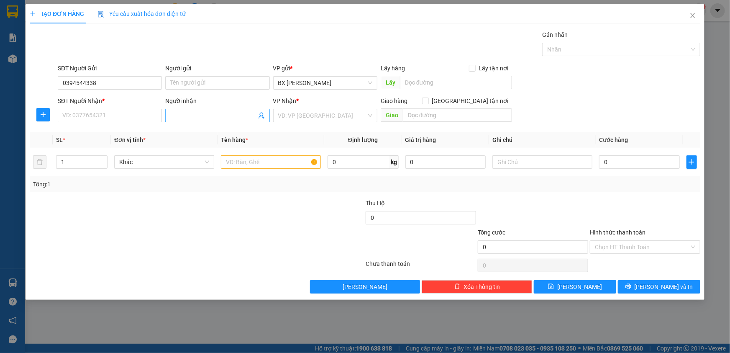
click at [251, 118] on input "Người nhận" at bounding box center [213, 115] width 86 height 9
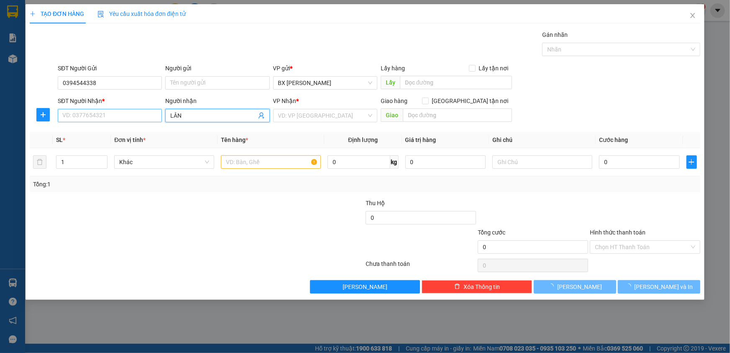
type input "LÂN"
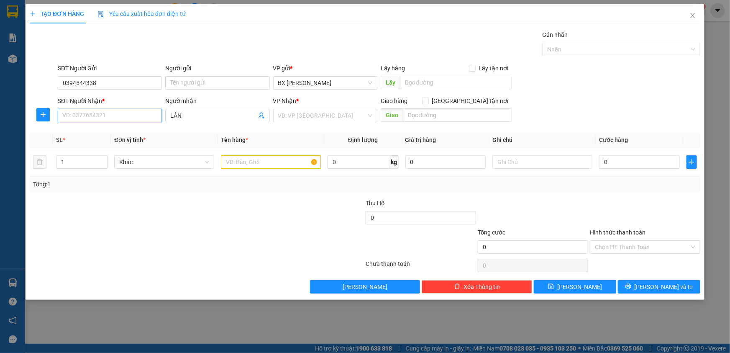
click at [139, 113] on input "SĐT Người Nhận *" at bounding box center [110, 115] width 104 height 13
type input "0394544338"
click at [117, 80] on input "0394544338" at bounding box center [110, 82] width 104 height 13
type input "0"
type input "0937906080"
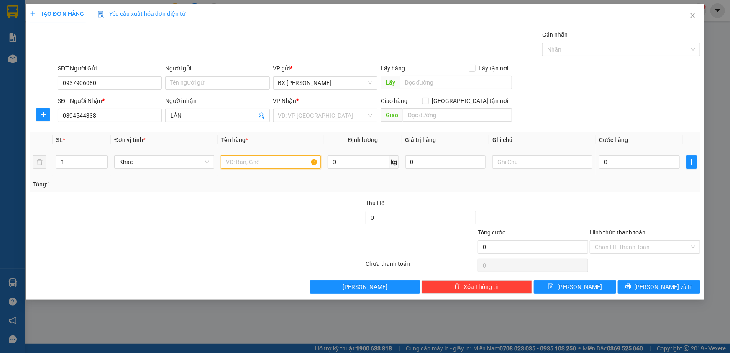
click at [295, 159] on input "text" at bounding box center [271, 161] width 100 height 13
type input "THÙNG"
click at [82, 160] on input "1" at bounding box center [81, 162] width 51 height 13
click at [334, 112] on input "search" at bounding box center [322, 115] width 88 height 13
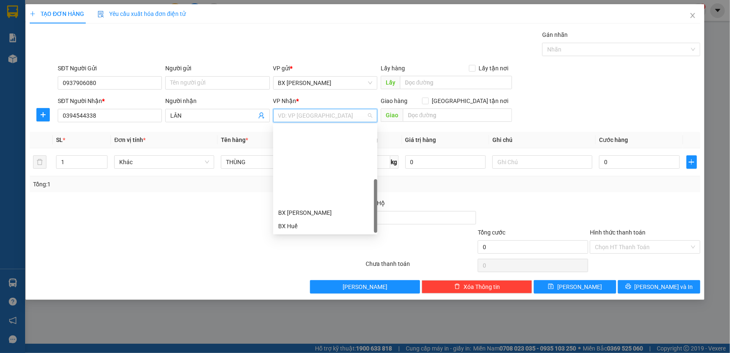
click at [310, 262] on div "VP [PERSON_NAME]" at bounding box center [325, 266] width 94 height 9
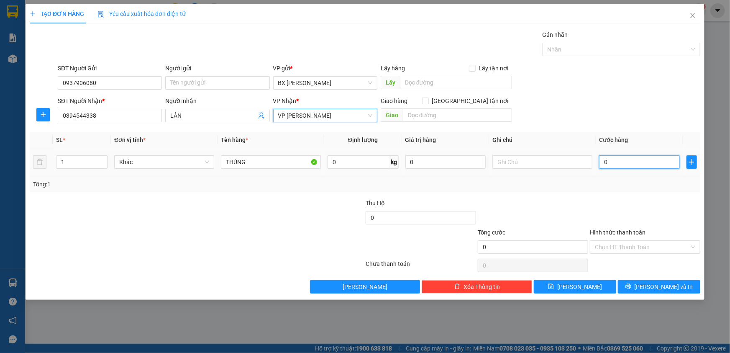
click at [629, 156] on input "0" at bounding box center [639, 161] width 81 height 13
type input "4"
type input "40"
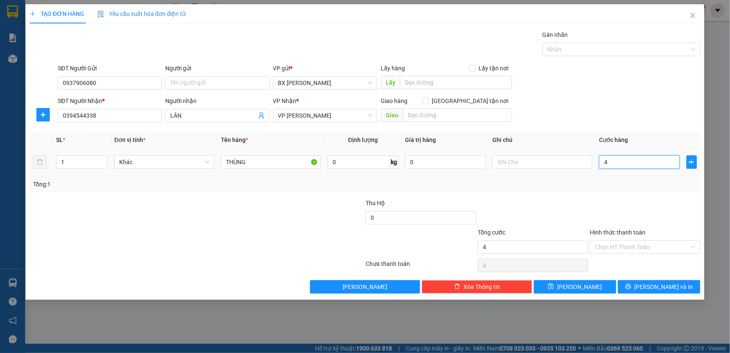
type input "40"
type input "40.000"
click at [638, 251] on input "Hình thức thanh toán" at bounding box center [642, 247] width 95 height 13
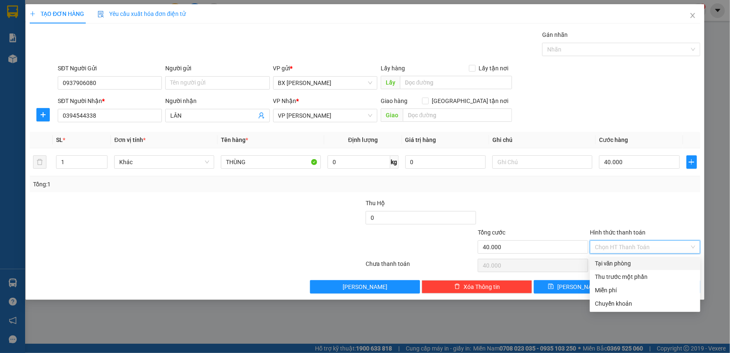
click at [625, 262] on div "Tại văn phòng" at bounding box center [645, 263] width 100 height 9
type input "0"
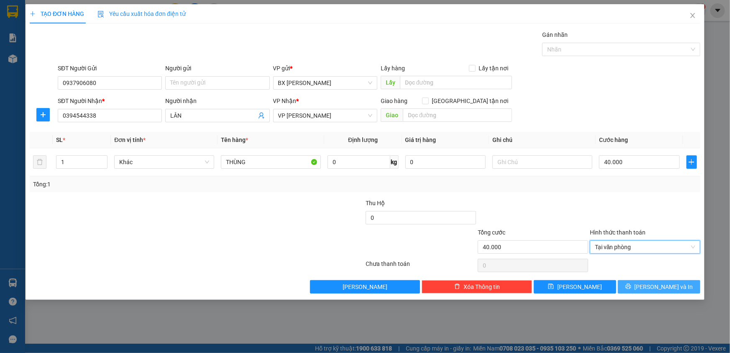
click at [631, 285] on icon "printer" at bounding box center [629, 286] width 6 height 6
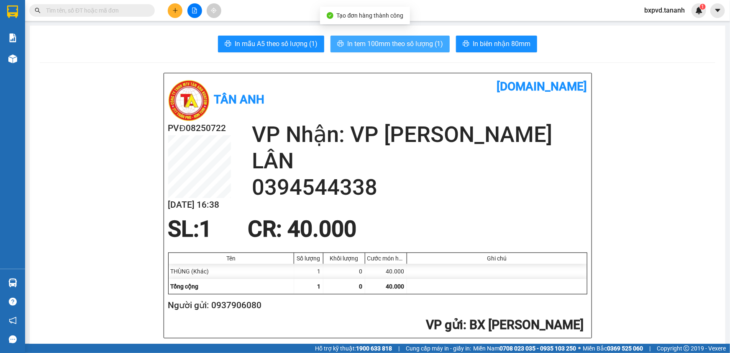
click at [385, 44] on span "In tem 100mm theo số lượng (1)" at bounding box center [395, 43] width 96 height 10
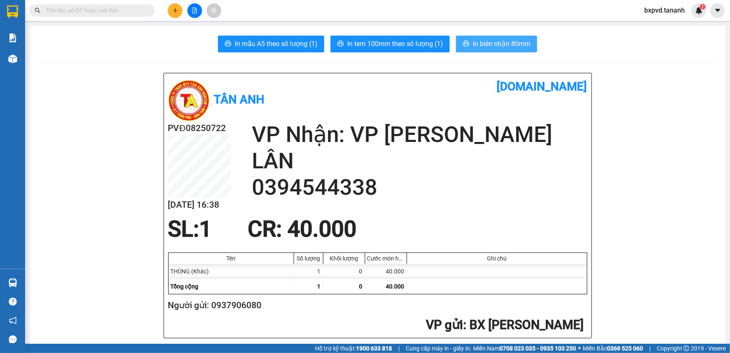
click at [521, 43] on span "In biên nhận 80mm" at bounding box center [502, 43] width 58 height 10
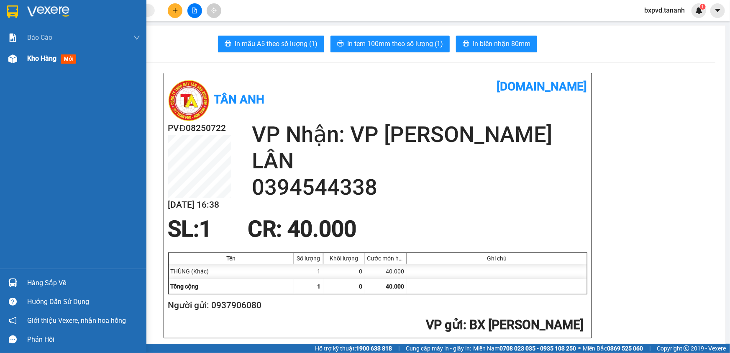
click at [20, 55] on div at bounding box center [12, 58] width 15 height 15
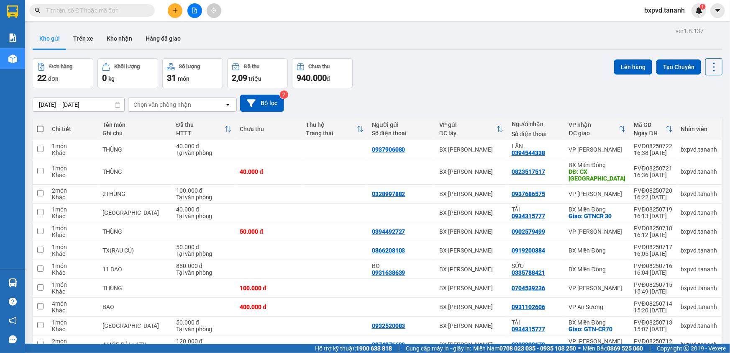
click at [359, 129] on icon at bounding box center [360, 129] width 7 height 7
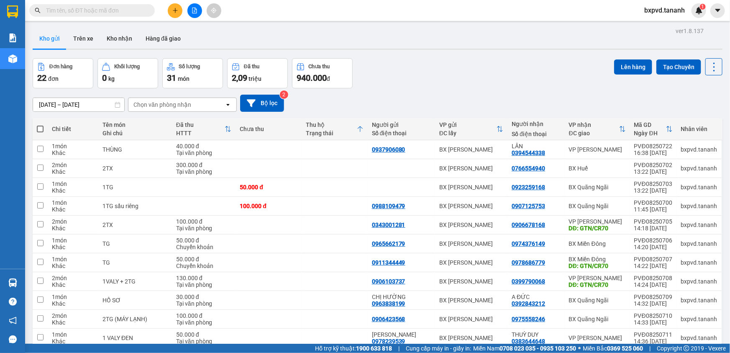
click at [359, 129] on icon at bounding box center [360, 129] width 5 height 6
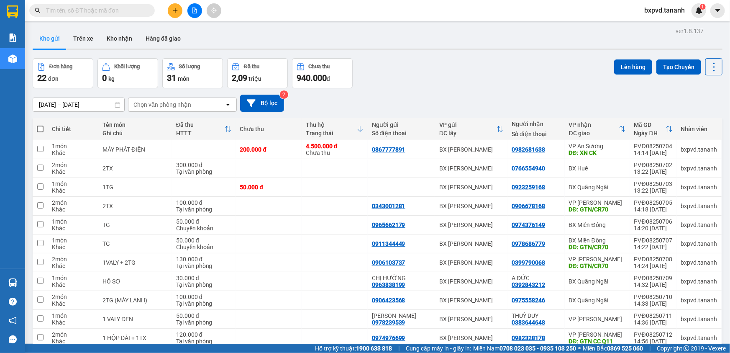
click at [357, 131] on icon at bounding box center [360, 129] width 7 height 7
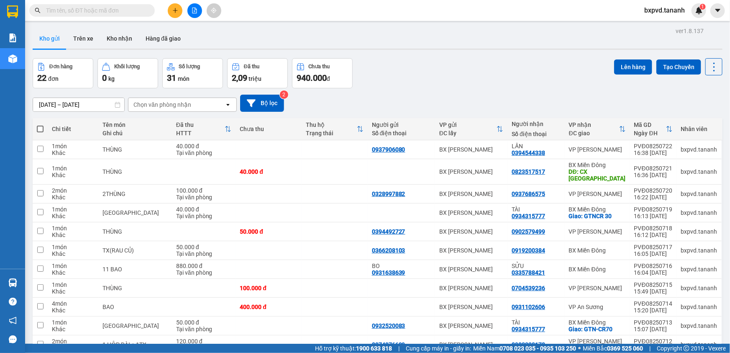
click at [222, 133] on div "Đã thu HTTT" at bounding box center [204, 129] width 56 height 17
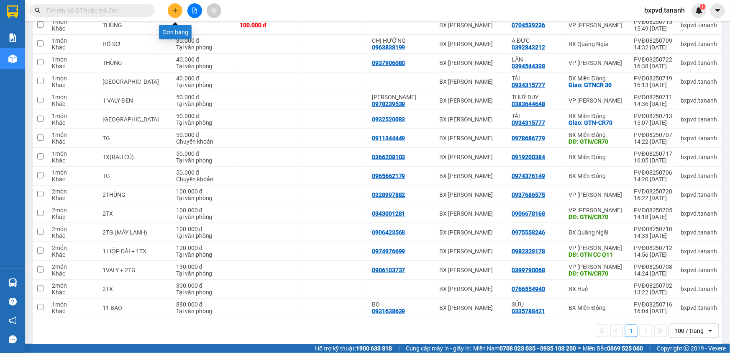
click at [174, 10] on icon "plus" at bounding box center [175, 10] width 5 height 0
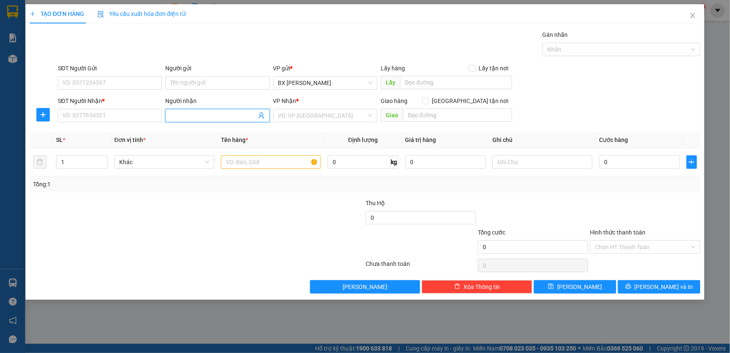
click at [190, 113] on input "Người nhận" at bounding box center [213, 115] width 86 height 9
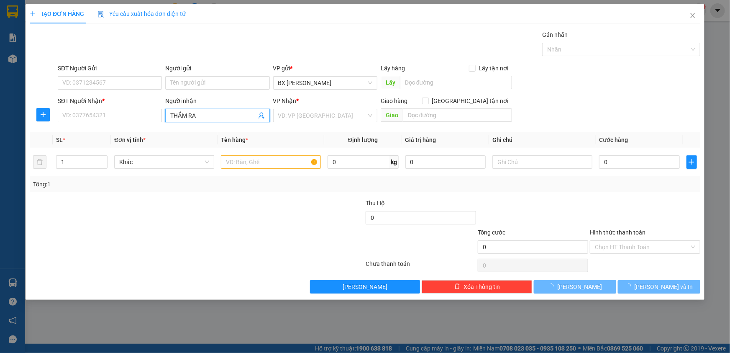
type input "THẮM RAU"
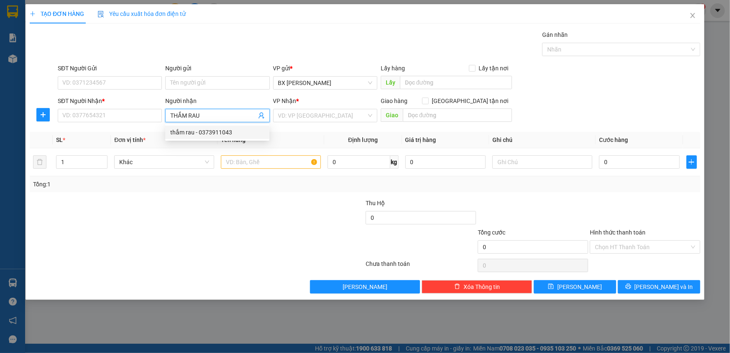
click at [192, 131] on div "thắm rau - 0373911043" at bounding box center [217, 132] width 94 height 9
type input "0373911043"
type input "thắm rau"
click at [290, 157] on input "text" at bounding box center [271, 161] width 100 height 13
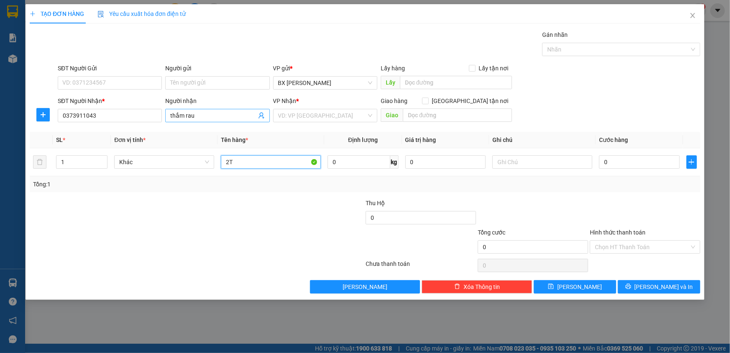
type input "2"
type input "4T"
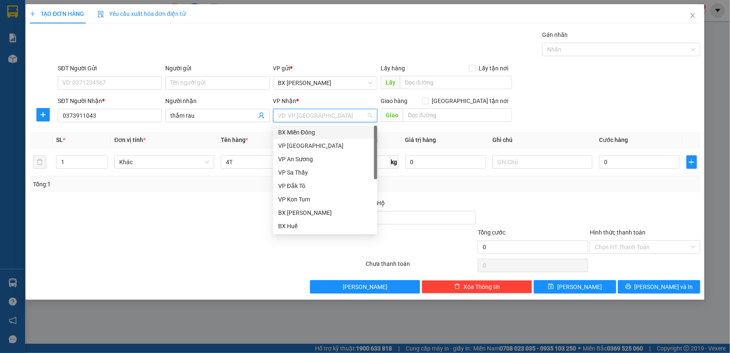
click at [312, 117] on input "search" at bounding box center [322, 115] width 88 height 13
click at [316, 130] on div "BX Miền Đông" at bounding box center [325, 132] width 94 height 9
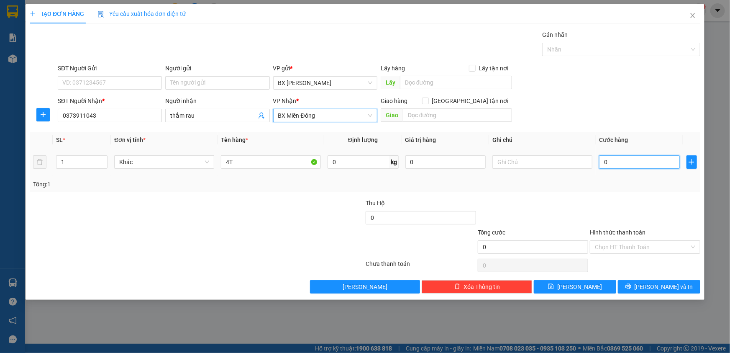
click at [615, 160] on input "0" at bounding box center [639, 161] width 81 height 13
type input "2"
type input "20"
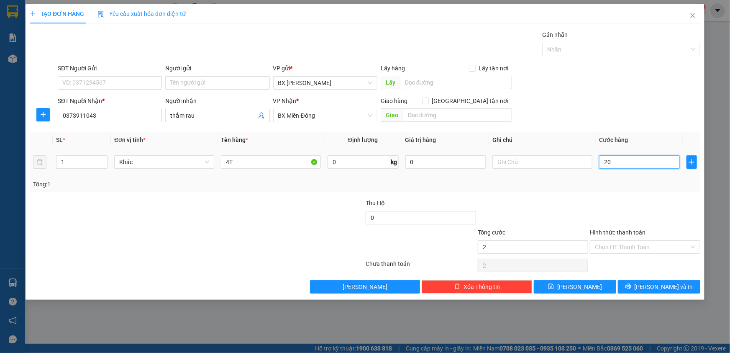
type input "20"
type input "200"
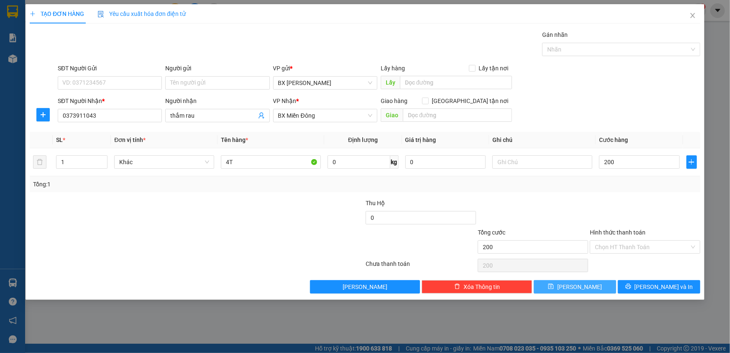
type input "200.000"
click at [610, 287] on button "[PERSON_NAME]" at bounding box center [575, 286] width 82 height 13
type input "0"
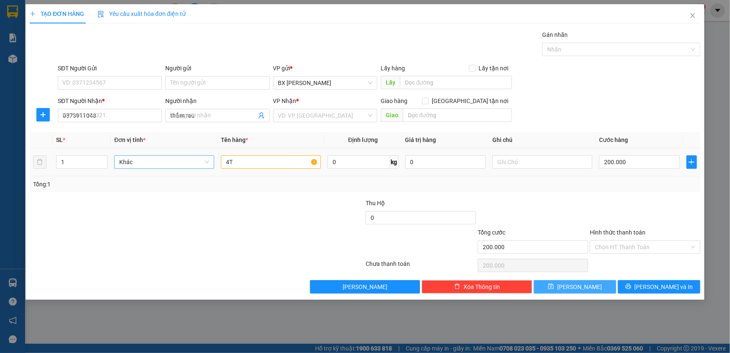
type input "0"
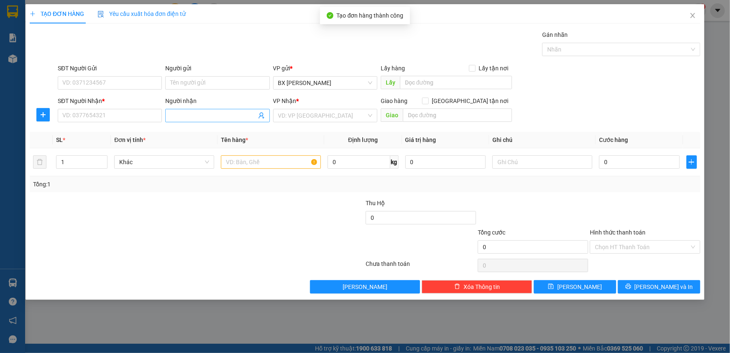
click at [185, 118] on input "Người nhận" at bounding box center [213, 115] width 86 height 9
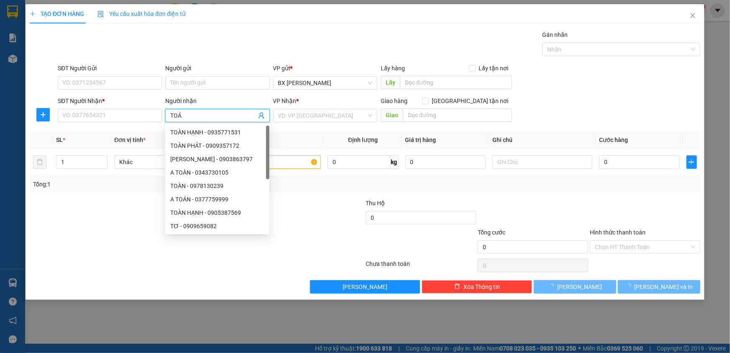
type input "TOÁN"
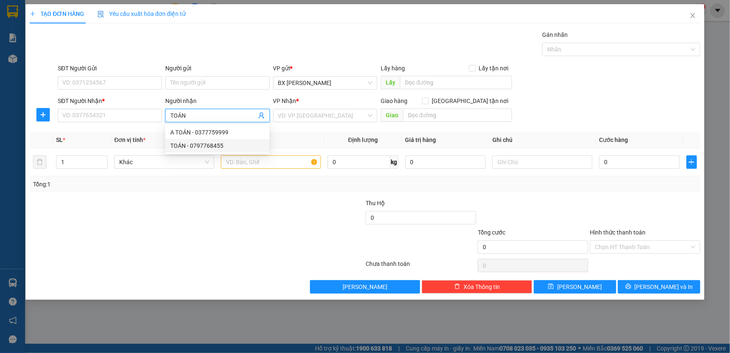
click at [206, 144] on div "TOÁN - 0797768455" at bounding box center [217, 145] width 94 height 9
type input "0797768455"
type input "TOÁN"
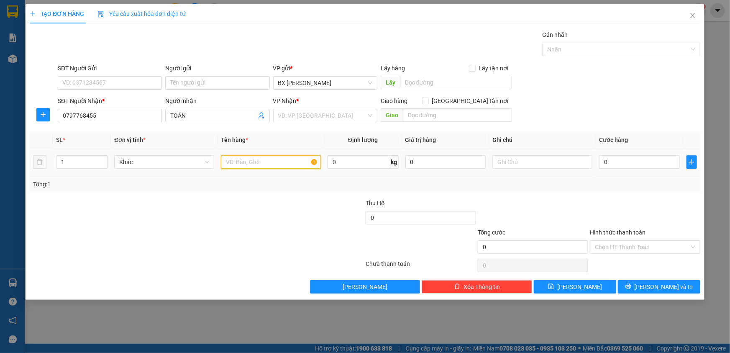
click at [298, 164] on input "text" at bounding box center [271, 161] width 100 height 13
type input "THÙNG"
click at [350, 116] on input "search" at bounding box center [322, 115] width 88 height 13
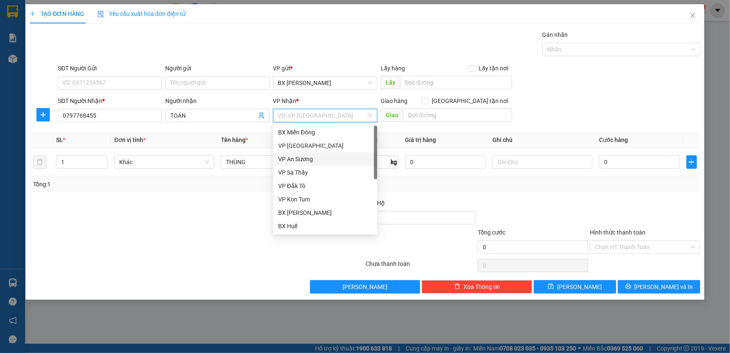
click at [320, 158] on div "VP An Sương" at bounding box center [325, 158] width 94 height 9
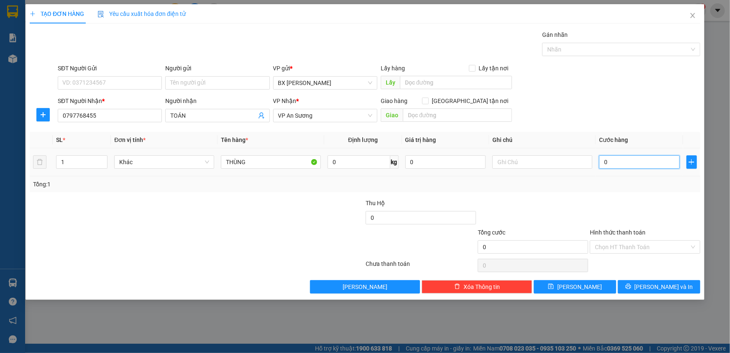
click at [626, 161] on input "0" at bounding box center [639, 161] width 81 height 13
type input "1"
type input "10"
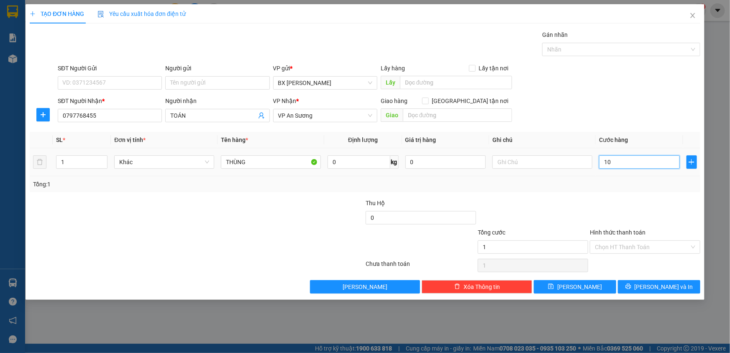
type input "10"
type input "100"
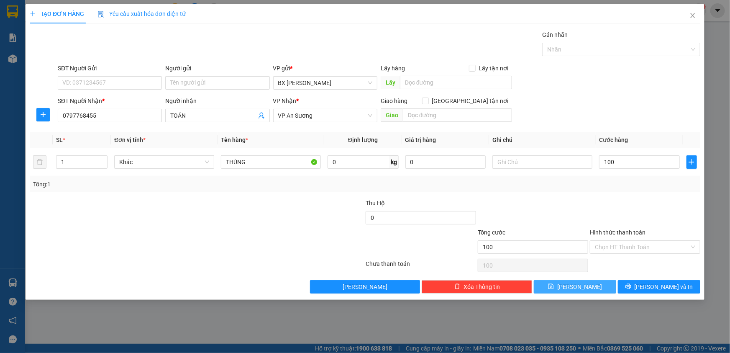
type input "100.000"
click at [578, 283] on span "[PERSON_NAME]" at bounding box center [579, 286] width 45 height 9
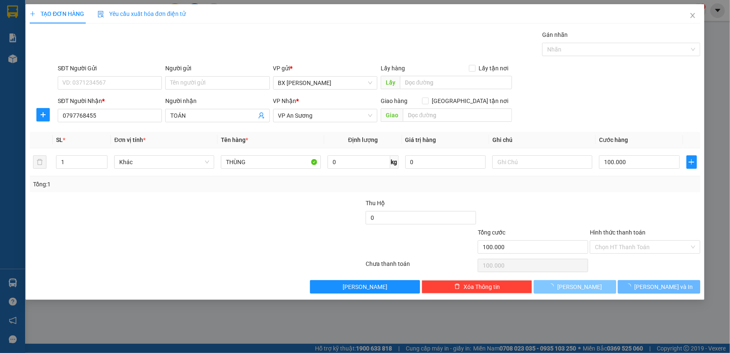
type input "0"
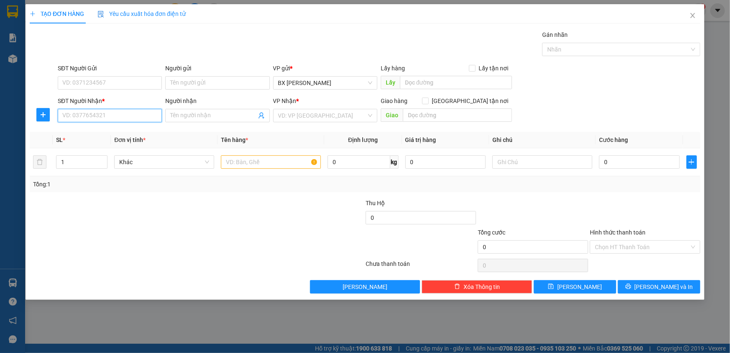
click at [139, 115] on input "SĐT Người Nhận *" at bounding box center [110, 115] width 104 height 13
click at [139, 118] on input "SĐT Người Nhận *" at bounding box center [110, 115] width 104 height 13
click at [135, 82] on input "SĐT Người Gửi" at bounding box center [110, 82] width 104 height 13
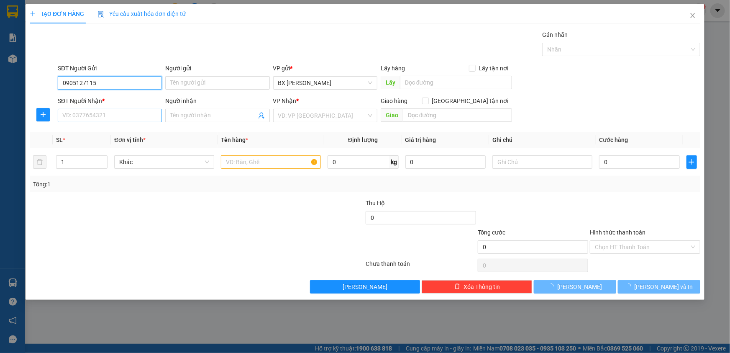
type input "0905127115"
click at [121, 119] on input "SĐT Người Nhận *" at bounding box center [110, 115] width 104 height 13
type input "0905893499"
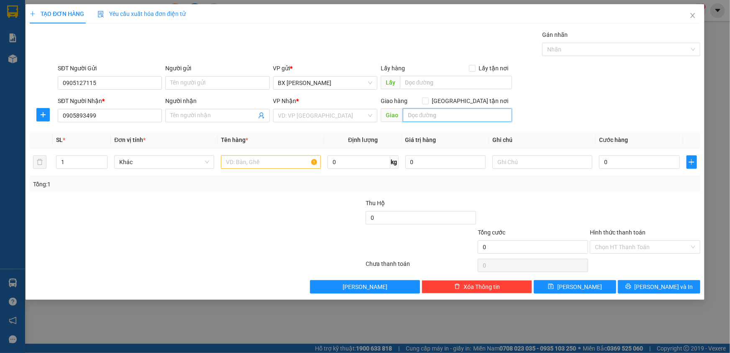
click at [428, 115] on input "text" at bounding box center [457, 114] width 109 height 13
type input "GTN CR 50"
click at [344, 109] on input "search" at bounding box center [322, 115] width 88 height 13
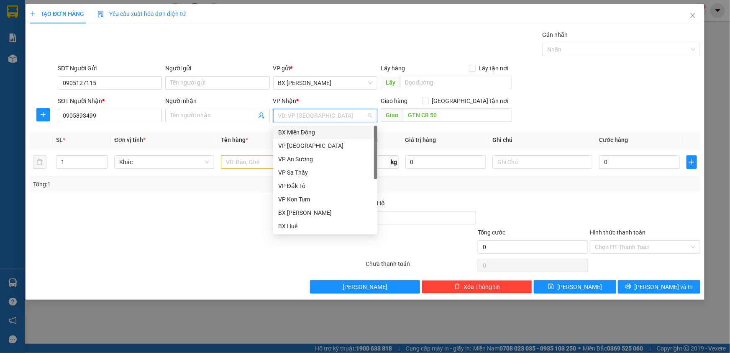
click at [336, 129] on div "BX Miền Đông" at bounding box center [325, 132] width 94 height 9
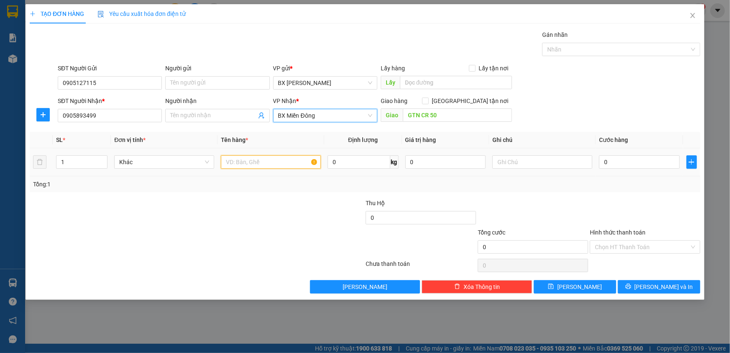
click at [270, 157] on input "text" at bounding box center [271, 161] width 100 height 13
type input "THÙNG"
drag, startPoint x: 625, startPoint y: 153, endPoint x: 626, endPoint y: 159, distance: 5.9
click at [626, 155] on div "0" at bounding box center [639, 162] width 81 height 17
click at [624, 163] on input "0" at bounding box center [639, 161] width 81 height 13
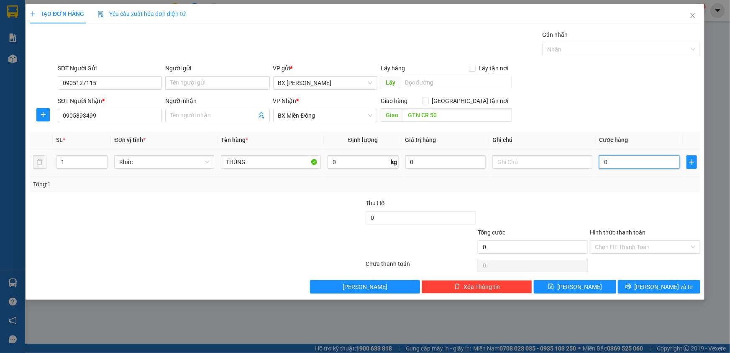
type input "4"
type input "40"
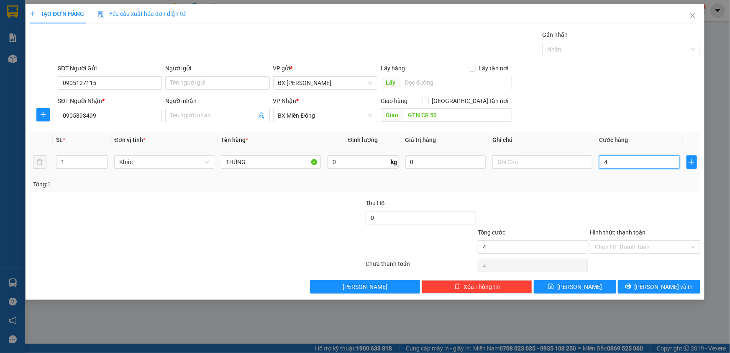
type input "40"
type input "40.000"
click at [619, 247] on input "Hình thức thanh toán" at bounding box center [642, 247] width 95 height 13
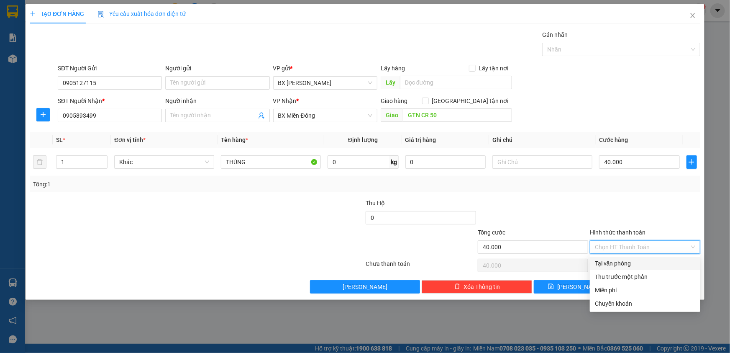
click at [618, 262] on div "Tại văn phòng" at bounding box center [645, 263] width 100 height 9
type input "0"
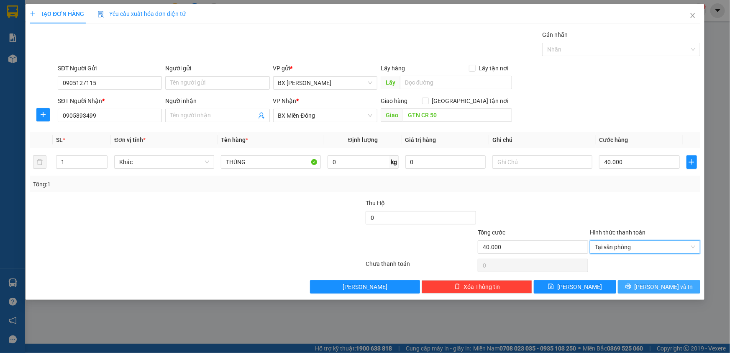
click at [640, 285] on button "[PERSON_NAME] và In" at bounding box center [659, 286] width 82 height 13
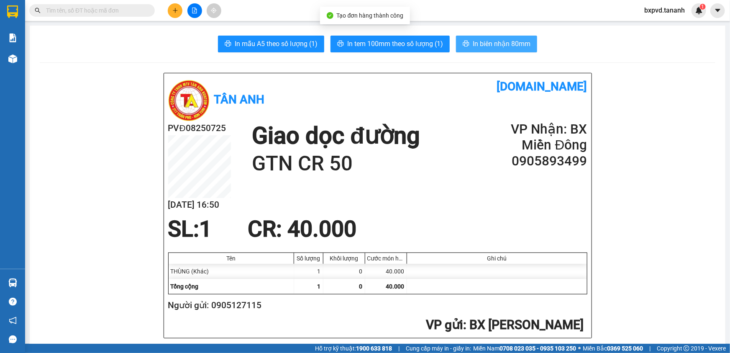
click at [466, 39] on button "In biên nhận 80mm" at bounding box center [496, 44] width 81 height 17
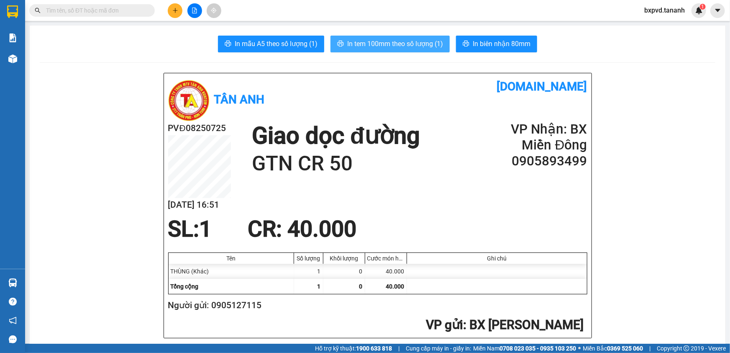
click at [415, 43] on span "In tem 100mm theo số lượng (1)" at bounding box center [395, 43] width 96 height 10
click at [169, 10] on button at bounding box center [175, 10] width 15 height 15
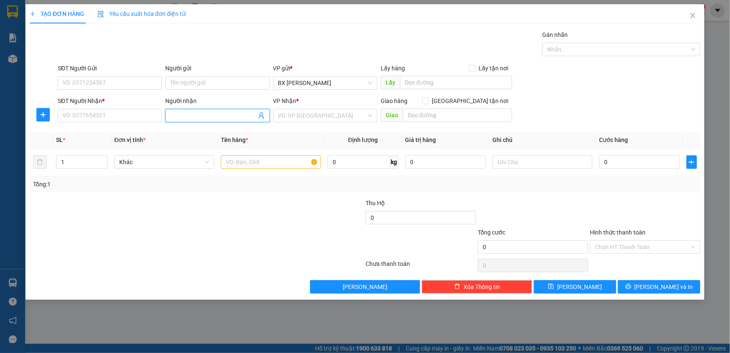
click at [192, 113] on input "Người nhận" at bounding box center [213, 115] width 86 height 9
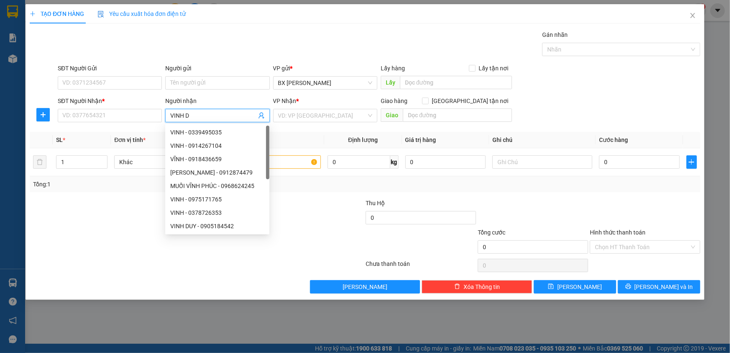
type input "VINH DU"
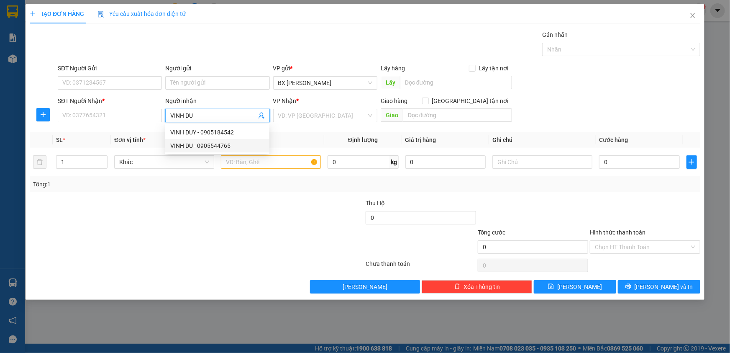
click at [213, 145] on div "VINH DU - 0905544765" at bounding box center [217, 145] width 94 height 9
type input "0905544765"
type input "VINH DU"
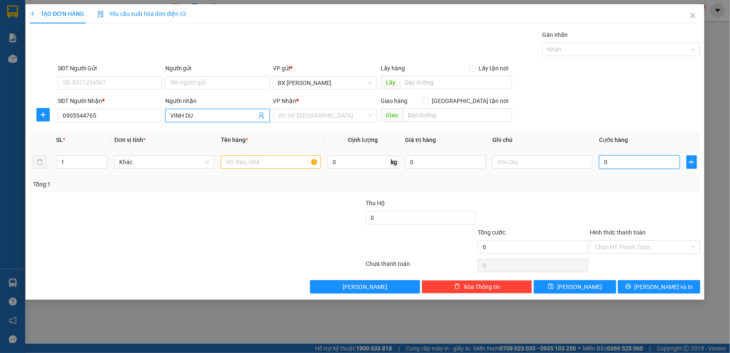
click at [634, 164] on input "0" at bounding box center [639, 161] width 81 height 13
type input "2"
type input "20"
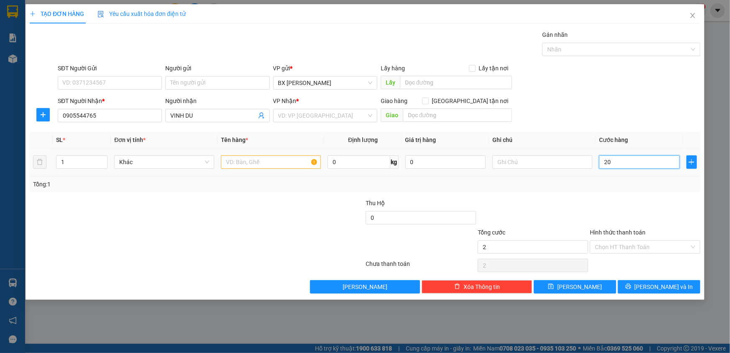
type input "20"
type input "200"
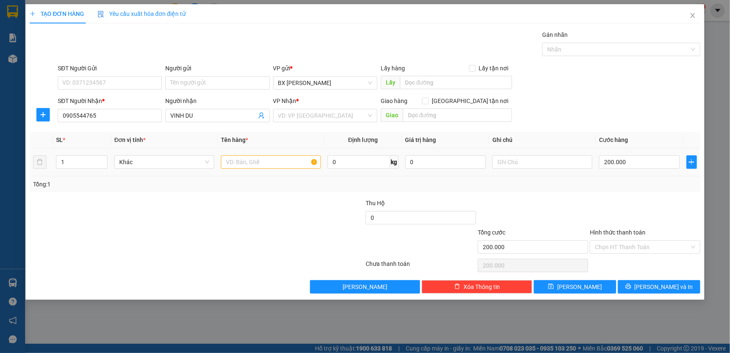
drag, startPoint x: 267, startPoint y: 131, endPoint x: 266, endPoint y: 149, distance: 18.4
click at [267, 133] on div "Transit Pickup Surcharge Ids Transit Deliver Surcharge Ids Transit Deliver Surc…" at bounding box center [365, 161] width 671 height 263
click at [264, 160] on input "text" at bounding box center [271, 161] width 100 height 13
click at [631, 163] on input "200.000" at bounding box center [639, 161] width 81 height 13
click at [613, 160] on input "250" at bounding box center [639, 161] width 81 height 13
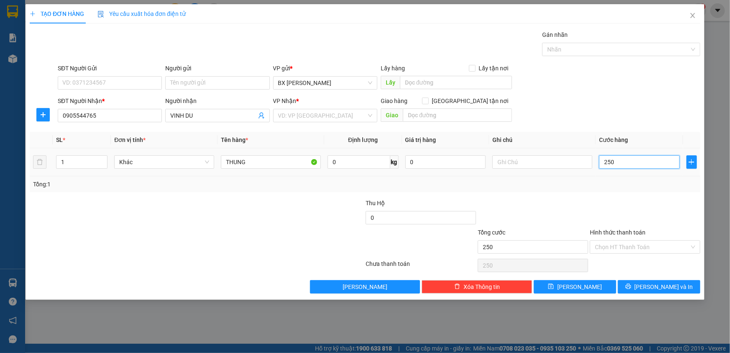
click at [613, 160] on input "250" at bounding box center [639, 161] width 81 height 13
click at [296, 114] on input "search" at bounding box center [322, 115] width 88 height 13
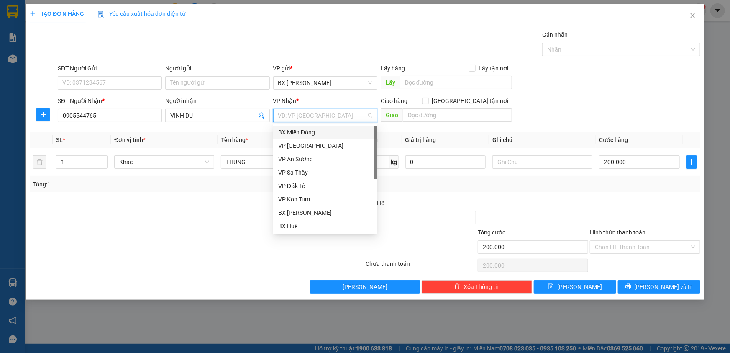
click at [312, 133] on div "BX Miền Đông" at bounding box center [325, 132] width 94 height 9
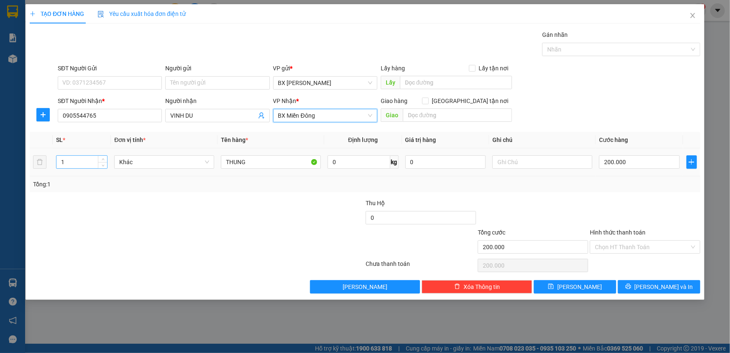
click at [86, 159] on input "1" at bounding box center [81, 162] width 51 height 13
click at [642, 284] on button "[PERSON_NAME] và In" at bounding box center [659, 286] width 82 height 13
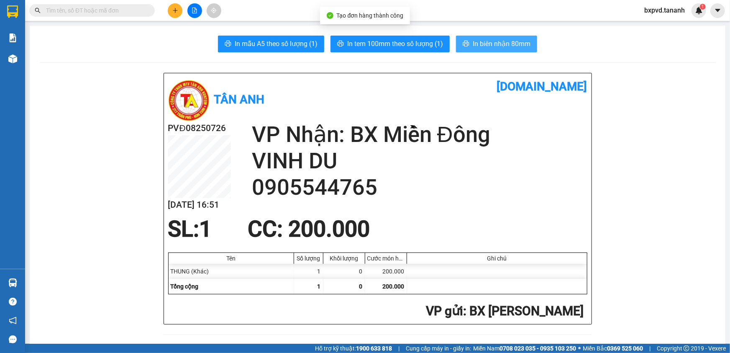
click at [475, 44] on span "In biên nhận 80mm" at bounding box center [502, 43] width 58 height 10
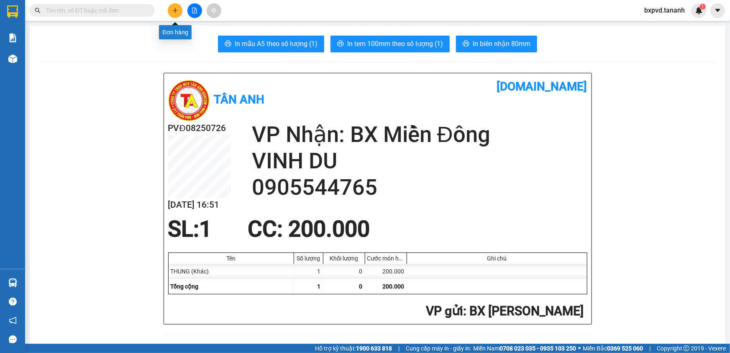
click at [176, 7] on button at bounding box center [175, 10] width 15 height 15
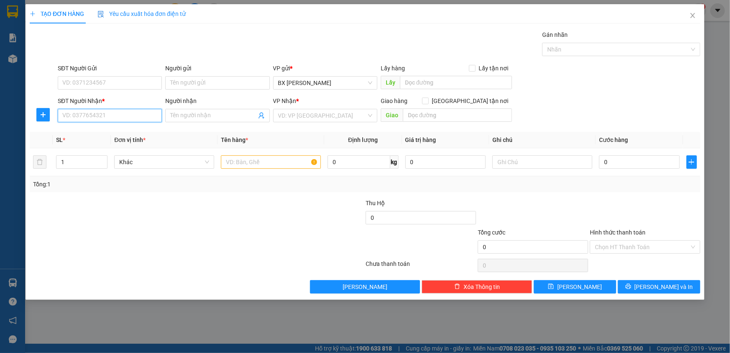
click at [113, 117] on input "SĐT Người Nhận *" at bounding box center [110, 115] width 104 height 13
click at [130, 134] on div "0938814414 - PHƯỢNG" at bounding box center [110, 132] width 94 height 9
click at [616, 241] on input "Hình thức thanh toán" at bounding box center [642, 247] width 95 height 13
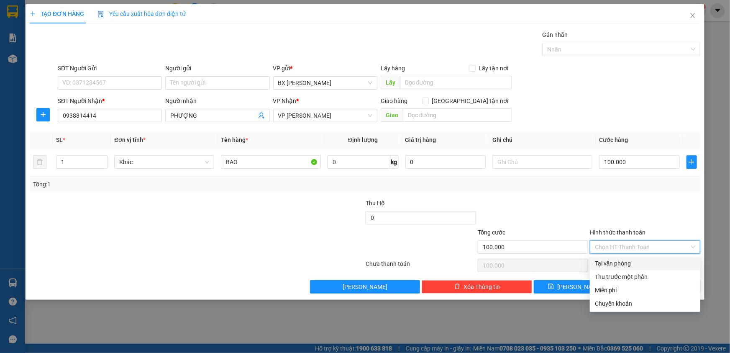
click at [628, 261] on div "Tại văn phòng" at bounding box center [645, 263] width 100 height 9
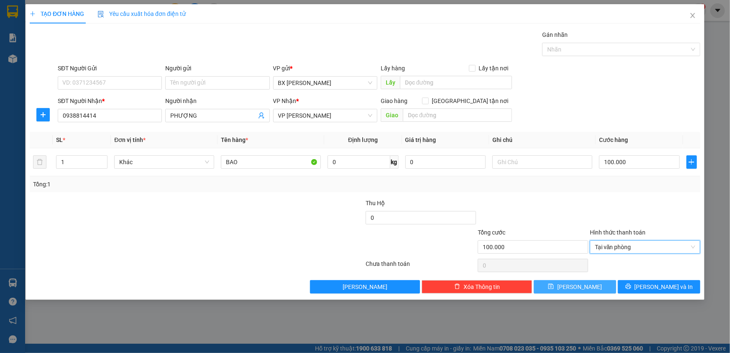
click at [595, 286] on button "[PERSON_NAME]" at bounding box center [575, 286] width 82 height 13
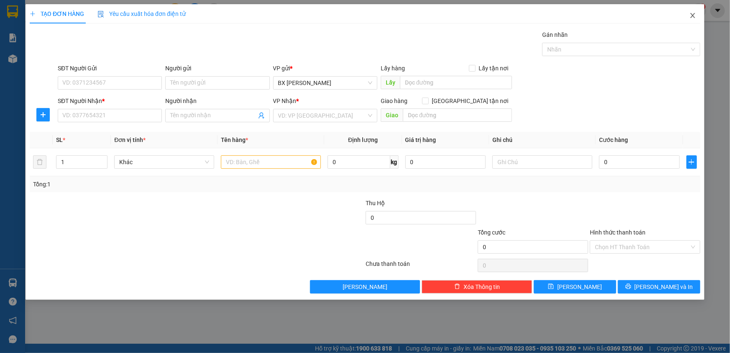
click at [691, 16] on icon "close" at bounding box center [693, 15] width 7 height 7
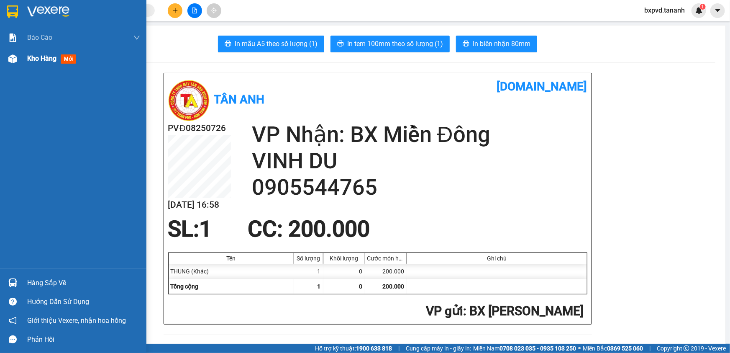
click at [12, 59] on img at bounding box center [12, 58] width 9 height 9
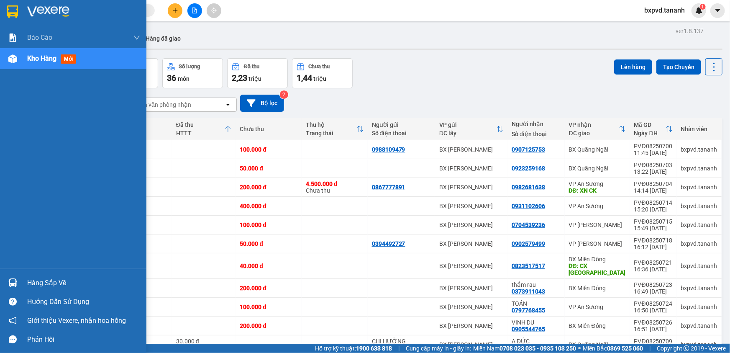
click at [44, 58] on span "Kho hàng" at bounding box center [41, 58] width 29 height 8
click at [44, 57] on span "Kho hàng" at bounding box center [41, 58] width 29 height 8
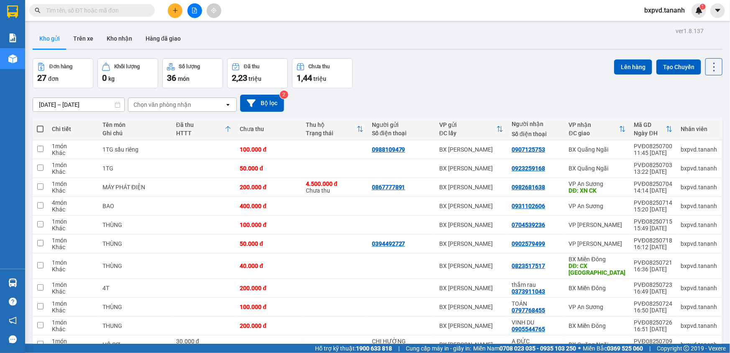
click at [101, 8] on input "text" at bounding box center [95, 10] width 99 height 9
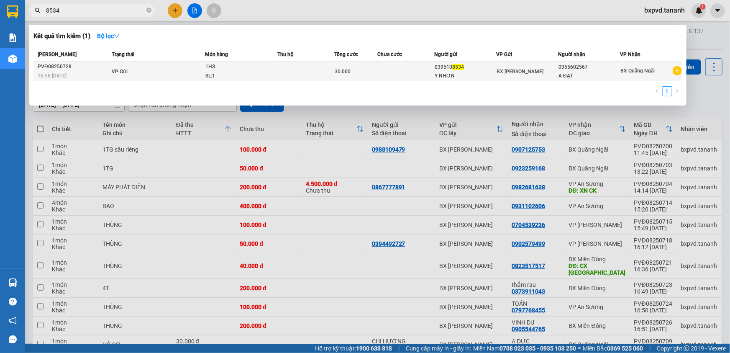
click at [118, 71] on span "VP Gửi" at bounding box center [120, 72] width 16 height 6
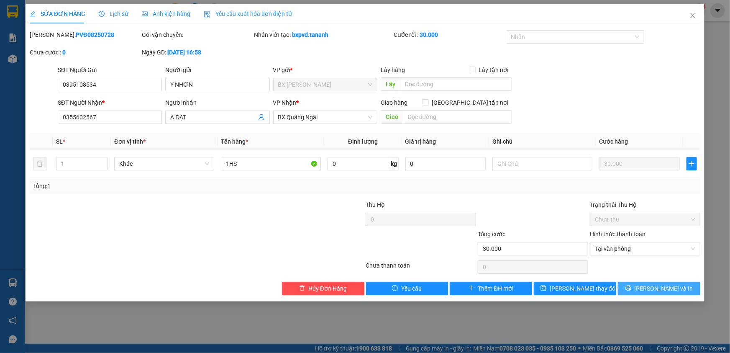
click at [638, 282] on button "[PERSON_NAME] và In" at bounding box center [659, 288] width 82 height 13
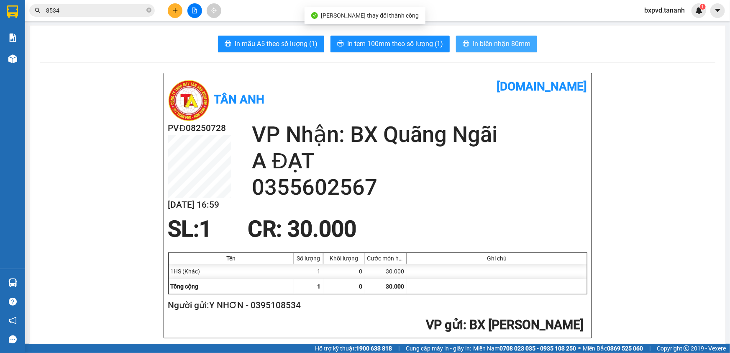
click at [478, 46] on span "In biên nhận 80mm" at bounding box center [502, 43] width 58 height 10
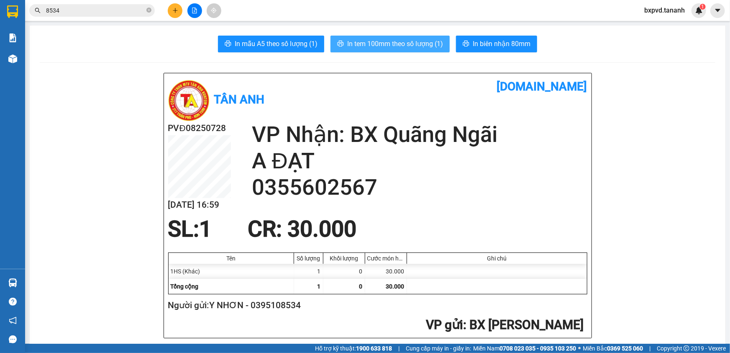
click at [397, 46] on span "In tem 100mm theo số lượng (1)" at bounding box center [395, 43] width 96 height 10
click at [180, 12] on button at bounding box center [175, 10] width 15 height 15
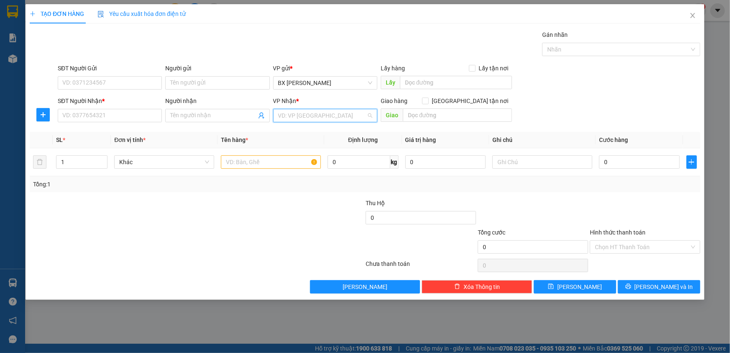
click at [283, 116] on input "search" at bounding box center [322, 115] width 88 height 13
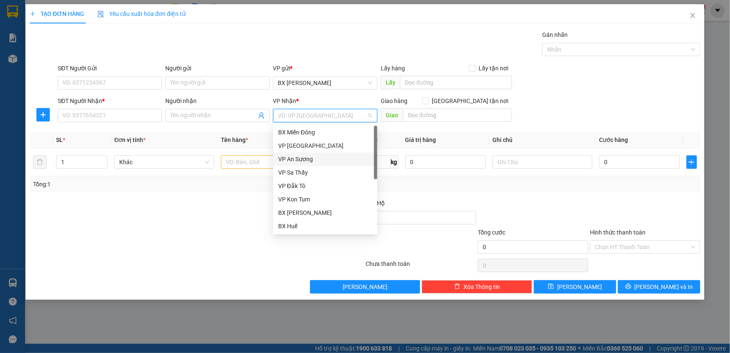
click at [288, 159] on div "VP An Sương" at bounding box center [325, 158] width 94 height 9
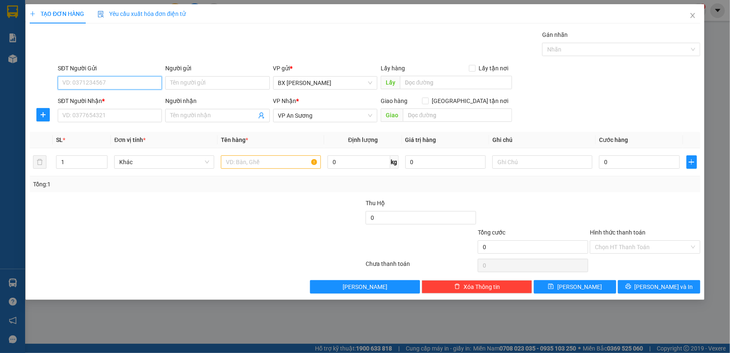
click at [90, 82] on input "SĐT Người Gửi" at bounding box center [110, 82] width 104 height 13
click at [84, 110] on input "SĐT Người Nhận *" at bounding box center [110, 115] width 104 height 13
click at [255, 166] on input "text" at bounding box center [271, 161] width 100 height 13
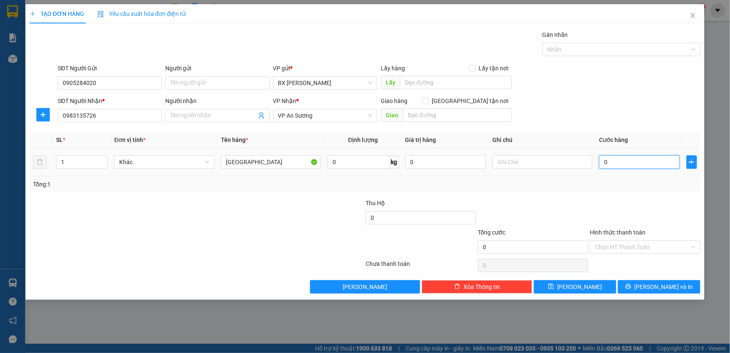
click at [638, 162] on input "0" at bounding box center [639, 161] width 81 height 13
click at [636, 285] on button "[PERSON_NAME] và In" at bounding box center [659, 286] width 82 height 13
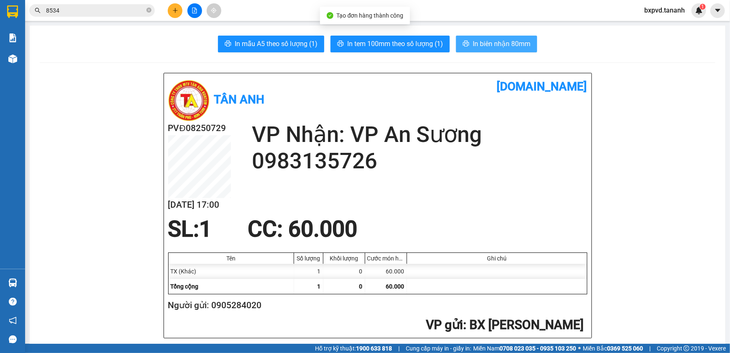
click at [480, 36] on button "In biên nhận 80mm" at bounding box center [496, 44] width 81 height 17
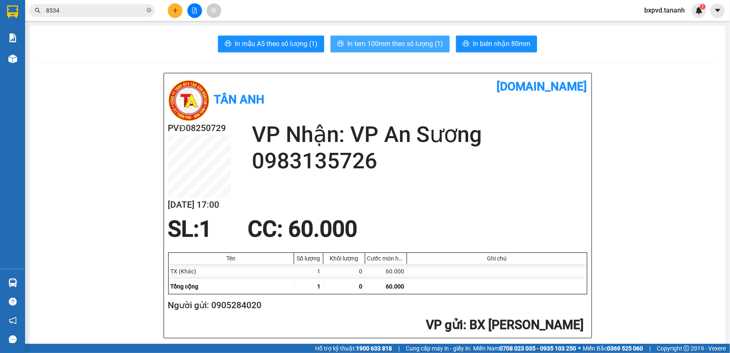
click at [407, 41] on span "In tem 100mm theo số lượng (1)" at bounding box center [395, 43] width 96 height 10
click at [171, 16] on button at bounding box center [175, 10] width 15 height 15
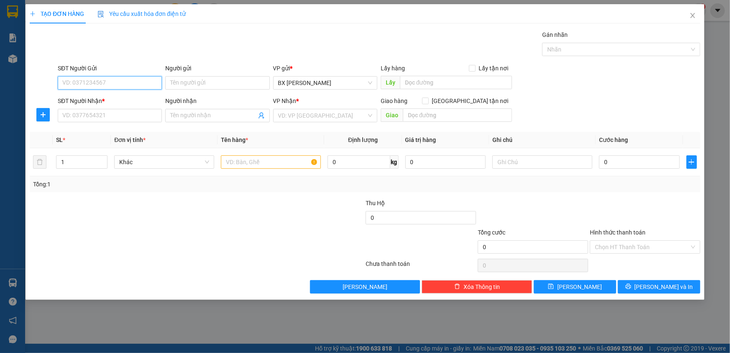
click at [95, 87] on input "SĐT Người Gửi" at bounding box center [110, 82] width 104 height 13
click at [87, 112] on input "SĐT Người Nhận *" at bounding box center [110, 115] width 104 height 13
click at [292, 116] on input "search" at bounding box center [322, 115] width 88 height 13
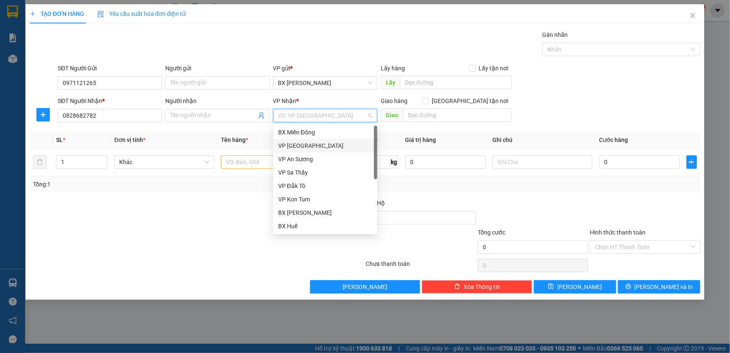
click at [296, 144] on div "VP [GEOGRAPHIC_DATA]" at bounding box center [325, 145] width 94 height 9
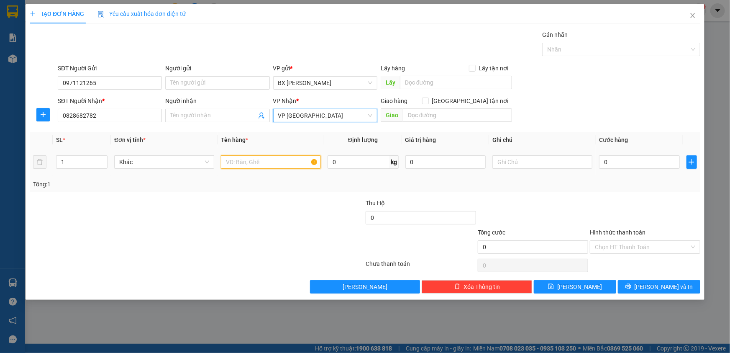
click at [250, 162] on input "text" at bounding box center [271, 161] width 100 height 13
click at [629, 163] on input "0" at bounding box center [639, 161] width 81 height 13
click at [639, 249] on input "Hình thức thanh toán" at bounding box center [642, 247] width 95 height 13
click at [623, 223] on div at bounding box center [645, 212] width 112 height 29
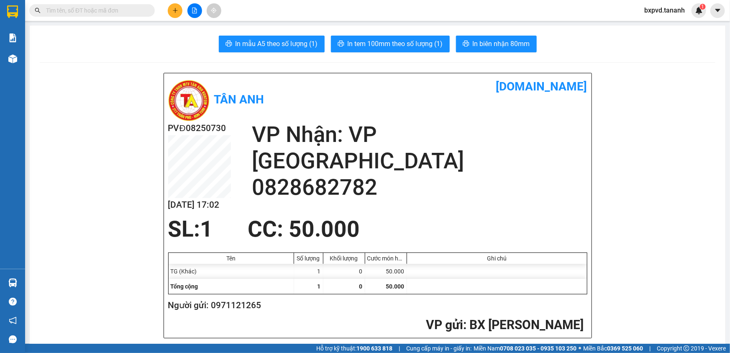
click at [489, 44] on span "In biên nhận 80mm" at bounding box center [501, 43] width 57 height 10
click at [411, 42] on span "In tem 100mm theo số lượng (1)" at bounding box center [395, 43] width 95 height 10
click at [177, 9] on icon "plus" at bounding box center [175, 11] width 6 height 6
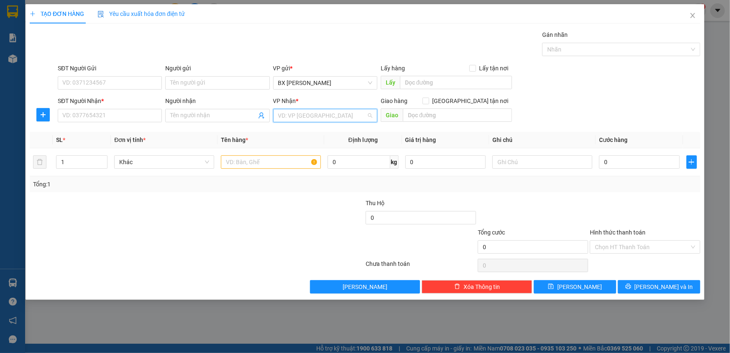
click at [300, 114] on input "search" at bounding box center [322, 115] width 88 height 13
click at [310, 288] on div "BX Quãng Ngãi" at bounding box center [325, 292] width 94 height 9
click at [429, 112] on input "text" at bounding box center [457, 114] width 109 height 13
type input "BA TƠ"
drag, startPoint x: 438, startPoint y: 117, endPoint x: 296, endPoint y: 141, distance: 143.8
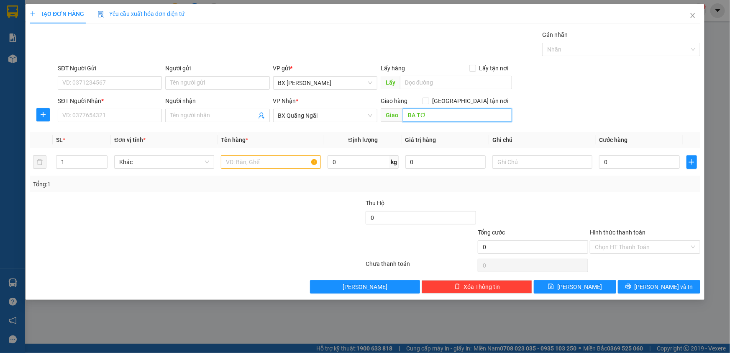
click at [296, 141] on div "Transit Pickup Surcharge Ids Transit Deliver Surcharge Ids Transit Deliver Surc…" at bounding box center [365, 161] width 671 height 263
click at [122, 85] on input "SĐT Người Gửi" at bounding box center [110, 82] width 104 height 13
type input "0969983557"
click at [137, 117] on input "SĐT Người Nhận *" at bounding box center [110, 115] width 104 height 13
type input "0866143468"
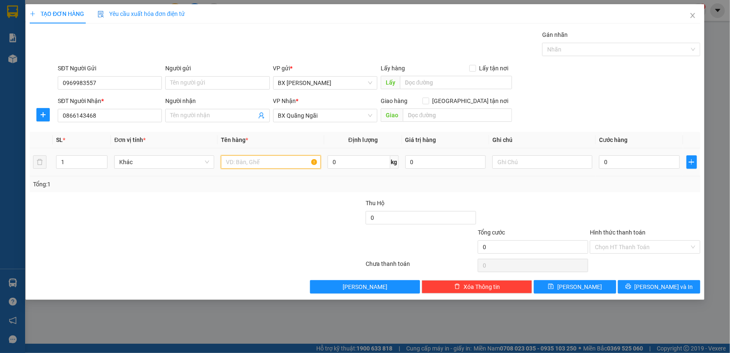
click at [266, 164] on input "text" at bounding box center [271, 161] width 100 height 13
type input "HỒ SƠ"
click at [624, 165] on input "0" at bounding box center [639, 161] width 81 height 13
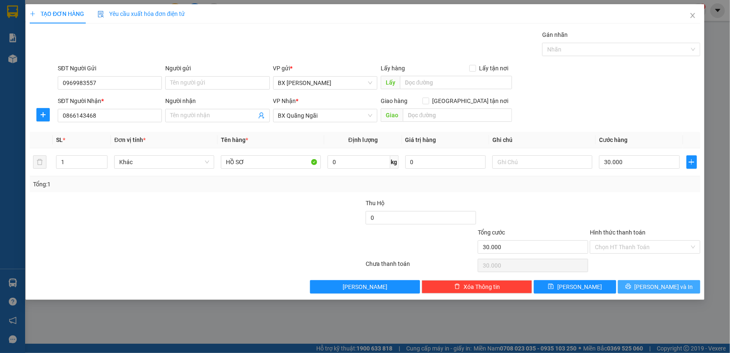
click at [639, 282] on button "[PERSON_NAME] và In" at bounding box center [659, 286] width 82 height 13
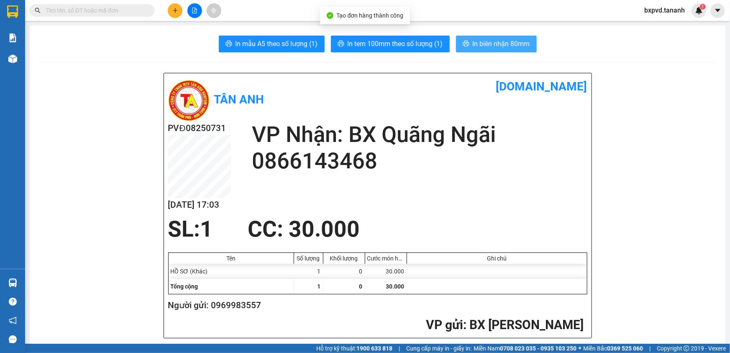
click at [473, 41] on span "In biên nhận 80mm" at bounding box center [501, 43] width 57 height 10
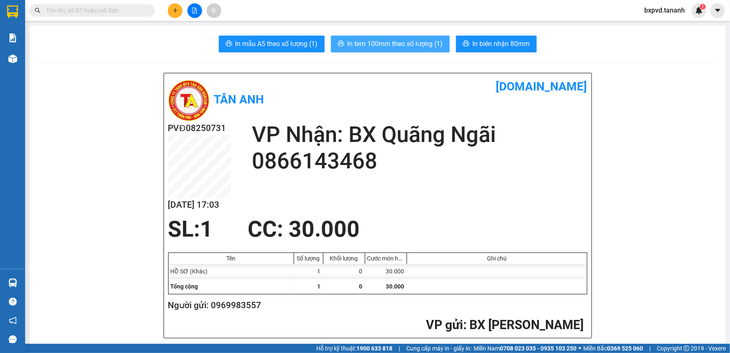
click at [415, 39] on span "In tem 100mm theo số lượng (1)" at bounding box center [395, 43] width 95 height 10
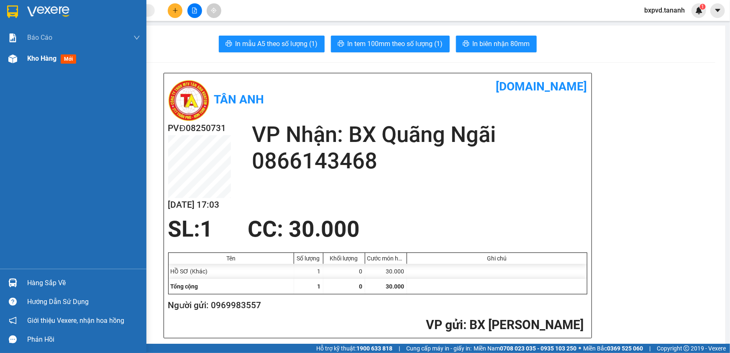
click at [16, 63] on div at bounding box center [12, 58] width 15 height 15
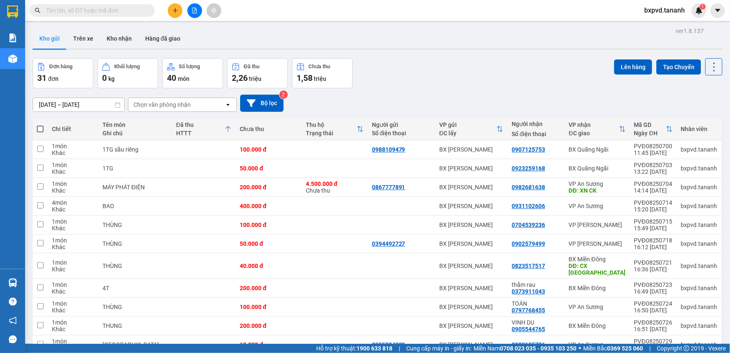
click at [92, 14] on input "text" at bounding box center [95, 10] width 99 height 9
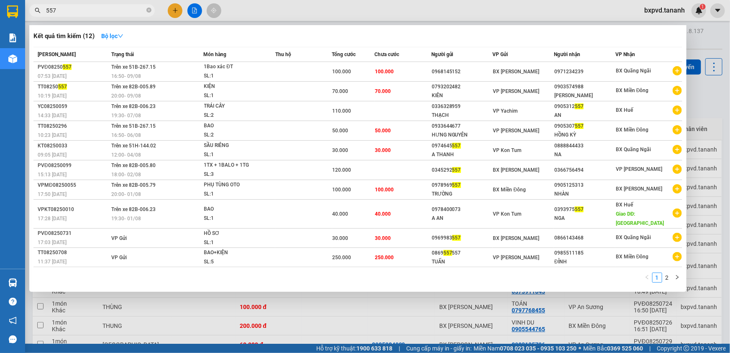
drag, startPoint x: 66, startPoint y: 10, endPoint x: 0, endPoint y: 7, distance: 66.2
click at [0, 7] on section "Kết quả tìm kiếm ( 12 ) Bộ lọc Mã ĐH Trạng thái Món hàng Thu hộ Tổng cước Chưa …" at bounding box center [365, 176] width 730 height 353
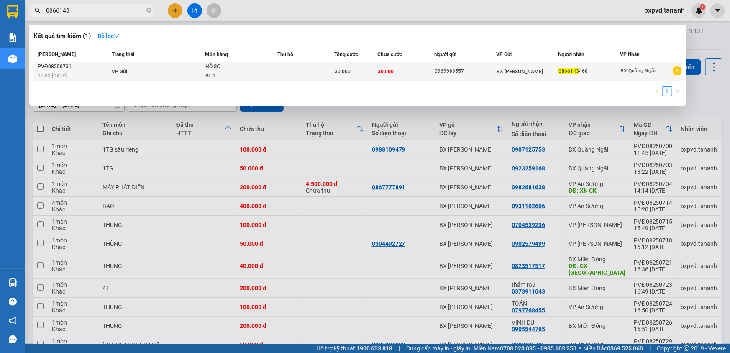
type input "0866143"
click at [204, 69] on td "VP Gửi" at bounding box center [157, 71] width 95 height 19
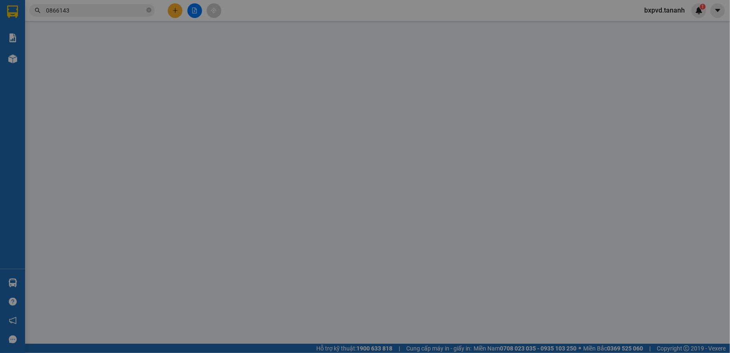
type input "0969983557"
type input "0866143468"
type input "30.000"
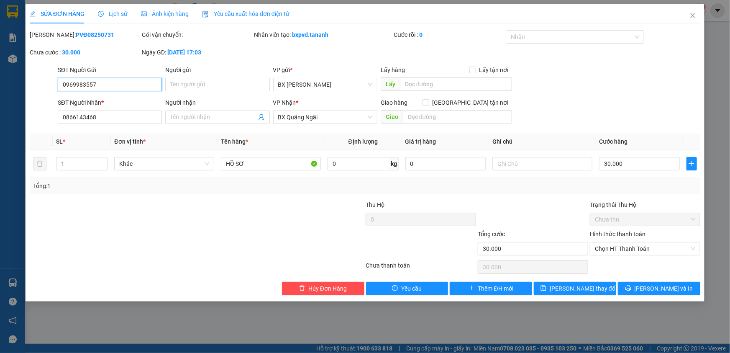
click at [85, 85] on input "0969983557" at bounding box center [110, 84] width 104 height 13
type input "0969986557"
click at [657, 289] on span "[PERSON_NAME] và In" at bounding box center [664, 288] width 59 height 9
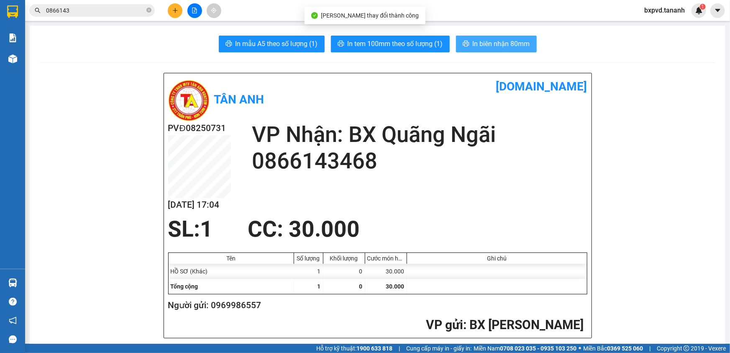
click at [490, 48] on span "In biên nhận 80mm" at bounding box center [501, 43] width 57 height 10
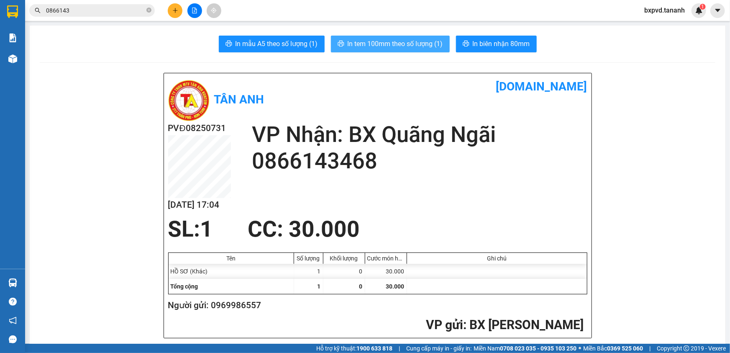
click at [389, 49] on span "In tem 100mm theo số lượng (1)" at bounding box center [395, 43] width 95 height 10
click at [174, 14] on button at bounding box center [175, 10] width 15 height 15
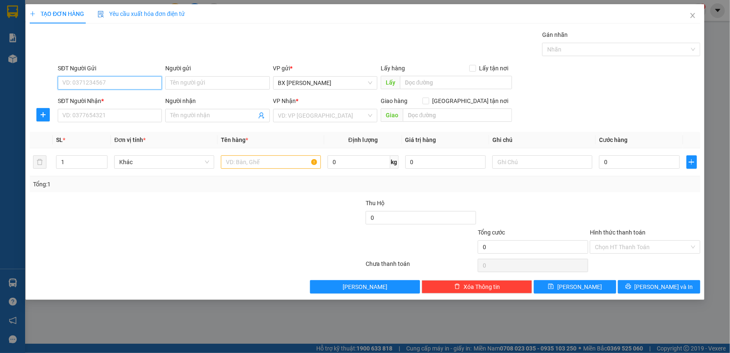
click at [111, 82] on input "SĐT Người Gửi" at bounding box center [110, 82] width 104 height 13
type input "0935184179"
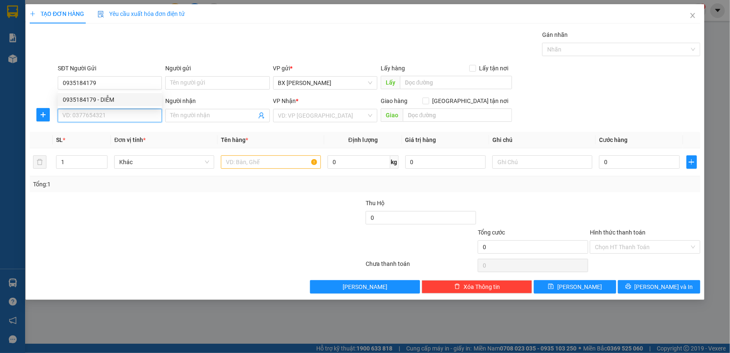
click at [74, 114] on input "SĐT Người Nhận *" at bounding box center [110, 115] width 104 height 13
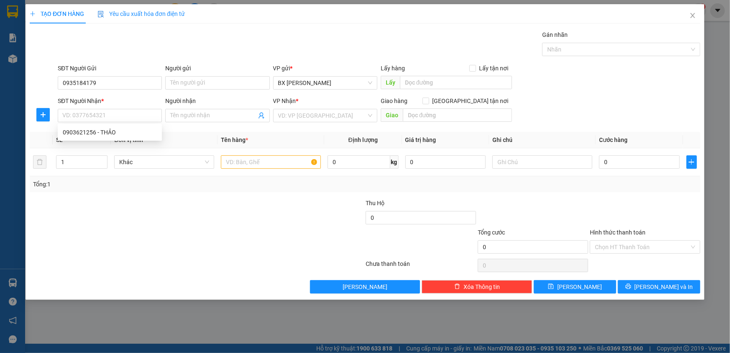
click at [80, 104] on div "SĐT Người Nhận *" at bounding box center [110, 100] width 104 height 9
click at [80, 109] on input "SĐT Người Nhận *" at bounding box center [110, 115] width 104 height 13
type input "0903621256"
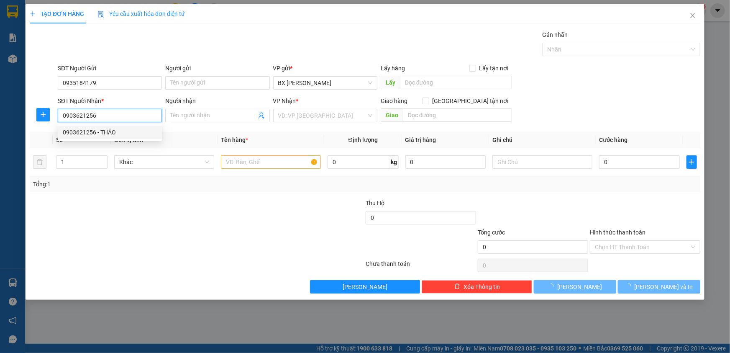
click at [82, 134] on div "0903621256 - THẢO" at bounding box center [110, 132] width 94 height 9
type input "THẢO"
type input "30.000"
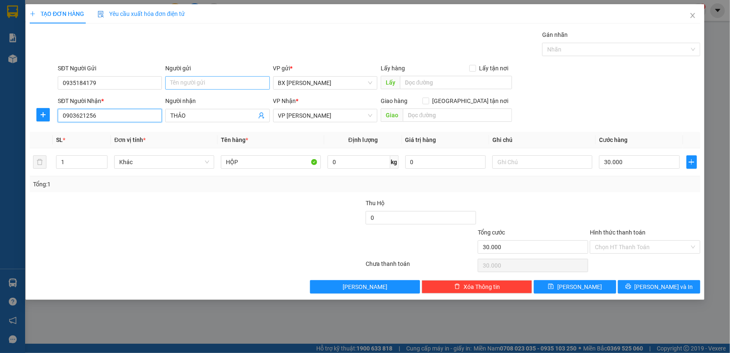
type input "0903621256"
click at [212, 85] on input "Người gửi" at bounding box center [217, 82] width 104 height 13
type input "DIỄM"
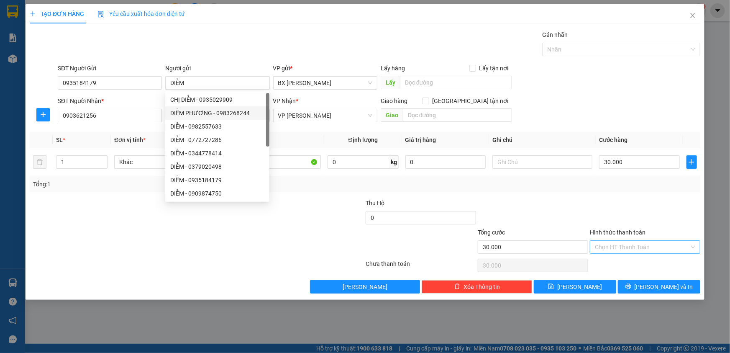
click at [619, 246] on input "Hình thức thanh toán" at bounding box center [642, 247] width 95 height 13
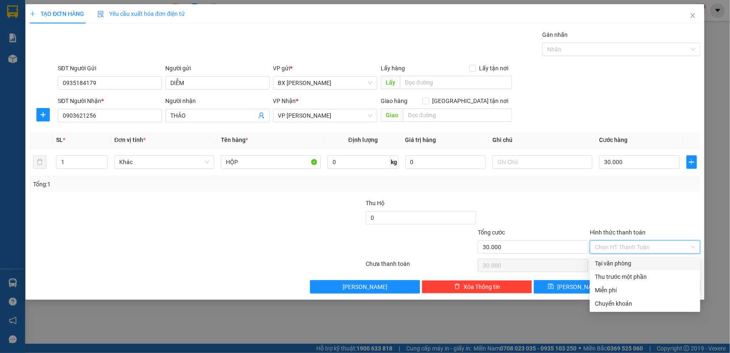
click at [616, 265] on div "Tại văn phòng" at bounding box center [645, 263] width 100 height 9
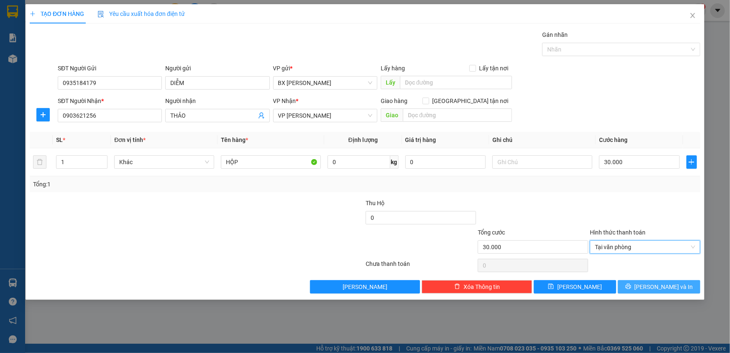
click at [631, 284] on button "[PERSON_NAME] và In" at bounding box center [659, 286] width 82 height 13
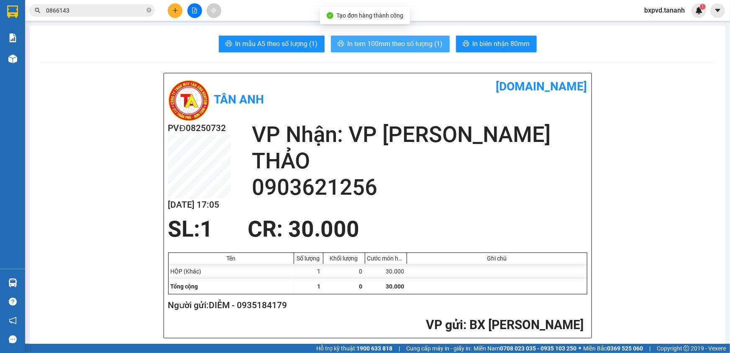
click at [417, 46] on span "In tem 100mm theo số lượng (1)" at bounding box center [395, 43] width 95 height 10
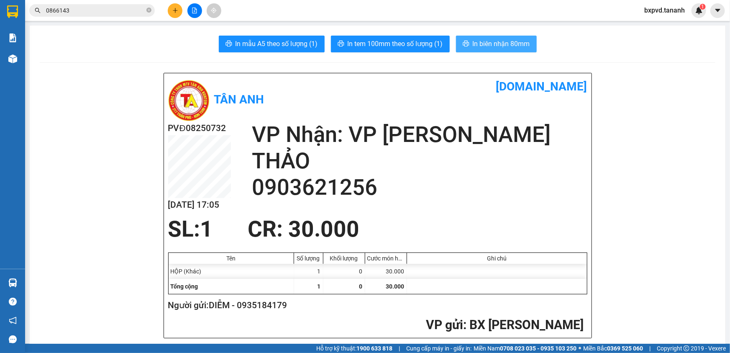
click at [468, 42] on button "In biên nhận 80mm" at bounding box center [496, 44] width 81 height 17
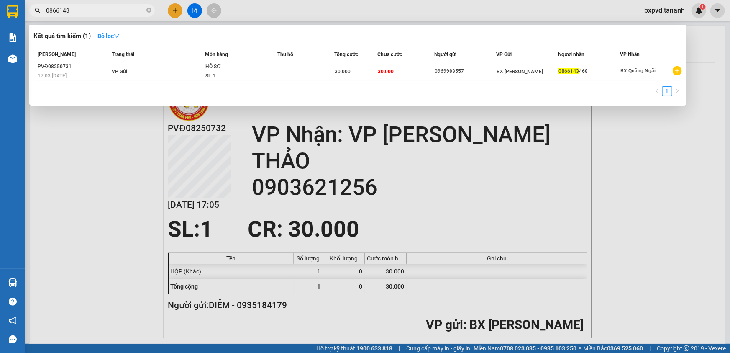
drag, startPoint x: 76, startPoint y: 10, endPoint x: 0, endPoint y: 9, distance: 75.7
click at [0, 10] on section "Kết quả tìm kiếm ( 1 ) Bộ lọc Mã ĐH Trạng thái Món hàng Thu hộ Tổng cước Chưa c…" at bounding box center [365, 176] width 730 height 353
type input "0964572752"
click at [174, 9] on div at bounding box center [365, 176] width 730 height 353
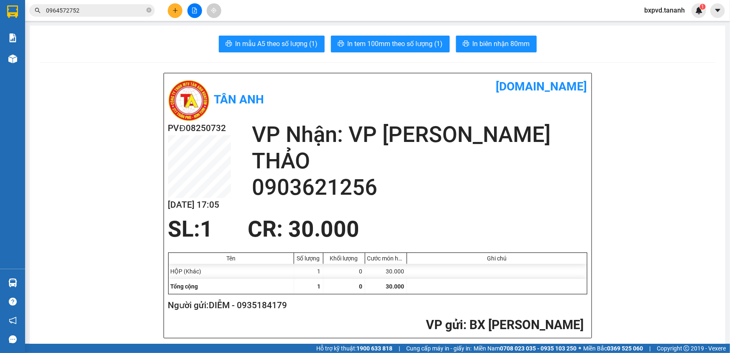
click at [177, 13] on icon "plus" at bounding box center [175, 11] width 6 height 6
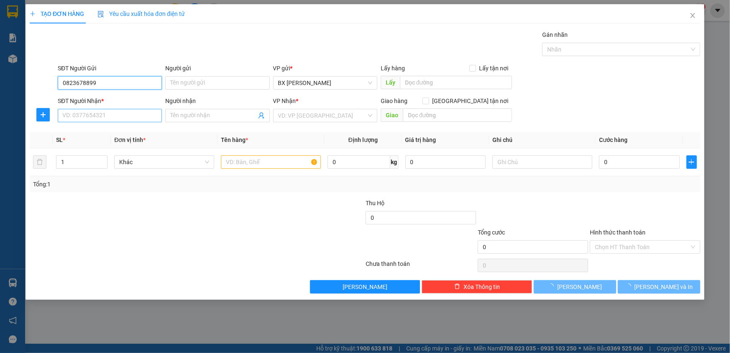
type input "0823678899"
click at [115, 117] on input "SĐT Người Nhận *" at bounding box center [110, 115] width 104 height 13
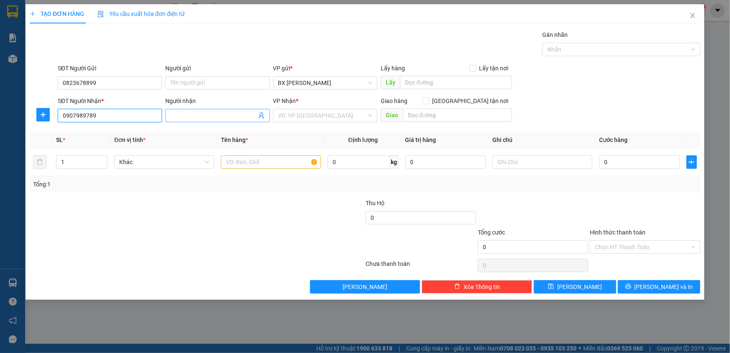
type input "0907989789"
click at [205, 109] on span at bounding box center [217, 115] width 104 height 13
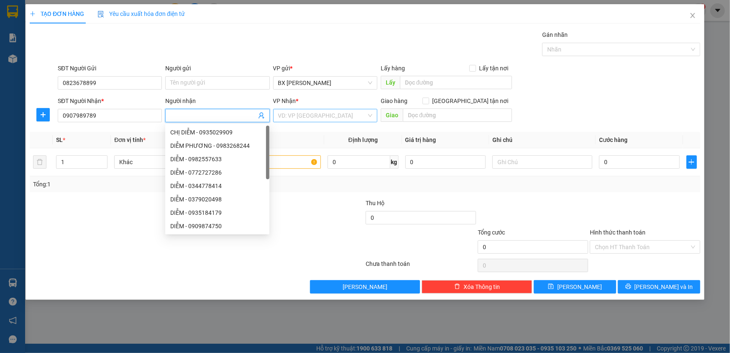
click at [294, 115] on input "search" at bounding box center [322, 115] width 88 height 13
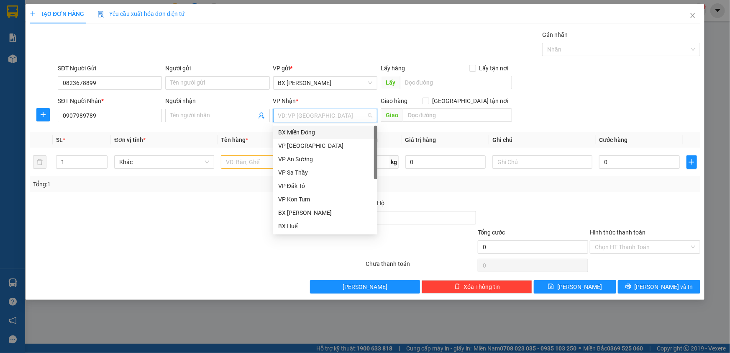
click at [295, 129] on div "BX Miền Đông" at bounding box center [325, 132] width 94 height 9
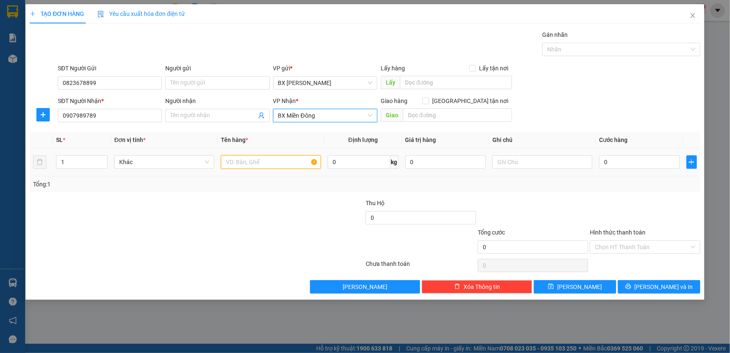
click at [275, 161] on input "text" at bounding box center [271, 161] width 100 height 13
type input "1HOP"
click at [619, 162] on input "0" at bounding box center [639, 161] width 81 height 13
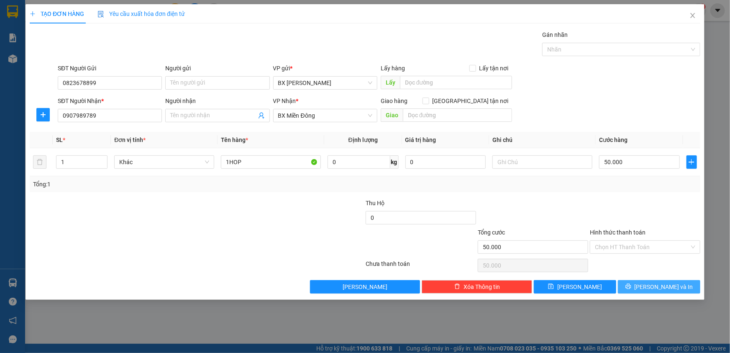
click at [651, 282] on button "[PERSON_NAME] và In" at bounding box center [659, 286] width 82 height 13
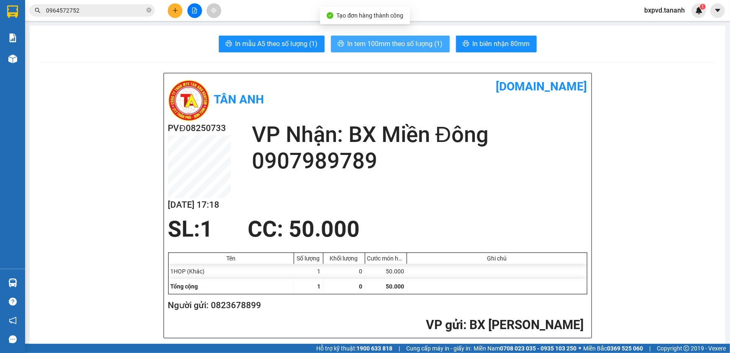
click at [417, 39] on span "In tem 100mm theo số lượng (1)" at bounding box center [395, 43] width 95 height 10
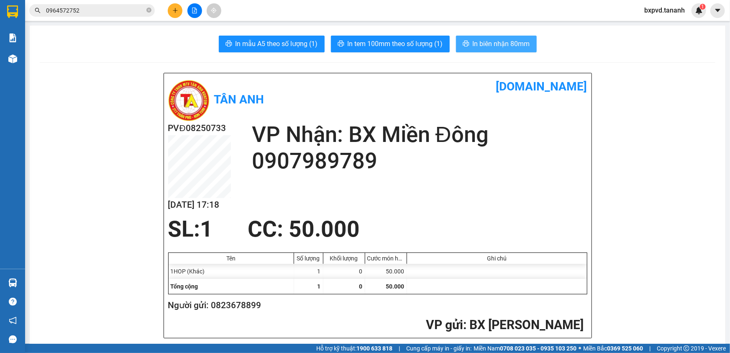
click at [494, 46] on span "In biên nhận 80mm" at bounding box center [501, 43] width 57 height 10
click at [172, 9] on icon "plus" at bounding box center [175, 11] width 6 height 6
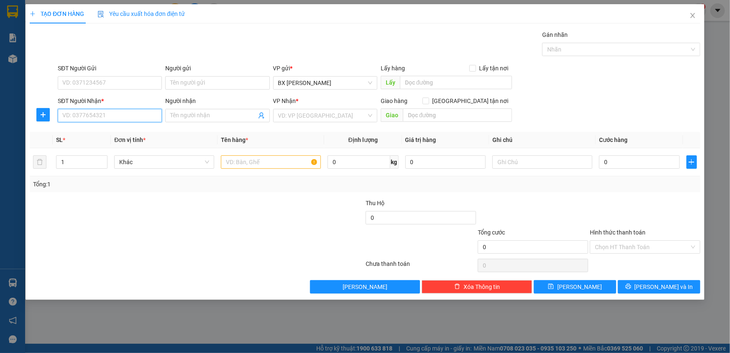
click at [75, 117] on input "SĐT Người Nhận *" at bounding box center [110, 115] width 104 height 13
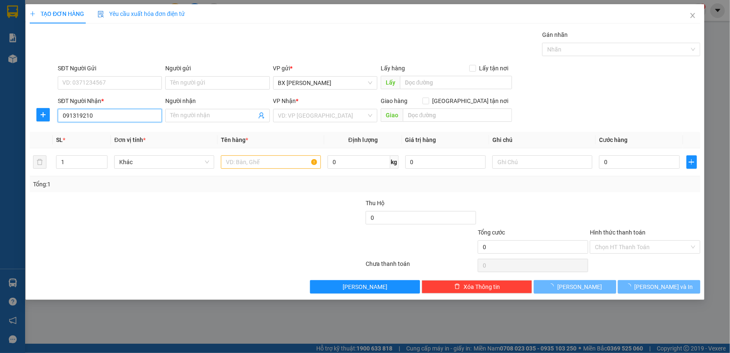
type input "0913192106"
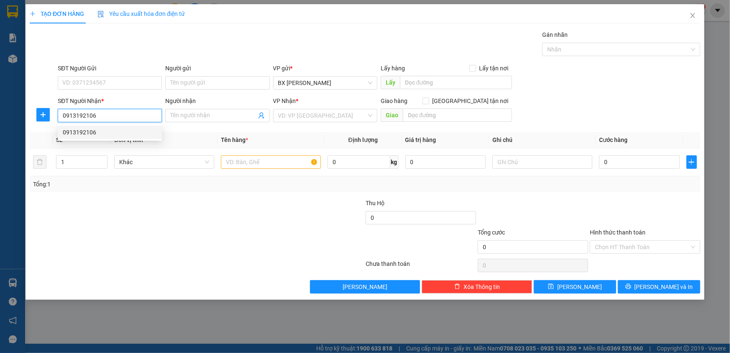
click at [82, 133] on div "0913192106" at bounding box center [110, 132] width 94 height 9
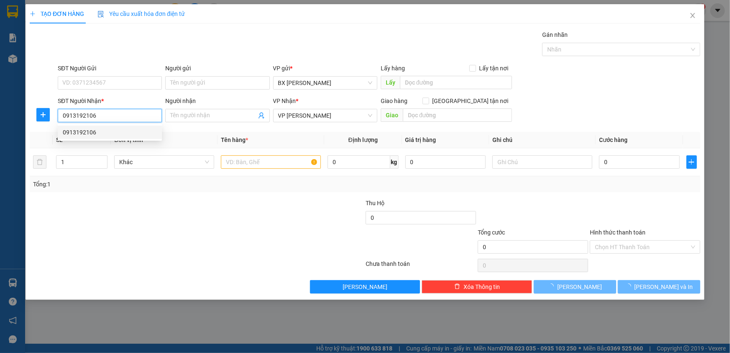
type input "250.000"
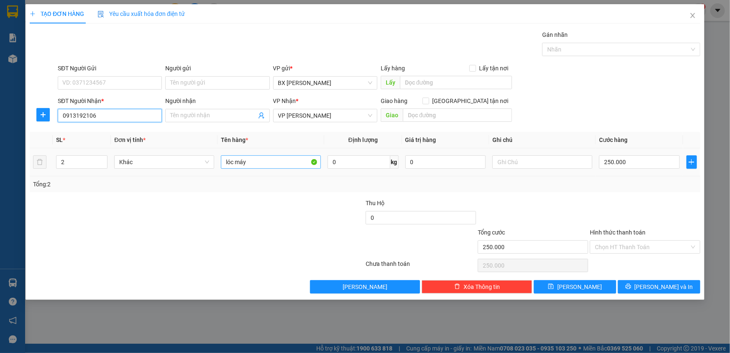
type input "0913192106"
drag, startPoint x: 269, startPoint y: 163, endPoint x: 105, endPoint y: 146, distance: 165.7
click at [105, 147] on table "SL * Đơn vị tính * Tên hàng * Định lượng Giá trị hàng Ghi chú Cước hàng 2 Khác …" at bounding box center [365, 154] width 671 height 44
type input "TY MÁY"
drag, startPoint x: 52, startPoint y: 80, endPoint x: 87, endPoint y: 93, distance: 36.8
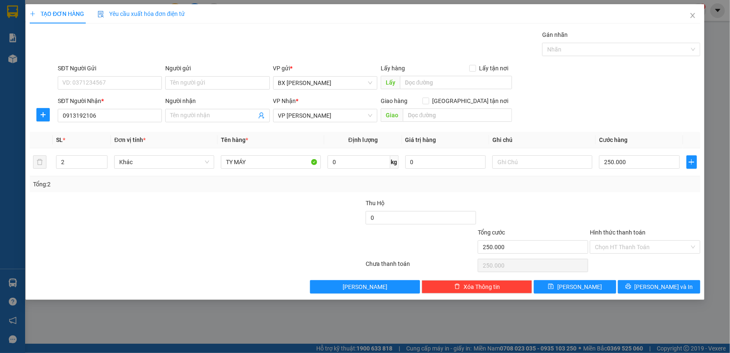
click at [54, 81] on div at bounding box center [43, 78] width 28 height 29
click at [87, 89] on div "SĐT Người Gửi VD: 0371234567" at bounding box center [110, 78] width 104 height 29
click at [87, 89] on input "SĐT Người Gửi" at bounding box center [110, 82] width 104 height 13
type input "0935028234"
click at [93, 103] on div "0935028234 - LỢI" at bounding box center [110, 99] width 94 height 9
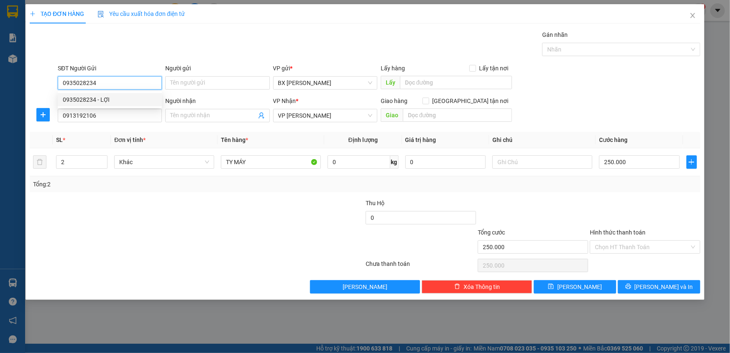
type input "LỢI"
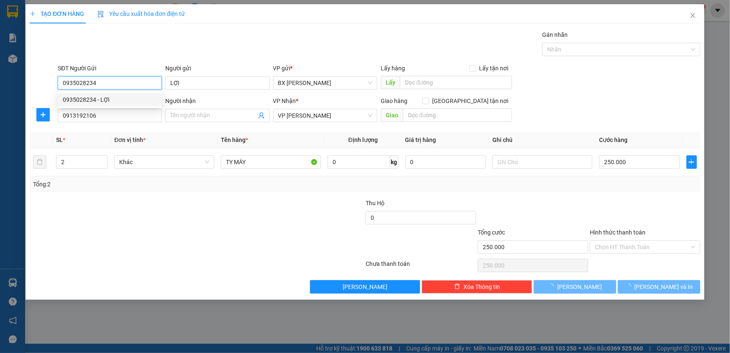
type input "40.000"
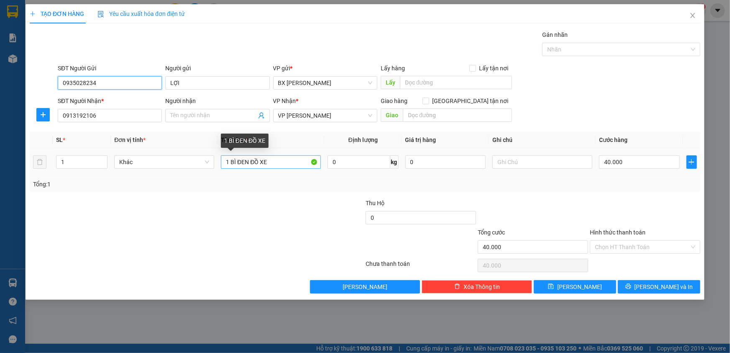
type input "0935028234"
drag, startPoint x: 283, startPoint y: 163, endPoint x: 178, endPoint y: 175, distance: 105.7
click at [178, 175] on tr "1 Khác 1 BÌ ĐEN ĐỒ XE 0 kg 0 40.000" at bounding box center [365, 162] width 671 height 28
type input "1 TY CÔ"
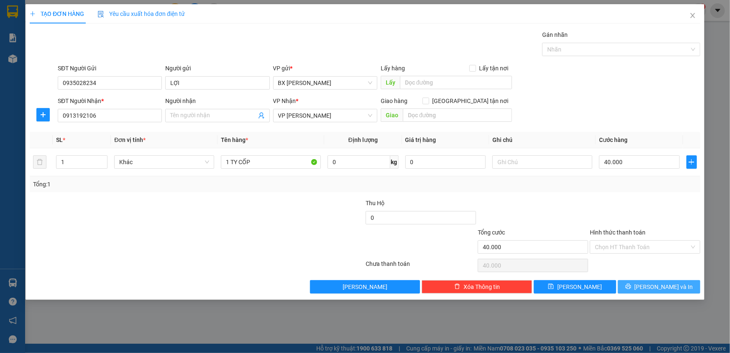
click at [650, 280] on button "[PERSON_NAME] và In" at bounding box center [659, 286] width 82 height 13
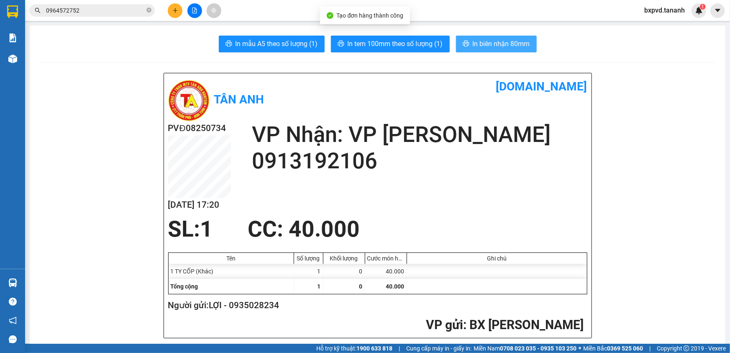
click at [495, 44] on span "In biên nhận 80mm" at bounding box center [501, 43] width 57 height 10
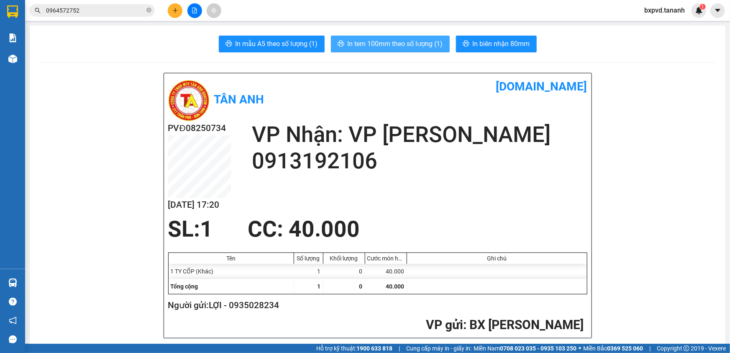
click at [413, 46] on span "In tem 100mm theo số lượng (1)" at bounding box center [395, 43] width 95 height 10
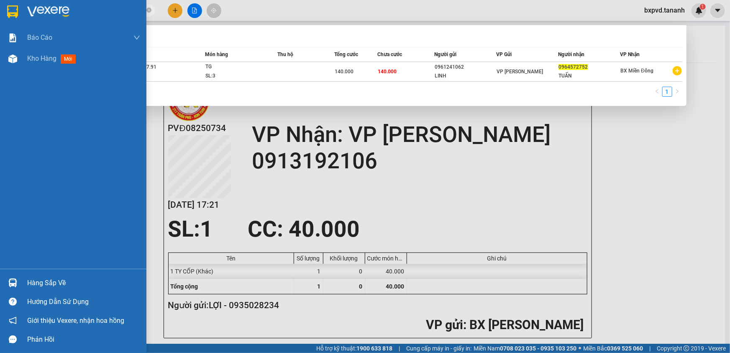
drag, startPoint x: 122, startPoint y: 8, endPoint x: 0, endPoint y: 10, distance: 121.8
click at [0, 10] on section "Kết quả tìm kiếm ( 1 ) Bộ lọc Mã ĐH Trạng thái Món hàng Thu hộ Tổng cước Chưa c…" at bounding box center [365, 176] width 730 height 353
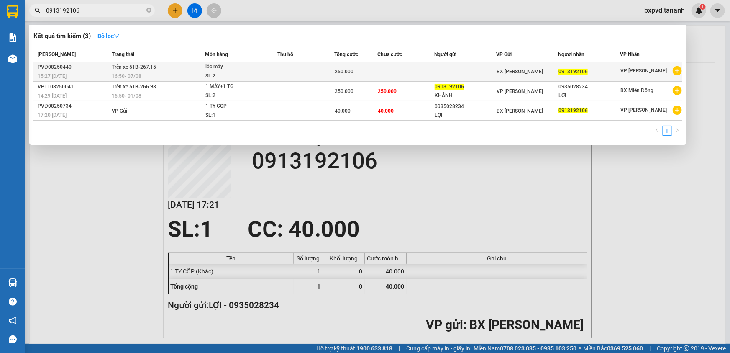
type input "0913192106"
click at [256, 72] on div "SL: 2" at bounding box center [236, 76] width 63 height 9
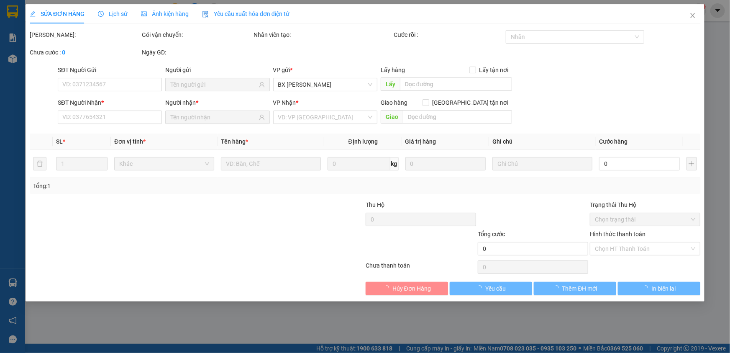
type input "0913192106"
type input "250.000"
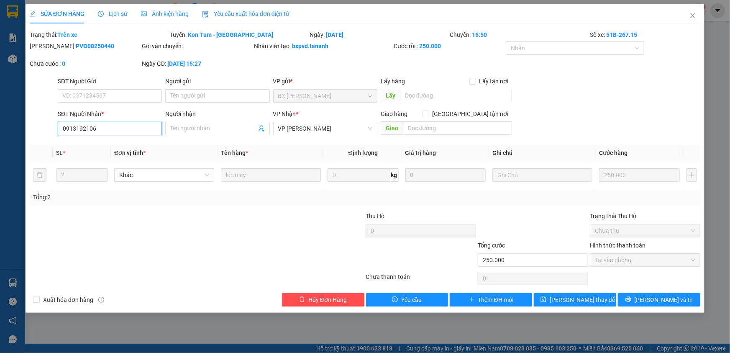
click at [0, 114] on div "SỬA ĐƠN HÀNG Lịch sử Ảnh kiện hàng Yêu cầu xuất hóa đơn điện tử Total Paid Fee …" at bounding box center [365, 176] width 730 height 353
click at [697, 15] on span "Close" at bounding box center [692, 15] width 23 height 23
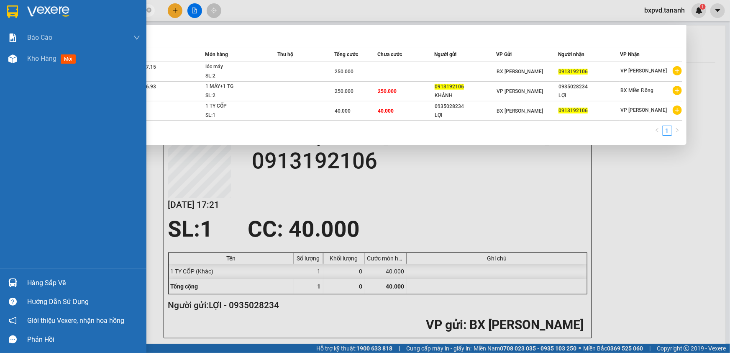
drag, startPoint x: 100, startPoint y: 11, endPoint x: 0, endPoint y: 10, distance: 99.6
click at [0, 10] on section "Kết quả tìm kiếm ( 3 ) Bộ lọc Mã ĐH Trạng thái Món hàng Thu hộ Tổng cước Chưa c…" at bounding box center [365, 176] width 730 height 353
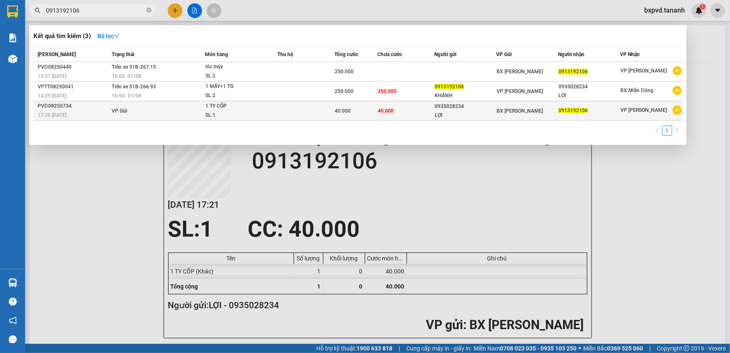
click at [490, 111] on div "LỢI" at bounding box center [465, 115] width 61 height 9
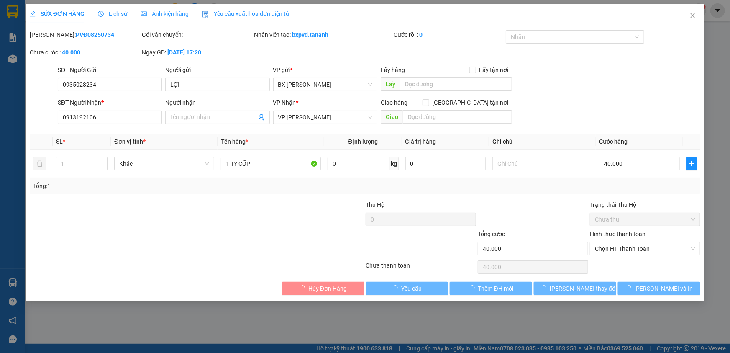
type input "0935028234"
type input "0913192106"
type input "40.000"
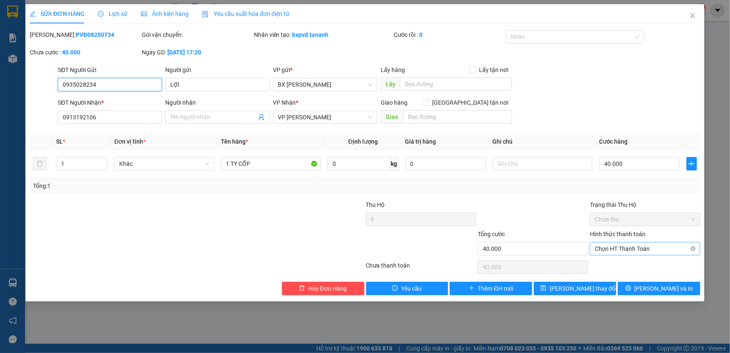
click at [613, 250] on span "Chọn HT Thanh Toán" at bounding box center [645, 248] width 100 height 13
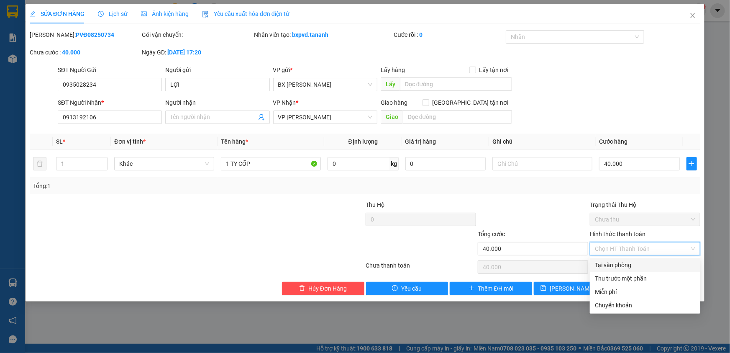
click at [616, 264] on div "Tại văn phòng" at bounding box center [645, 264] width 100 height 9
type input "0"
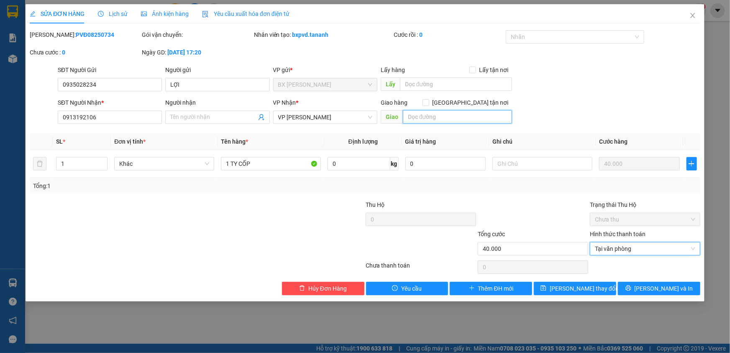
click at [432, 113] on input "text" at bounding box center [457, 116] width 109 height 13
type input "GTN/CR"
drag, startPoint x: 432, startPoint y: 118, endPoint x: 382, endPoint y: 113, distance: 50.6
click at [382, 113] on span "Giao GTN/CR" at bounding box center [446, 116] width 131 height 13
click at [614, 242] on div "Tại văn phòng" at bounding box center [645, 248] width 110 height 13
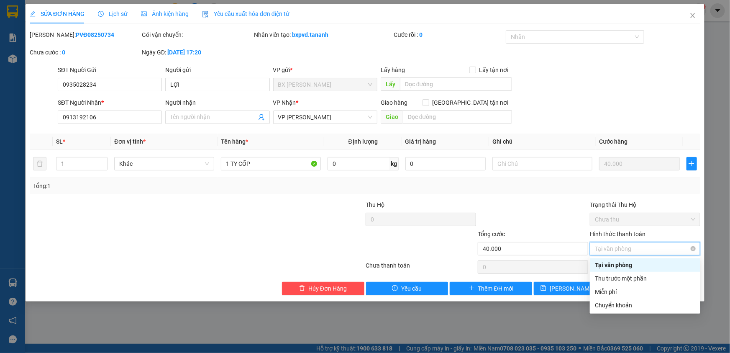
click at [614, 249] on span "Tại văn phòng" at bounding box center [645, 248] width 100 height 13
click at [614, 303] on div "Chuyển khoản" at bounding box center [645, 304] width 100 height 9
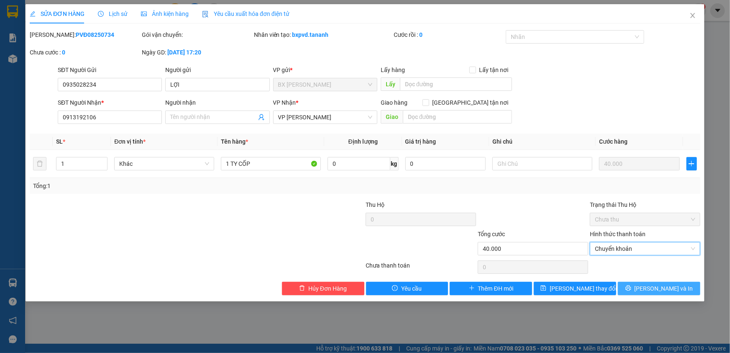
click at [631, 286] on icon "printer" at bounding box center [629, 288] width 6 height 6
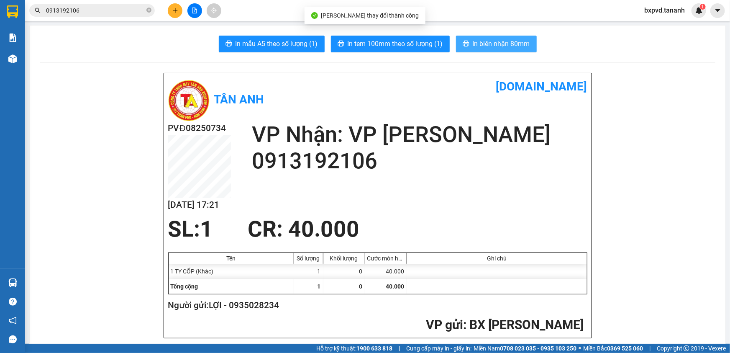
click at [482, 47] on span "In biên nhận 80mm" at bounding box center [501, 43] width 57 height 10
click at [480, 46] on span "In biên nhận 80mm" at bounding box center [501, 43] width 57 height 10
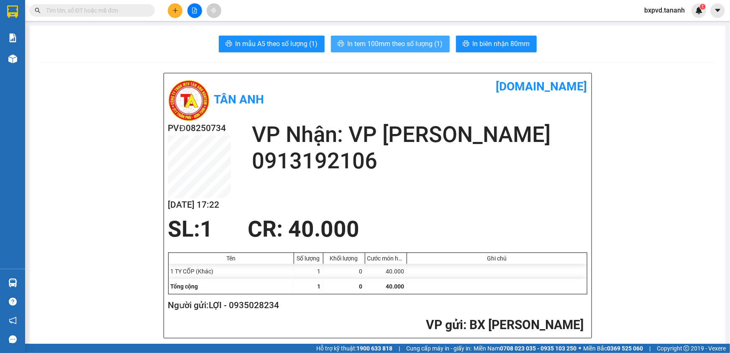
click at [412, 44] on span "In tem 100mm theo số lượng (1)" at bounding box center [395, 43] width 95 height 10
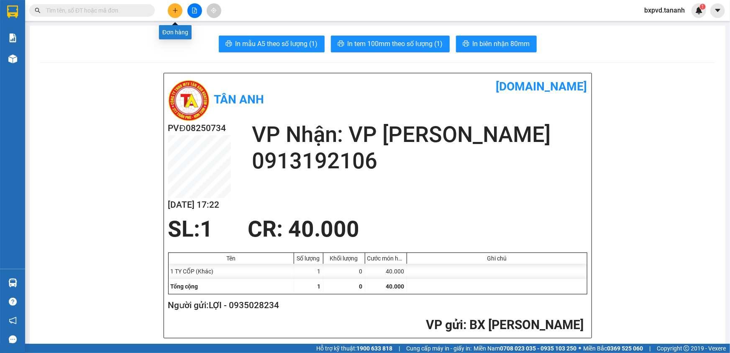
click at [174, 12] on icon "plus" at bounding box center [175, 11] width 6 height 6
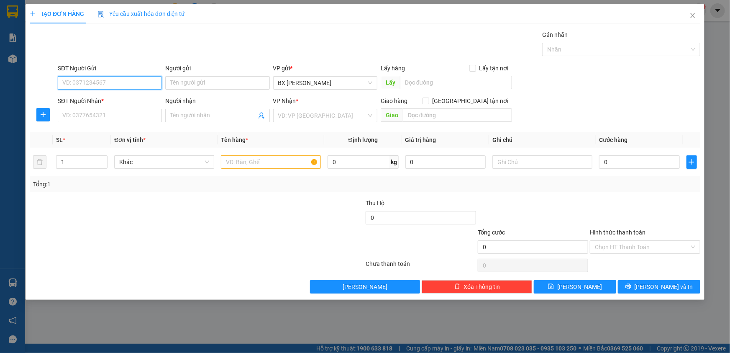
click at [118, 84] on input "SĐT Người Gửi" at bounding box center [110, 82] width 104 height 13
type input "."
type input "0984281846"
click at [111, 123] on div "SĐT Người Nhận * VD: 0377654321" at bounding box center [110, 110] width 104 height 29
click at [111, 122] on div "SĐT Người Nhận * VD: 0377654321" at bounding box center [110, 110] width 104 height 29
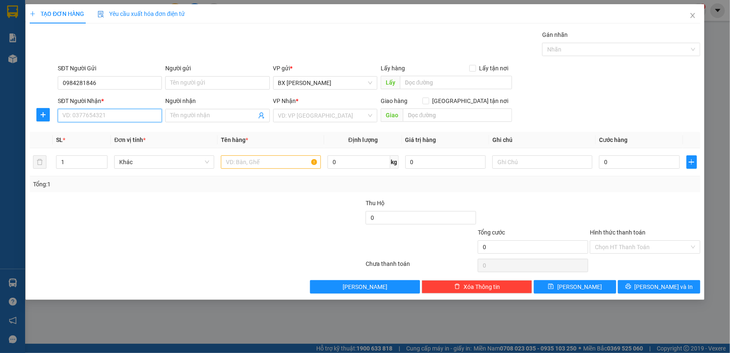
click at [113, 116] on input "SĐT Người Nhận *" at bounding box center [110, 115] width 104 height 13
click at [136, 115] on input "SĐT Người Nhận *" at bounding box center [110, 115] width 104 height 13
type input "0984281846"
click at [356, 116] on input "search" at bounding box center [322, 115] width 88 height 13
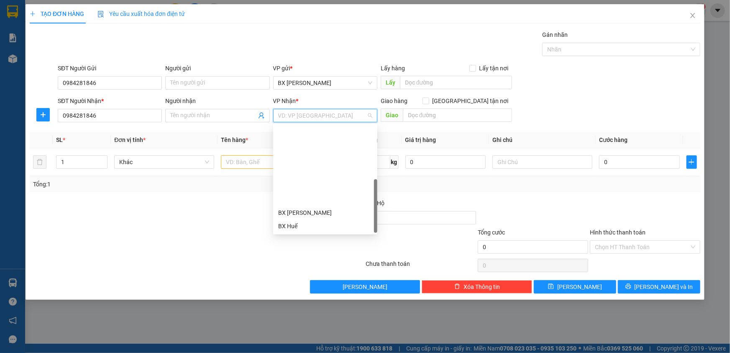
scroll to position [93, 0]
click at [318, 199] on div "BX Quãng Ngãi" at bounding box center [325, 199] width 94 height 9
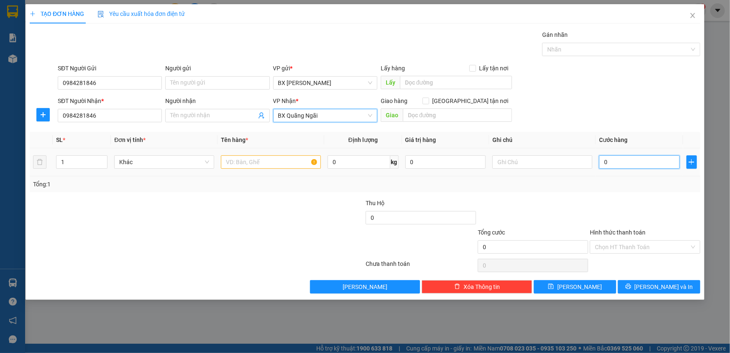
click at [619, 159] on input "0" at bounding box center [639, 161] width 81 height 13
type input "3"
type input "30"
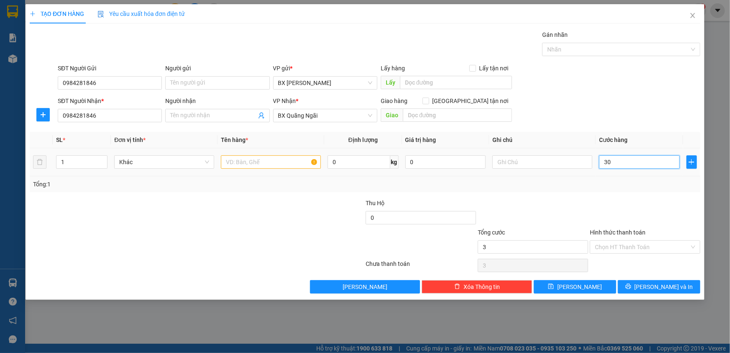
type input "30"
type input "30.000"
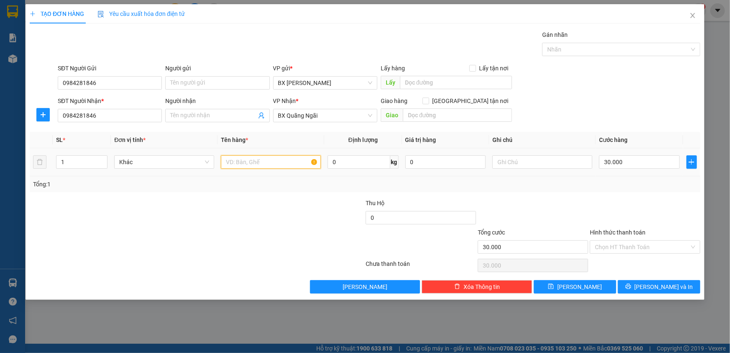
click at [277, 165] on input "text" at bounding box center [271, 161] width 100 height 13
type input "1BI HS"
click at [632, 232] on label "Hình thức thanh toán" at bounding box center [618, 232] width 56 height 7
click at [632, 241] on input "Hình thức thanh toán" at bounding box center [642, 247] width 95 height 13
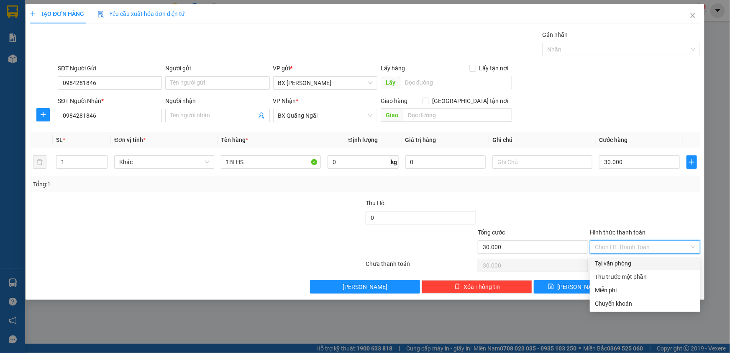
click at [625, 263] on div "Tại văn phòng" at bounding box center [645, 263] width 100 height 9
type input "0"
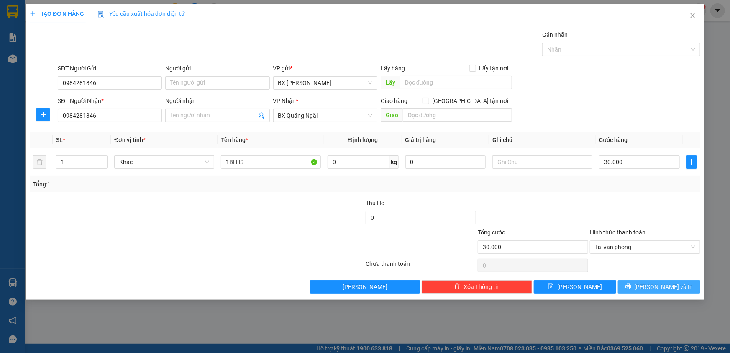
click at [631, 286] on icon "printer" at bounding box center [629, 286] width 6 height 6
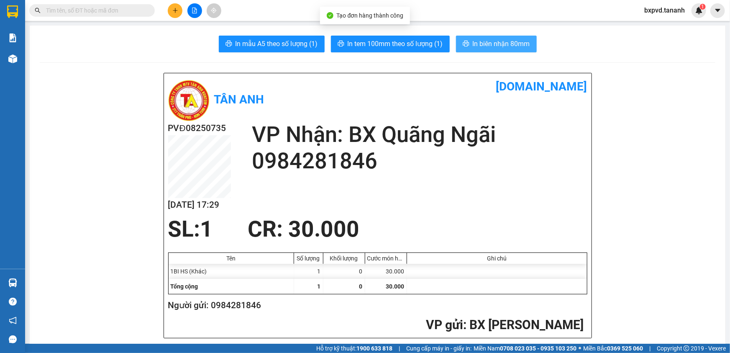
click at [473, 39] on span "In biên nhận 80mm" at bounding box center [501, 43] width 57 height 10
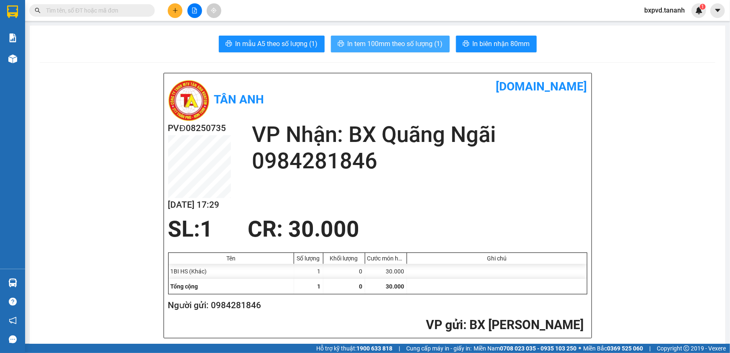
click at [419, 40] on span "In tem 100mm theo số lượng (1)" at bounding box center [395, 43] width 95 height 10
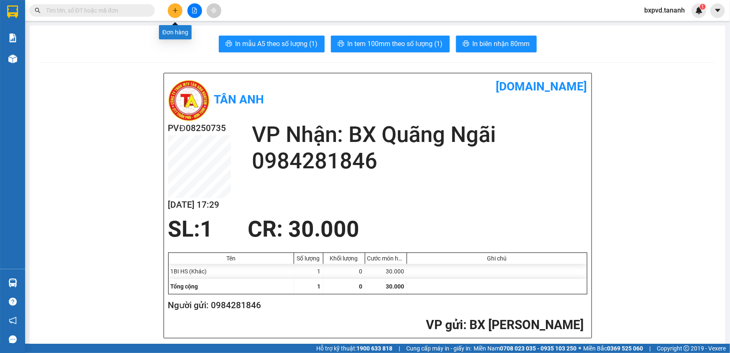
click at [178, 8] on button at bounding box center [175, 10] width 15 height 15
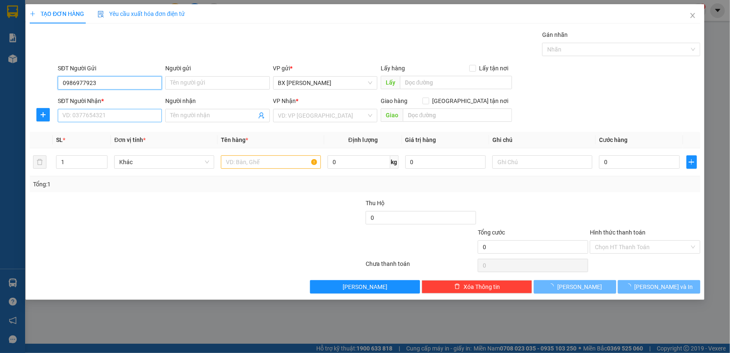
type input "0986977923"
click at [93, 110] on input "SĐT Người Nhận *" at bounding box center [110, 115] width 104 height 13
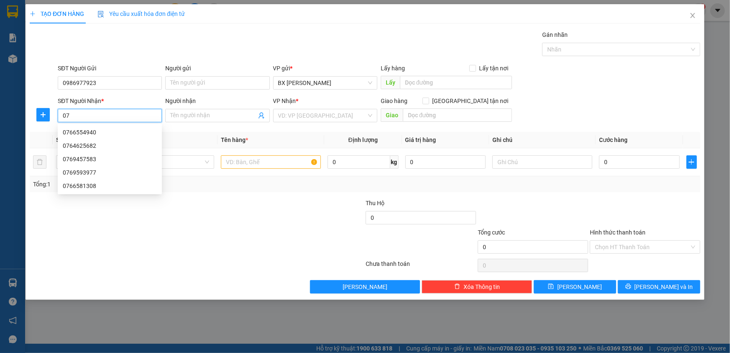
type input "0"
type input "9"
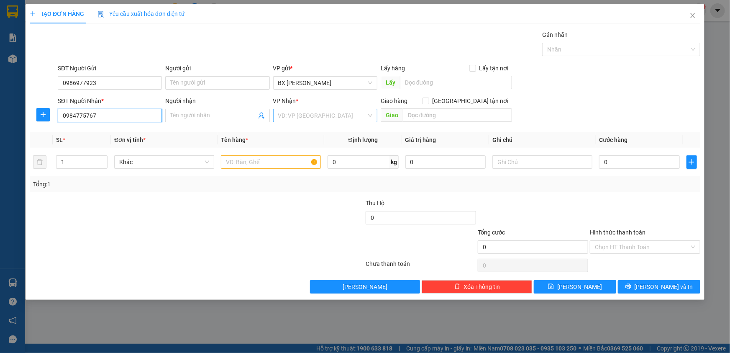
type input "0984775767"
click at [288, 114] on input "search" at bounding box center [322, 115] width 88 height 13
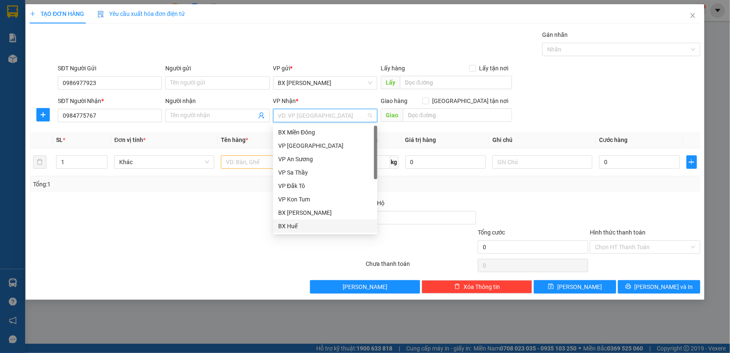
click at [294, 223] on div "BX Huế" at bounding box center [325, 225] width 94 height 9
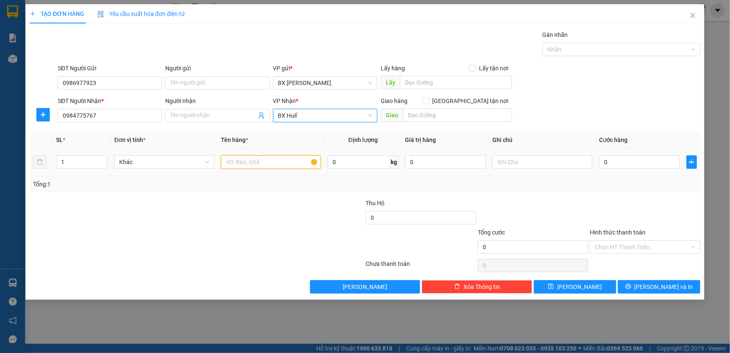
click at [282, 167] on input "text" at bounding box center [271, 161] width 100 height 13
type input "2"
type input "1 BAO SẦU"
click at [612, 161] on input "0" at bounding box center [639, 161] width 81 height 13
click at [279, 165] on input "1 BAO SẦU" at bounding box center [271, 161] width 100 height 13
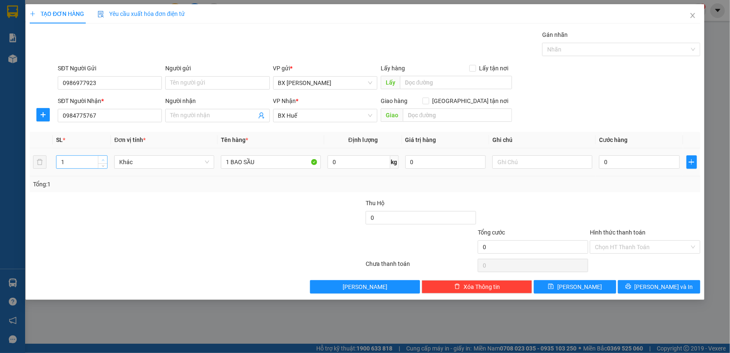
type input "2"
click at [103, 159] on icon "up" at bounding box center [103, 160] width 3 height 3
click at [272, 161] on input "1 BAO SẦU" at bounding box center [271, 161] width 100 height 13
type input "1 BAO SẦU +1 BỊCH SÂM"
click at [452, 118] on input "text" at bounding box center [457, 114] width 109 height 13
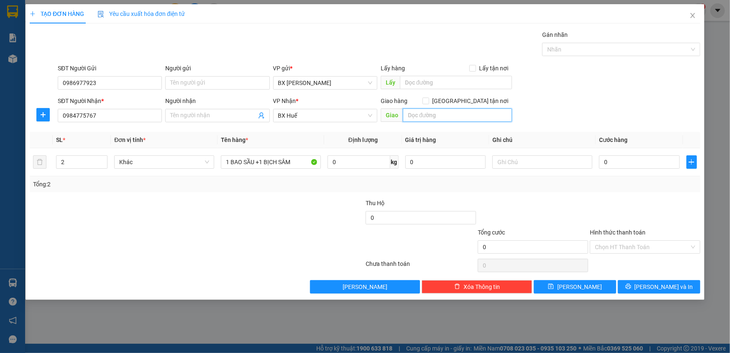
type input "V"
type input "CX [PERSON_NAME]"
click at [621, 157] on input "0" at bounding box center [639, 161] width 81 height 13
type input "7"
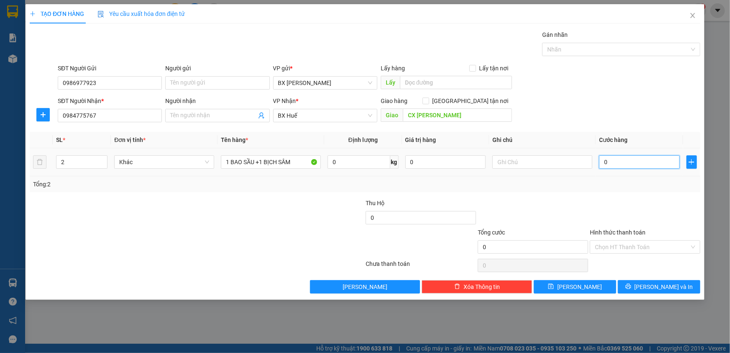
type input "7"
type input "70"
type input "70.000"
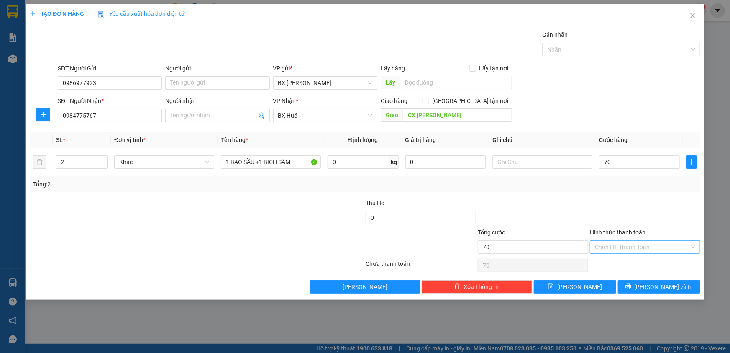
type input "70.000"
click at [637, 245] on input "Hình thức thanh toán" at bounding box center [642, 247] width 95 height 13
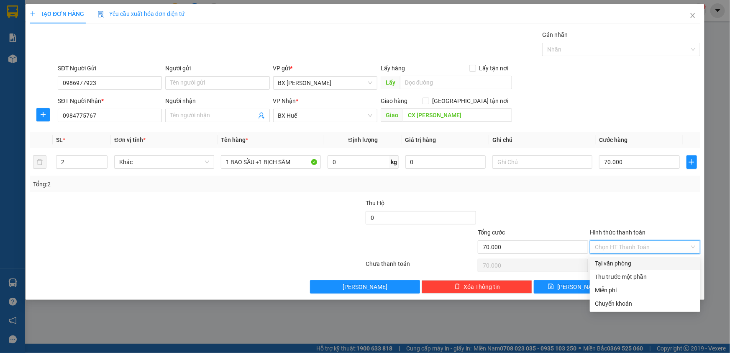
click at [631, 267] on div "Tại văn phòng" at bounding box center [645, 263] width 100 height 9
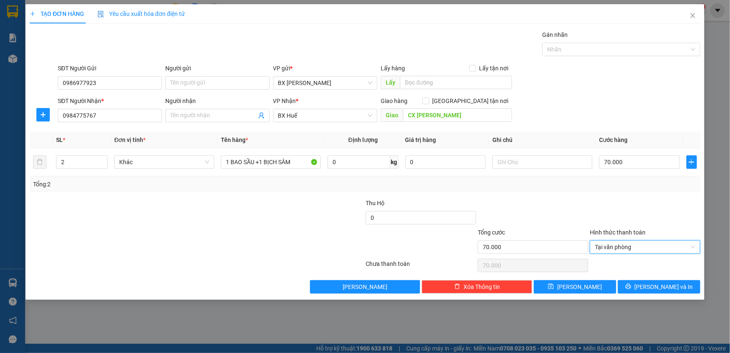
type input "0"
click at [631, 283] on icon "printer" at bounding box center [629, 286] width 6 height 6
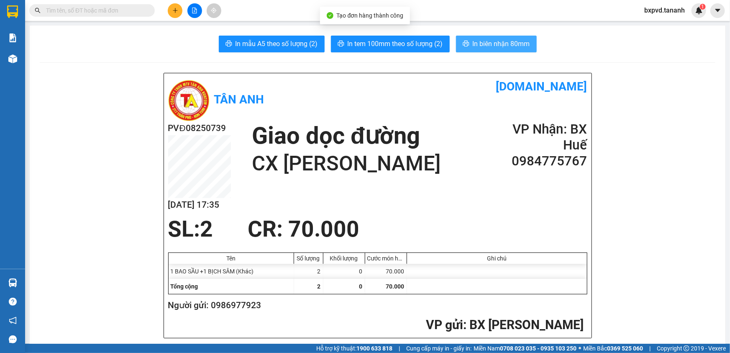
click at [473, 46] on span "In biên nhận 80mm" at bounding box center [501, 43] width 57 height 10
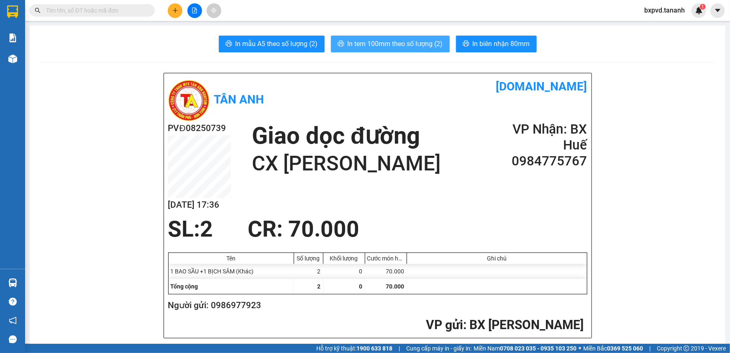
click at [415, 41] on span "In tem 100mm theo số lượng (2)" at bounding box center [395, 43] width 95 height 10
click at [404, 44] on span "In tem 100mm theo số lượng (2)" at bounding box center [395, 43] width 95 height 10
click at [176, 18] on section "Kết quả tìm kiếm ( 0 ) Bộ lọc No Data bxpvd.tananh 1 Báo cáo Báo cáo dòng tiền …" at bounding box center [365, 176] width 730 height 353
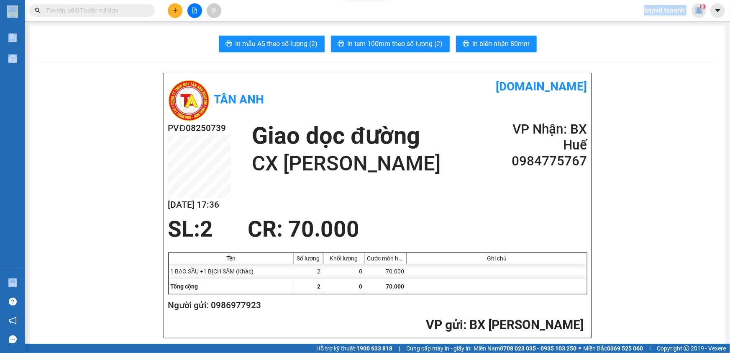
click at [175, 12] on icon "plus" at bounding box center [175, 10] width 0 height 5
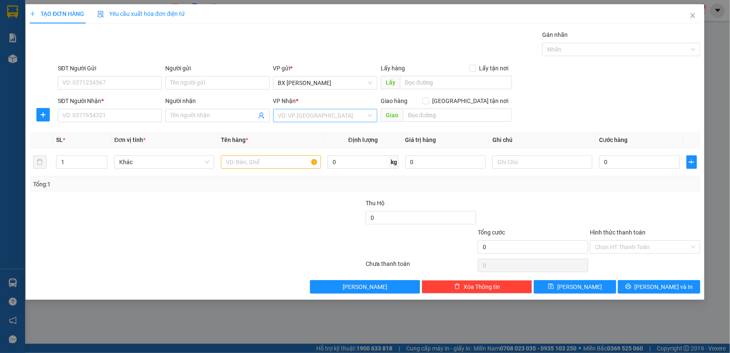
click at [285, 115] on input "search" at bounding box center [322, 115] width 88 height 13
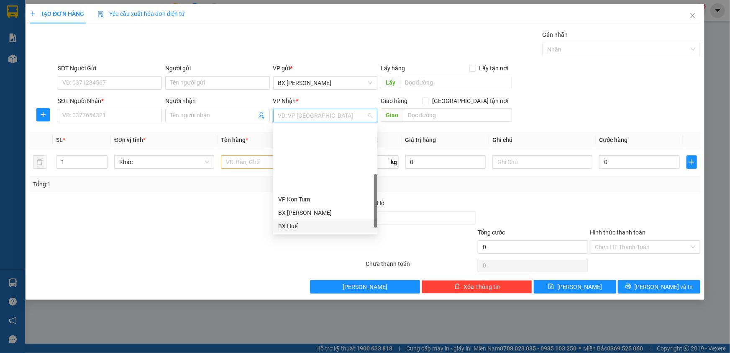
scroll to position [93, 0]
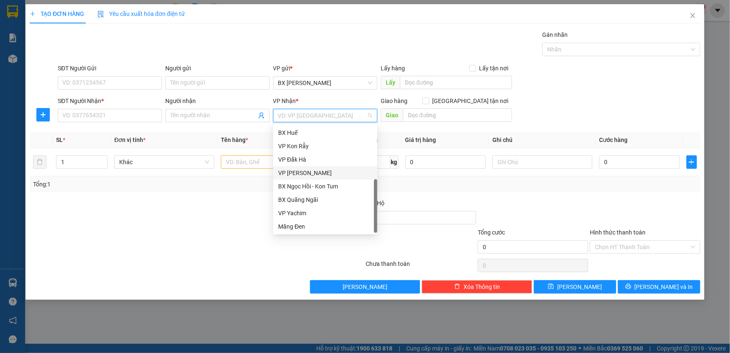
click at [310, 174] on div "VP [PERSON_NAME]" at bounding box center [325, 172] width 94 height 9
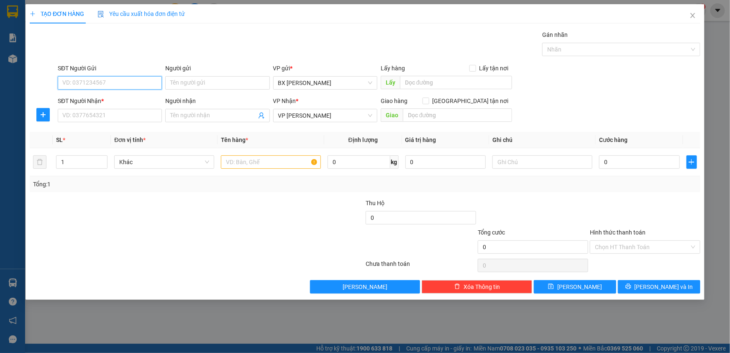
click at [96, 83] on input "SĐT Người Gửi" at bounding box center [110, 82] width 104 height 13
type input "0986645945"
click at [105, 119] on input "SĐT Người Nhận *" at bounding box center [110, 115] width 104 height 13
type input "0967934898"
click at [239, 163] on input "text" at bounding box center [271, 161] width 100 height 13
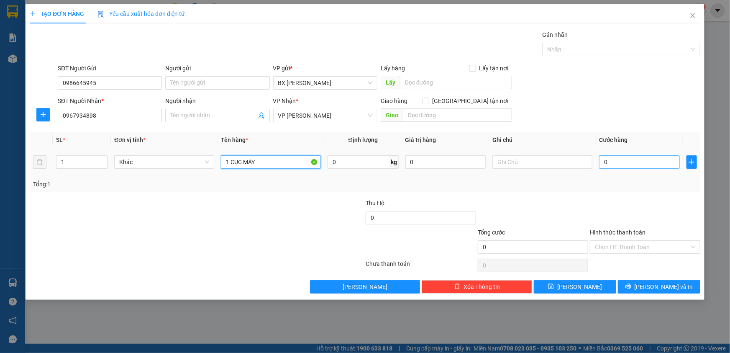
type input "1 CỤC MÁY"
click at [616, 158] on input "0" at bounding box center [639, 161] width 81 height 13
type input "1"
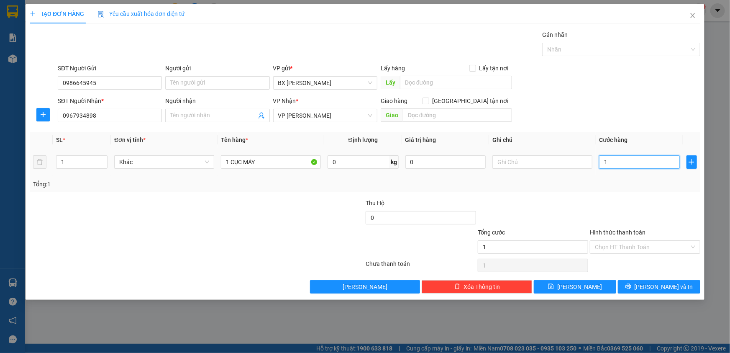
type input "10"
type input "100"
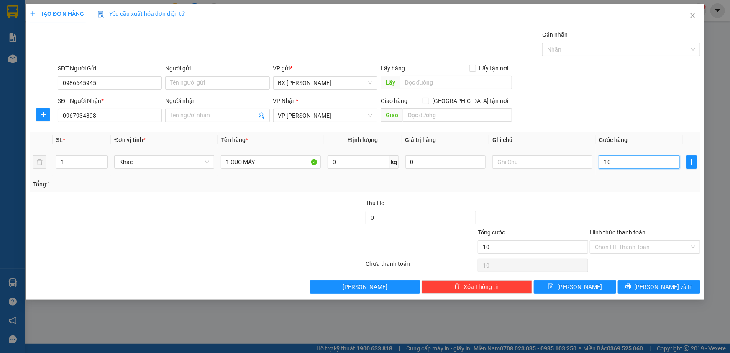
type input "100"
type input "100.000"
click at [637, 243] on input "Hình thức thanh toán" at bounding box center [642, 247] width 95 height 13
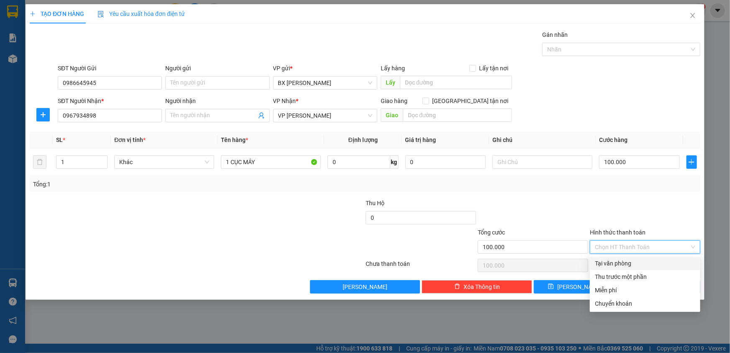
click at [638, 257] on div "Tại văn phòng" at bounding box center [645, 262] width 110 height 13
type input "0"
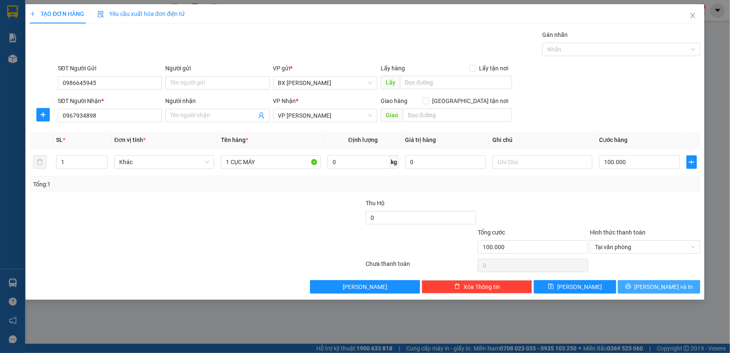
click at [659, 287] on span "[PERSON_NAME] và In" at bounding box center [664, 286] width 59 height 9
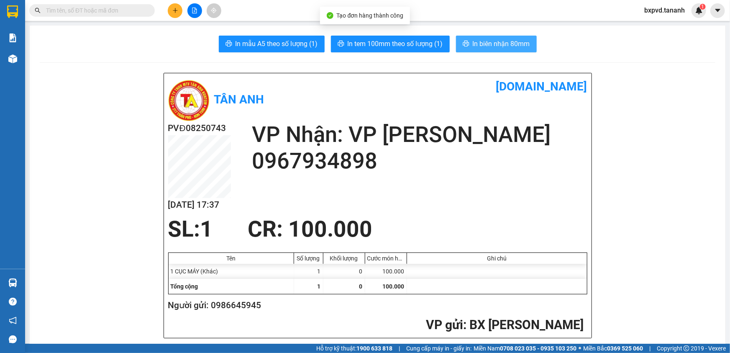
click at [492, 49] on button "In biên nhận 80mm" at bounding box center [496, 44] width 81 height 17
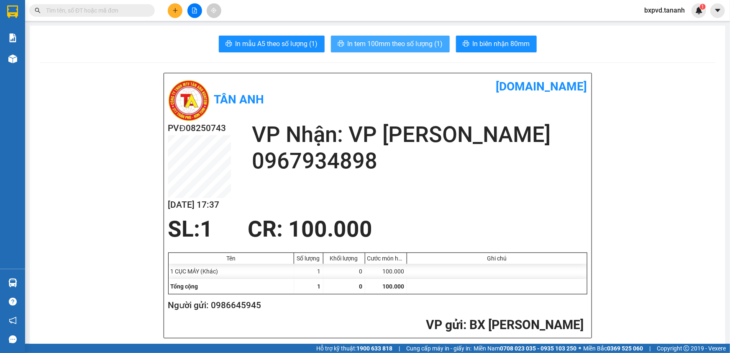
click at [397, 38] on button "In tem 100mm theo số lượng (1)" at bounding box center [390, 44] width 119 height 17
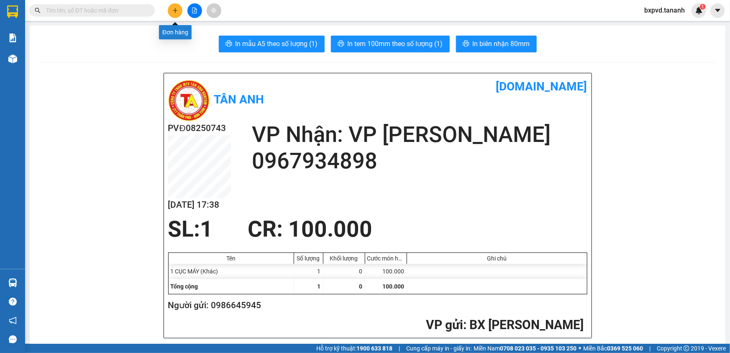
click at [177, 13] on icon "plus" at bounding box center [175, 11] width 6 height 6
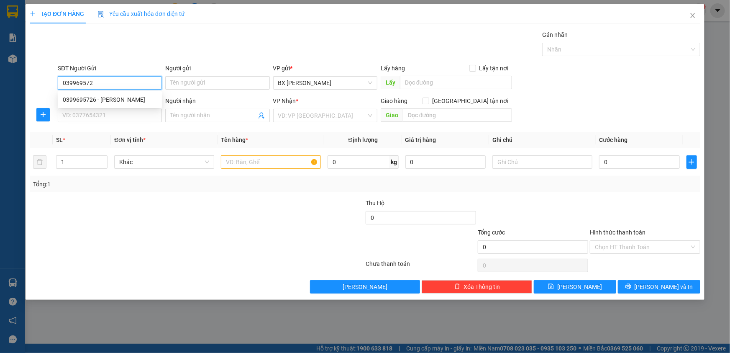
type input "0399695726"
click at [95, 103] on div "0399695726 - [PERSON_NAME]" at bounding box center [110, 99] width 94 height 9
type input "[PERSON_NAME]"
type input "0938647922"
type input "THIÊN NHIEN"
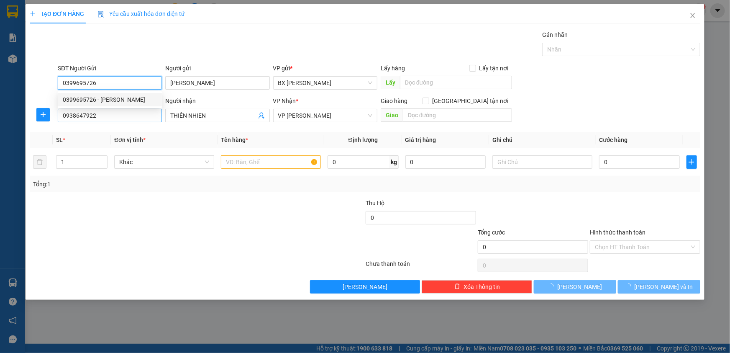
type input "30.000"
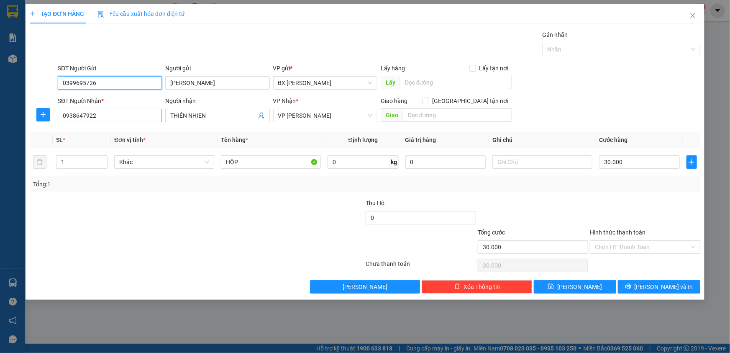
type input "0399695726"
drag, startPoint x: 59, startPoint y: 119, endPoint x: 2, endPoint y: 125, distance: 56.8
click at [2, 125] on div "TẠO ĐƠN HÀNG Yêu cầu xuất hóa đơn điện tử Transit Pickup Surcharge Ids Transit …" at bounding box center [365, 176] width 730 height 353
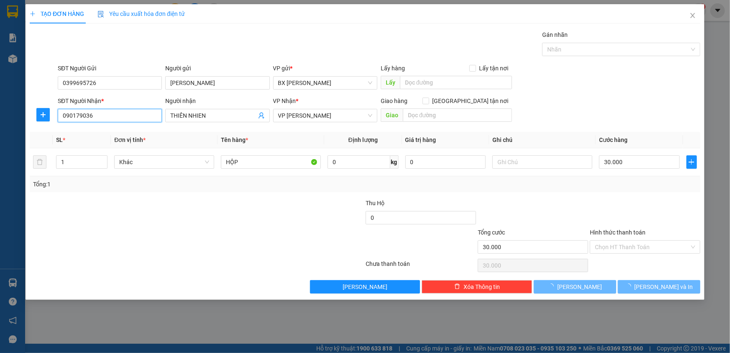
type input "0901790368"
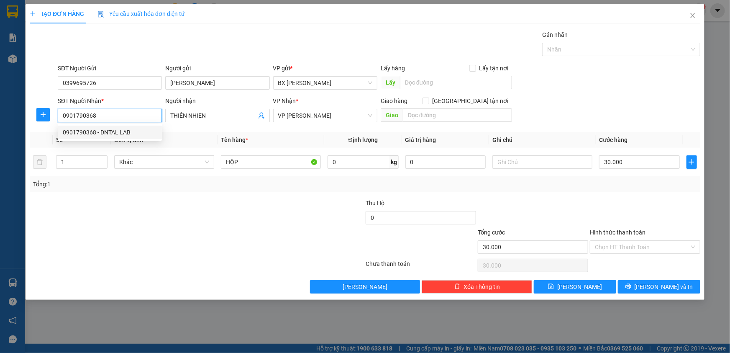
click at [88, 134] on div "0901790368 - DNTAL LAB" at bounding box center [110, 132] width 94 height 9
type input "DNTAL LAB"
type input "0901790368"
click at [176, 116] on input "DNTAL LAB" at bounding box center [213, 115] width 86 height 9
type input "DENTAL LAB"
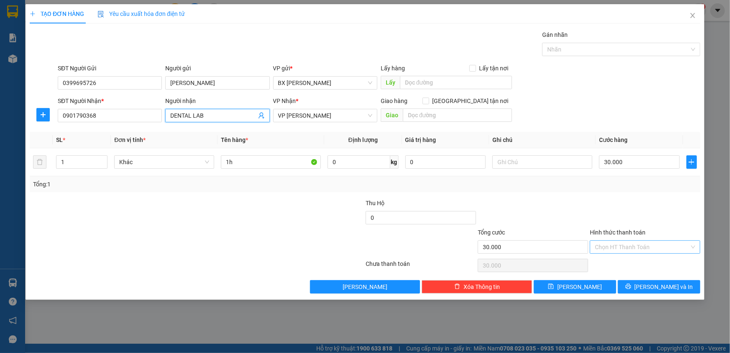
click at [614, 251] on input "Hình thức thanh toán" at bounding box center [642, 247] width 95 height 13
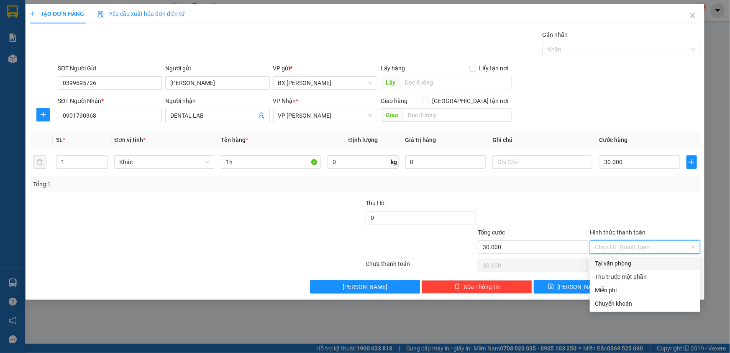
click at [617, 265] on div "Tại văn phòng" at bounding box center [645, 263] width 100 height 9
type input "0"
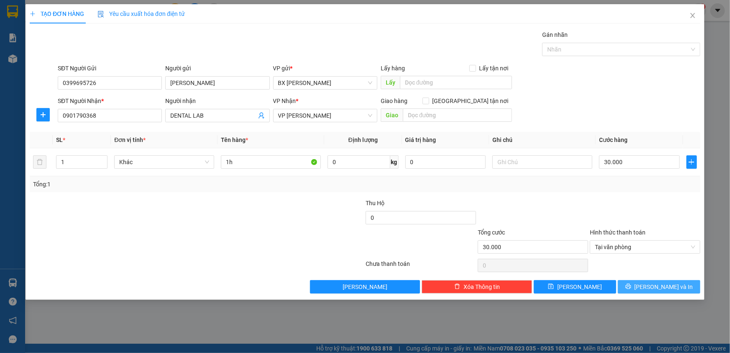
click at [649, 284] on button "[PERSON_NAME] và In" at bounding box center [659, 286] width 82 height 13
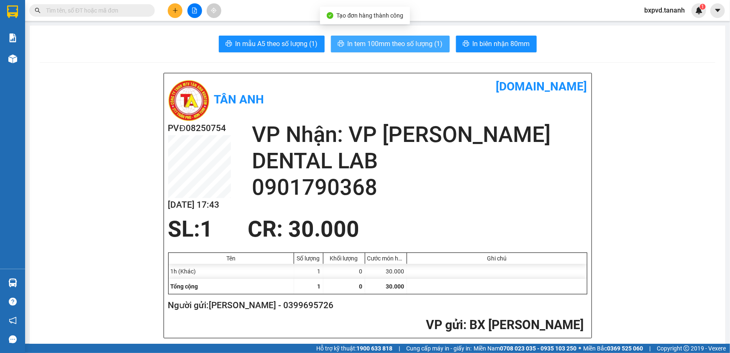
click at [404, 43] on span "In tem 100mm theo số lượng (1)" at bounding box center [395, 43] width 95 height 10
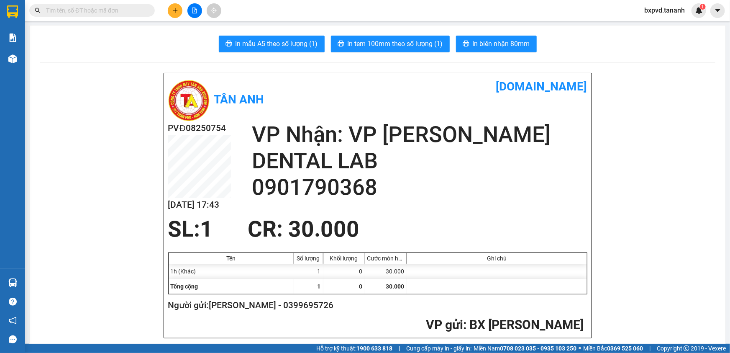
click at [178, 10] on button at bounding box center [175, 10] width 15 height 15
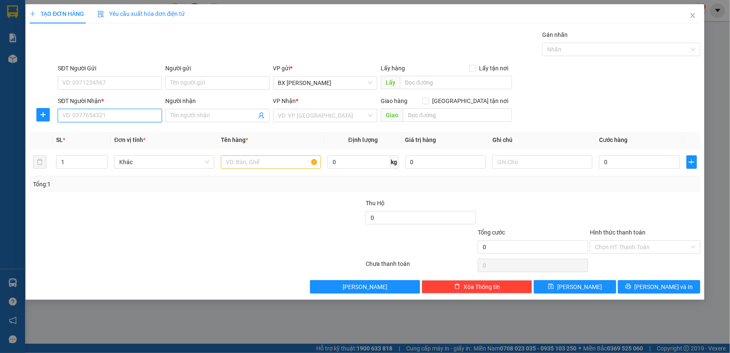
click at [101, 117] on input "SĐT Người Nhận *" at bounding box center [110, 115] width 104 height 13
type input "0914270"
click at [187, 116] on input "Người nhận" at bounding box center [213, 115] width 86 height 9
type input "BÁNH CANH"
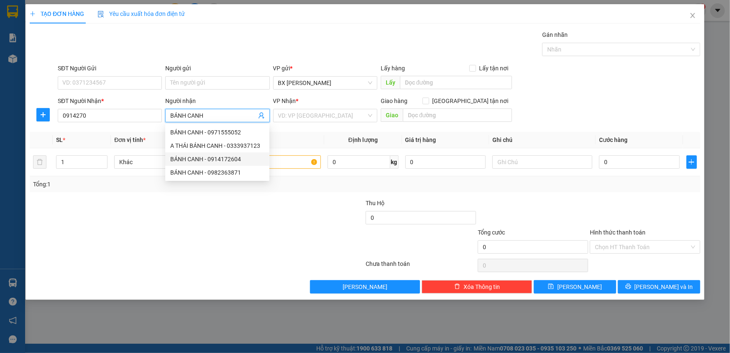
click at [204, 157] on div "BÁNH CANH - 0914172604" at bounding box center [217, 158] width 94 height 9
type input "0914172604"
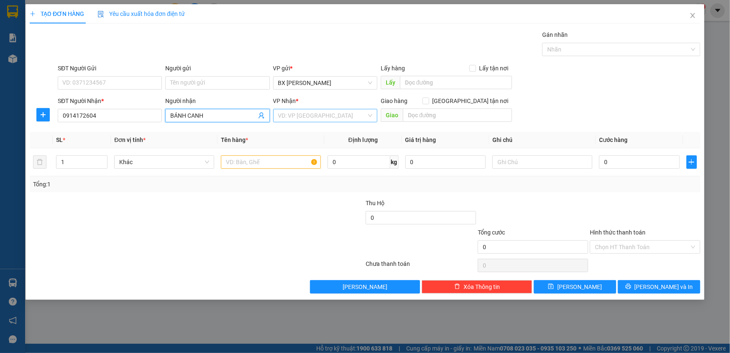
type input "BÁNH CANH"
click at [319, 115] on input "search" at bounding box center [322, 115] width 88 height 13
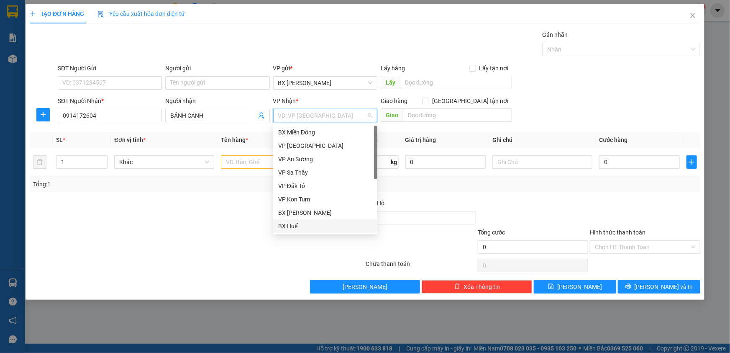
click at [287, 227] on div "BX Huế" at bounding box center [325, 225] width 94 height 9
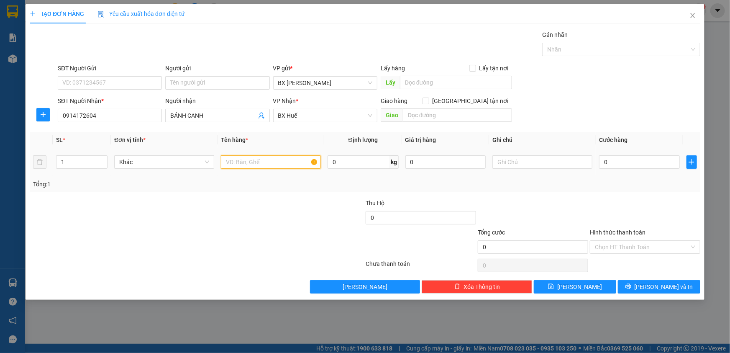
click at [240, 164] on input "text" at bounding box center [271, 161] width 100 height 13
drag, startPoint x: 240, startPoint y: 164, endPoint x: 195, endPoint y: 163, distance: 44.4
click at [195, 163] on tr "1 Khác 10 0 kg 0 0" at bounding box center [365, 162] width 671 height 28
type input "10"
click at [76, 165] on input "1" at bounding box center [81, 162] width 51 height 13
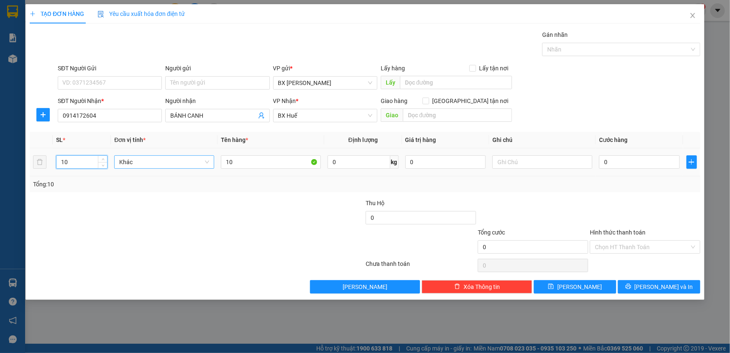
type input "10"
drag, startPoint x: 213, startPoint y: 155, endPoint x: 199, endPoint y: 155, distance: 14.2
click at [199, 155] on tr "10 Khác 10 0 kg 0 0" at bounding box center [365, 162] width 671 height 28
type input "BÁNH CANH"
click at [627, 163] on input "0" at bounding box center [639, 161] width 81 height 13
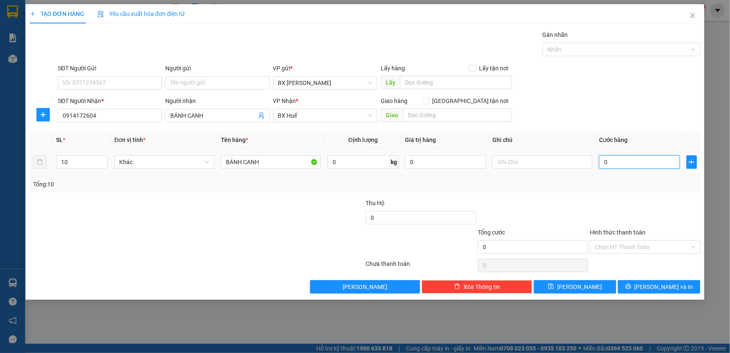
type input "6"
type input "60"
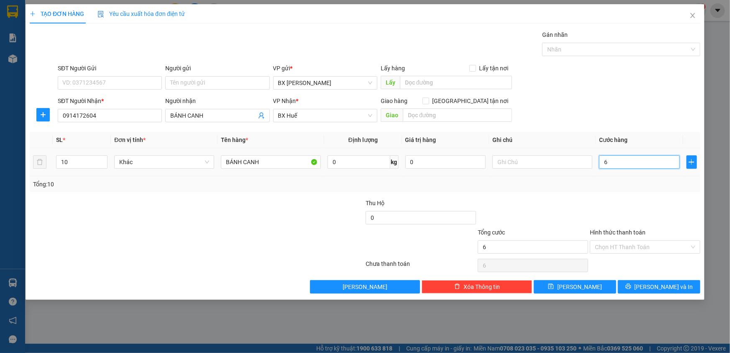
type input "60"
type input "600"
type input "600.000"
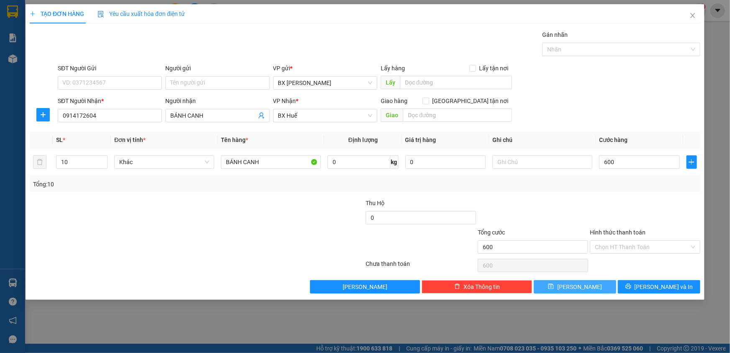
type input "600.000"
click at [554, 287] on button "[PERSON_NAME]" at bounding box center [575, 286] width 82 height 13
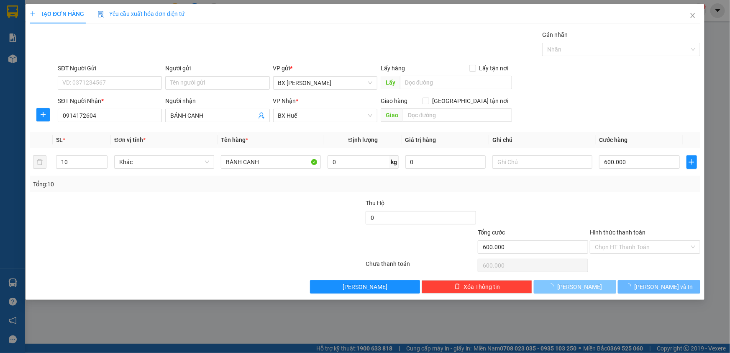
type input "1"
type input "0"
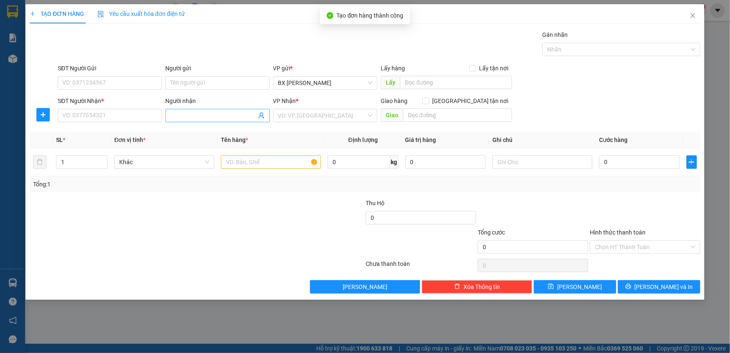
click at [199, 113] on input "Người nhận" at bounding box center [213, 115] width 86 height 9
click at [186, 118] on input "BÁNHCANH" at bounding box center [213, 115] width 86 height 9
type input "BÁNH CANH"
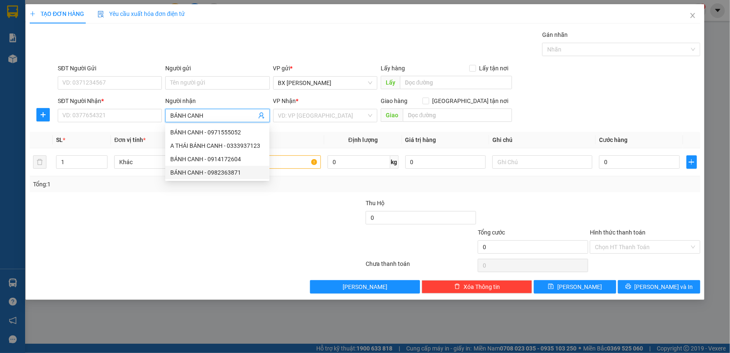
click at [234, 172] on div "BÁNH CANH - 0982363871" at bounding box center [217, 172] width 94 height 9
type input "0982363871"
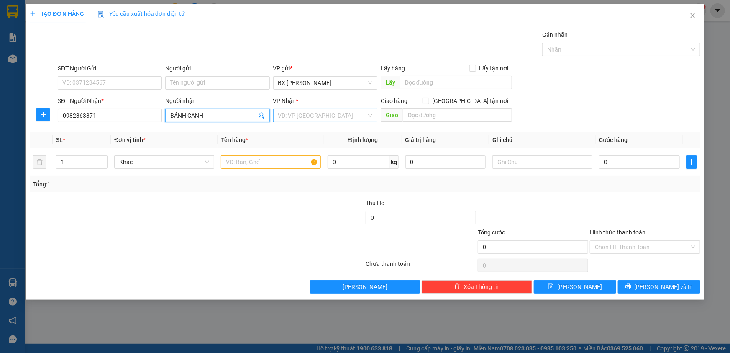
type input "BÁNH CANH"
click at [339, 109] on input "search" at bounding box center [322, 115] width 88 height 13
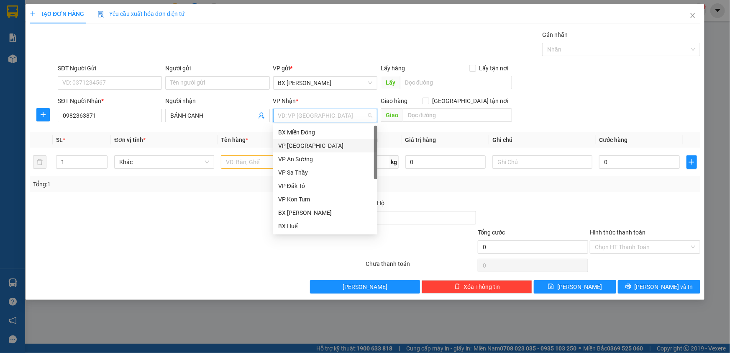
click at [299, 144] on div "VP [GEOGRAPHIC_DATA]" at bounding box center [325, 145] width 94 height 9
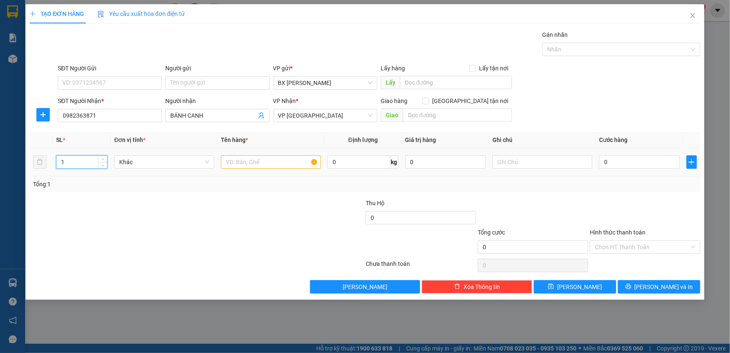
drag, startPoint x: 79, startPoint y: 165, endPoint x: 47, endPoint y: 159, distance: 32.8
click at [47, 159] on tr "1 Khác 0 kg 0 0" at bounding box center [365, 162] width 671 height 28
type input "7"
click at [605, 159] on input "0" at bounding box center [639, 161] width 81 height 13
type input "3"
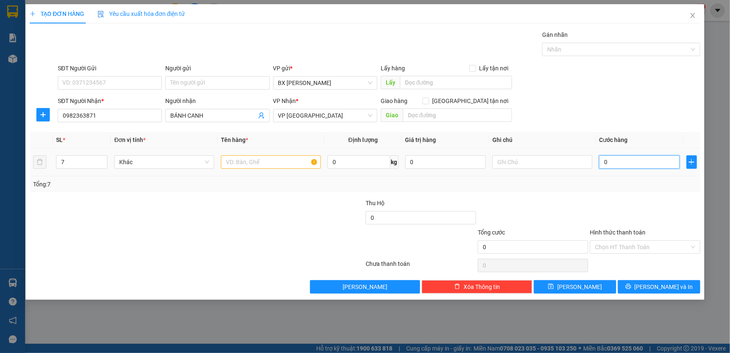
type input "3"
type input "356"
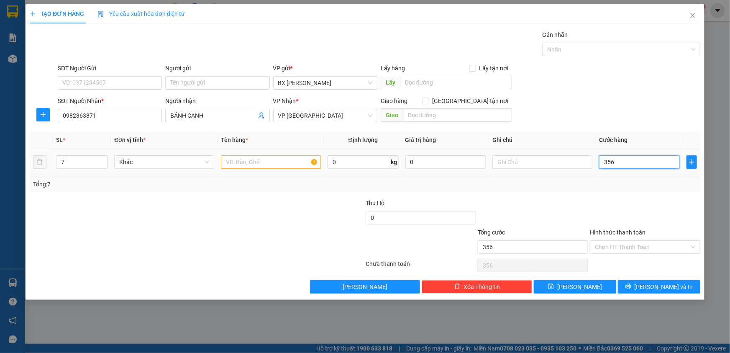
type input "35"
type input "350"
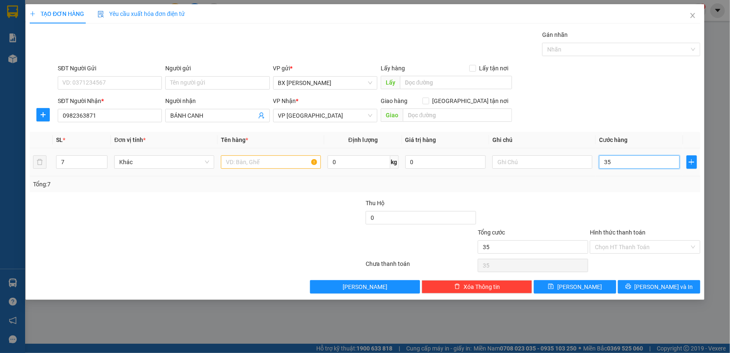
type input "350"
type input "350.000"
click at [562, 290] on button "[PERSON_NAME]" at bounding box center [575, 286] width 82 height 13
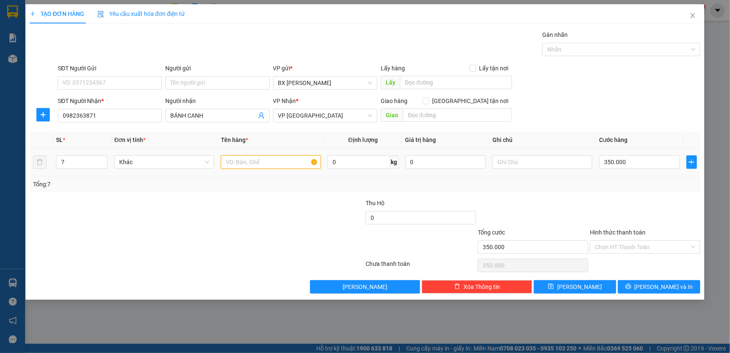
click at [280, 158] on input "text" at bounding box center [271, 161] width 100 height 13
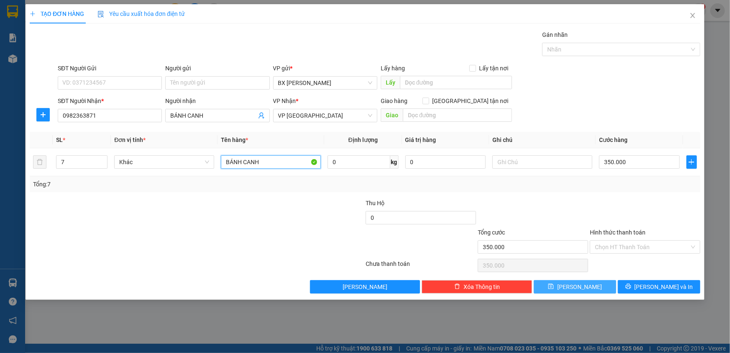
type input "BÁNH CANH"
click at [600, 288] on button "[PERSON_NAME]" at bounding box center [575, 286] width 82 height 13
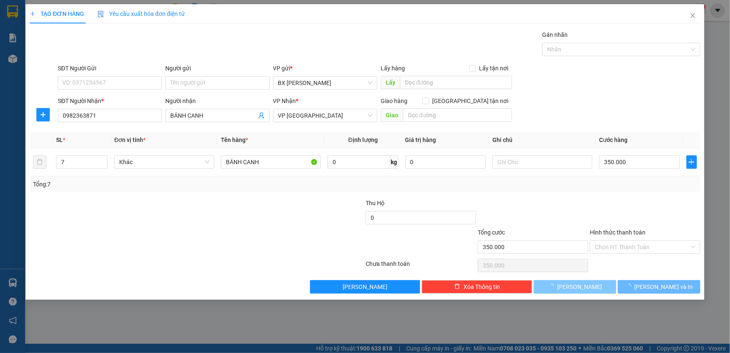
type input "1"
type input "0"
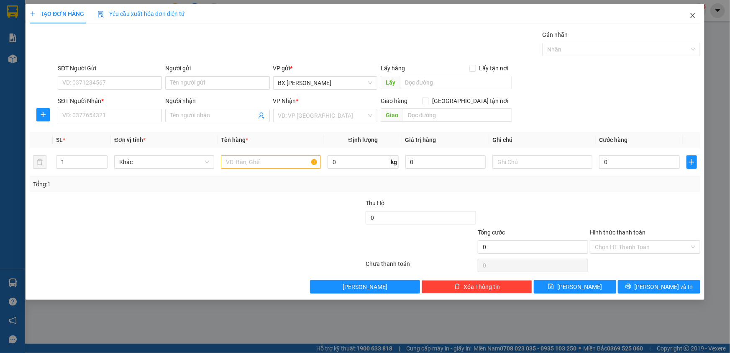
click at [693, 17] on icon "close" at bounding box center [692, 15] width 5 height 5
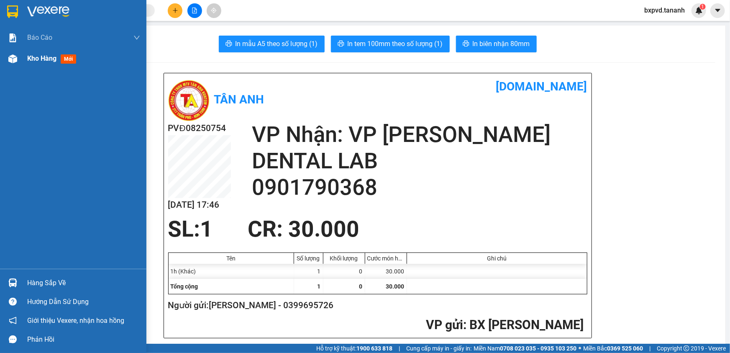
click at [7, 59] on div at bounding box center [12, 58] width 15 height 15
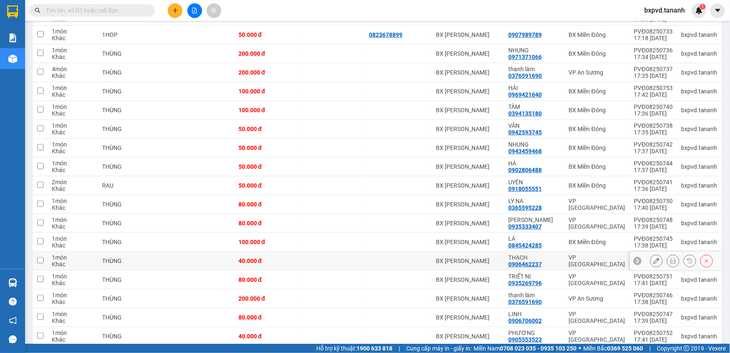
scroll to position [76, 0]
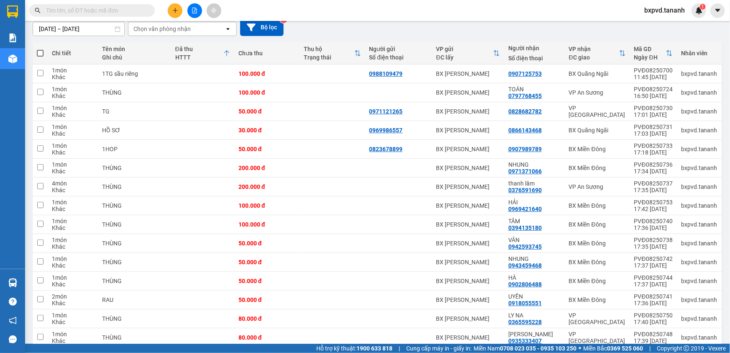
click at [249, 60] on div "Chưa thu" at bounding box center [267, 53] width 57 height 17
click at [256, 54] on div "Chưa thu" at bounding box center [267, 53] width 57 height 7
click at [215, 52] on div "Đã thu HTTT" at bounding box center [199, 53] width 48 height 15
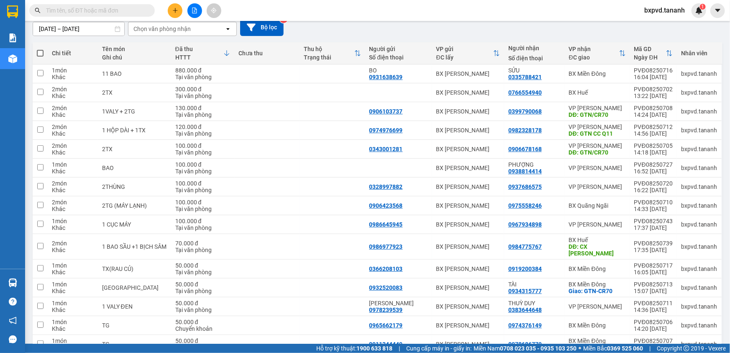
click at [223, 53] on icon at bounding box center [226, 53] width 7 height 7
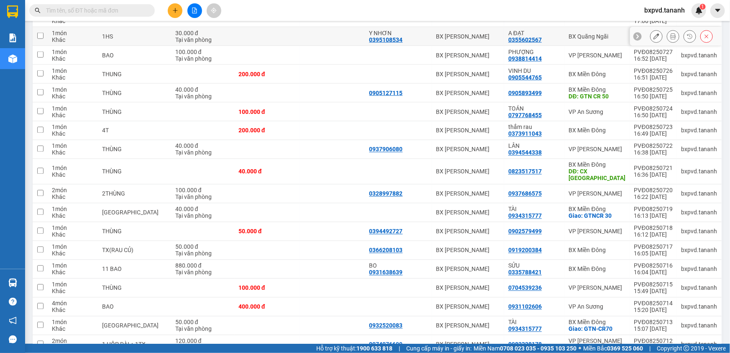
scroll to position [532, 0]
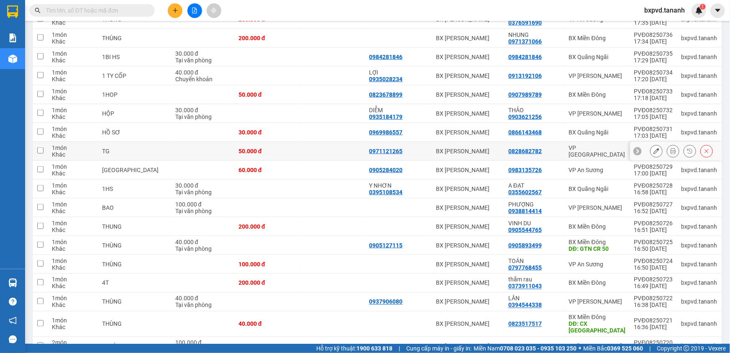
drag, startPoint x: 165, startPoint y: 143, endPoint x: 12, endPoint y: 62, distance: 172.8
click at [7, 67] on div "Kho hàng mới" at bounding box center [12, 58] width 25 height 21
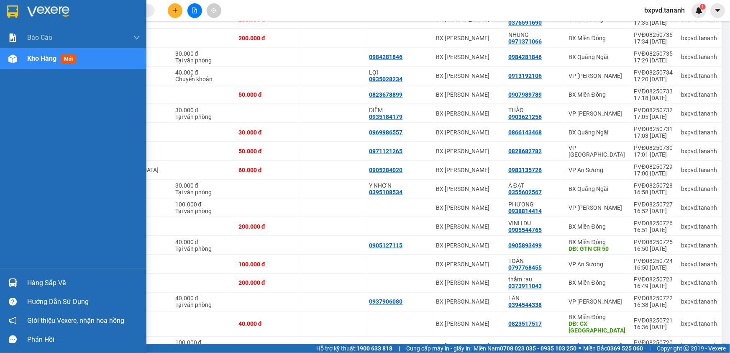
click at [13, 62] on img at bounding box center [12, 58] width 9 height 9
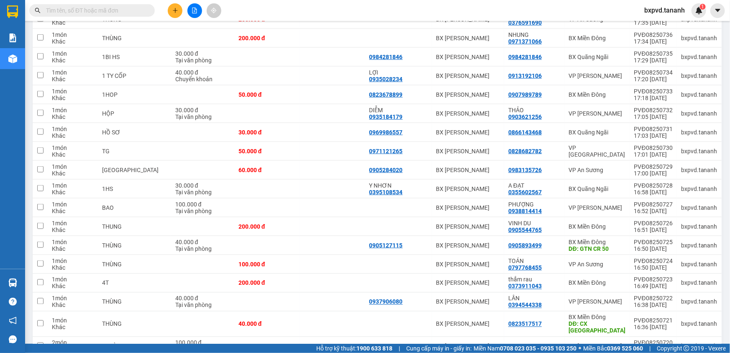
click at [127, 8] on input "text" at bounding box center [95, 10] width 99 height 9
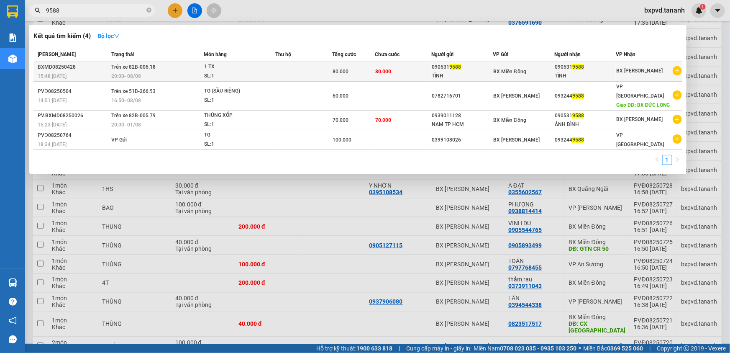
type input "9588"
click at [251, 70] on div "1 TX" at bounding box center [235, 66] width 63 height 9
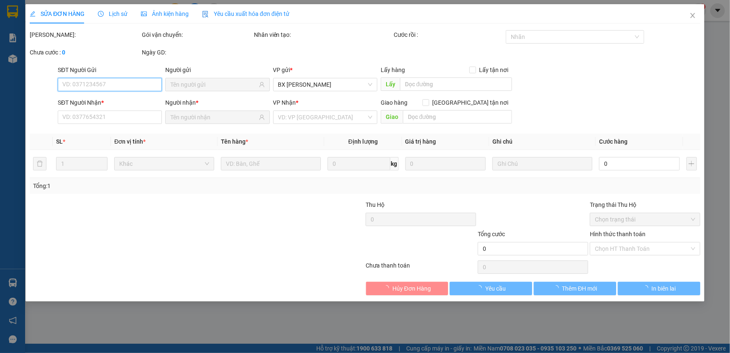
type input "0905319588"
type input "TÌNH"
type input "0905319588"
type input "TÌNH"
type input "80.000"
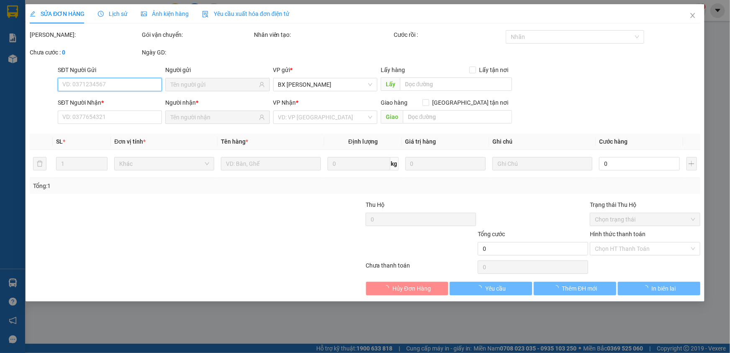
type input "80.000"
